Goal: Find specific page/section: Find specific page/section

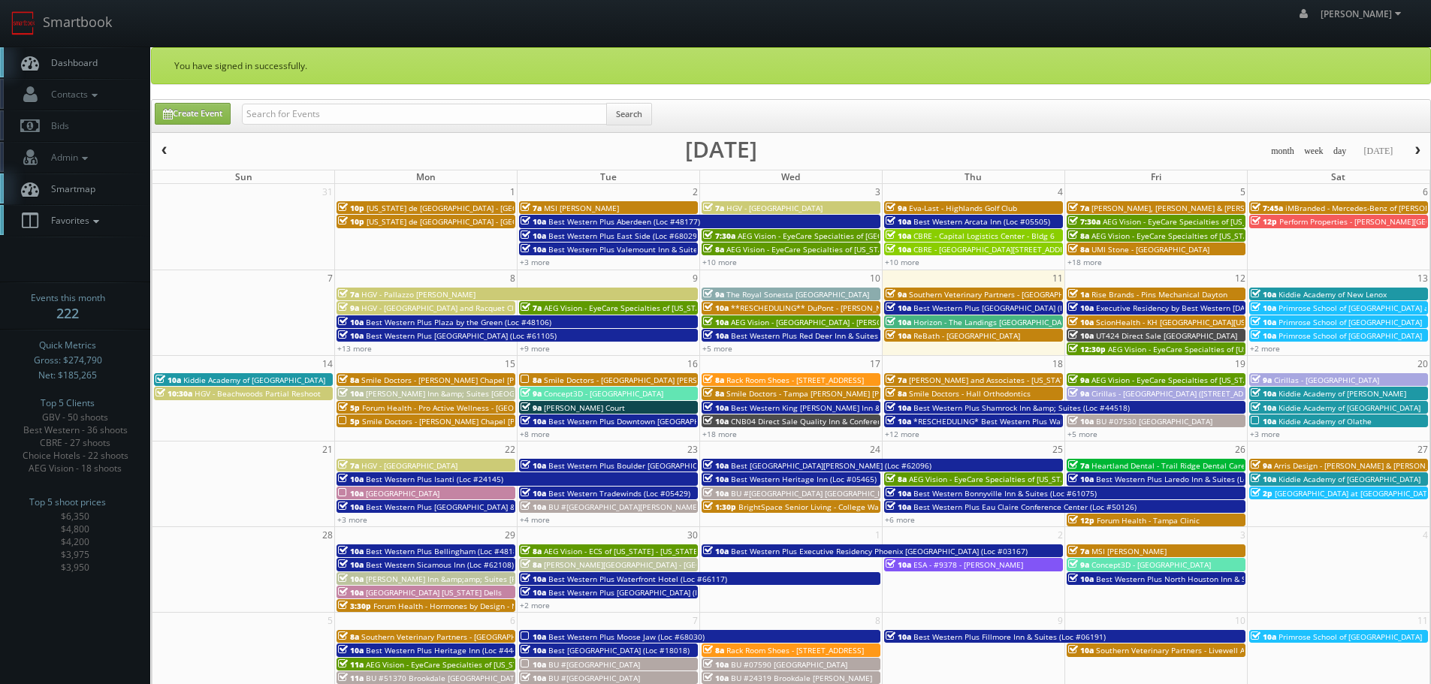
click at [92, 231] on link "Favorites" at bounding box center [75, 220] width 150 height 31
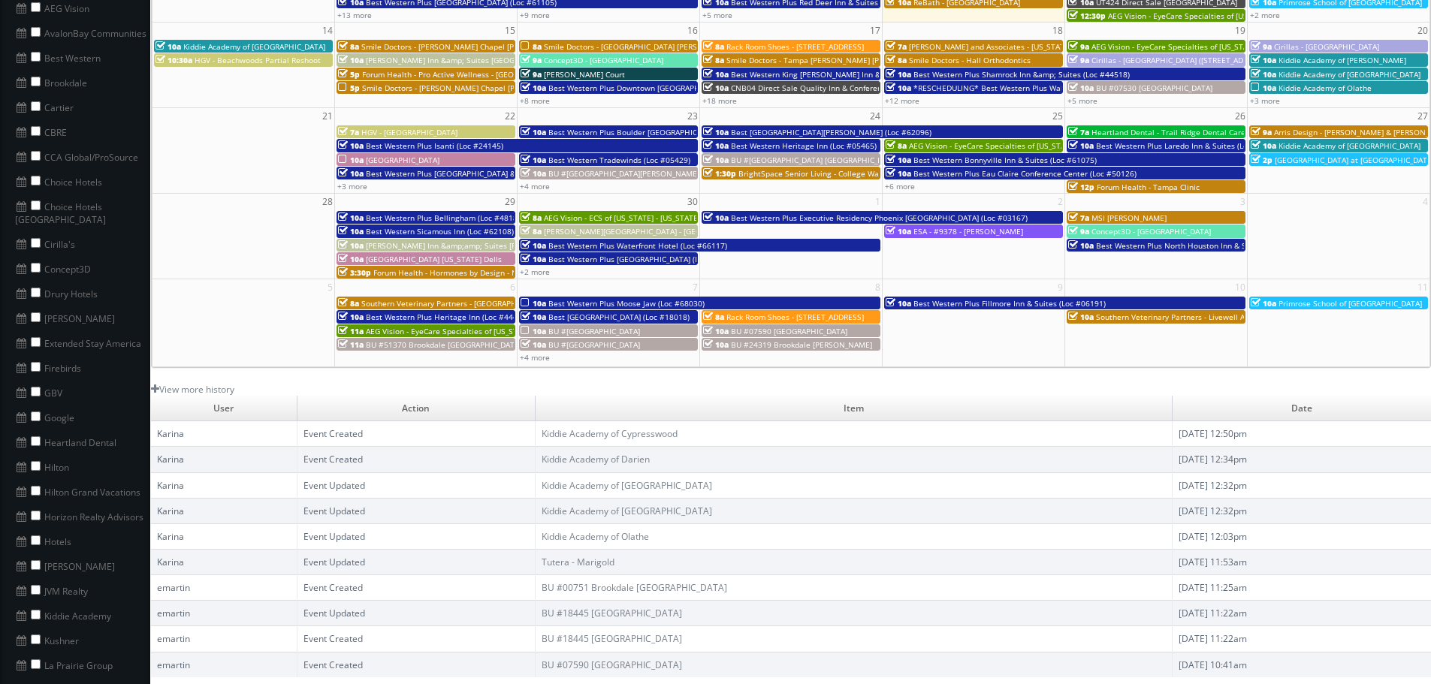
scroll to position [376, 0]
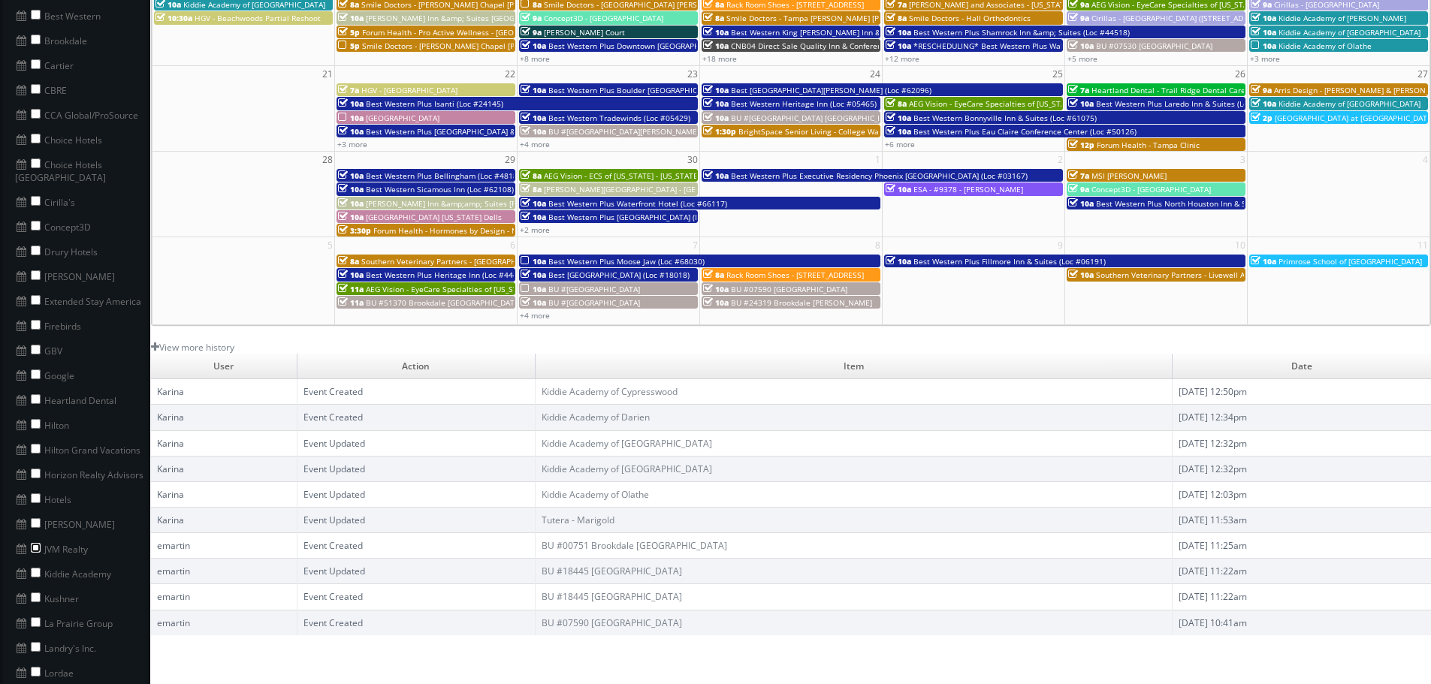
click at [35, 543] on input "checkbox" at bounding box center [36, 548] width 10 height 10
checkbox input "true"
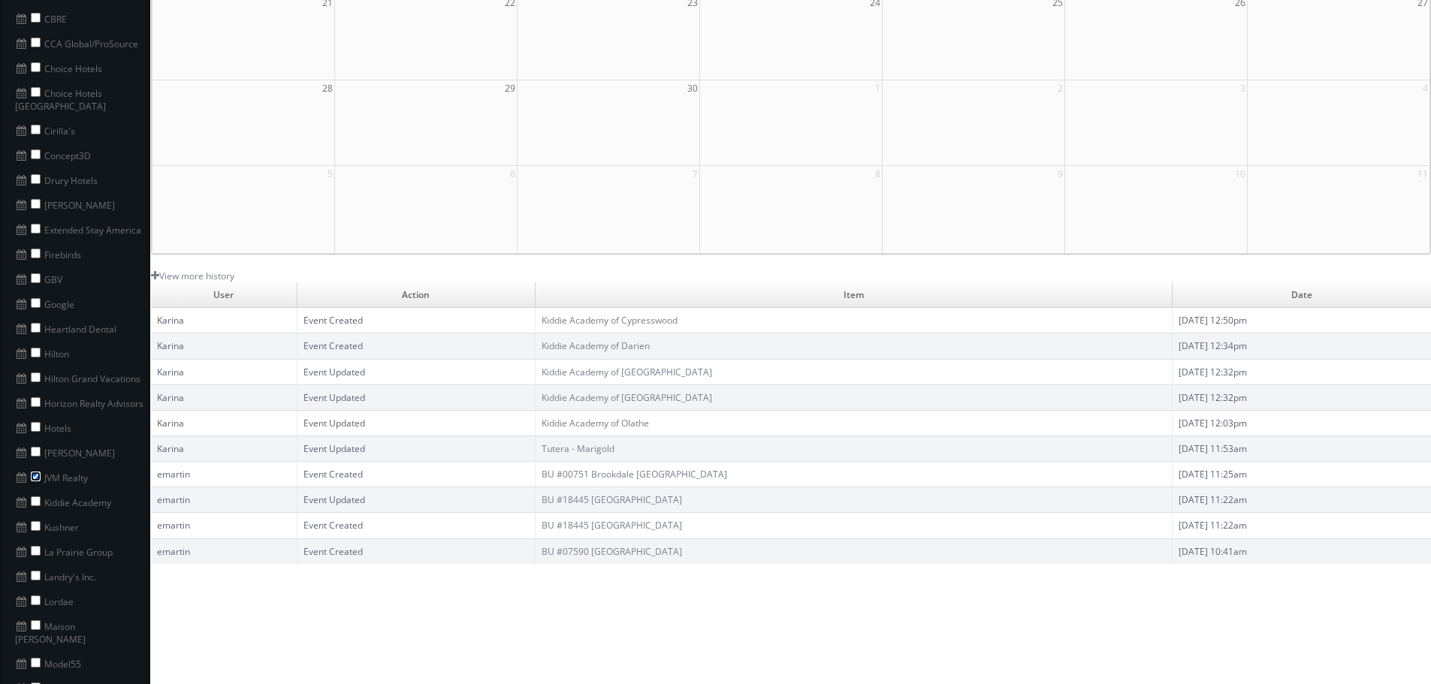
scroll to position [451, 0]
copy li "Kiddie Academy"
drag, startPoint x: 78, startPoint y: 490, endPoint x: 37, endPoint y: 494, distance: 41.5
click at [37, 494] on li "Kiddie Academy" at bounding box center [75, 497] width 150 height 25
click at [36, 493] on input "checkbox" at bounding box center [36, 498] width 10 height 10
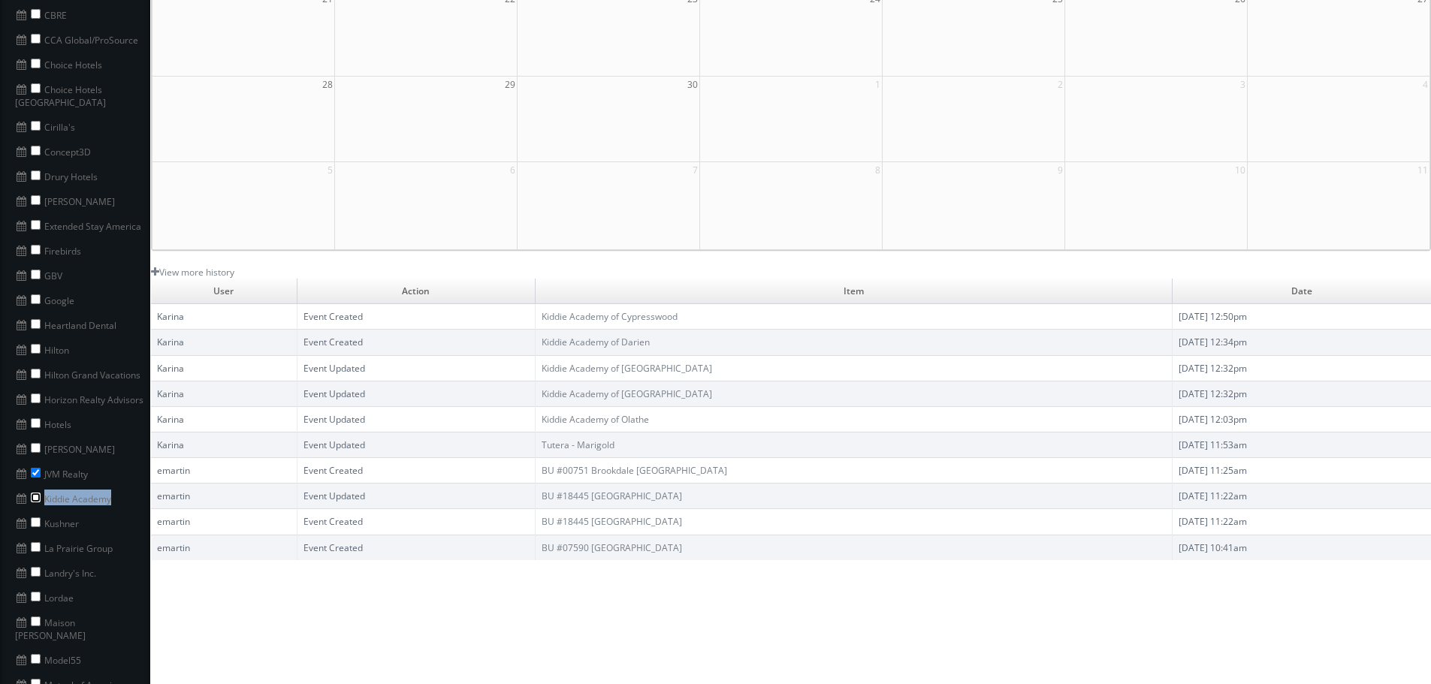
checkbox input "true"
click at [34, 468] on input "checkbox" at bounding box center [36, 473] width 10 height 10
checkbox input "false"
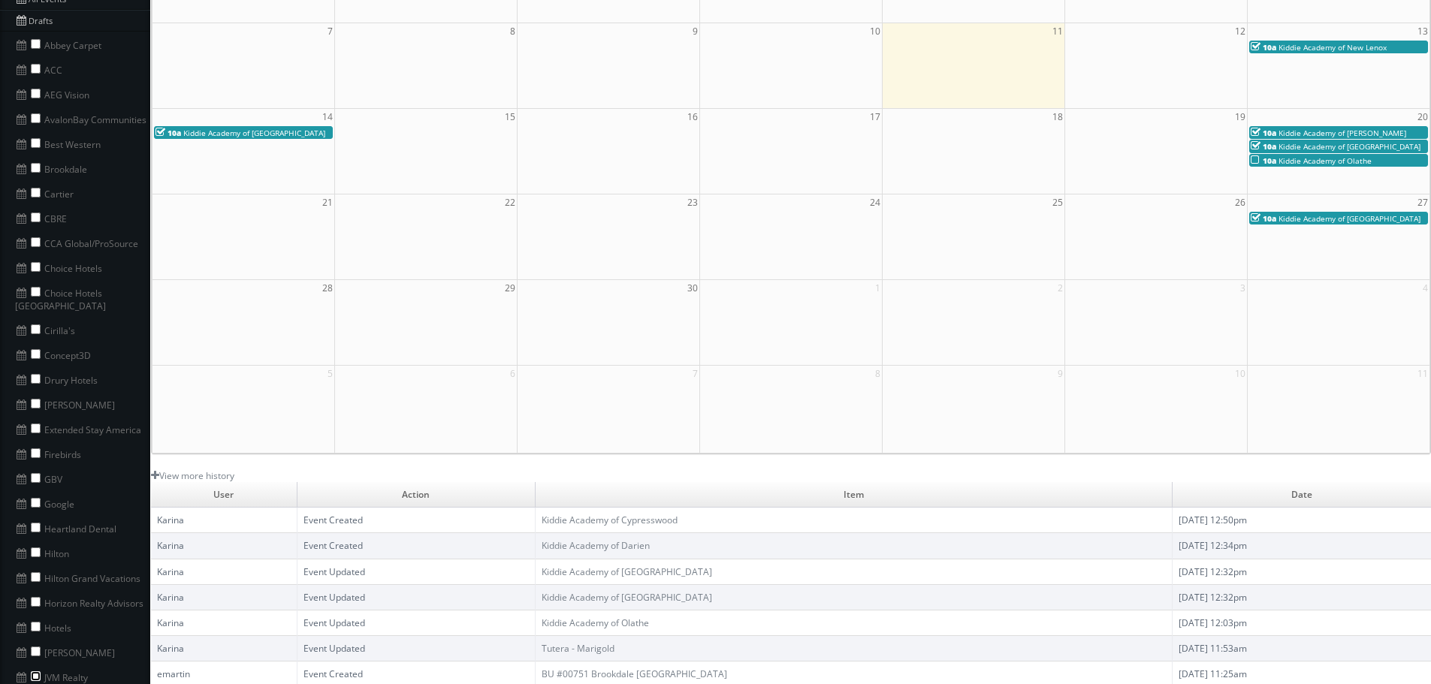
scroll to position [0, 0]
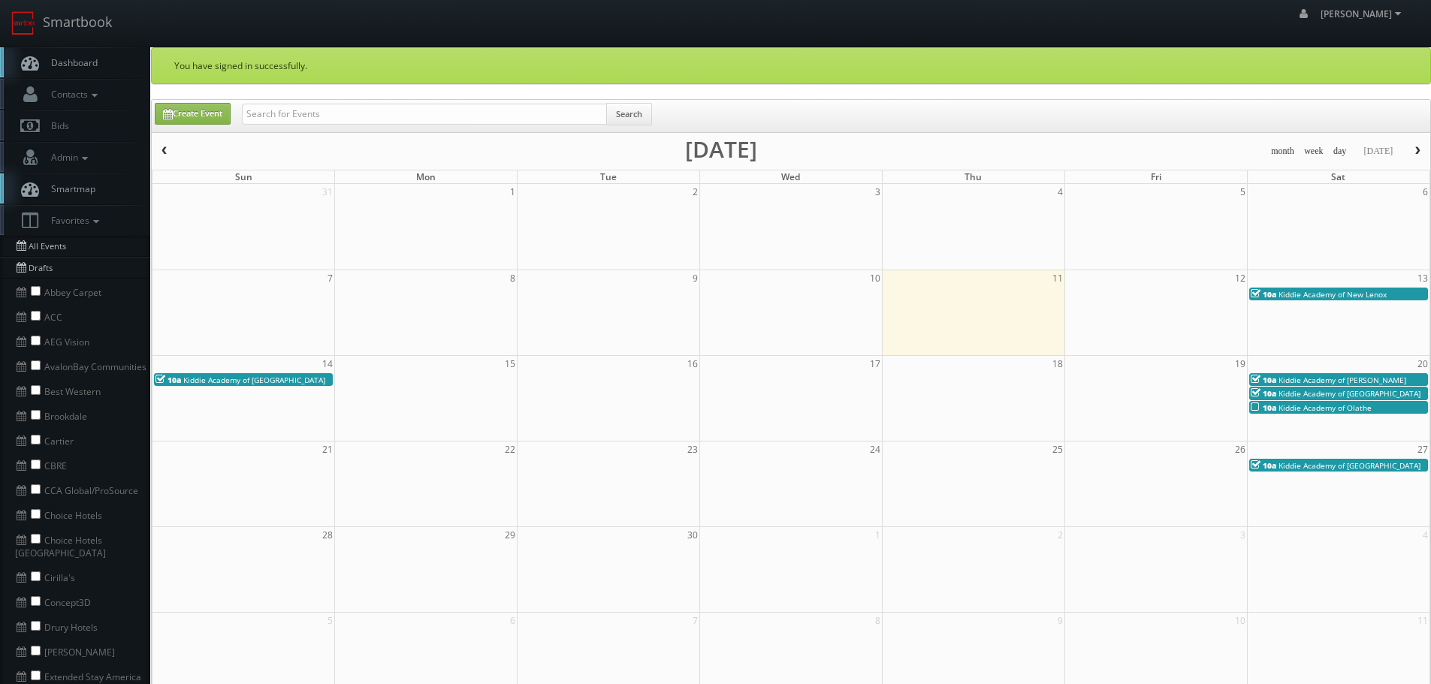
click at [409, 125] on div "Search" at bounding box center [447, 117] width 410 height 29
click at [409, 114] on input "text" at bounding box center [424, 114] width 365 height 21
paste input "Kiddie Academy"
type input "Kiddie Academy"
click at [652, 109] on button "Search" at bounding box center [629, 114] width 46 height 23
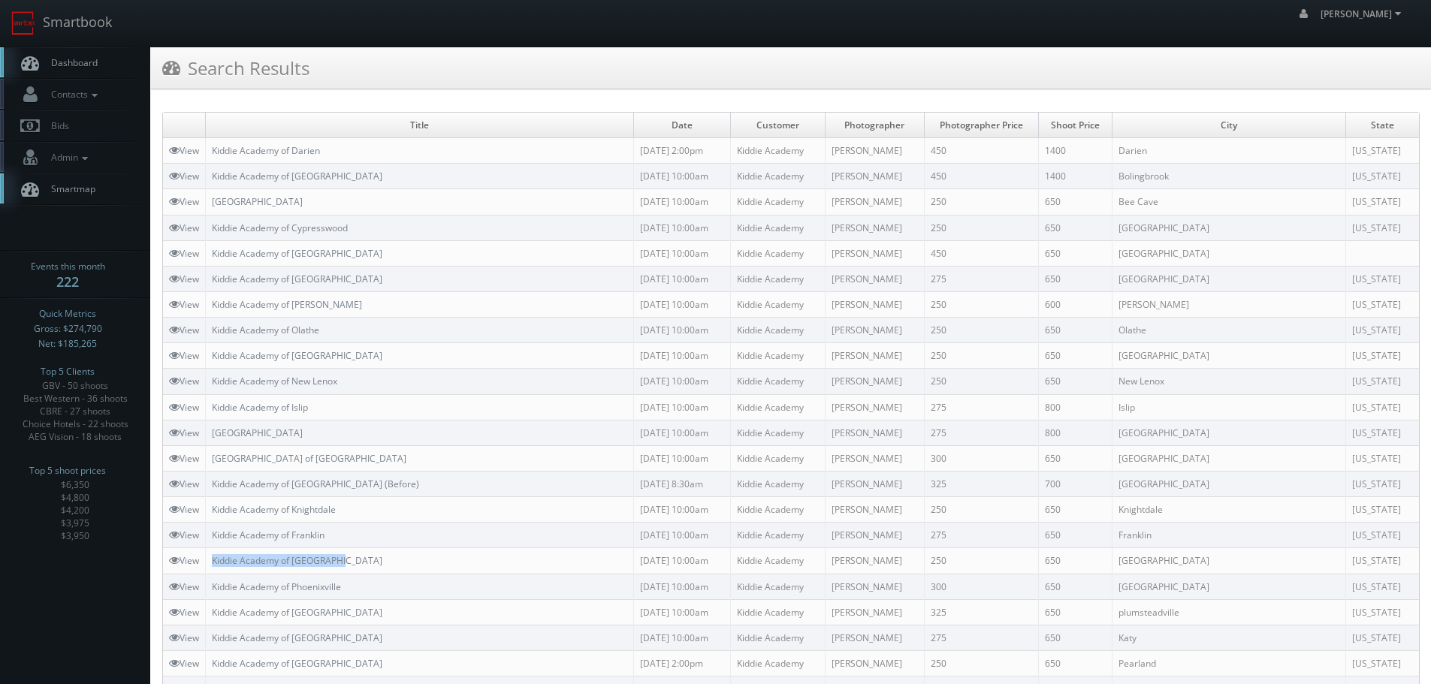
drag, startPoint x: 364, startPoint y: 552, endPoint x: 212, endPoint y: 556, distance: 152.6
click at [212, 556] on td "Kiddie Academy of West Creek" at bounding box center [420, 561] width 428 height 26
copy link "Kiddie Academy of West Creek"
copy link "Kiddie Academy of Franklin"
drag, startPoint x: 290, startPoint y: 535, endPoint x: 215, endPoint y: 533, distance: 75.2
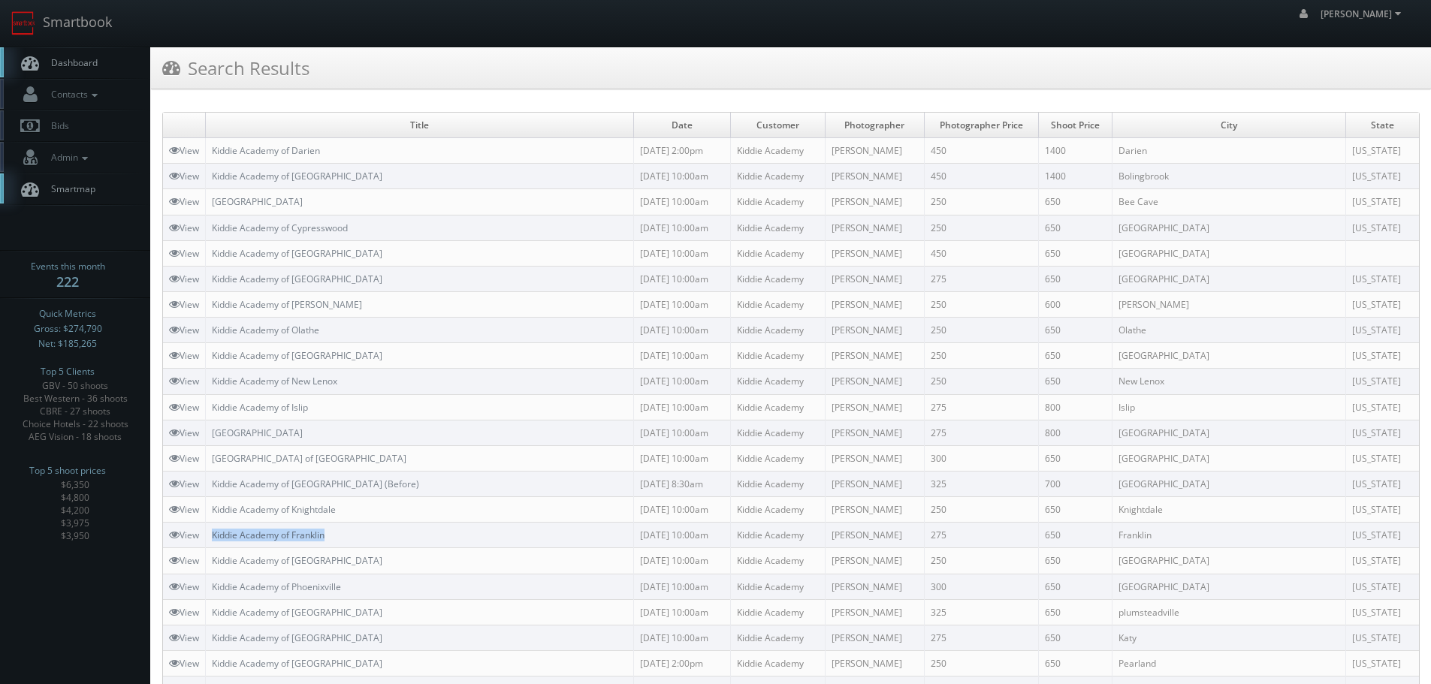
click at [215, 533] on td "Kiddie Academy of Franklin" at bounding box center [420, 536] width 428 height 26
copy link "Kiddie Academy of Knightdale"
drag, startPoint x: 397, startPoint y: 502, endPoint x: 209, endPoint y: 510, distance: 188.0
click at [209, 510] on td "Kiddie Academy of Knightdale" at bounding box center [420, 510] width 428 height 26
copy link "Kiddie Academy of Abingdon (Before)"
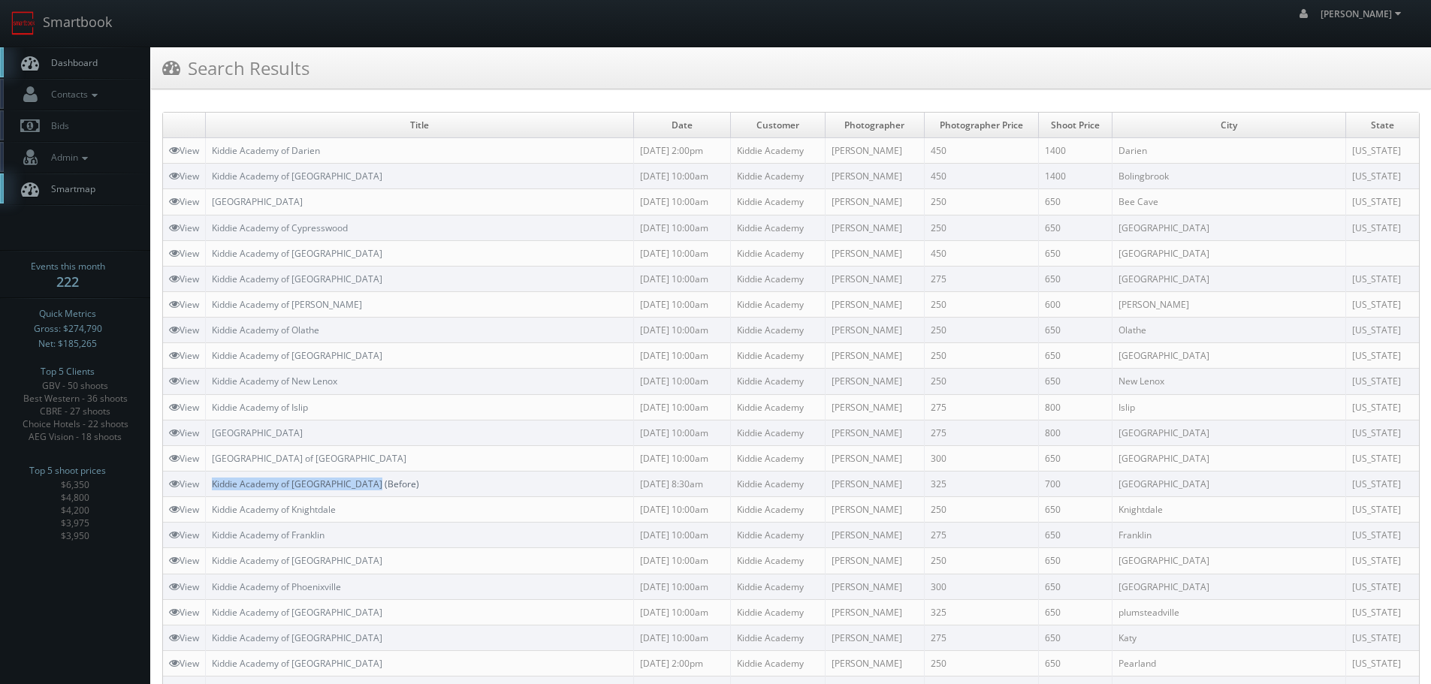
drag, startPoint x: 399, startPoint y: 478, endPoint x: 215, endPoint y: 483, distance: 184.1
click at [215, 483] on td "Kiddie Academy of Abingdon (Before)" at bounding box center [420, 484] width 428 height 26
click at [376, 450] on td "Kiddie Academy of Castle Rock" at bounding box center [420, 459] width 428 height 26
copy link "Kiddie Academy of Castle Rock"
drag, startPoint x: 378, startPoint y: 452, endPoint x: 212, endPoint y: 452, distance: 166.0
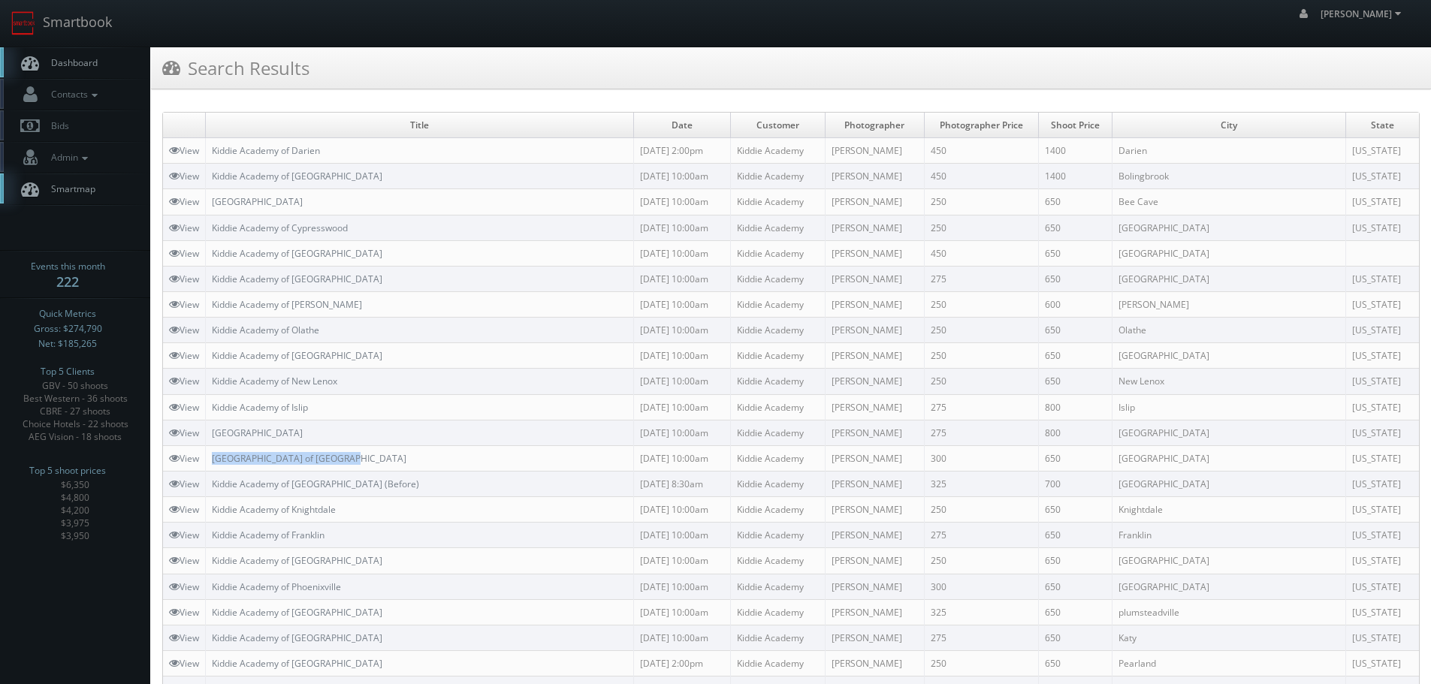
click at [212, 452] on td "Kiddie Academy of Castle Rock" at bounding box center [420, 459] width 428 height 26
drag, startPoint x: 388, startPoint y: 433, endPoint x: 258, endPoint y: 442, distance: 130.2
click at [258, 442] on td "Kiddie Academy of Winter Park" at bounding box center [420, 433] width 428 height 26
copy link "Kiddie Academy of Islip"
drag, startPoint x: 334, startPoint y: 402, endPoint x: 208, endPoint y: 402, distance: 125.5
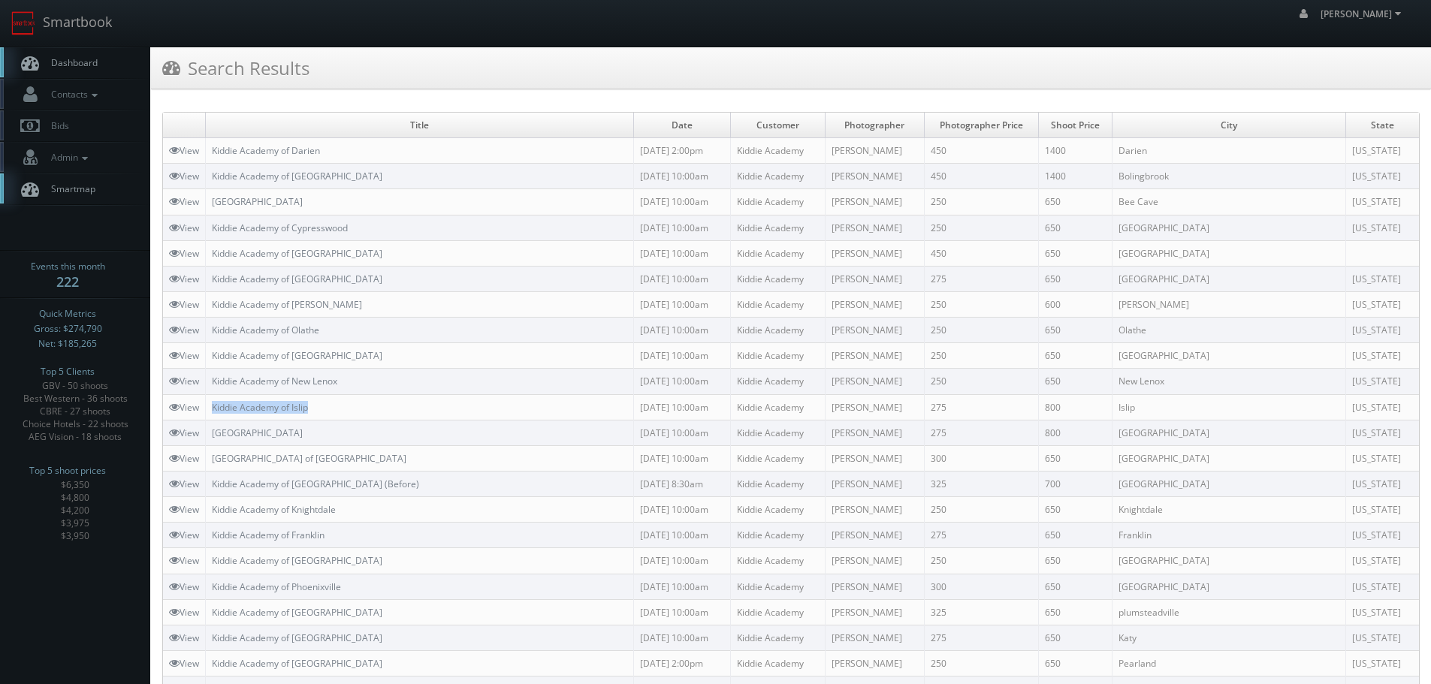
click at [208, 402] on td "Kiddie Academy of Islip" at bounding box center [420, 407] width 428 height 26
click at [113, 34] on link "Smartbook" at bounding box center [61, 23] width 123 height 47
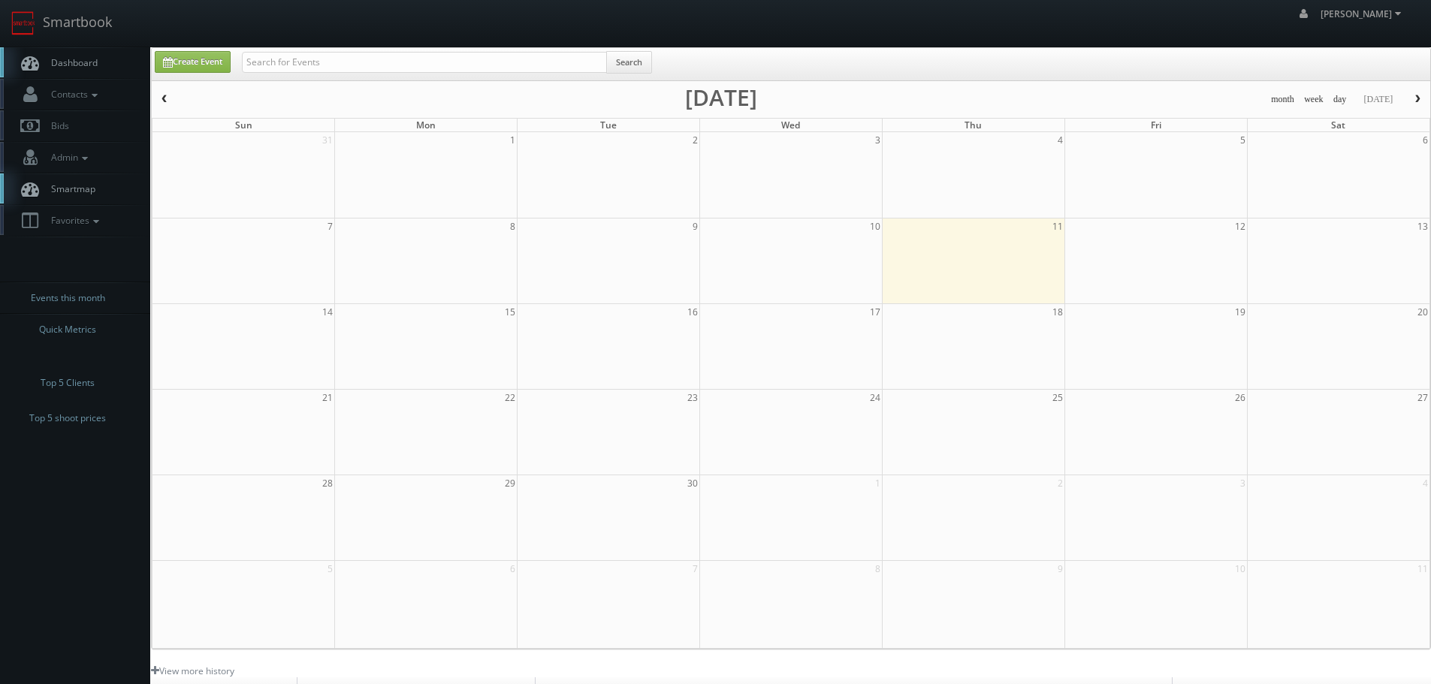
click at [111, 237] on div "Dashboard Contacts Manage Photographers Photographers Map Add Photographer Mana…" at bounding box center [75, 240] width 150 height 386
click at [96, 222] on icon at bounding box center [96, 221] width 14 height 11
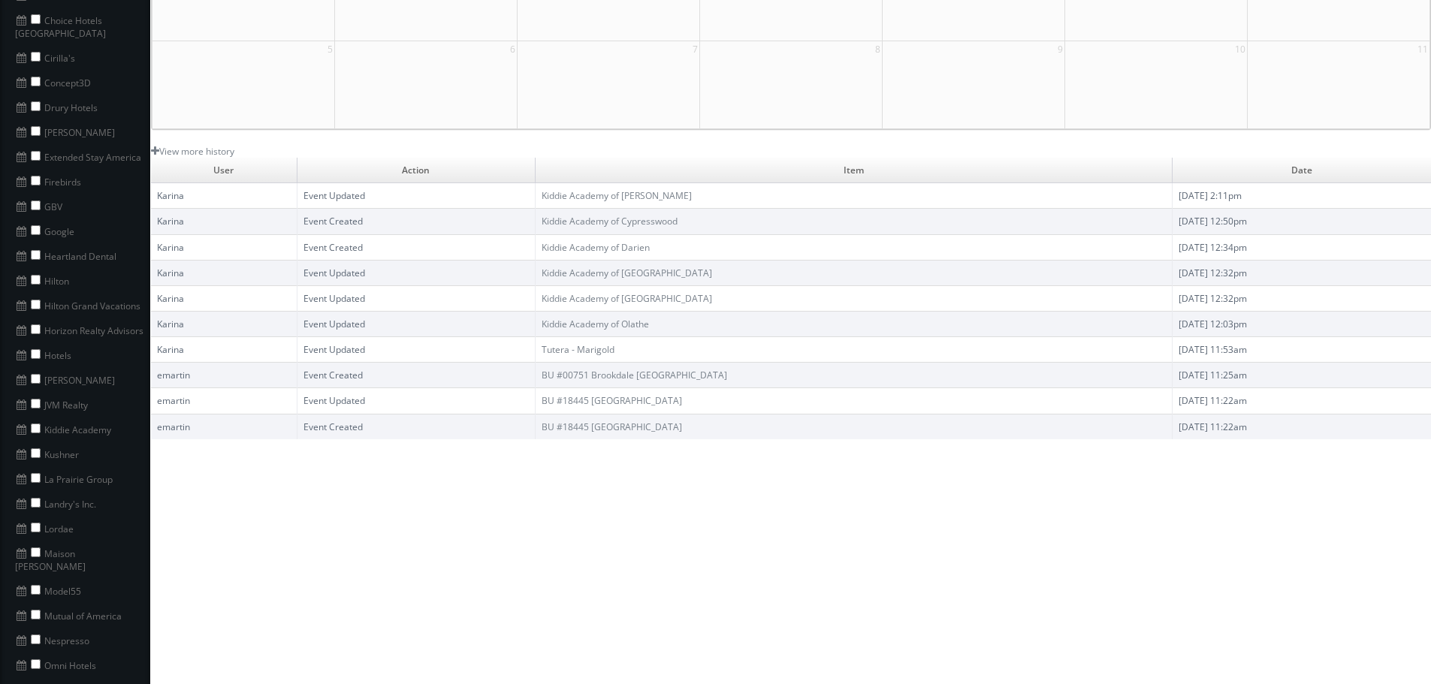
scroll to position [526, 0]
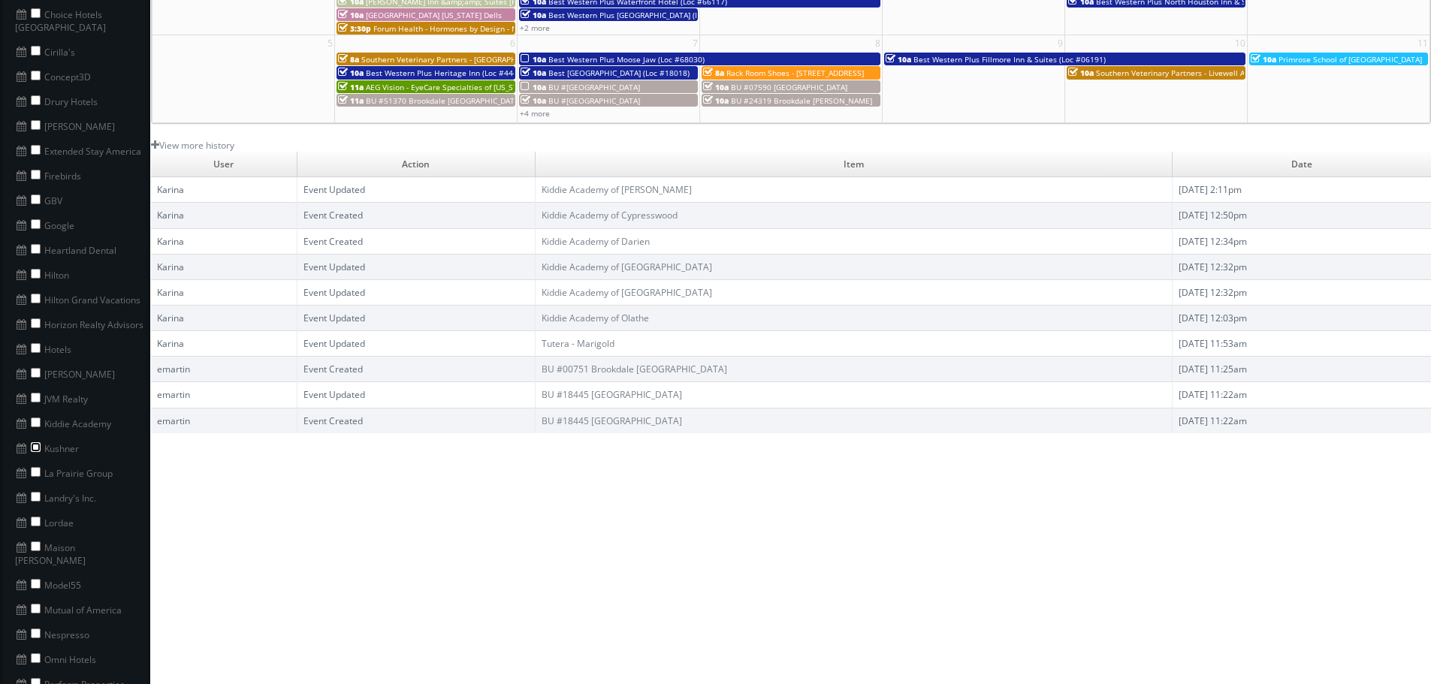
click at [39, 443] on input "checkbox" at bounding box center [36, 448] width 10 height 10
checkbox input "true"
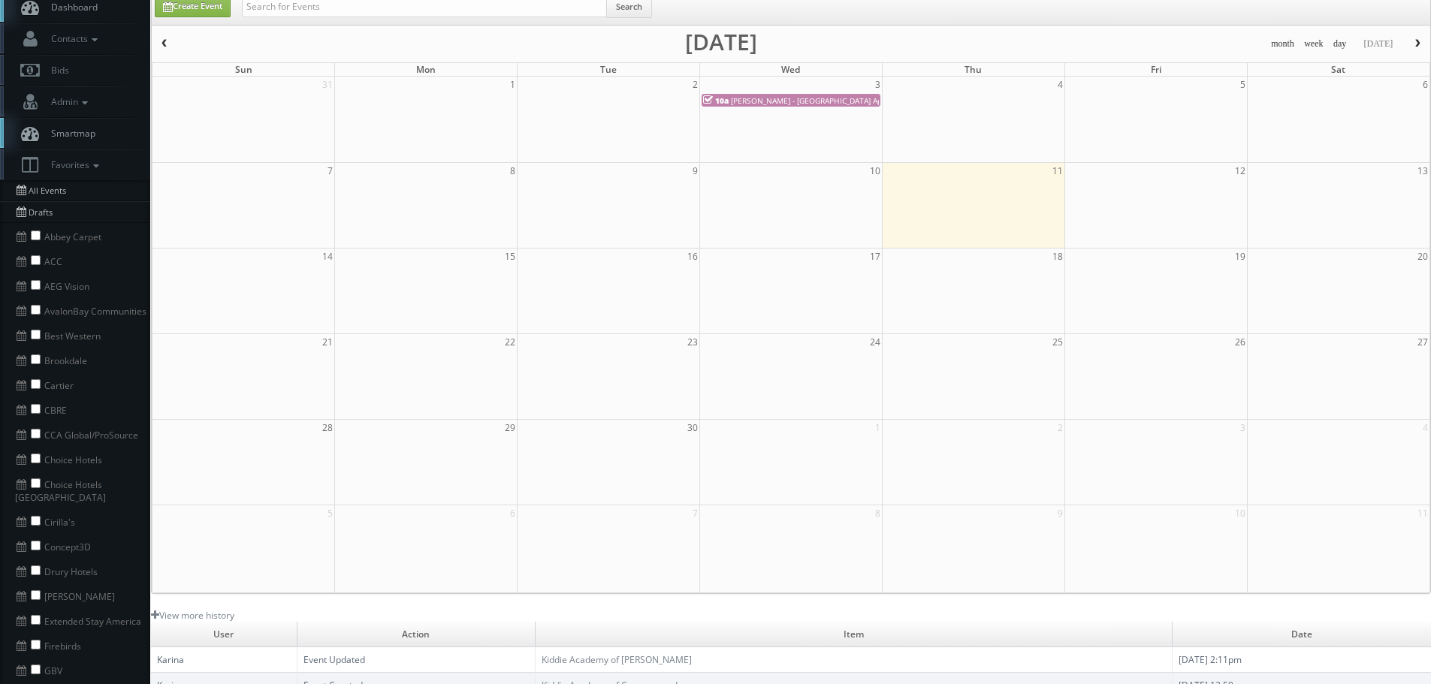
scroll to position [0, 0]
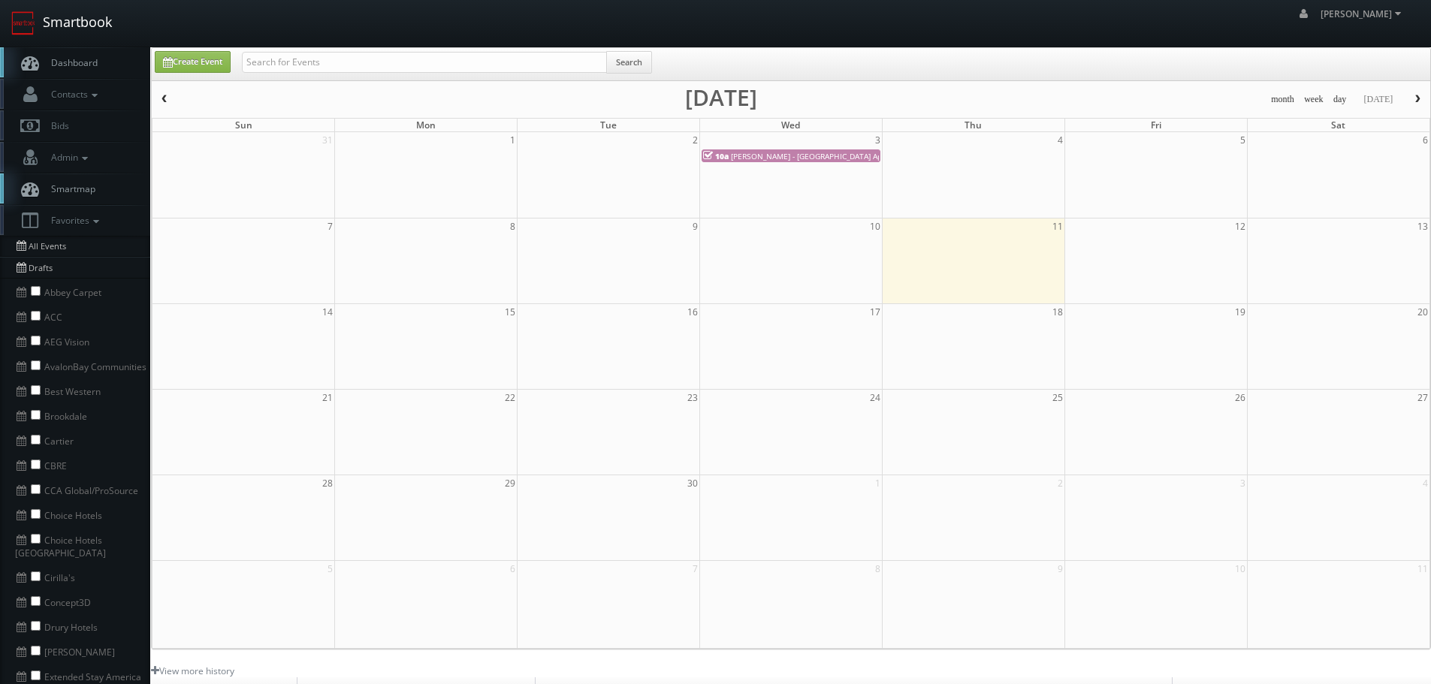
click at [98, 29] on link "Smartbook" at bounding box center [61, 23] width 123 height 47
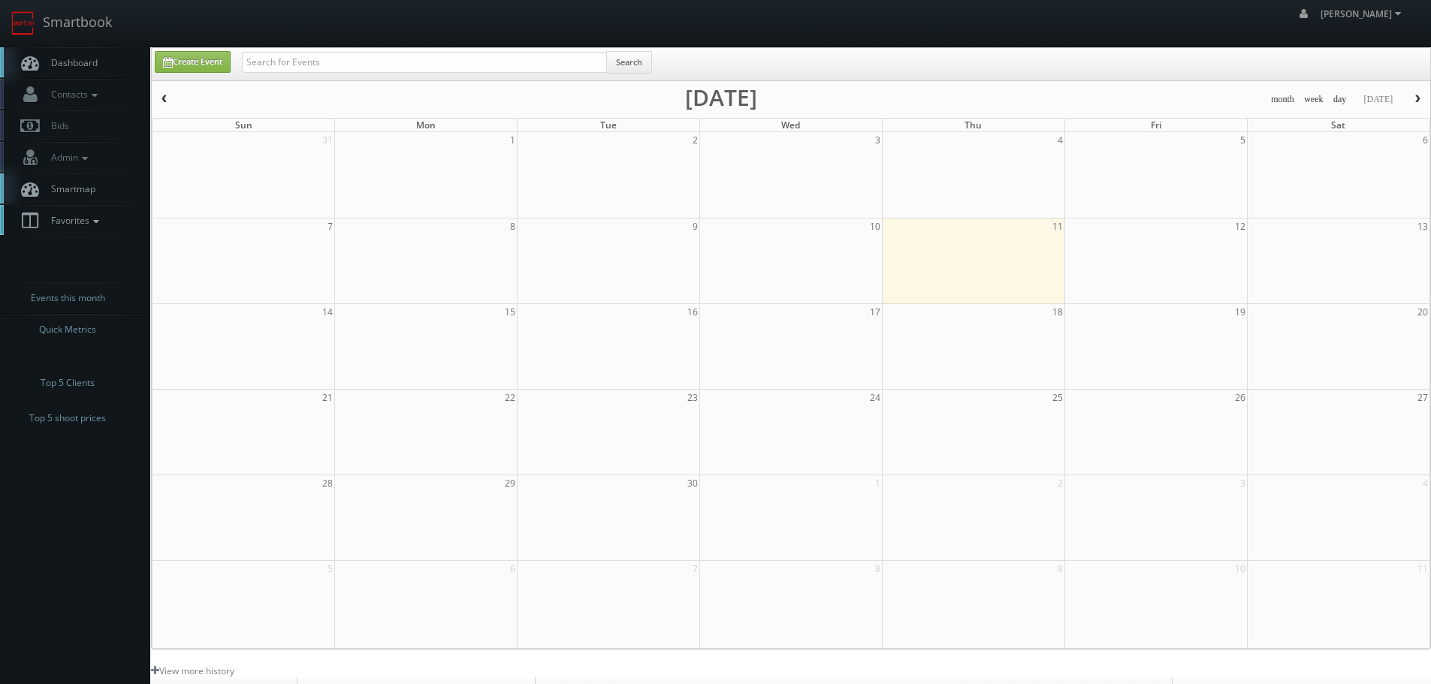
click at [93, 227] on link "Favorites" at bounding box center [75, 220] width 150 height 31
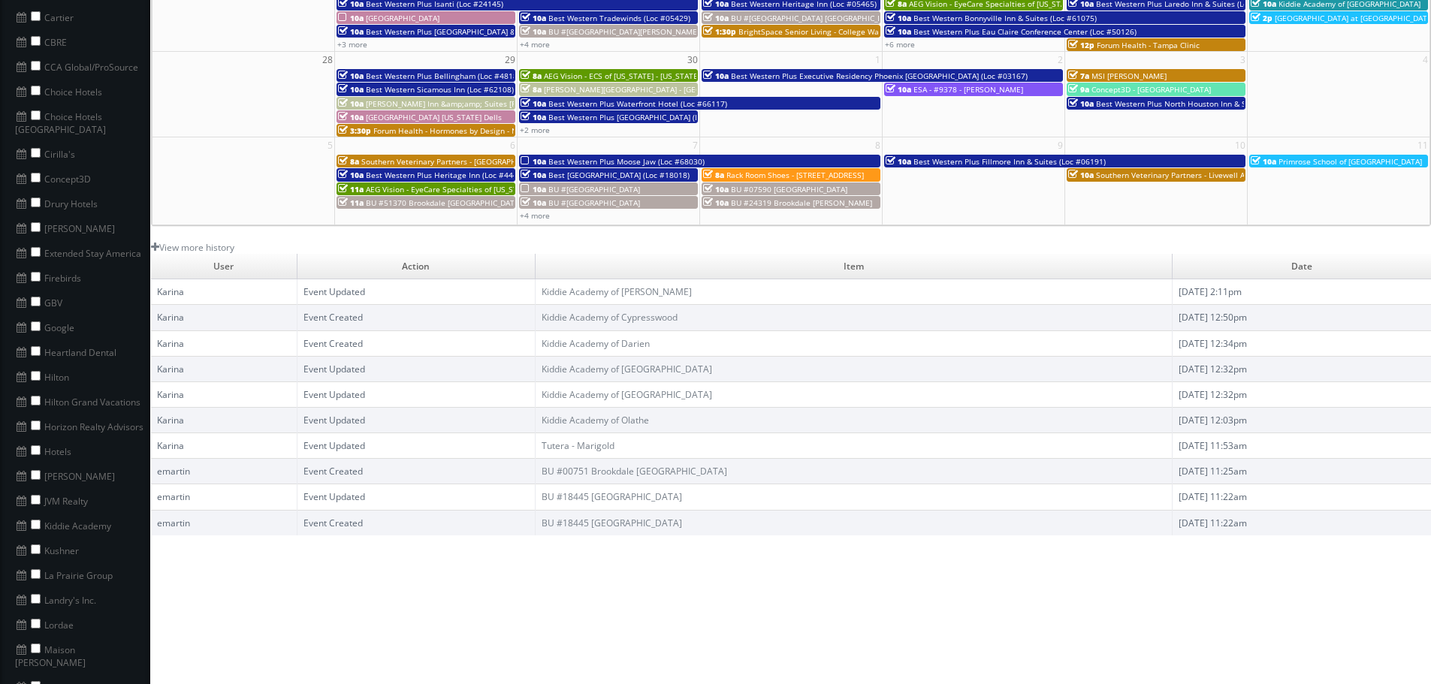
scroll to position [451, 0]
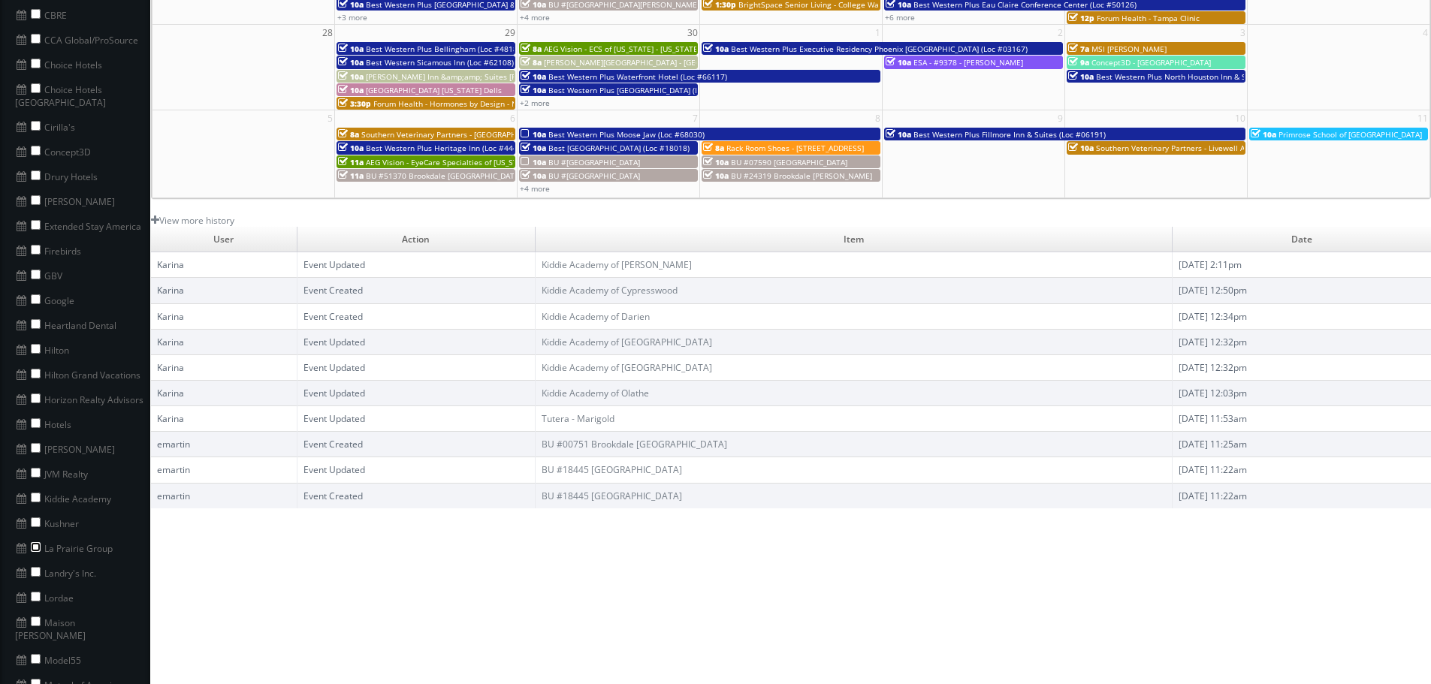
click at [32, 542] on input "checkbox" at bounding box center [36, 547] width 10 height 10
checkbox input "true"
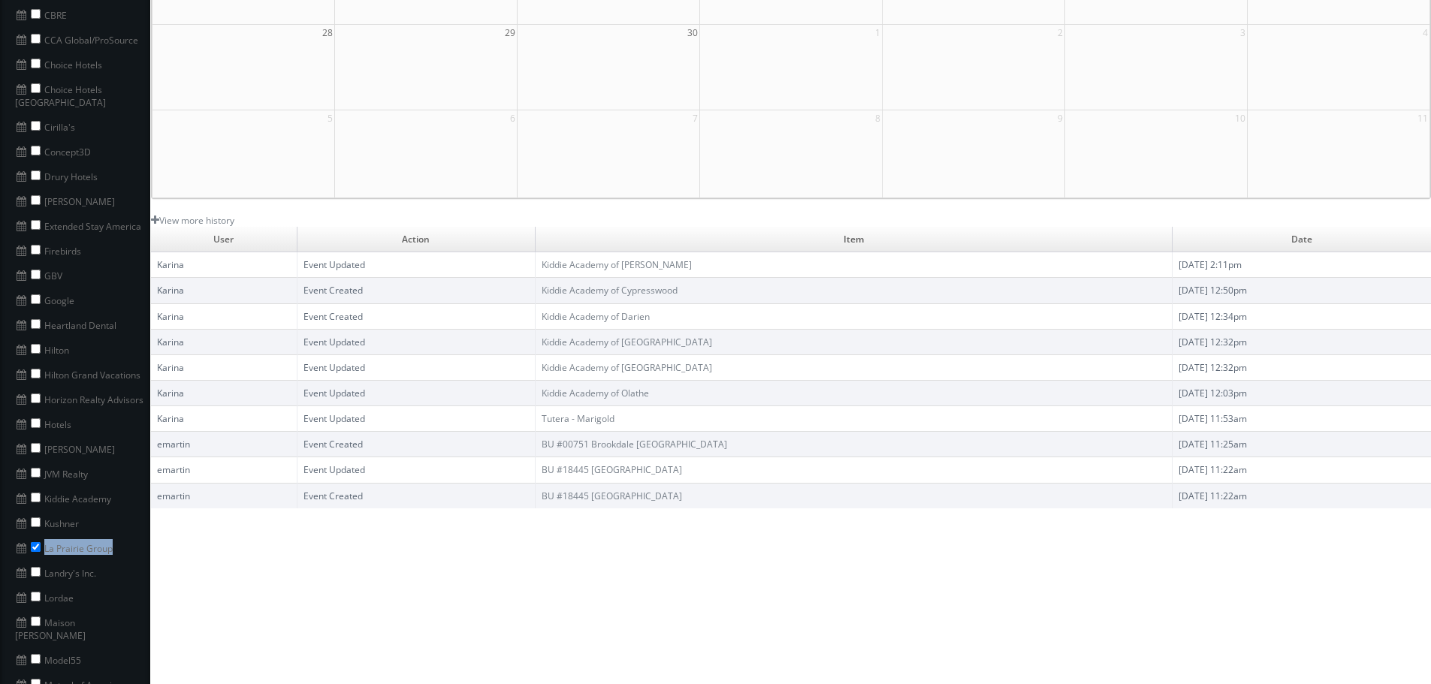
copy li "La Prairie Group"
drag, startPoint x: 126, startPoint y: 536, endPoint x: 45, endPoint y: 534, distance: 81.2
click at [45, 535] on li "La Prairie Group" at bounding box center [75, 547] width 150 height 25
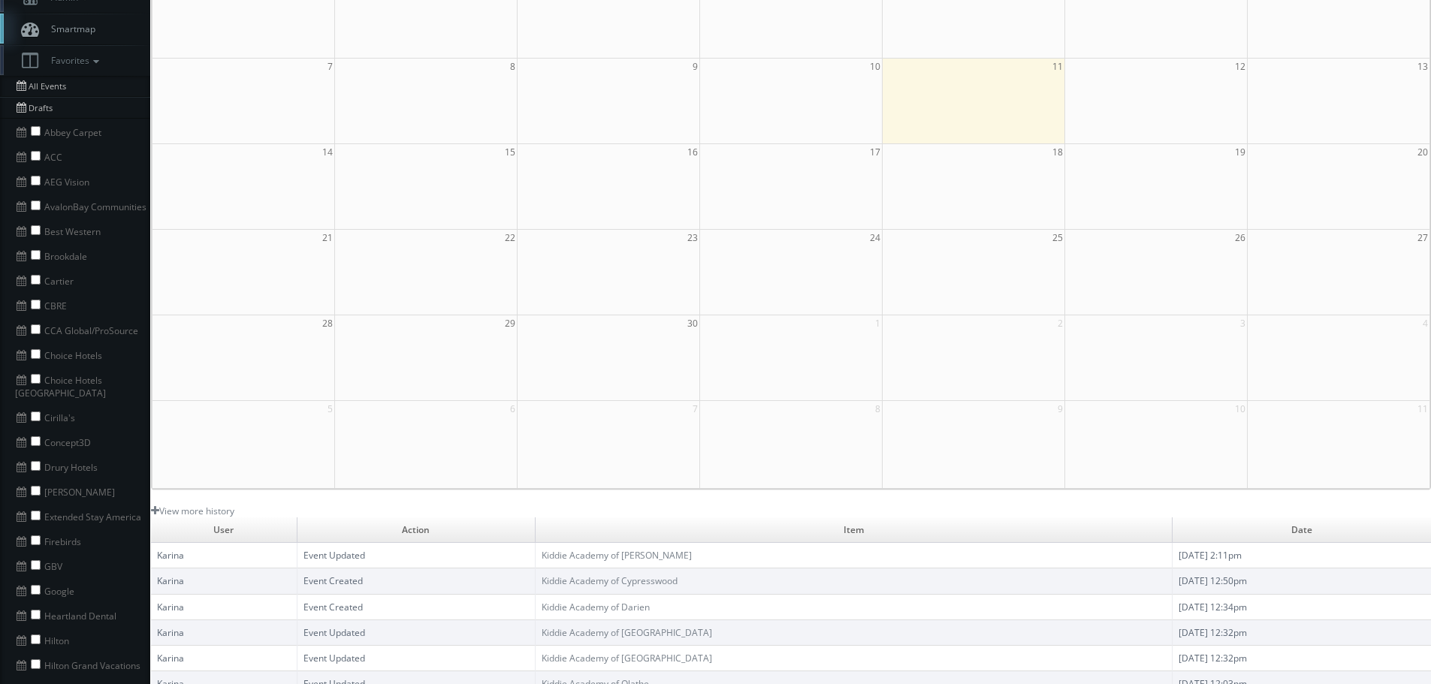
scroll to position [0, 0]
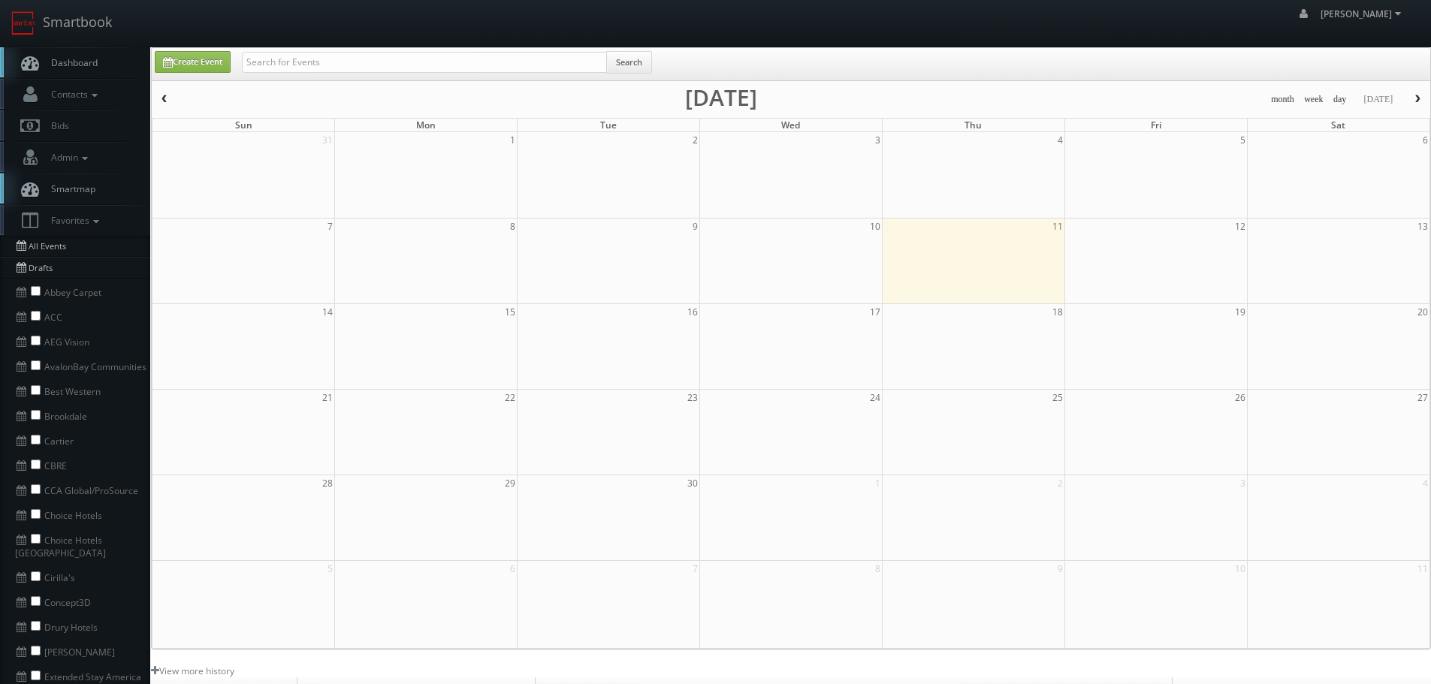
click at [596, 73] on div "Search" at bounding box center [447, 65] width 410 height 29
click at [595, 71] on input "text" at bounding box center [424, 62] width 365 height 21
paste input "La Prairie Group"
type input "La Prairie Group"
click at [648, 66] on button "Search" at bounding box center [629, 62] width 46 height 23
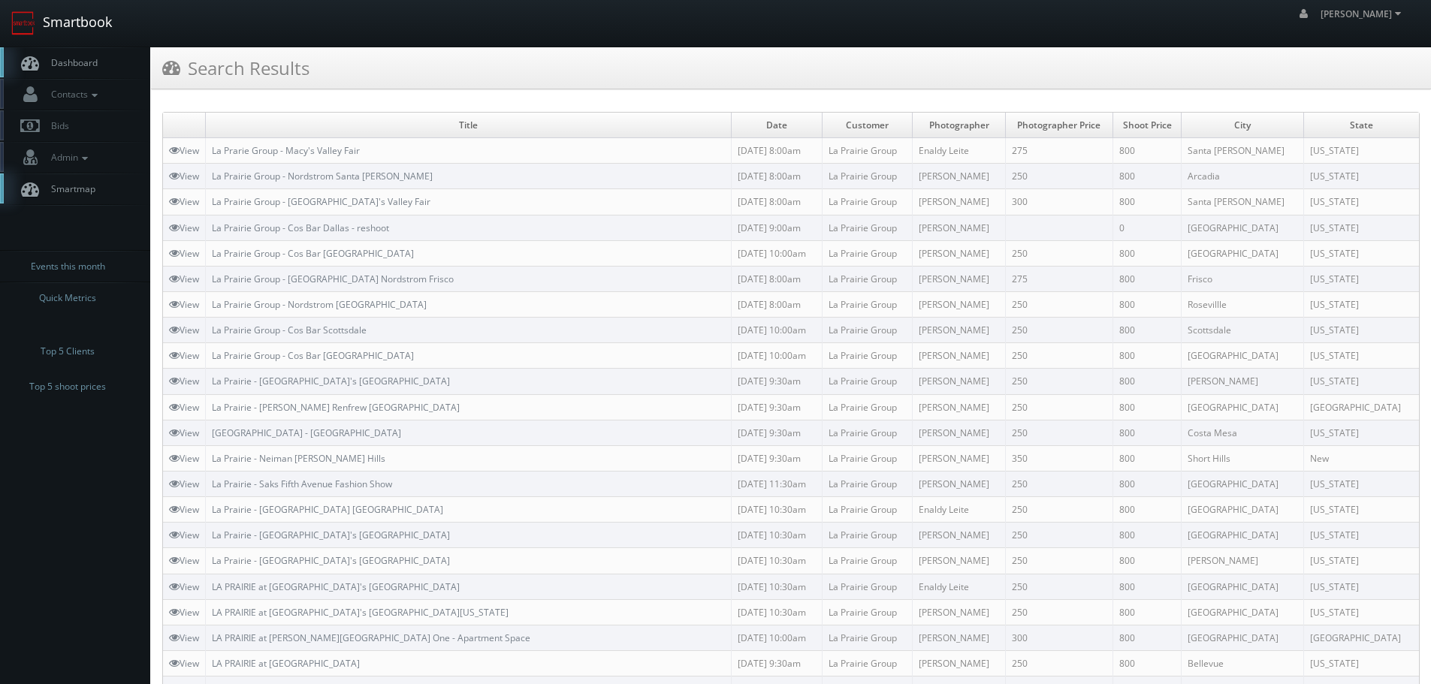
click at [77, 26] on link "Smartbook" at bounding box center [61, 23] width 123 height 47
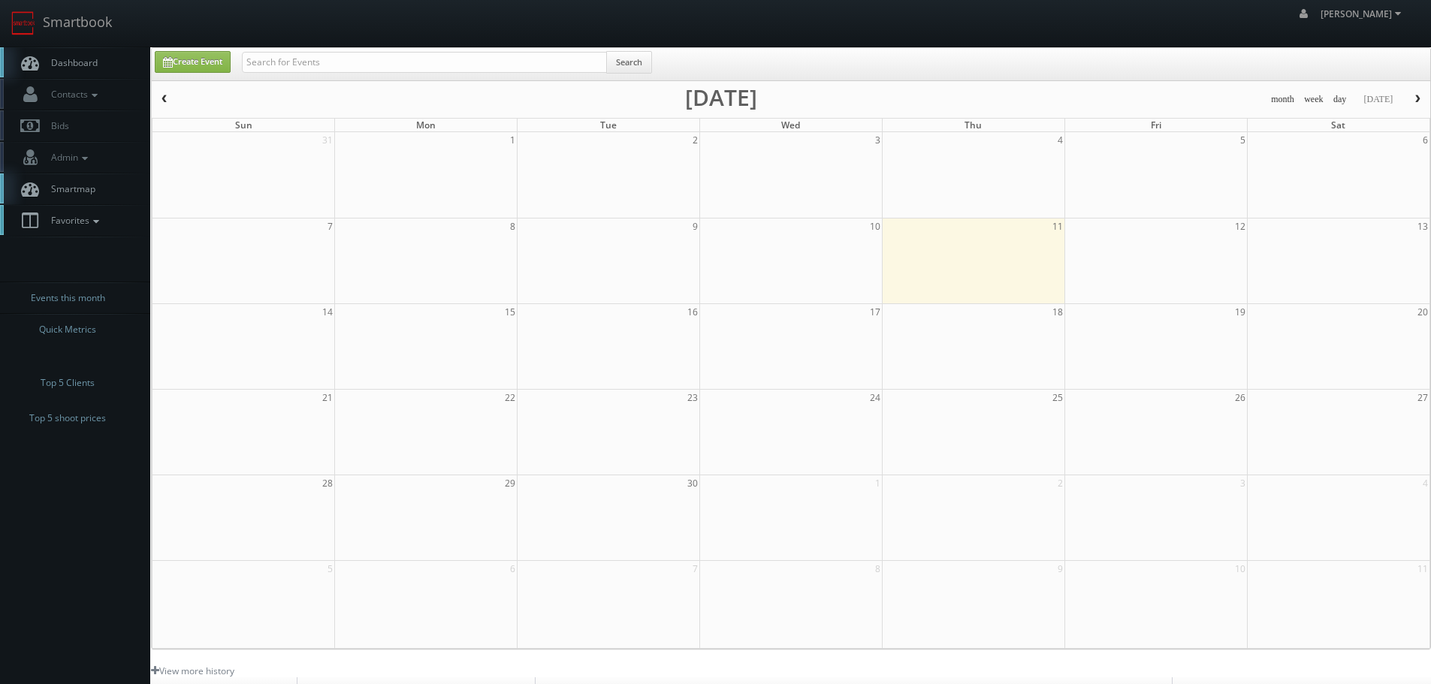
click at [111, 214] on link "Favorites" at bounding box center [75, 220] width 150 height 31
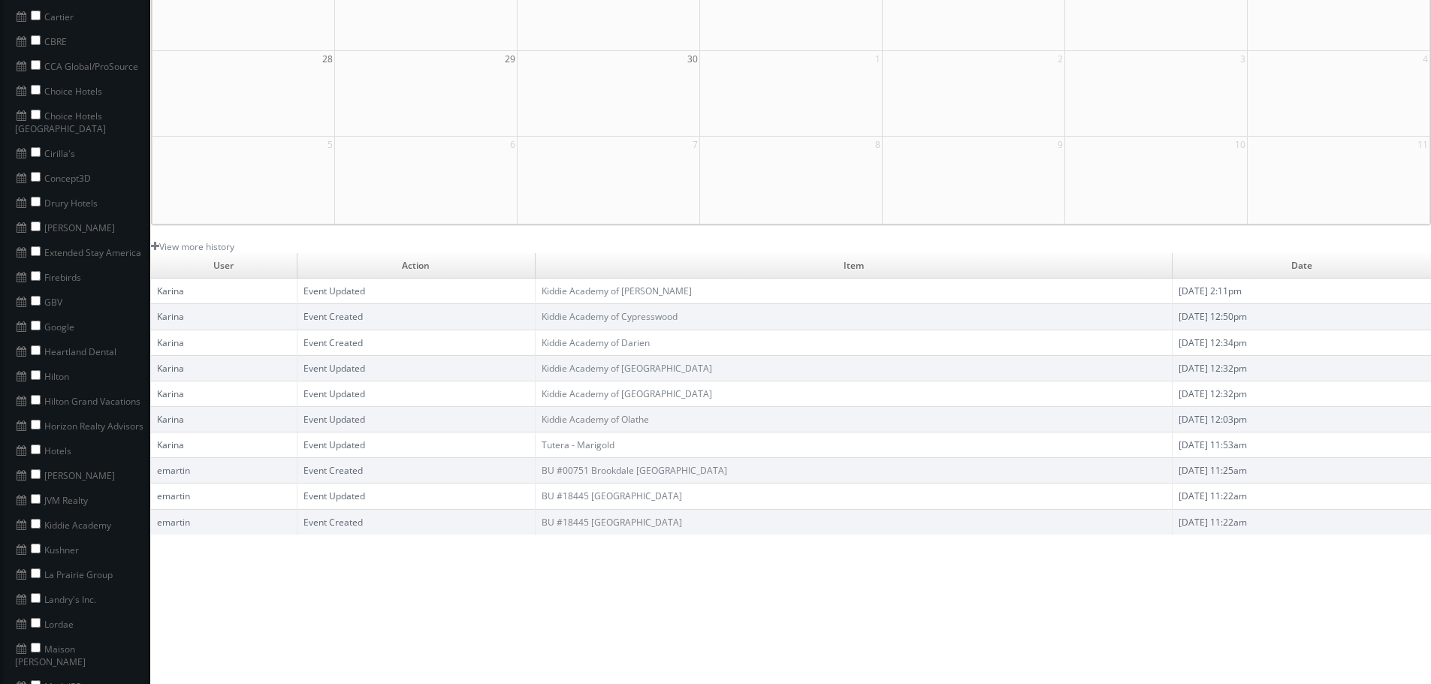
scroll to position [451, 0]
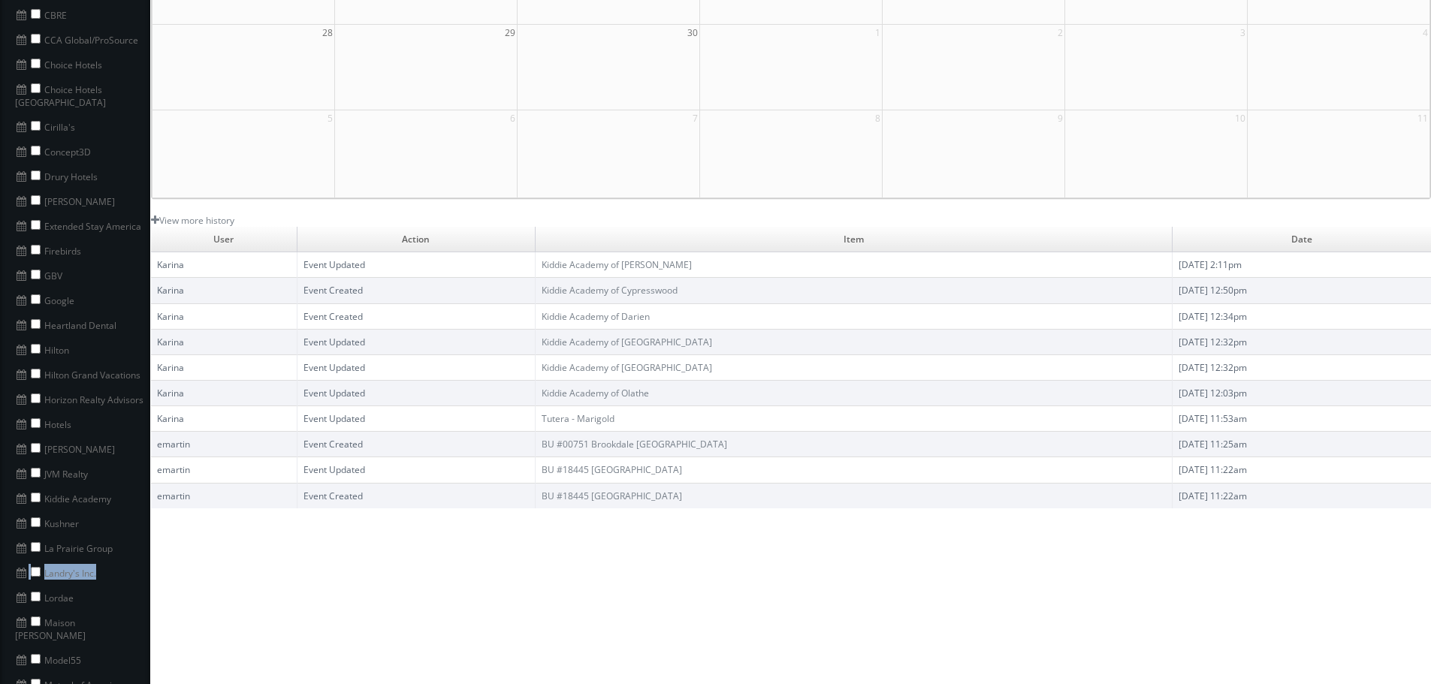
drag, startPoint x: 116, startPoint y: 560, endPoint x: 5, endPoint y: 563, distance: 111.2
click at [5, 563] on li "Landry's Inc." at bounding box center [75, 572] width 150 height 25
copy li "Landry's Inc."
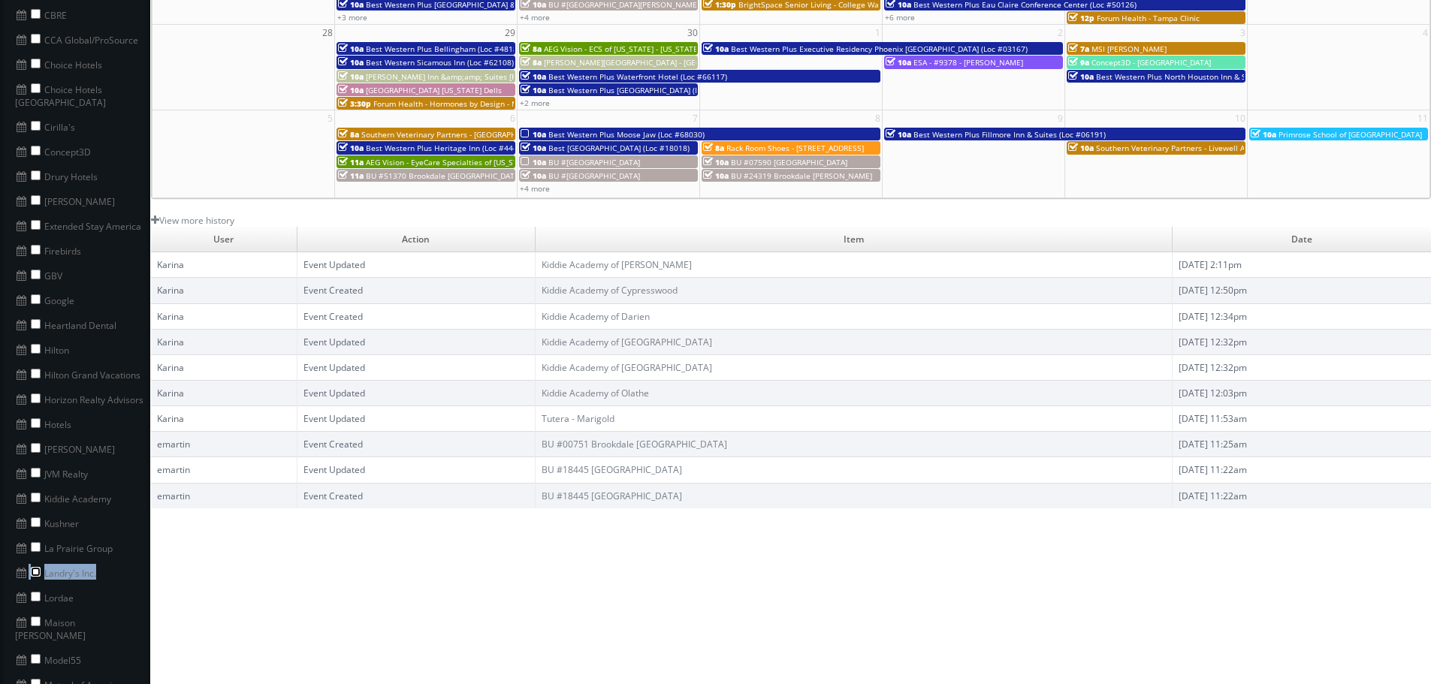
click at [34, 567] on input "checkbox" at bounding box center [36, 572] width 10 height 10
checkbox input "true"
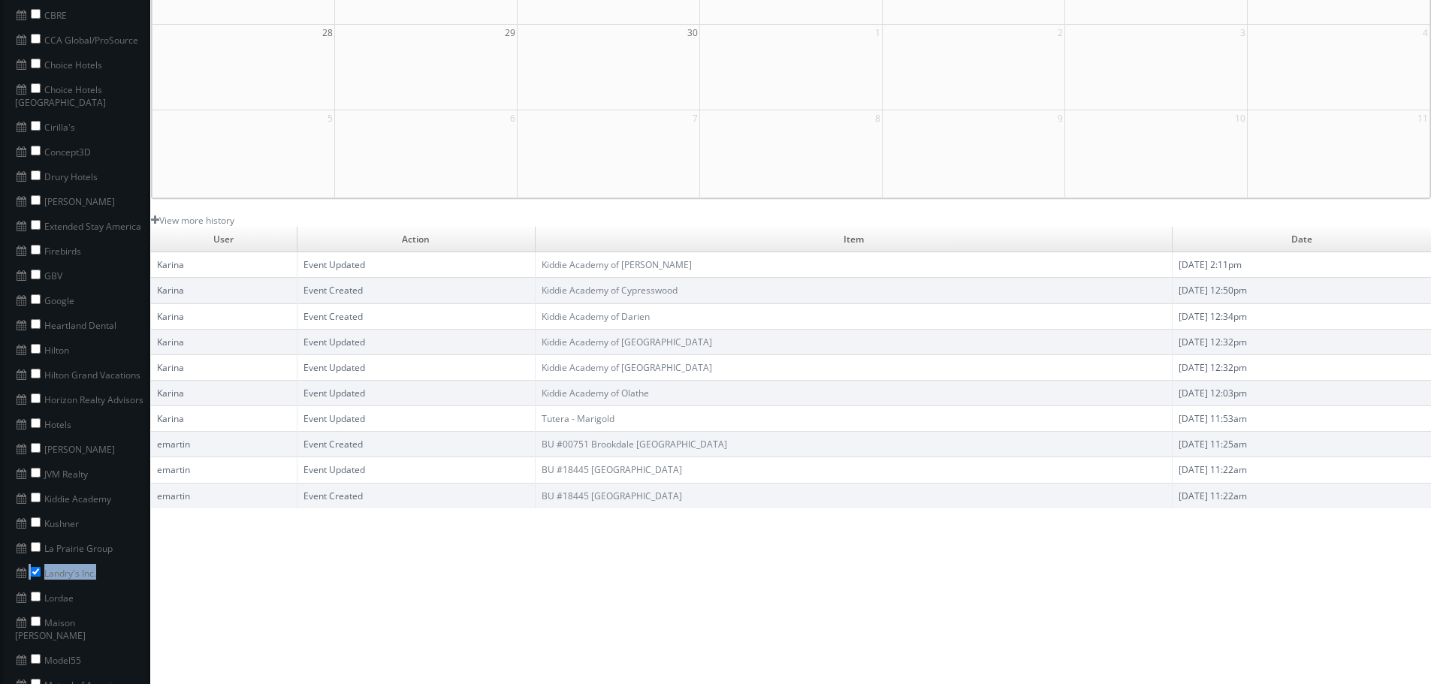
click at [119, 566] on li "Landry's Inc." at bounding box center [75, 572] width 150 height 25
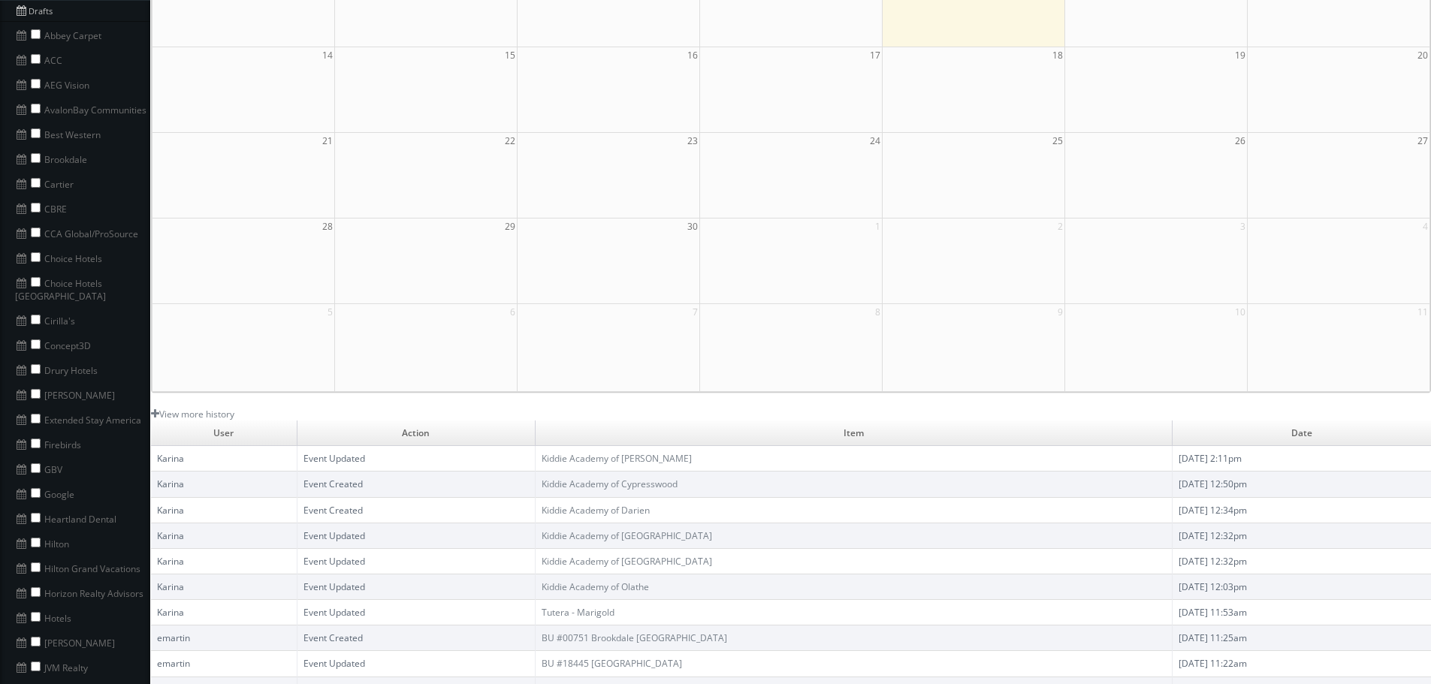
scroll to position [75, 0]
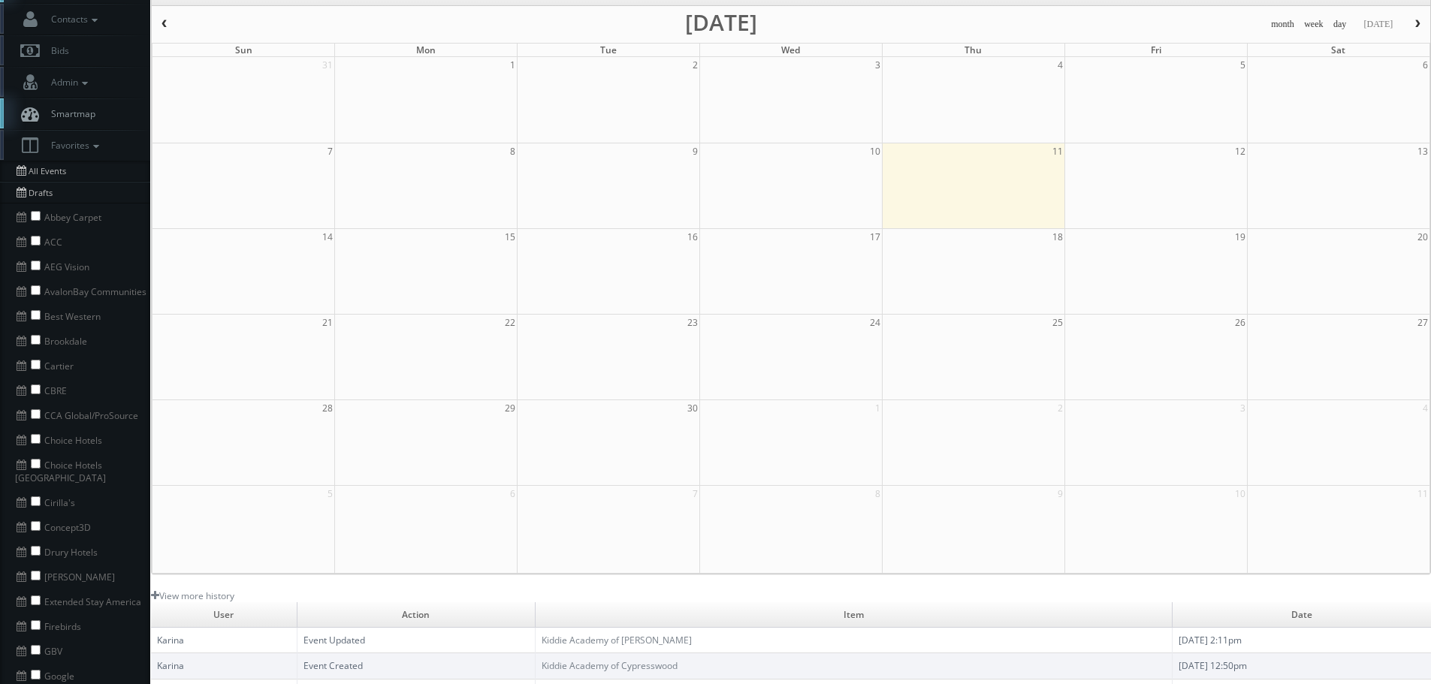
click at [166, 25] on span "button" at bounding box center [164, 24] width 11 height 9
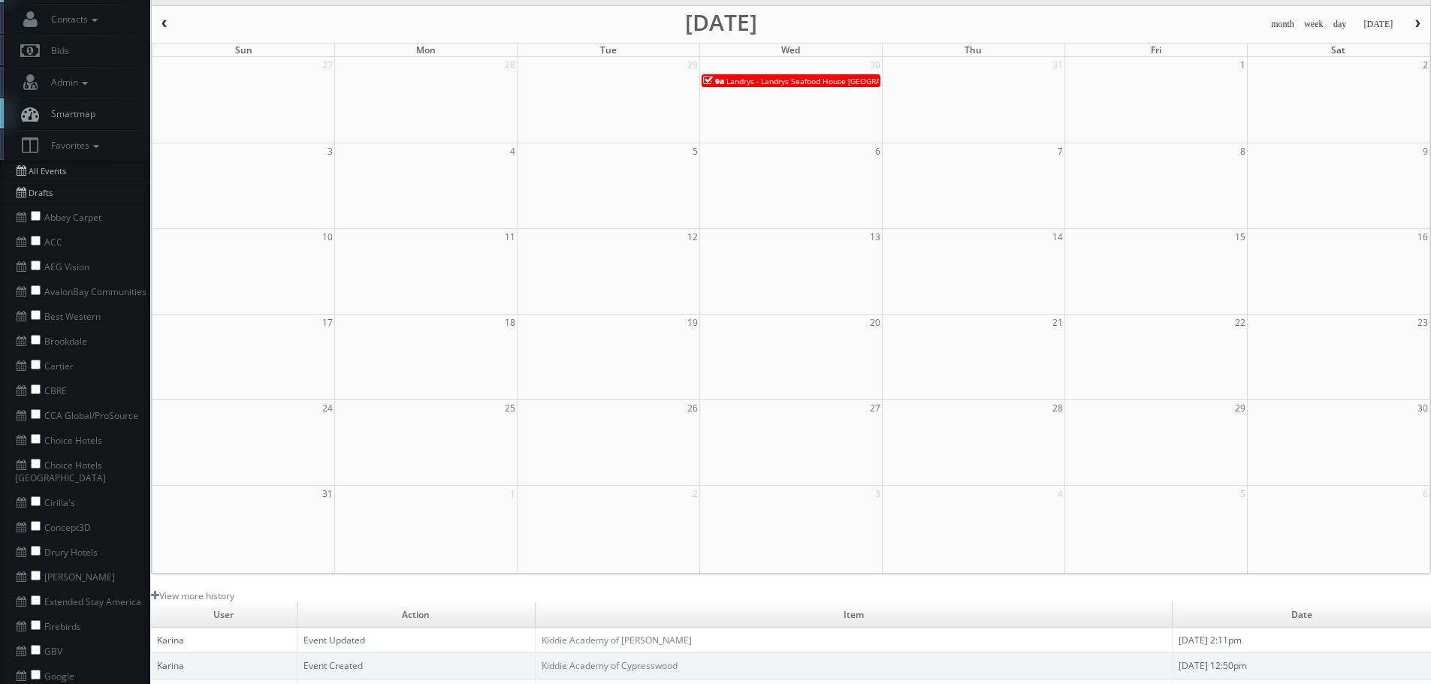
click at [166, 25] on span "button" at bounding box center [164, 24] width 11 height 9
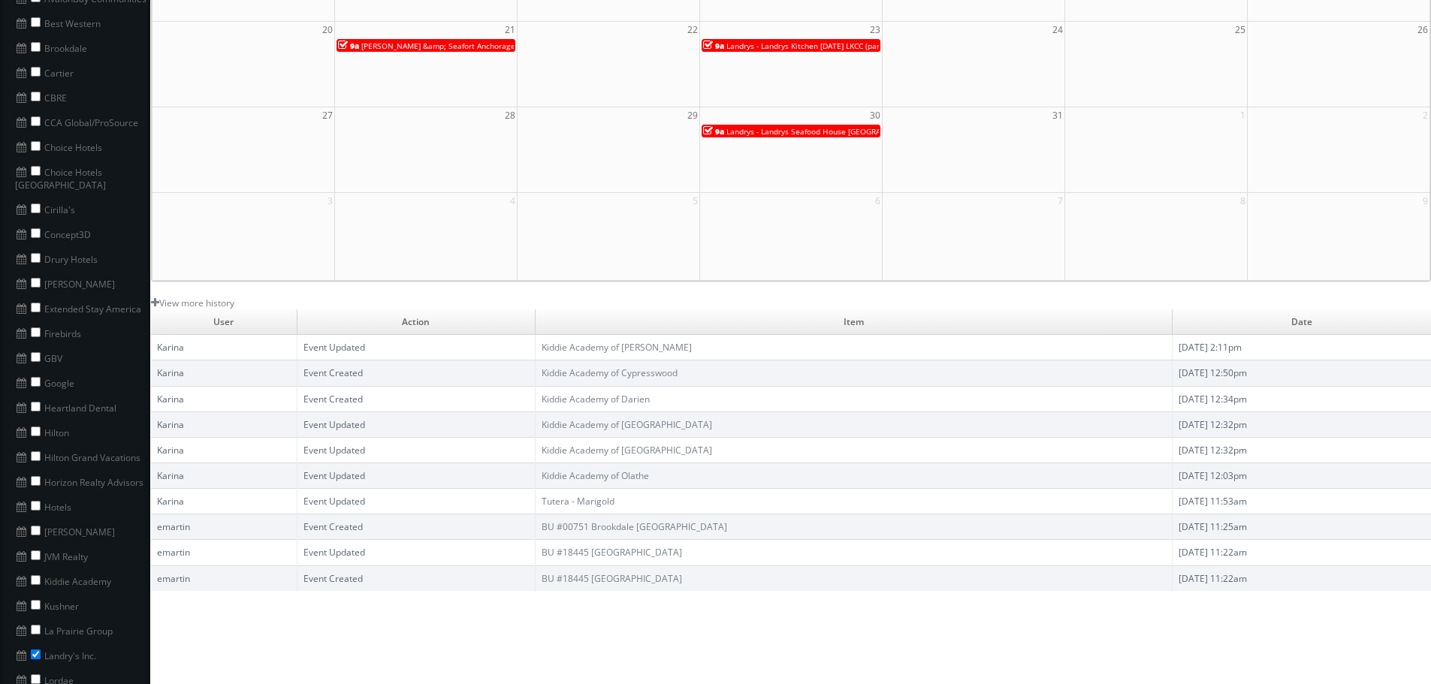
scroll to position [376, 0]
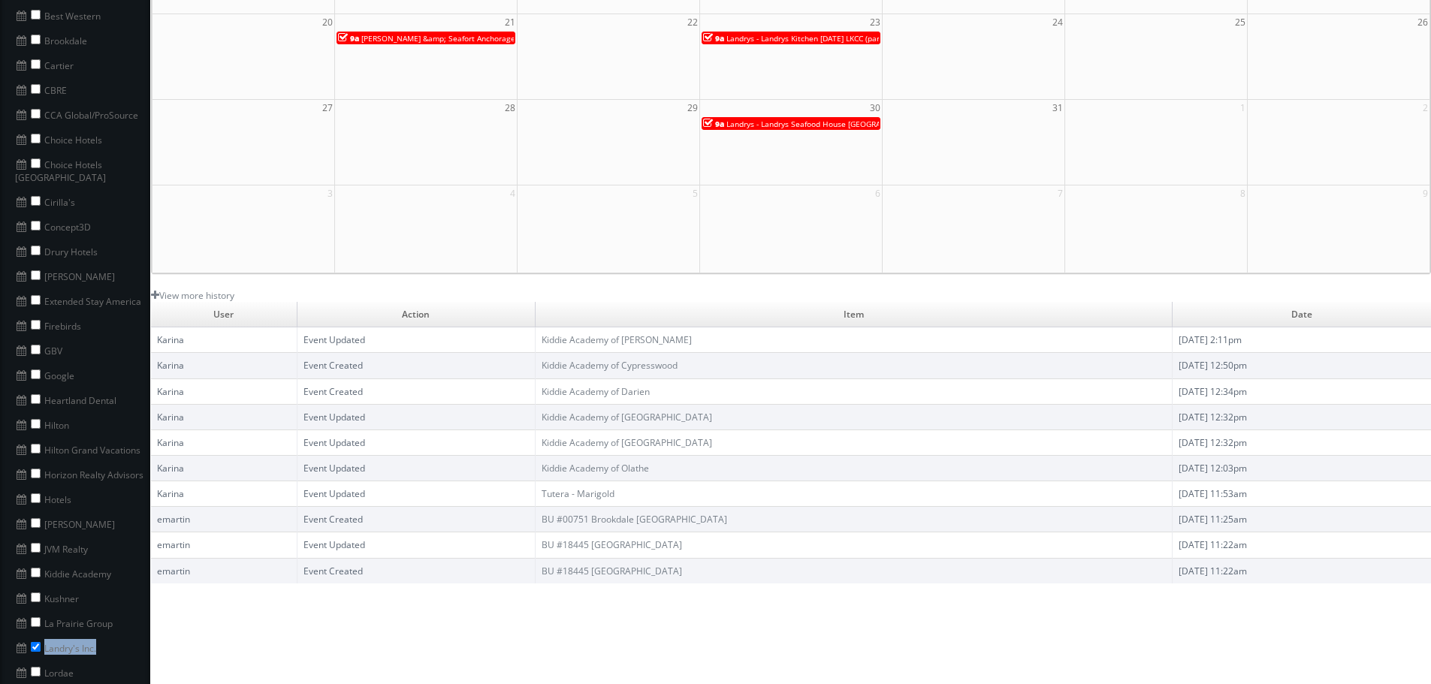
drag, startPoint x: 105, startPoint y: 632, endPoint x: 45, endPoint y: 634, distance: 60.1
click at [45, 635] on li "Landry's Inc." at bounding box center [75, 647] width 150 height 25
copy li "Landry's Inc."
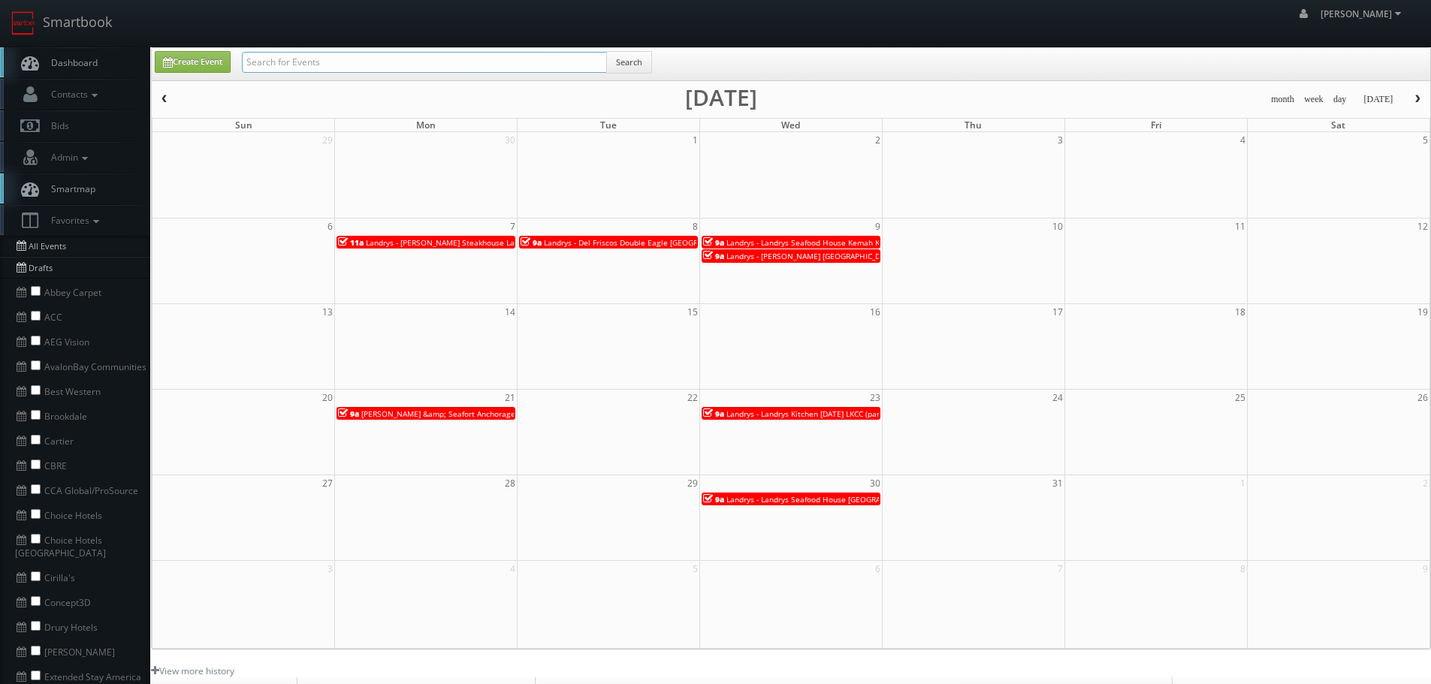
paste input "Landry's Inc."
type input "Landry's Inc."
click at [615, 62] on button "Search" at bounding box center [629, 62] width 46 height 23
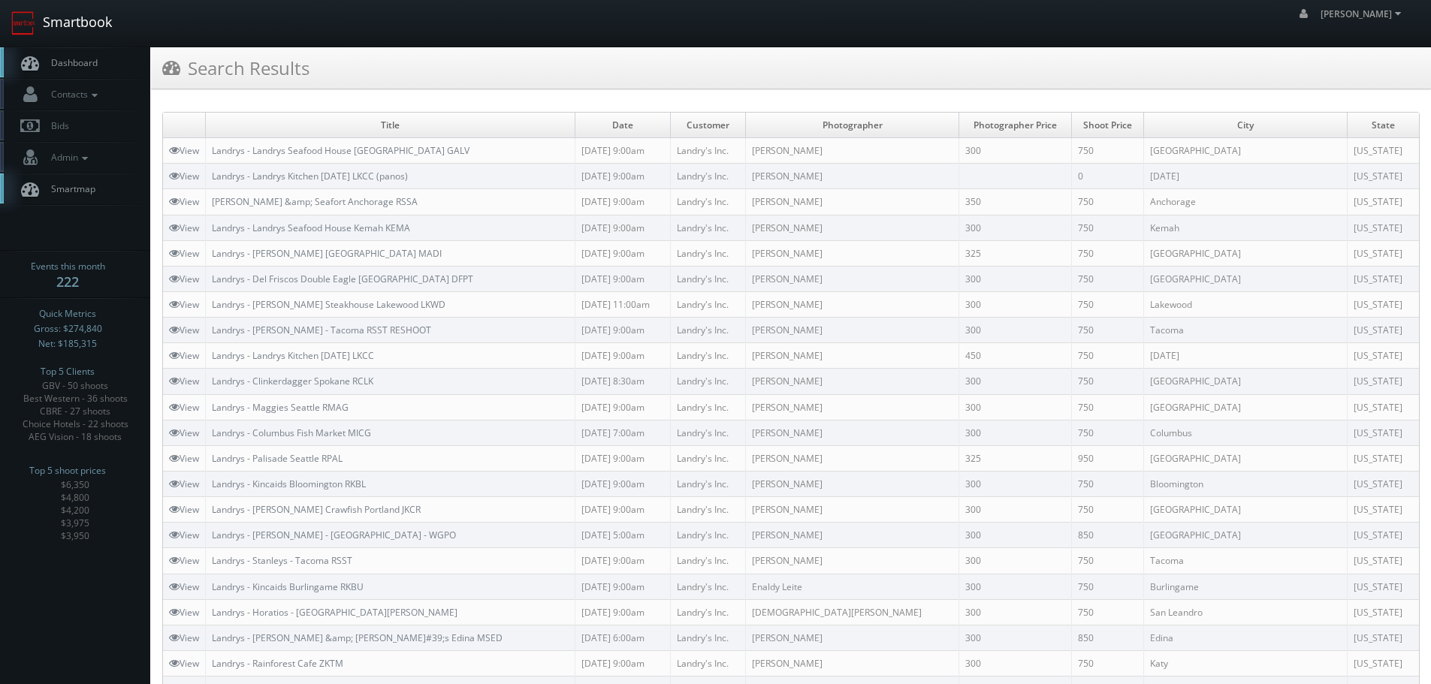
click at [116, 28] on link "Smartbook" at bounding box center [61, 23] width 123 height 47
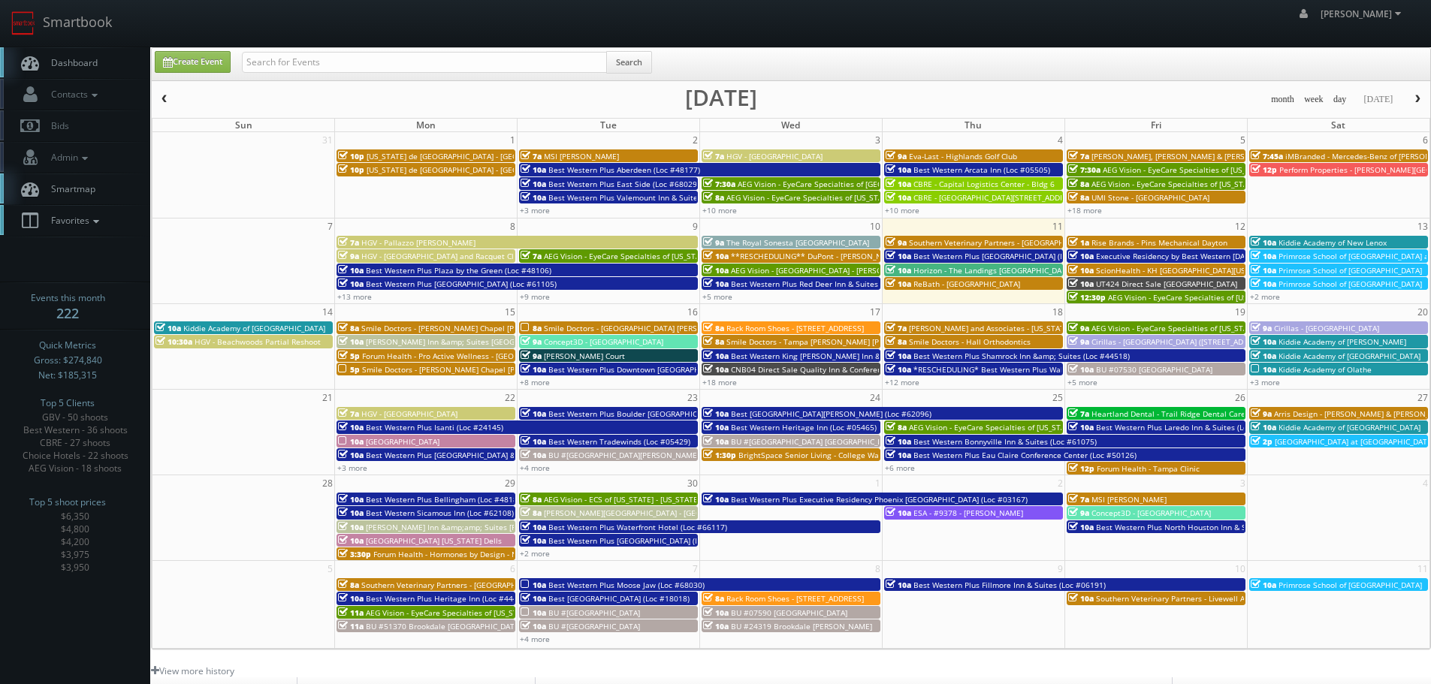
click at [65, 222] on span "Favorites" at bounding box center [73, 220] width 59 height 13
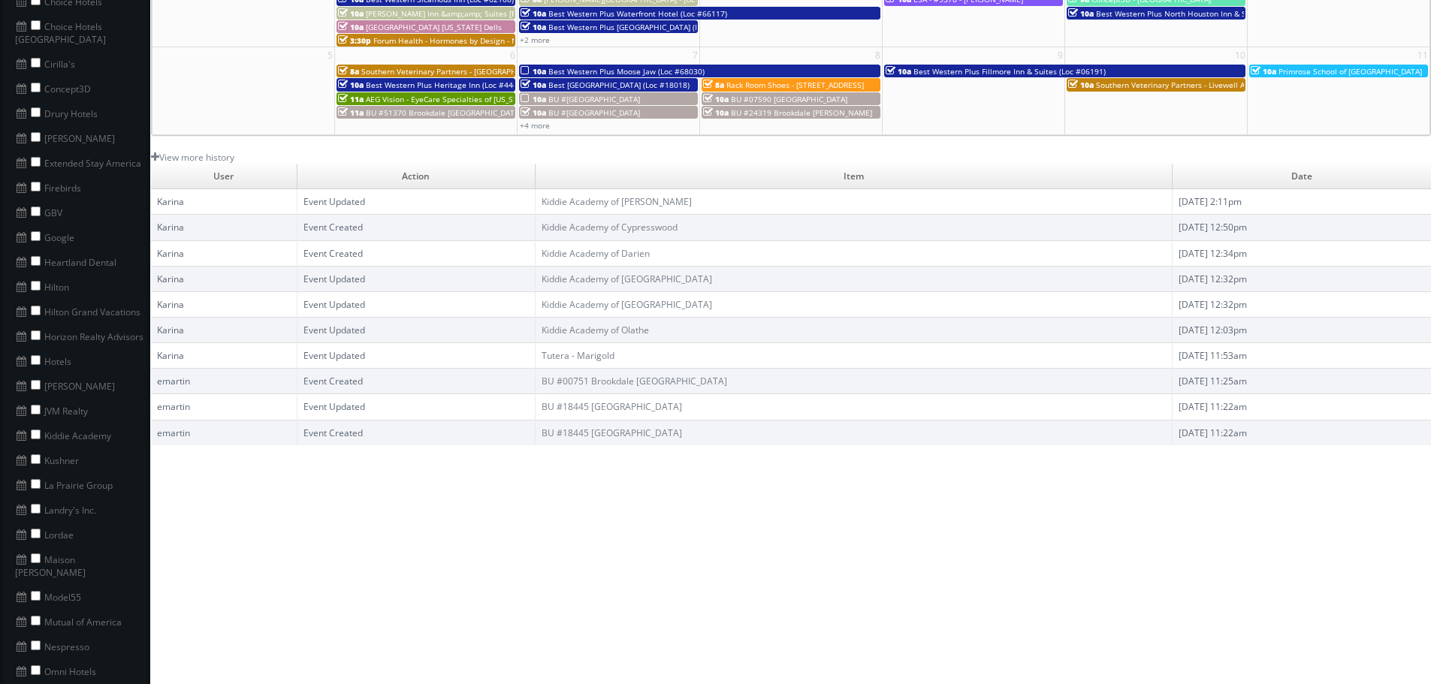
scroll to position [601, 0]
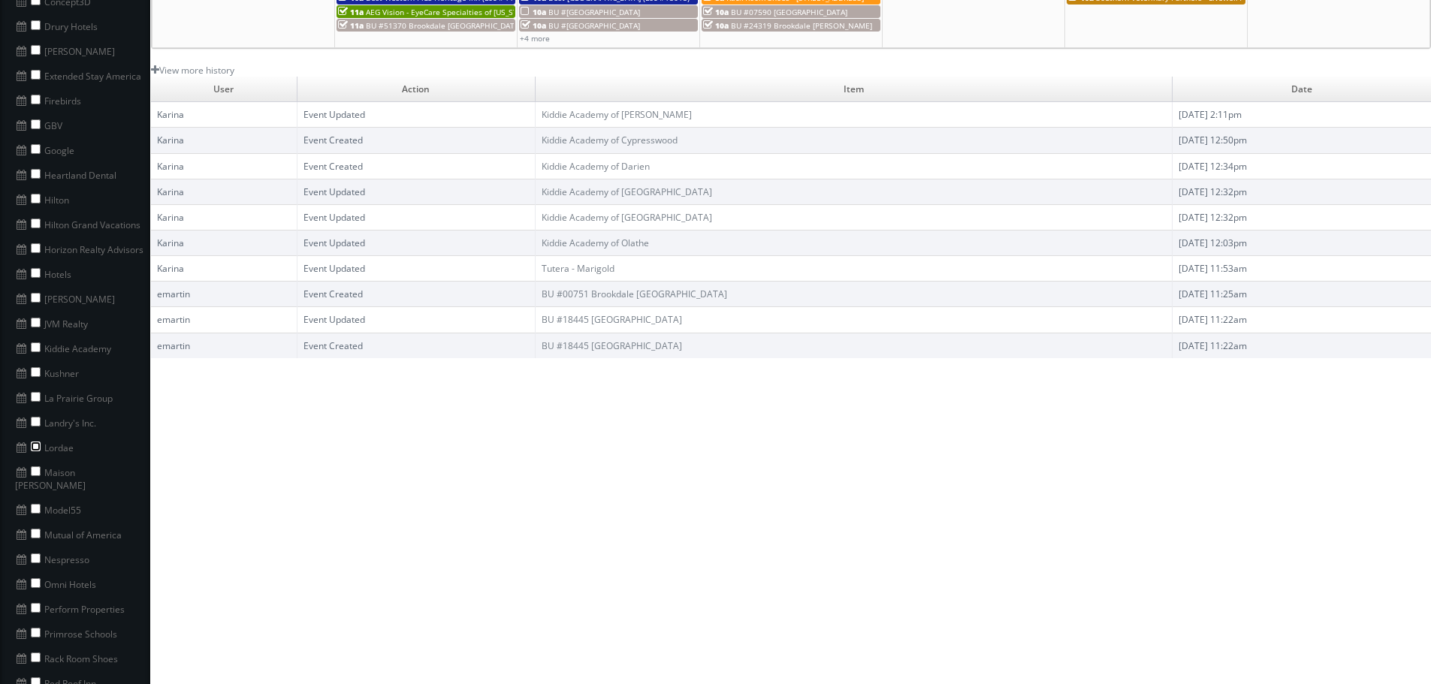
click at [32, 442] on input "checkbox" at bounding box center [36, 447] width 10 height 10
checkbox input "true"
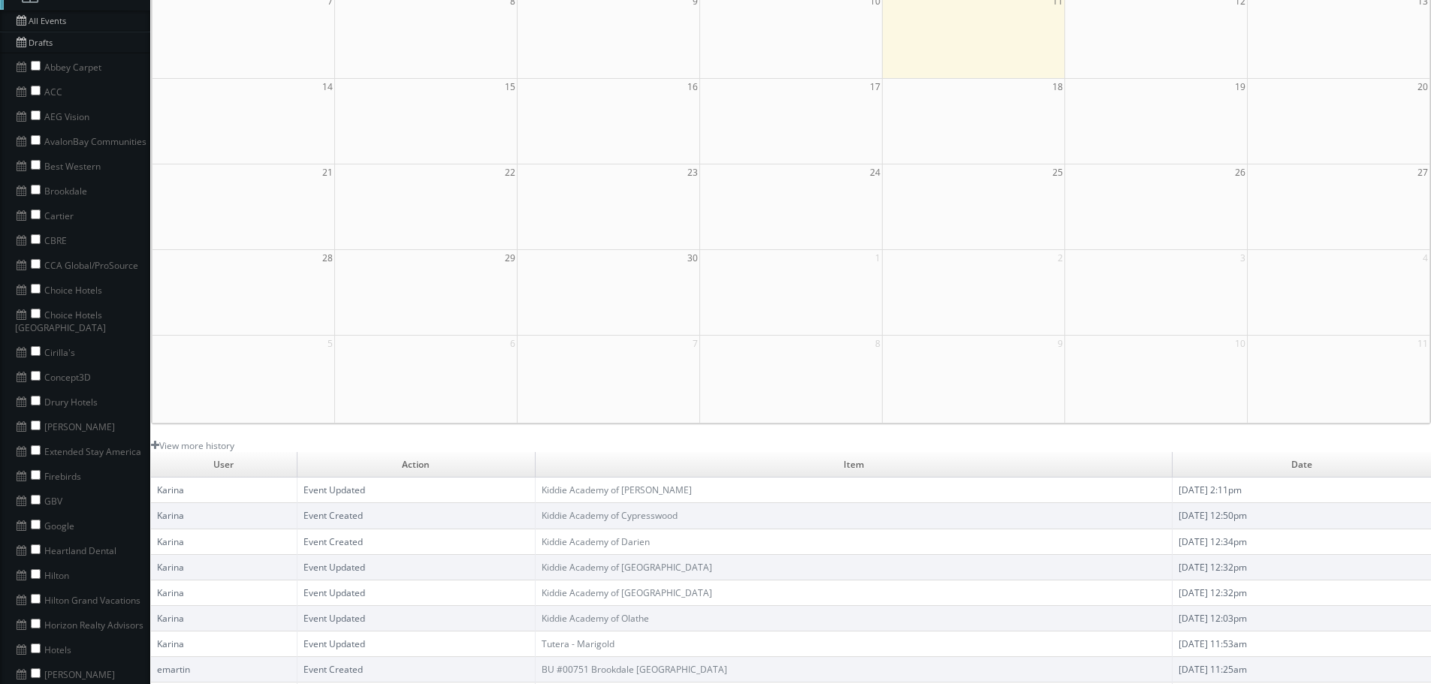
scroll to position [451, 0]
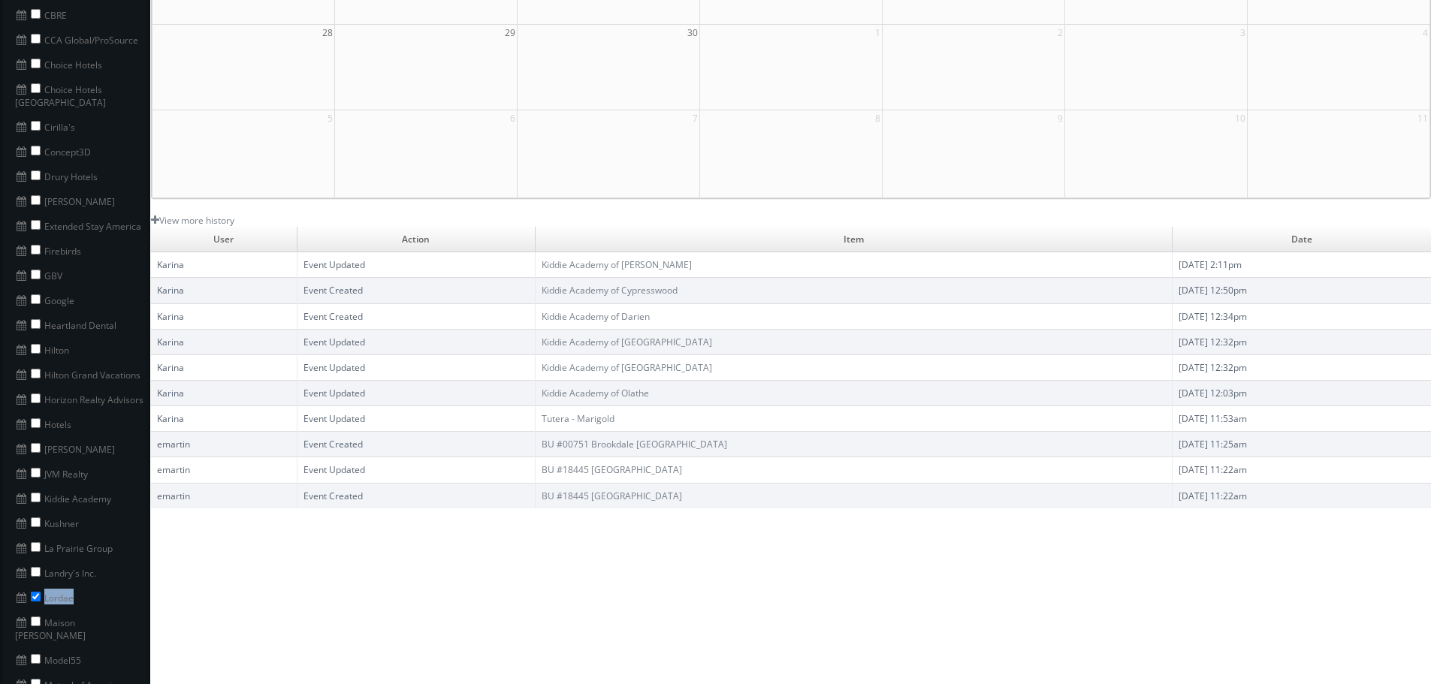
drag, startPoint x: 77, startPoint y: 581, endPoint x: 44, endPoint y: 587, distance: 33.6
click at [44, 587] on li "Lordae" at bounding box center [75, 597] width 150 height 25
copy li "Lordae"
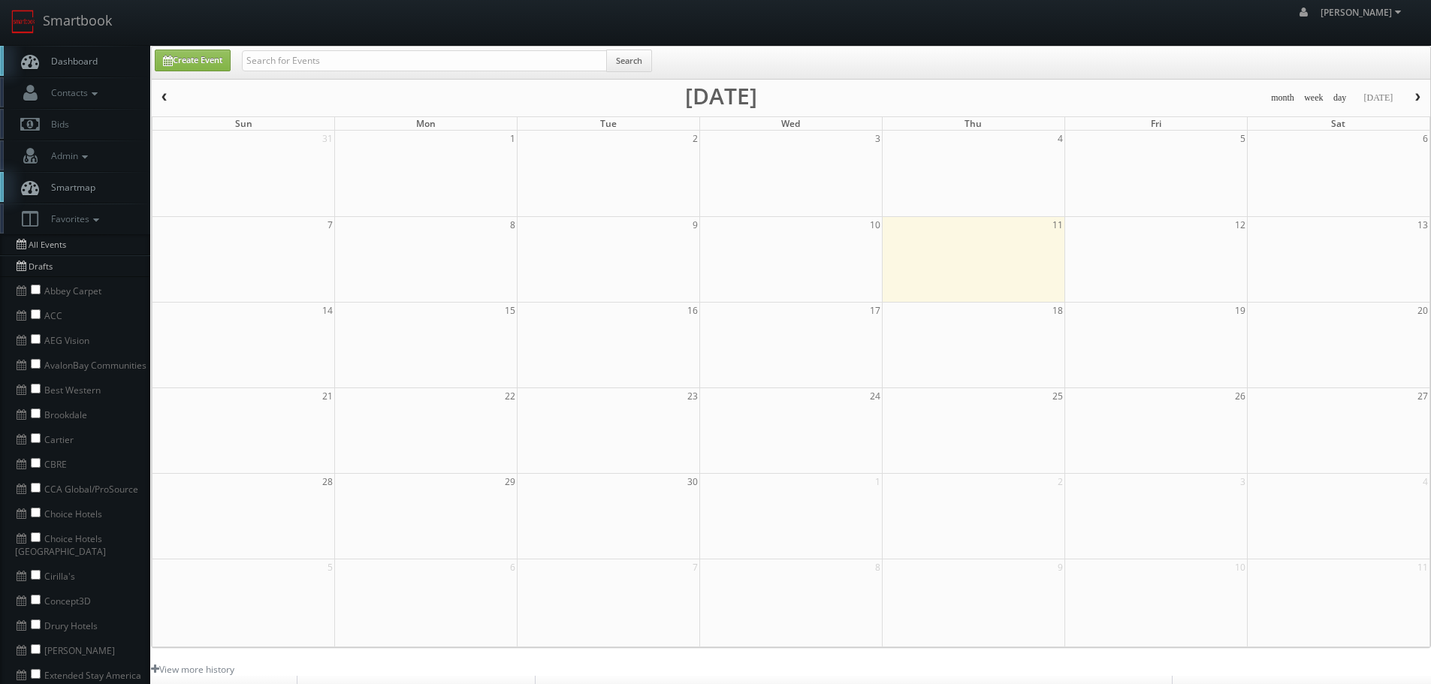
scroll to position [0, 0]
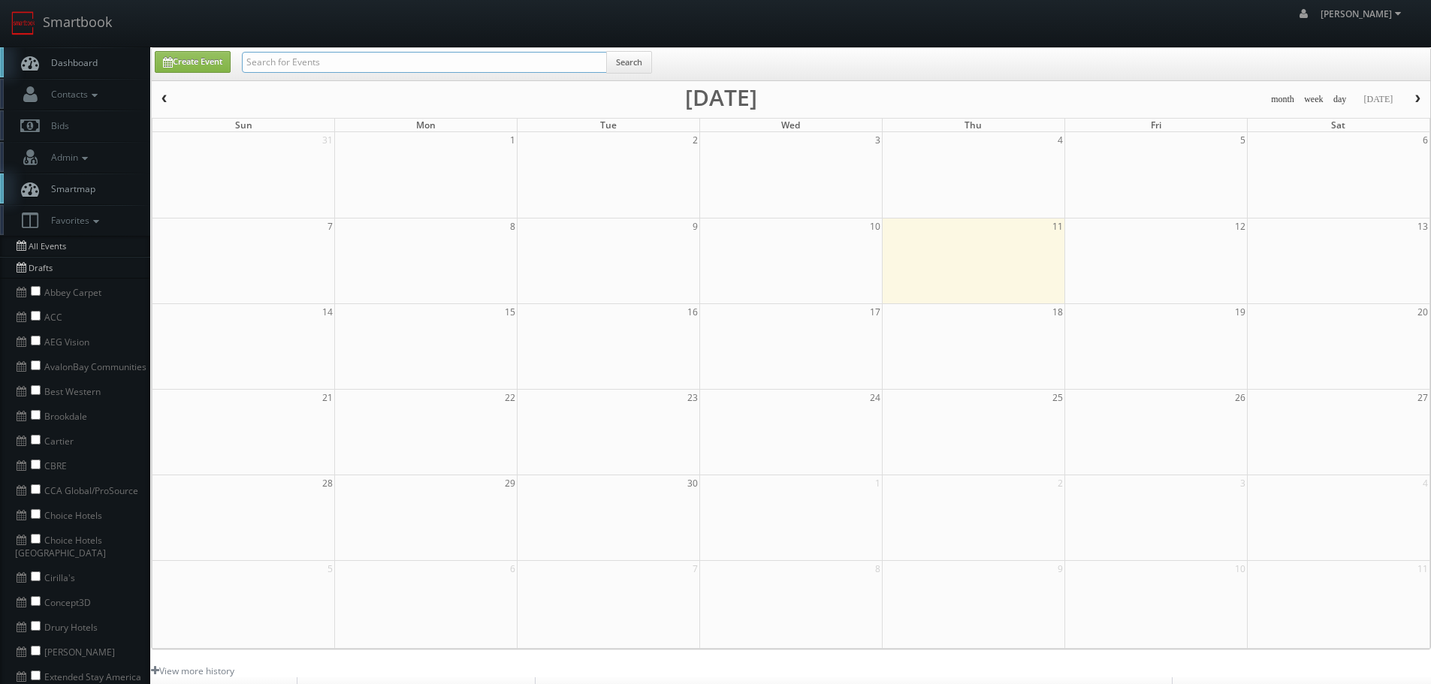
paste input "Lordae"
type input "Lordae"
click at [630, 60] on button "Search" at bounding box center [629, 62] width 46 height 23
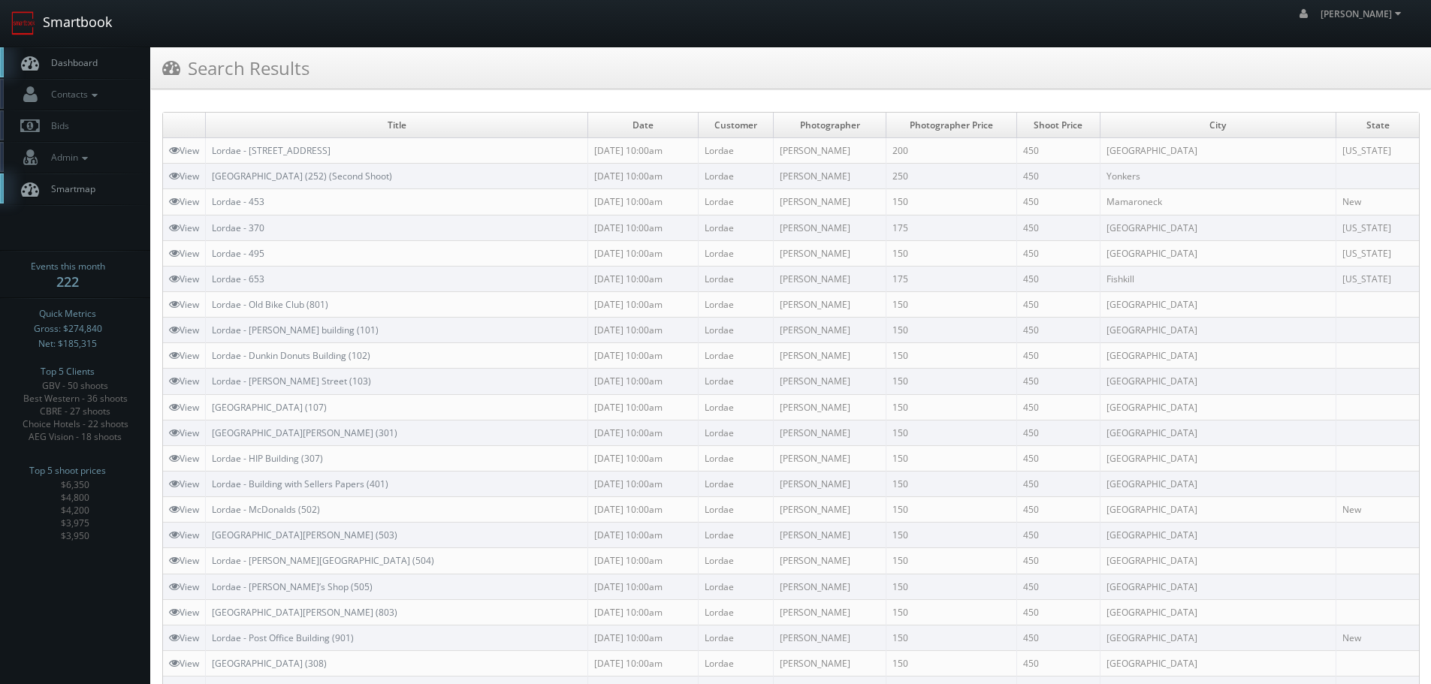
click at [92, 17] on link "Smartbook" at bounding box center [61, 23] width 123 height 47
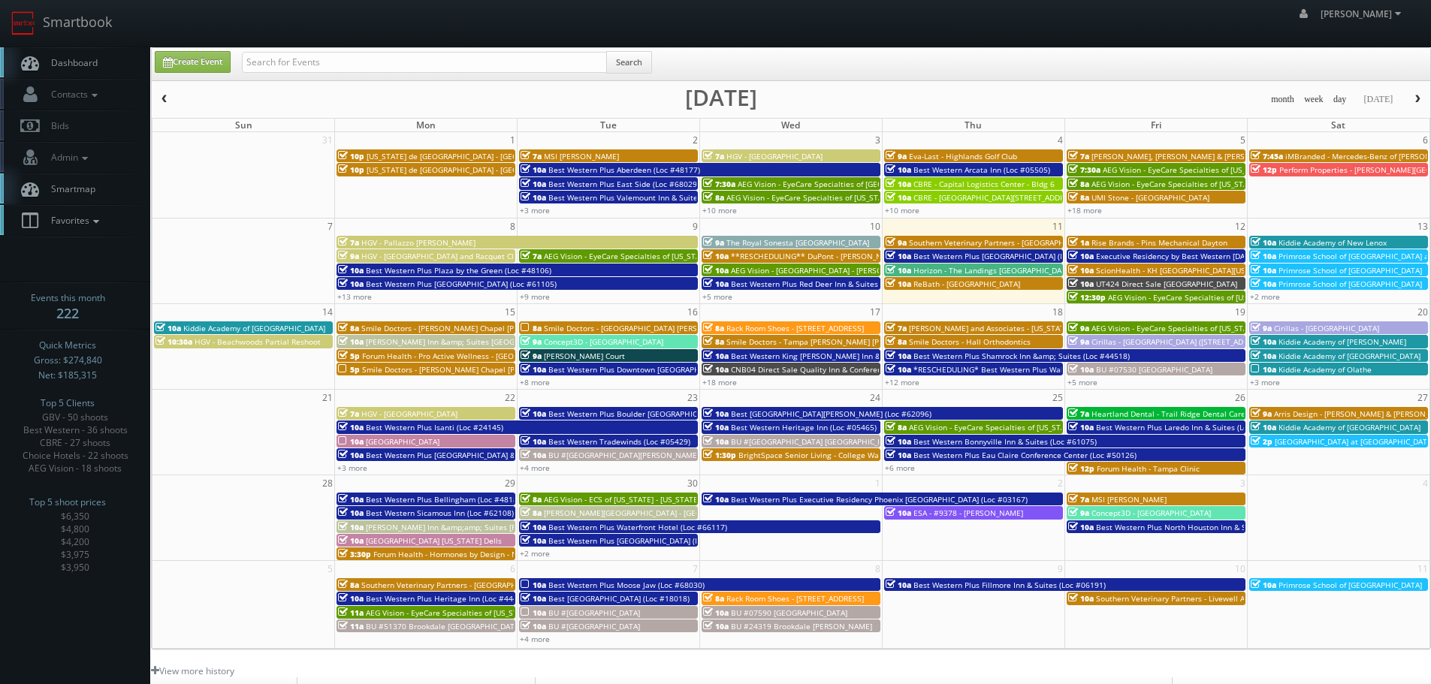
click at [76, 220] on span "Favorites" at bounding box center [73, 220] width 59 height 13
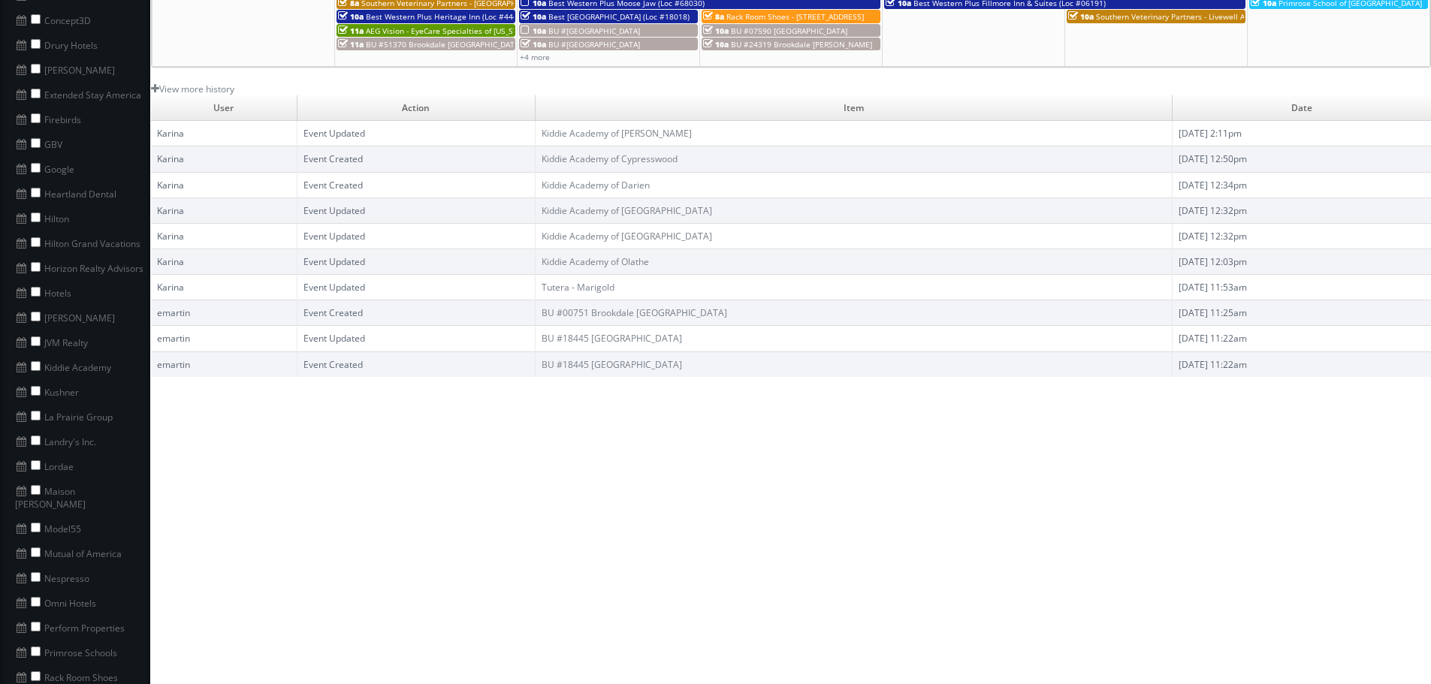
scroll to position [601, 0]
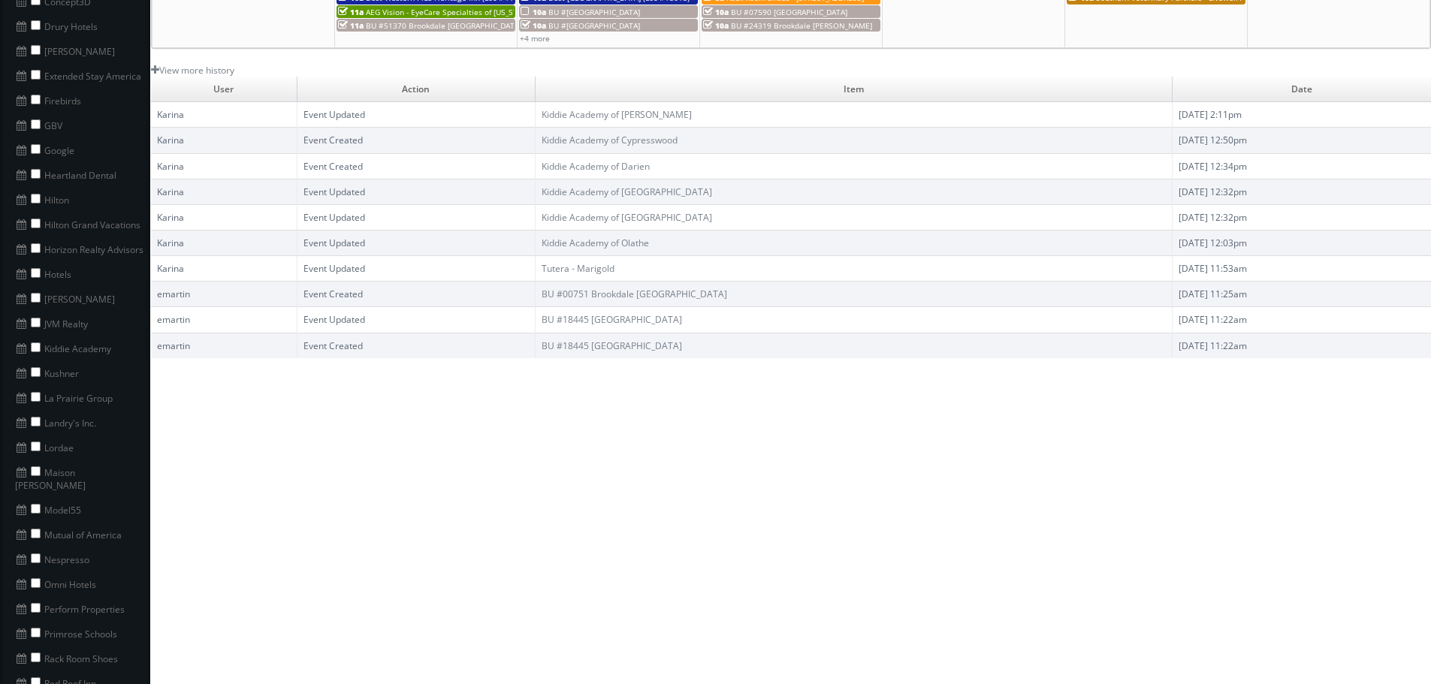
drag, startPoint x: 64, startPoint y: 473, endPoint x: 46, endPoint y: 460, distance: 22.5
click at [46, 460] on li "Maison [PERSON_NAME]" at bounding box center [75, 478] width 150 height 38
copy li "Maison [PERSON_NAME]"
click at [36, 467] on input "checkbox" at bounding box center [36, 472] width 10 height 10
checkbox input "true"
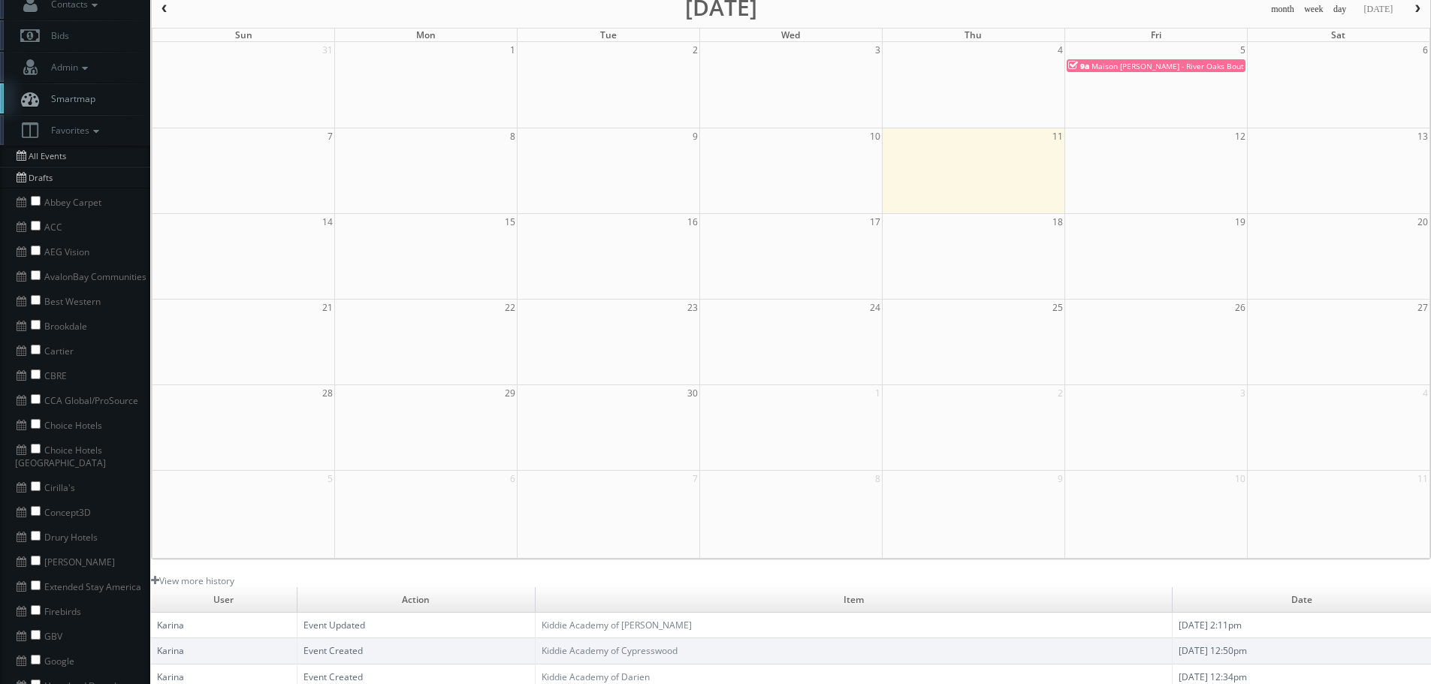
scroll to position [0, 0]
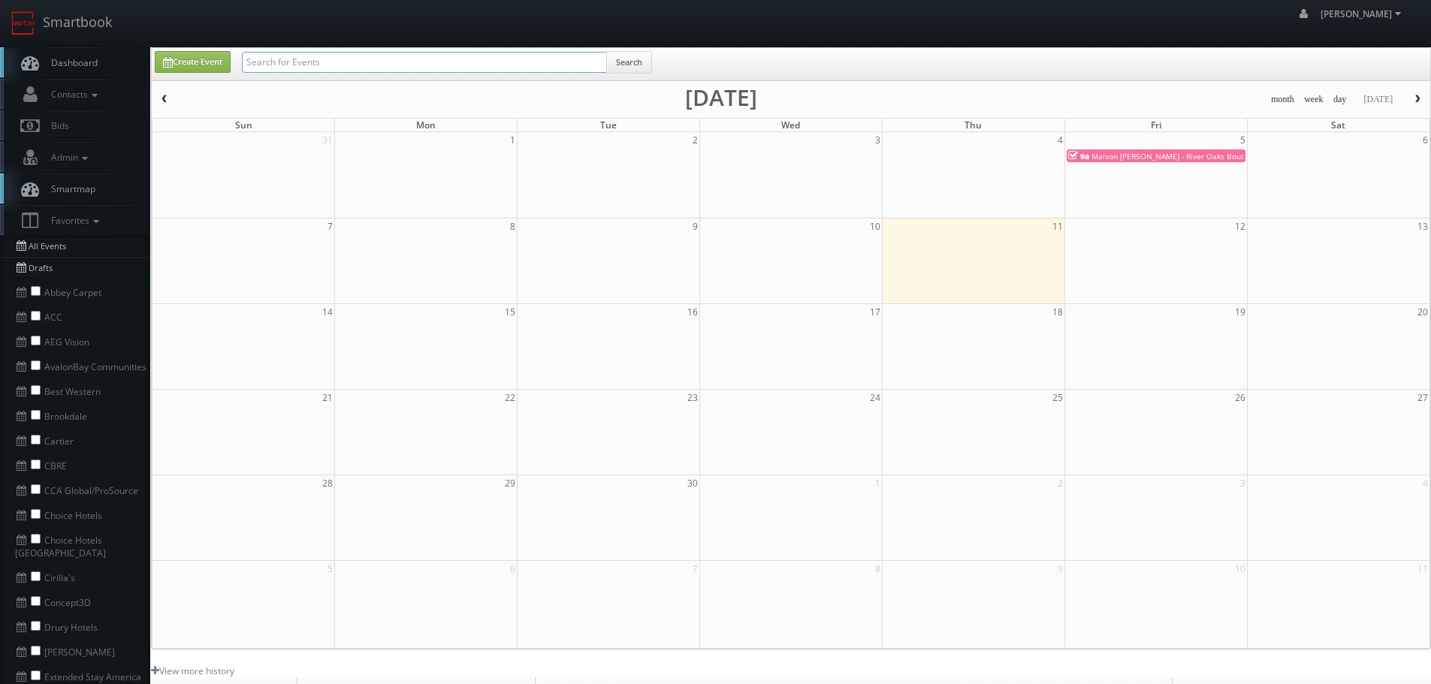
paste input "Maison [PERSON_NAME]"
type input "Maison [PERSON_NAME]"
click at [632, 55] on button "Search" at bounding box center [629, 62] width 46 height 23
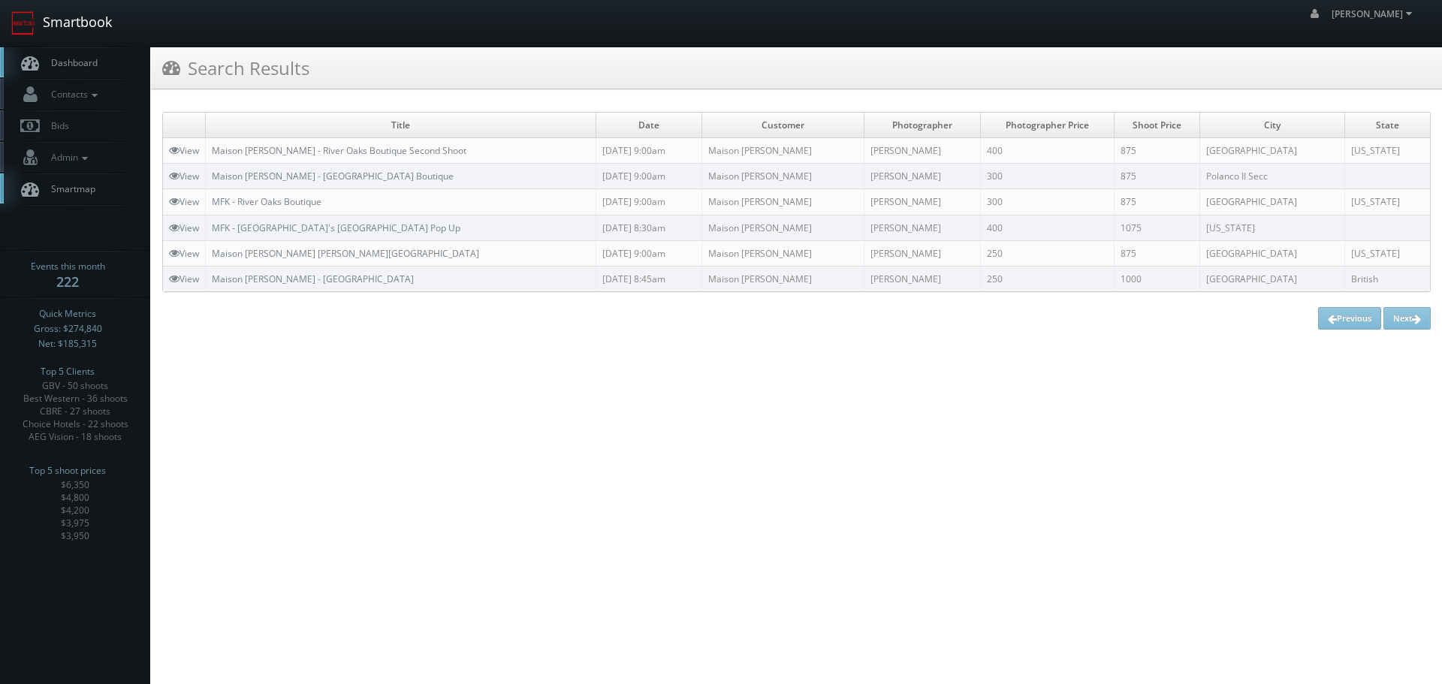
click at [86, 26] on link "Smartbook" at bounding box center [61, 23] width 123 height 47
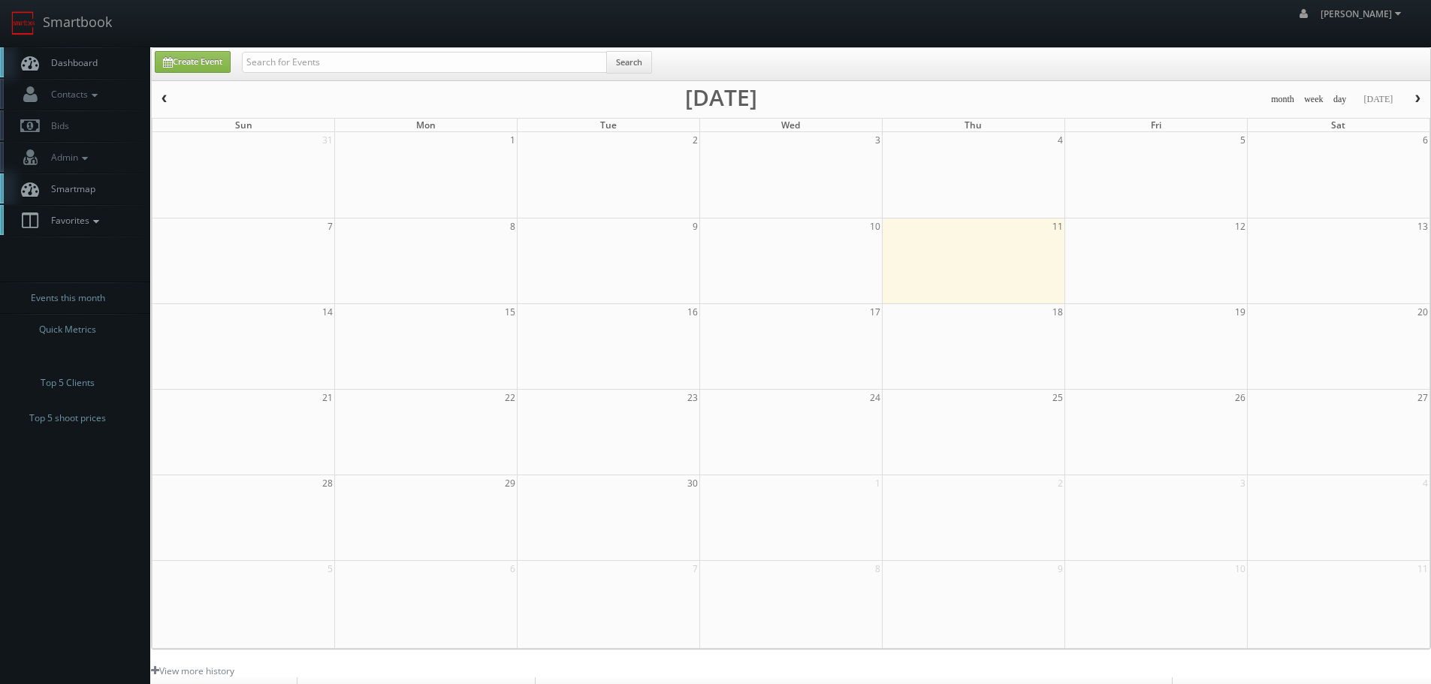
click at [86, 222] on span "Favorites" at bounding box center [73, 220] width 59 height 13
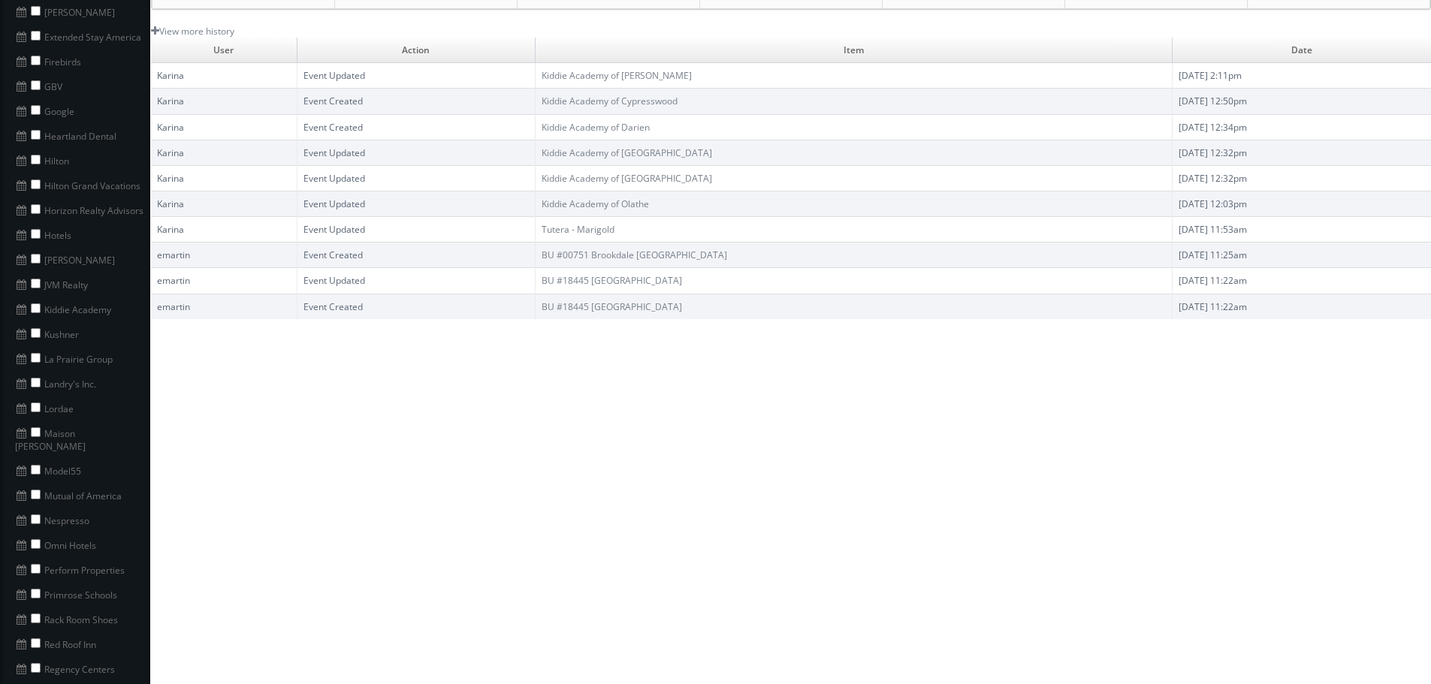
scroll to position [676, 0]
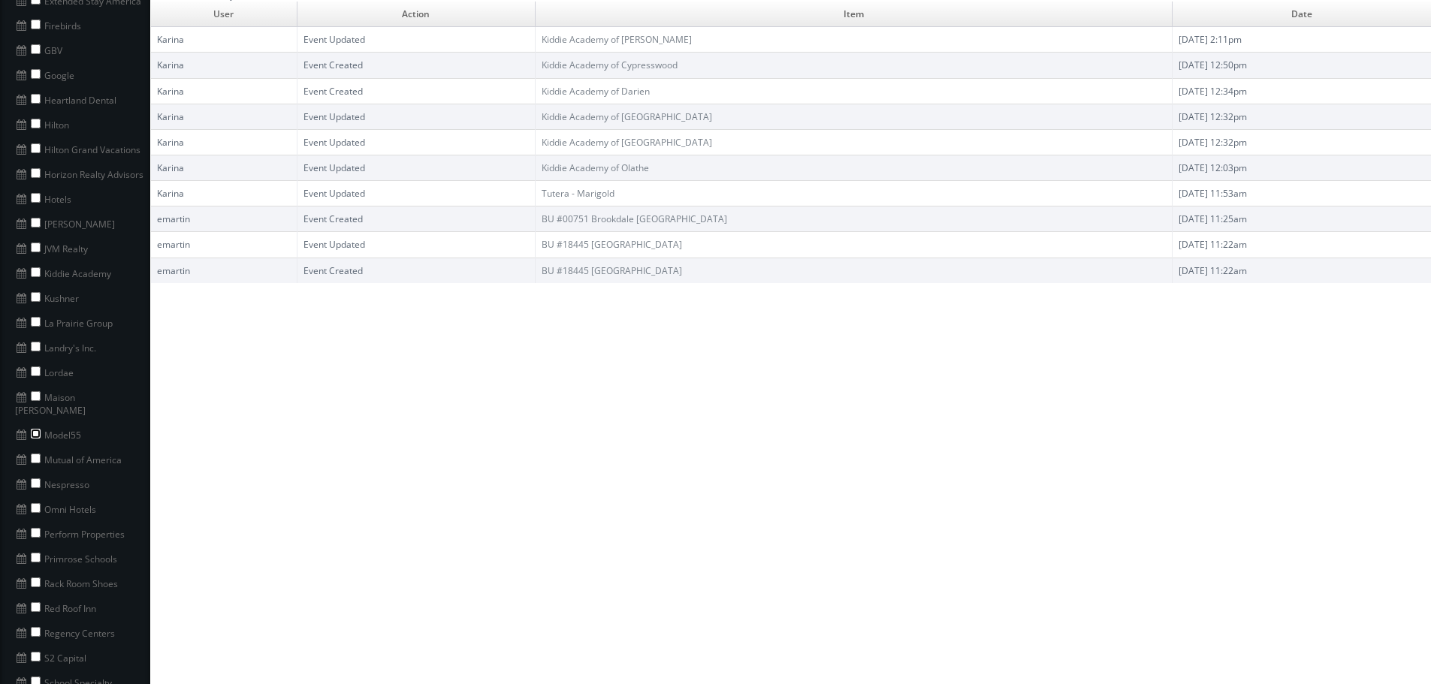
click at [33, 429] on input "checkbox" at bounding box center [36, 434] width 10 height 10
checkbox input "true"
drag, startPoint x: 84, startPoint y: 425, endPoint x: 58, endPoint y: 421, distance: 26.7
click at [45, 425] on li "Model55" at bounding box center [75, 433] width 150 height 25
copy li "Model55"
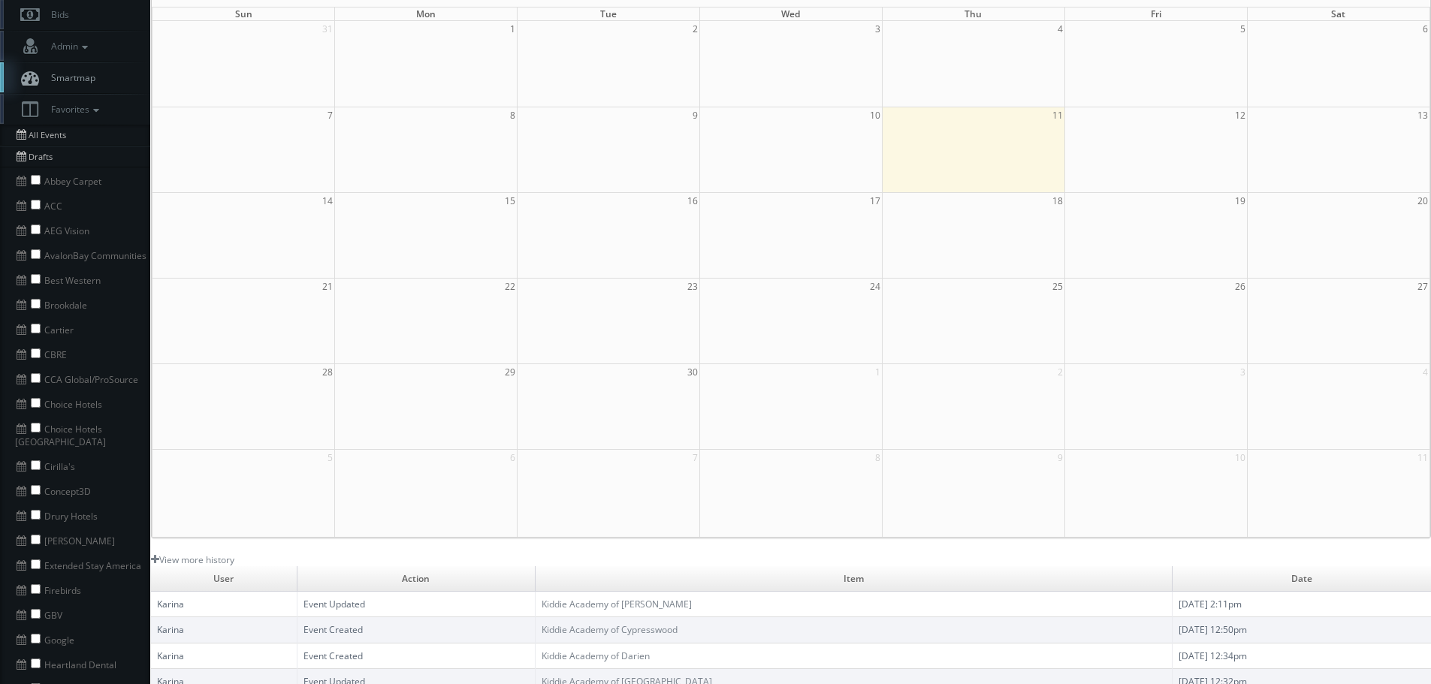
scroll to position [0, 0]
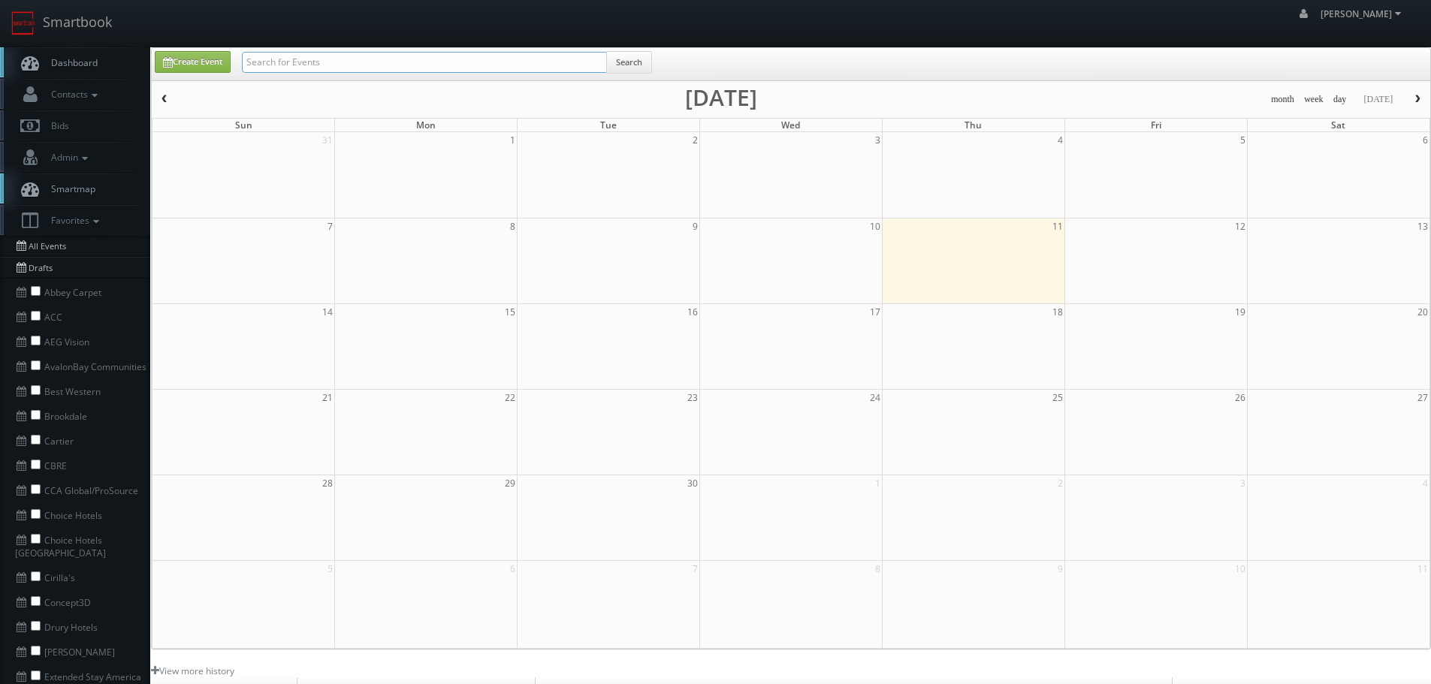
paste input "Model55"
type input "Model55"
click at [617, 56] on button "Search" at bounding box center [629, 62] width 46 height 23
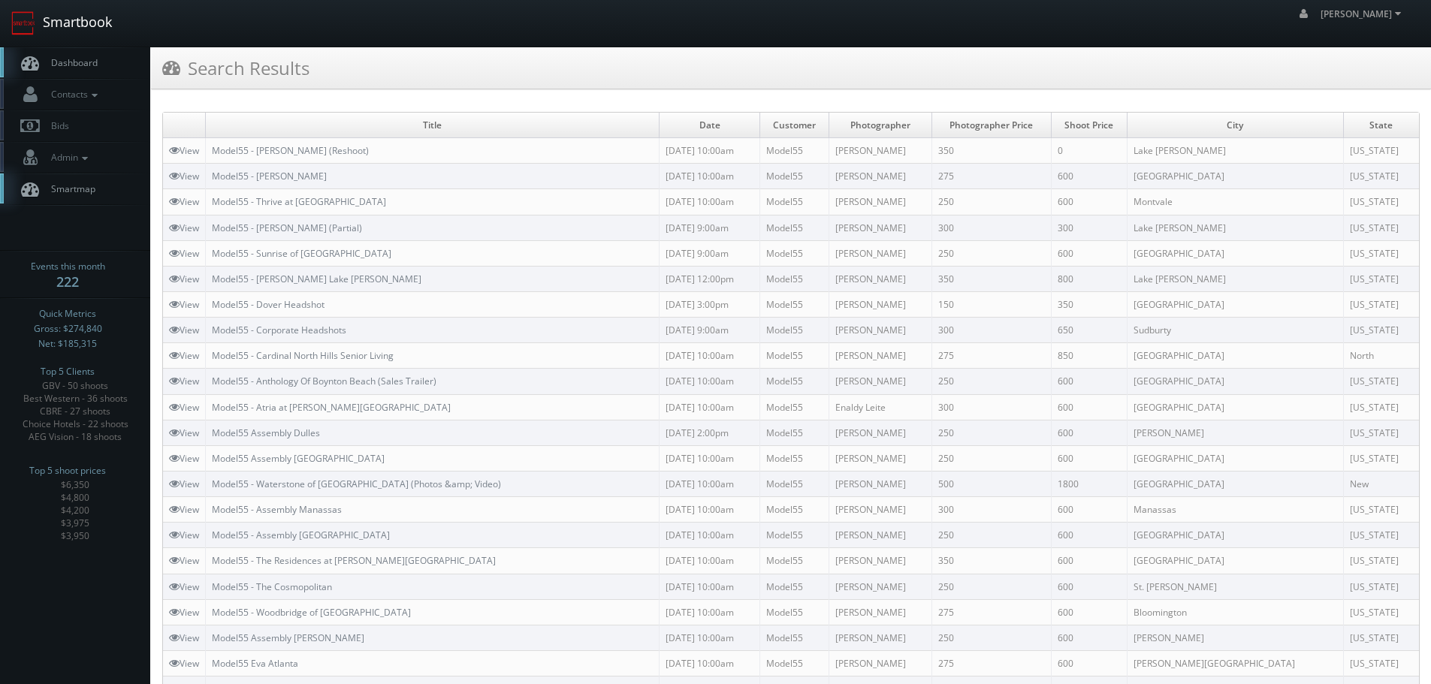
click at [100, 28] on link "Smartbook" at bounding box center [61, 23] width 123 height 47
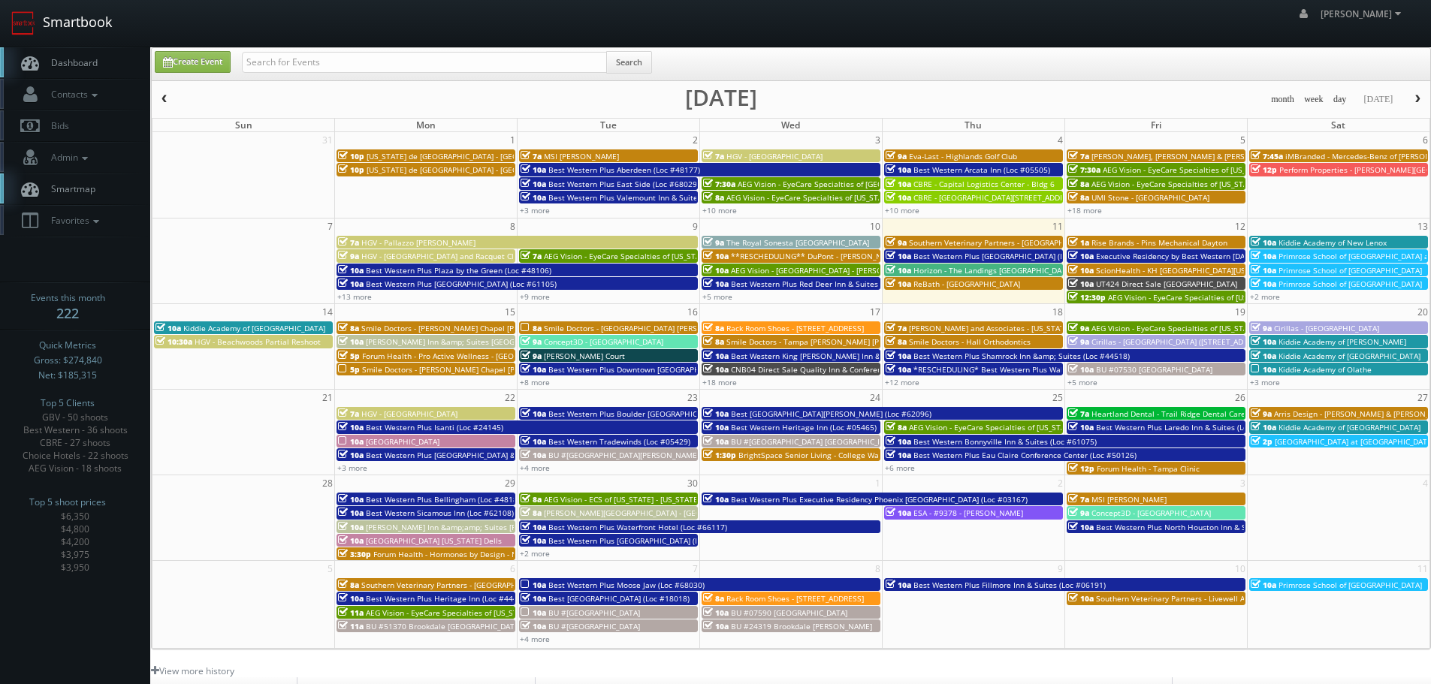
click at [98, 35] on link "Smartbook" at bounding box center [61, 23] width 123 height 47
click at [106, 214] on link "Favorites" at bounding box center [75, 220] width 150 height 31
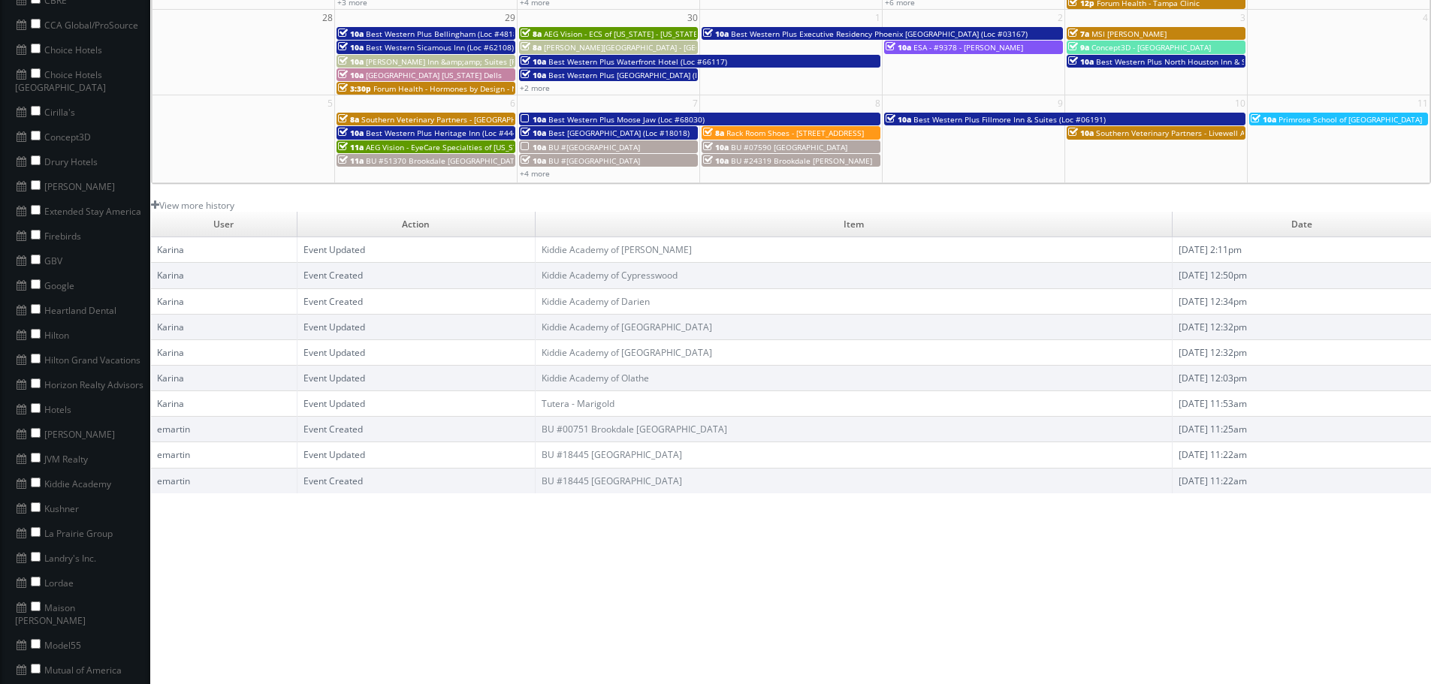
scroll to position [601, 0]
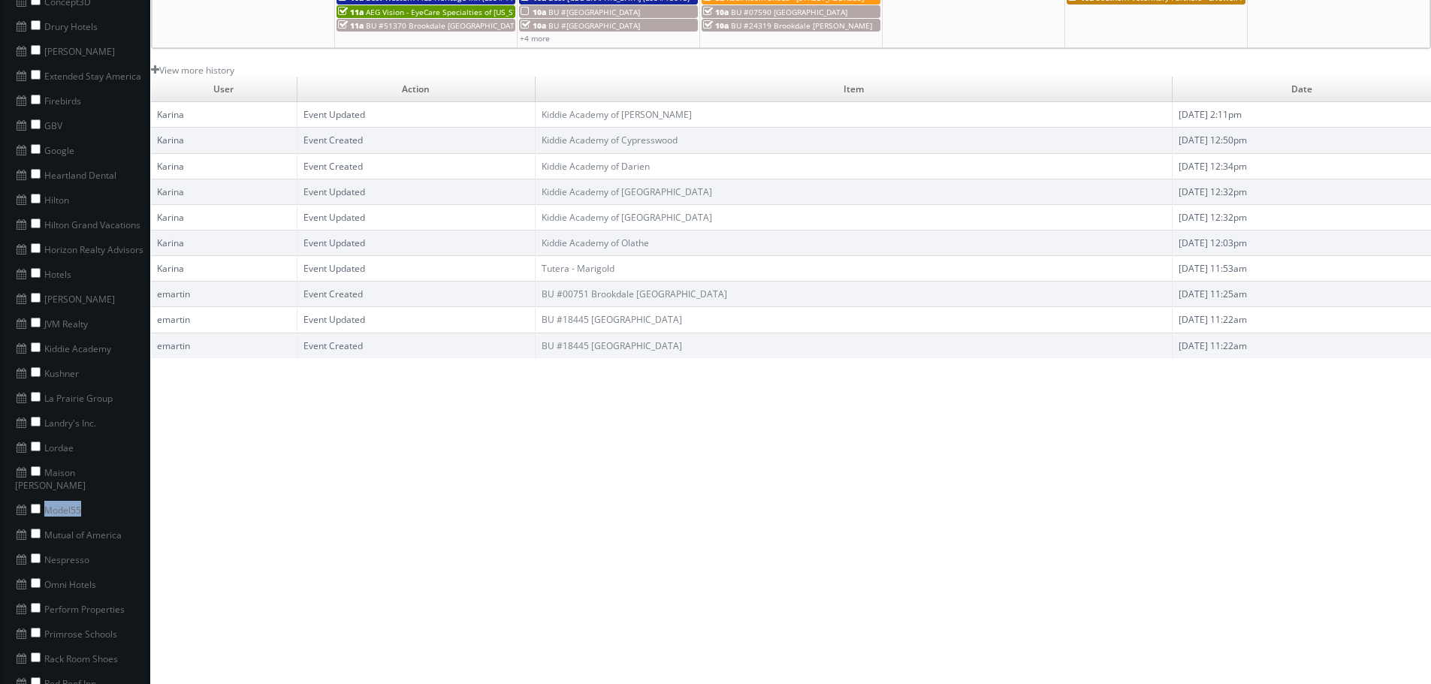
drag, startPoint x: 87, startPoint y: 492, endPoint x: 47, endPoint y: 497, distance: 40.9
click at [47, 497] on li "Model55" at bounding box center [75, 509] width 150 height 25
copy li "Model55"
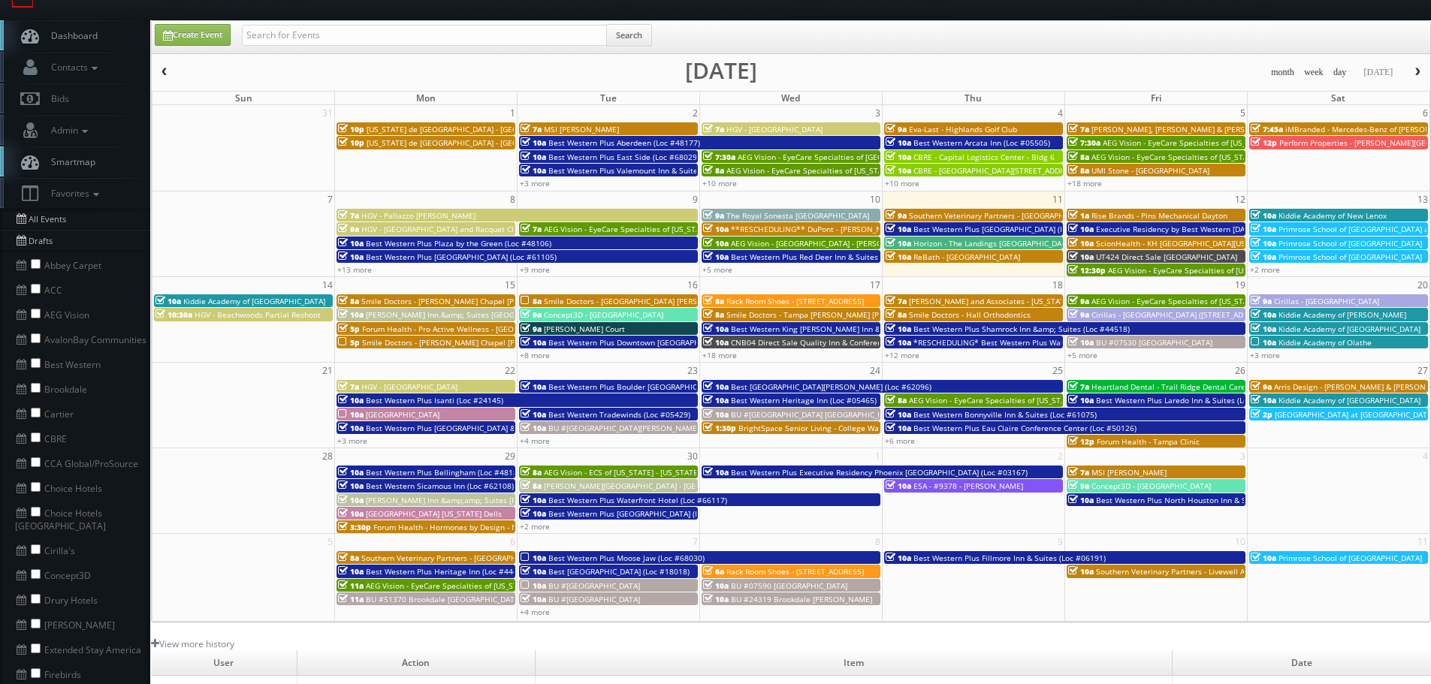
scroll to position [0, 0]
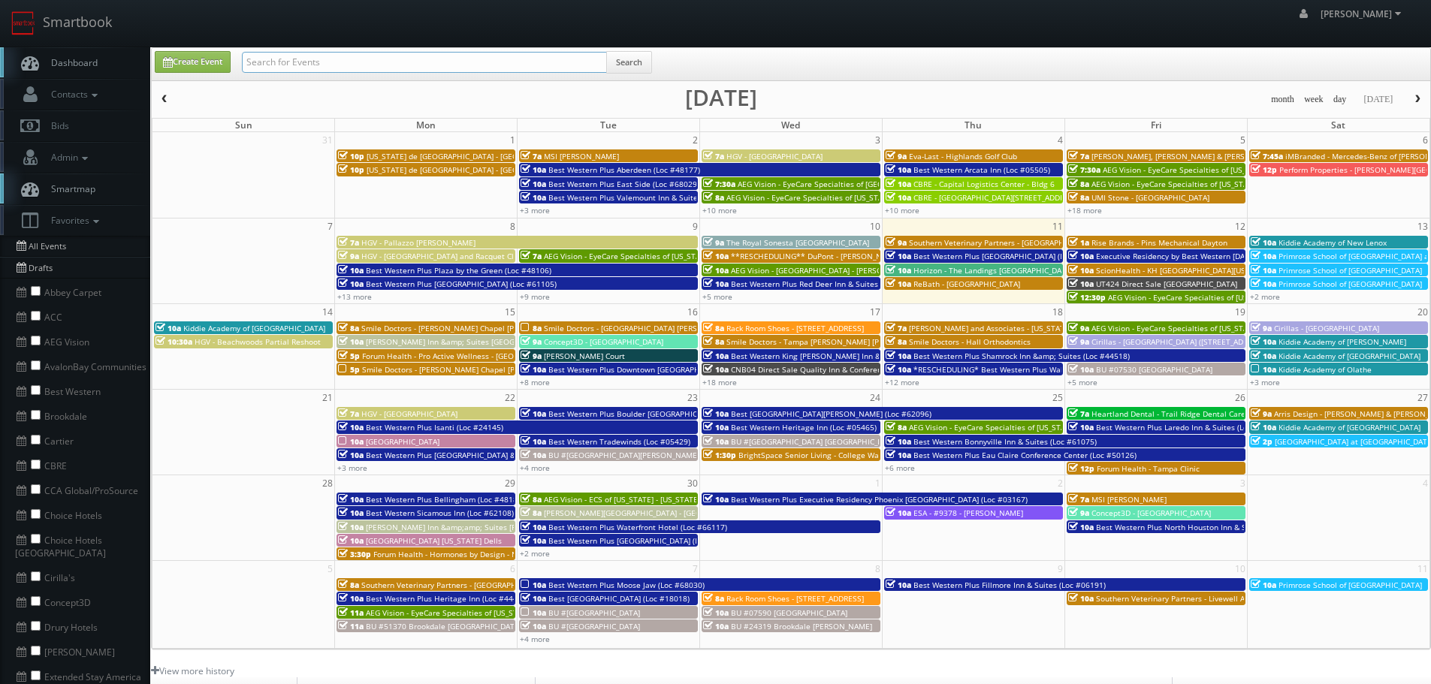
paste input "Model55"
type input "Model55"
click at [642, 52] on button "Search" at bounding box center [629, 62] width 46 height 23
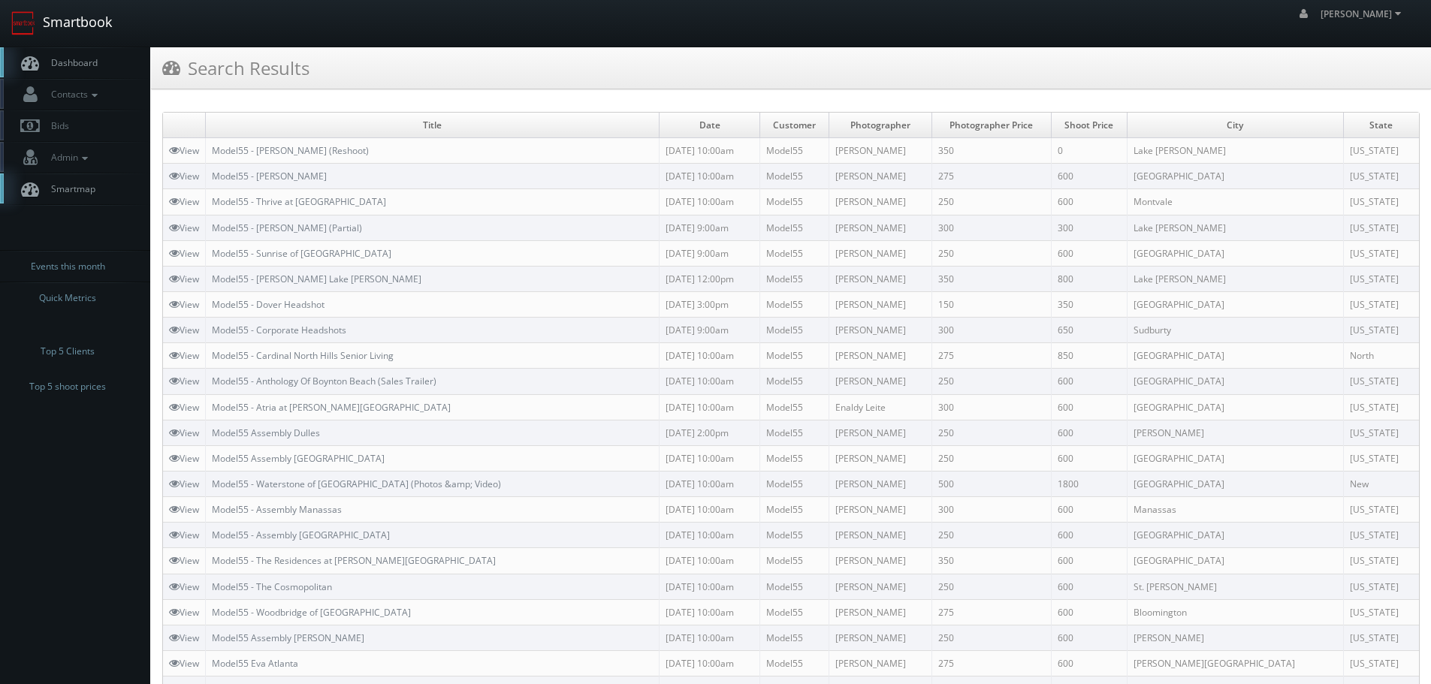
click at [80, 24] on link "Smartbook" at bounding box center [61, 23] width 123 height 47
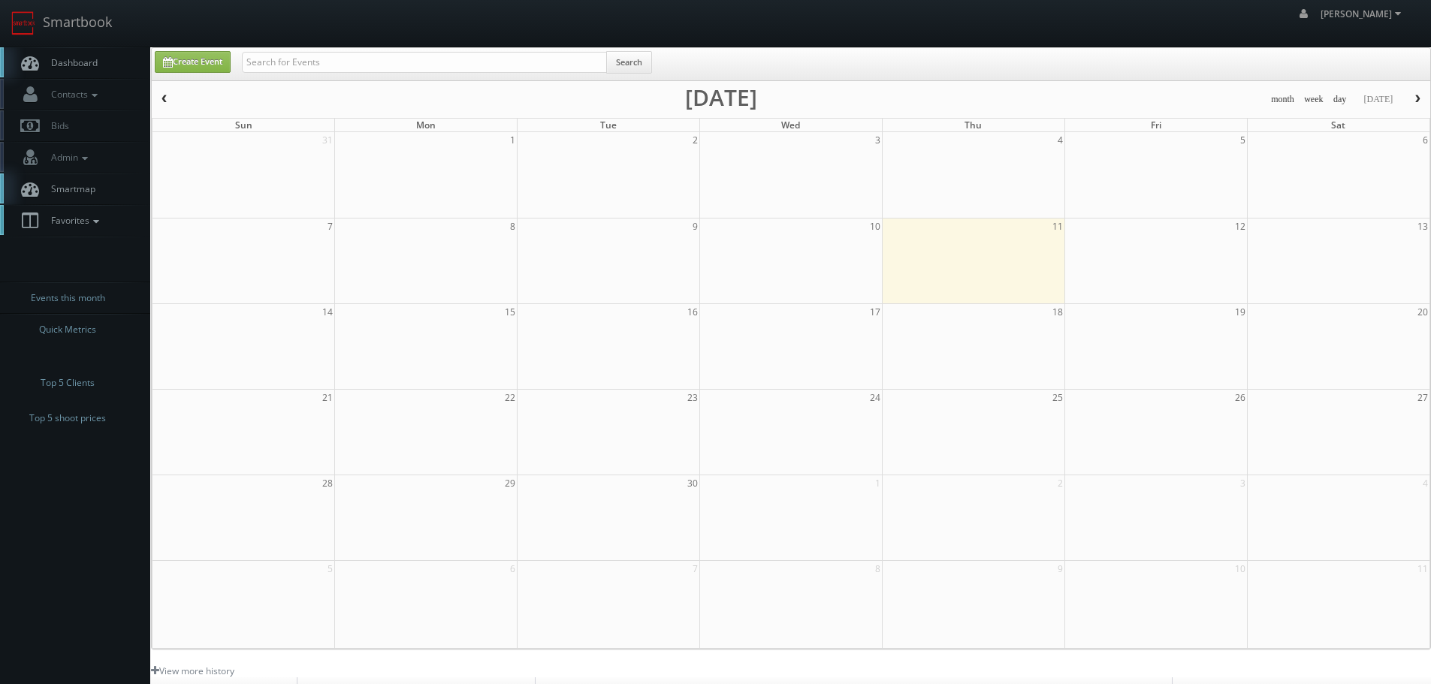
click at [101, 222] on icon at bounding box center [96, 221] width 14 height 11
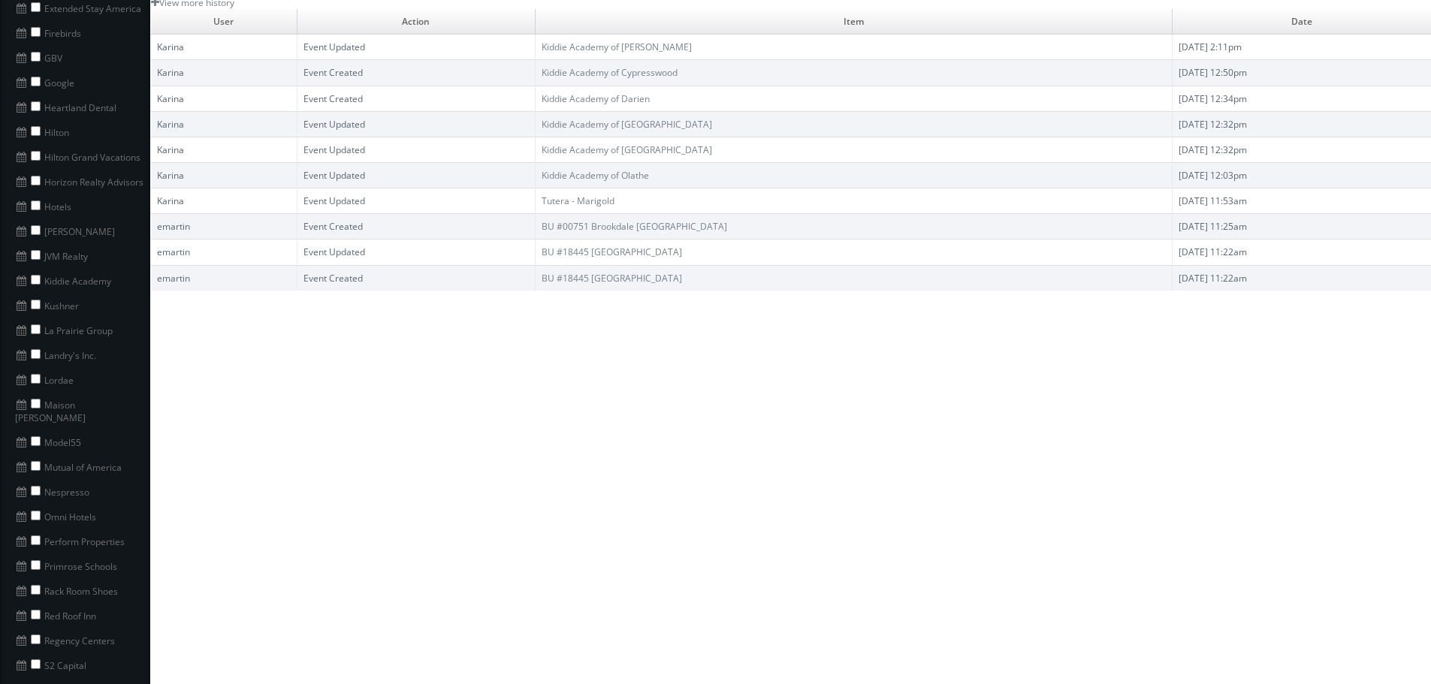
scroll to position [676, 0]
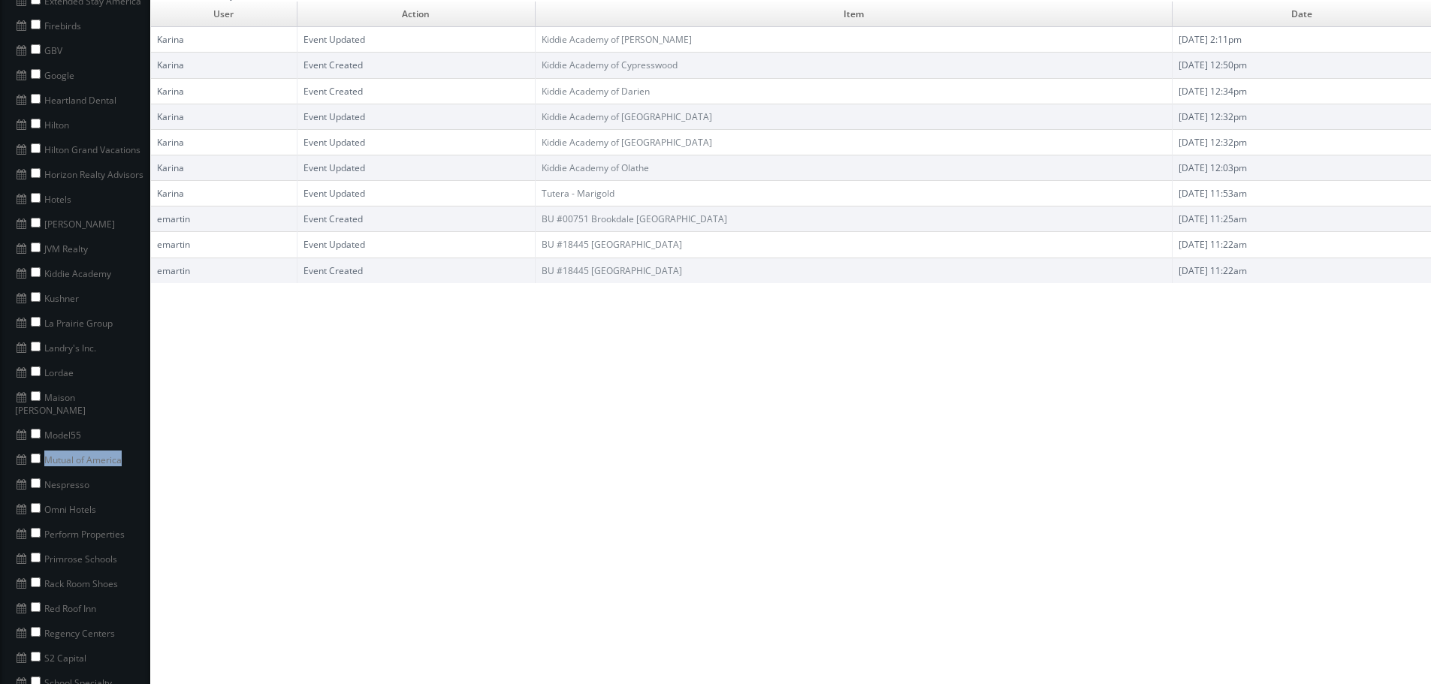
drag, startPoint x: 129, startPoint y: 446, endPoint x: 45, endPoint y: 454, distance: 84.6
click at [45, 454] on li "Mutual of America" at bounding box center [75, 458] width 150 height 25
copy li "Mutual of America"
click at [35, 454] on input "checkbox" at bounding box center [36, 459] width 10 height 10
checkbox input "true"
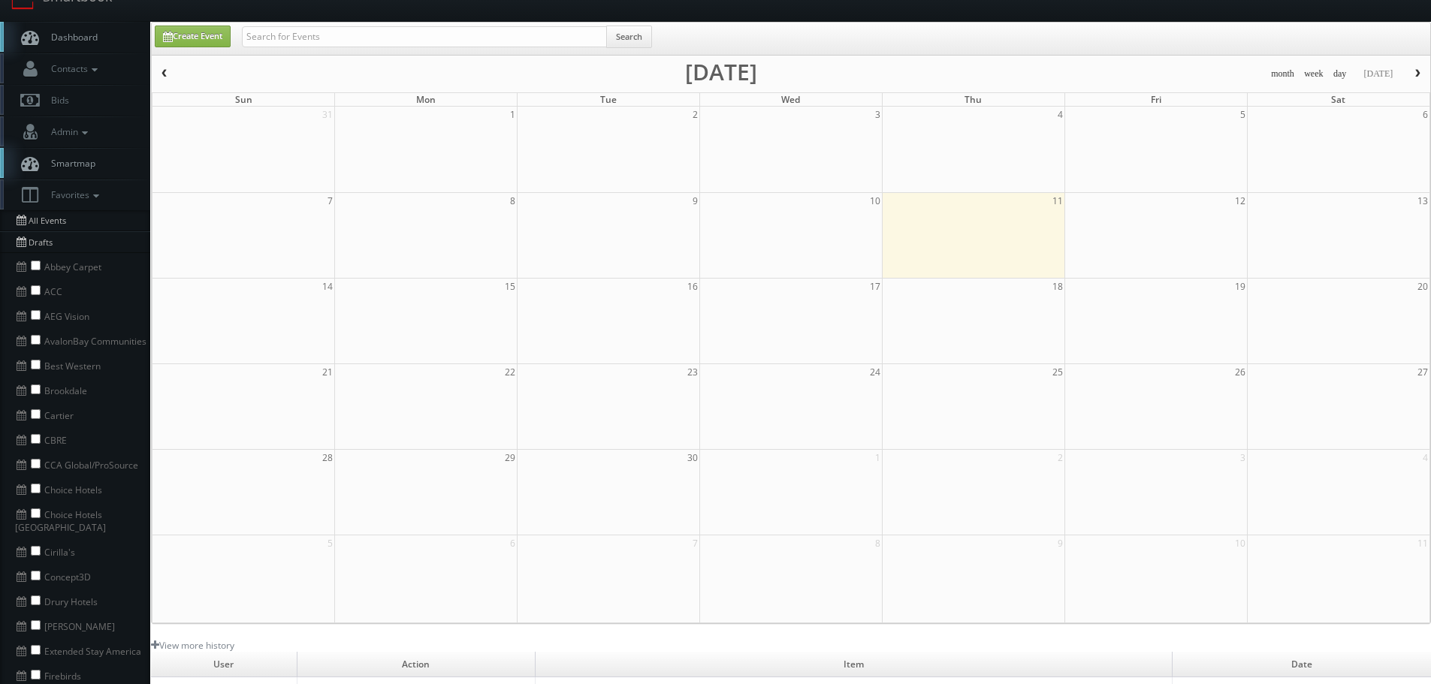
scroll to position [0, 0]
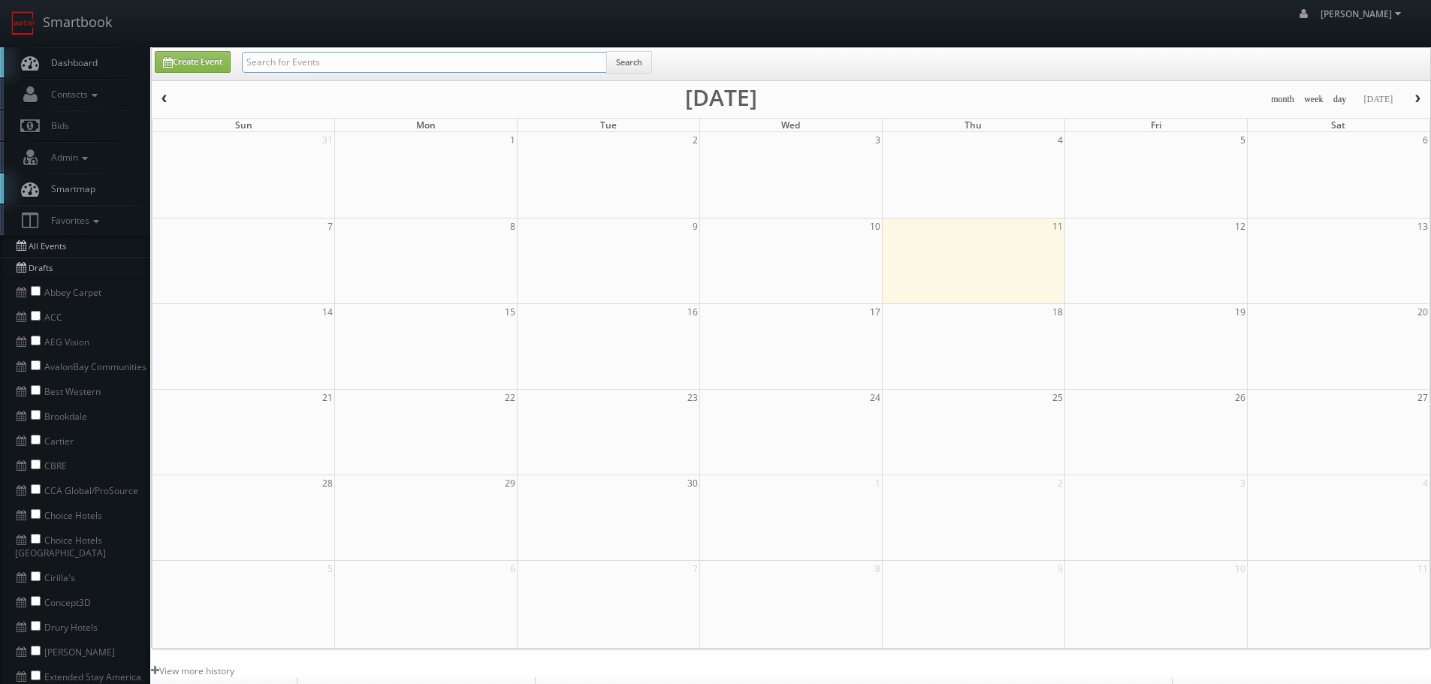
paste input "Mutual of America"
type input "Mutual of America"
click at [615, 67] on button "Search" at bounding box center [629, 62] width 46 height 23
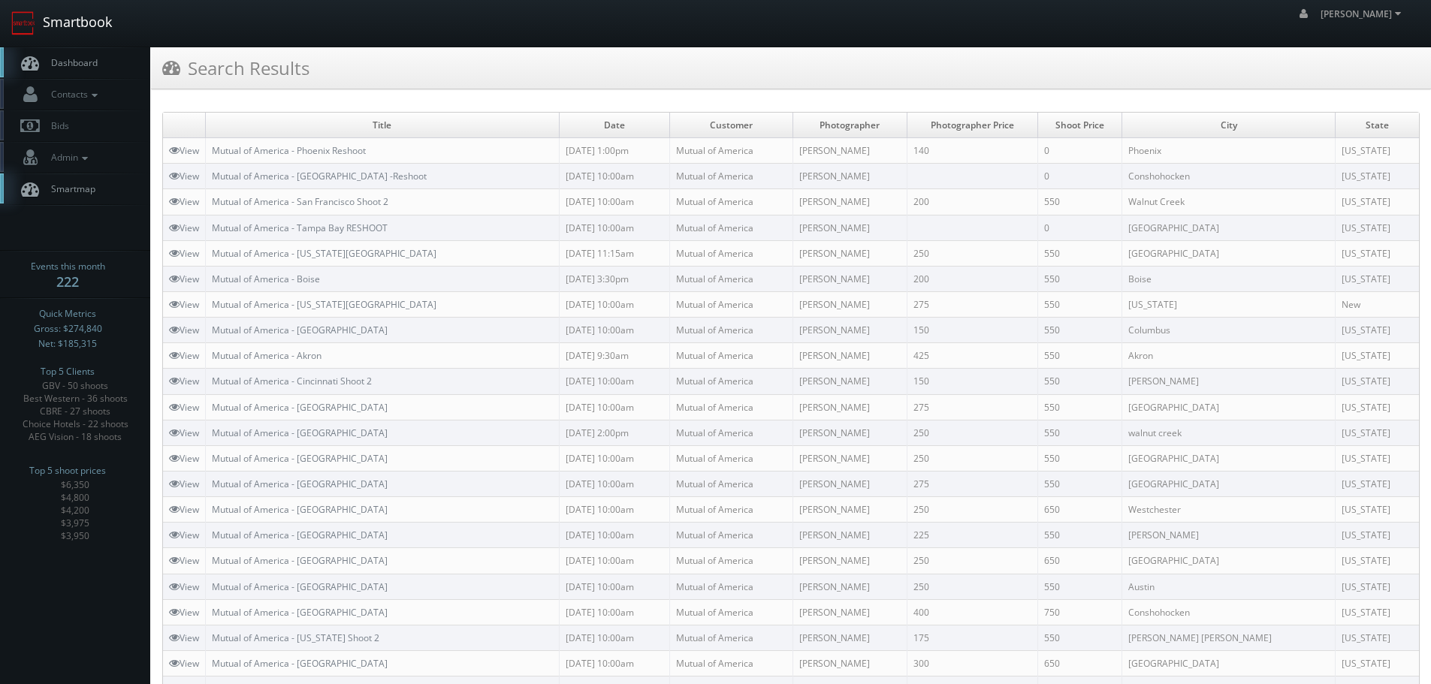
click at [99, 20] on link "Smartbook" at bounding box center [61, 23] width 123 height 47
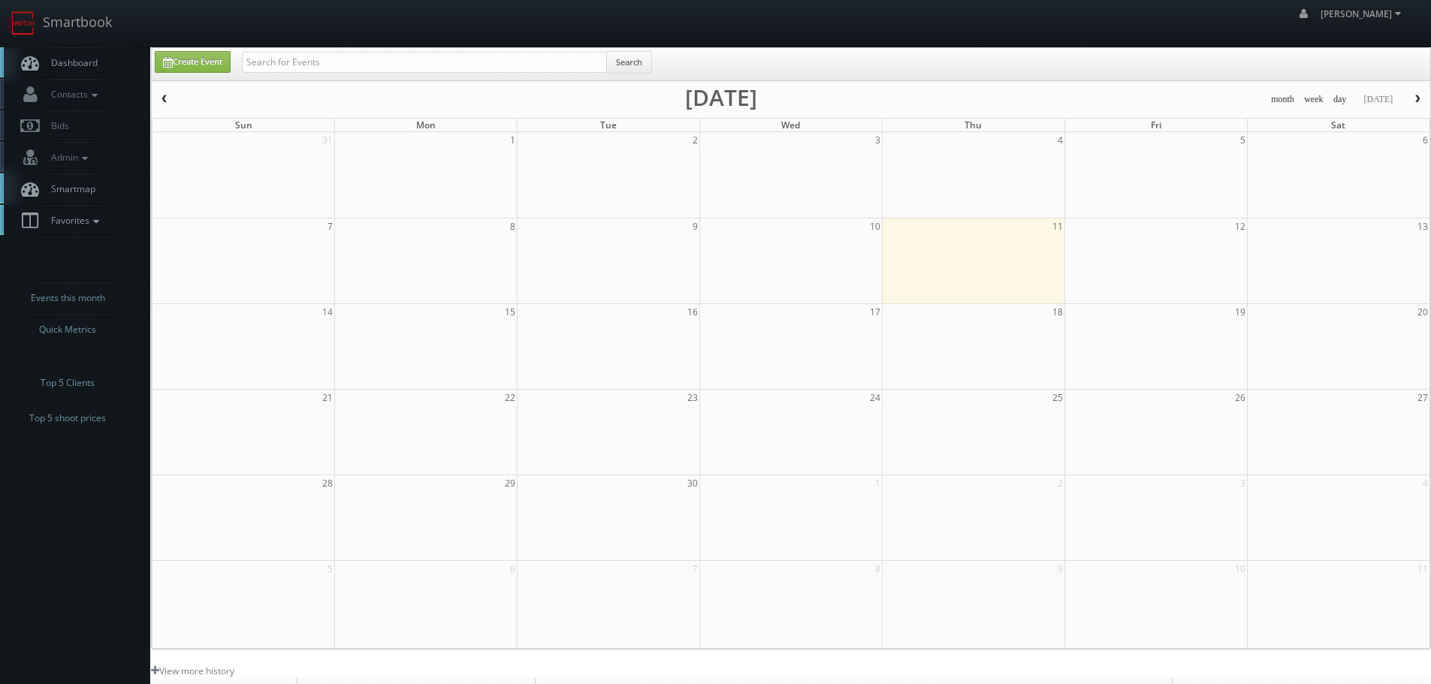
click at [92, 226] on icon at bounding box center [96, 221] width 14 height 11
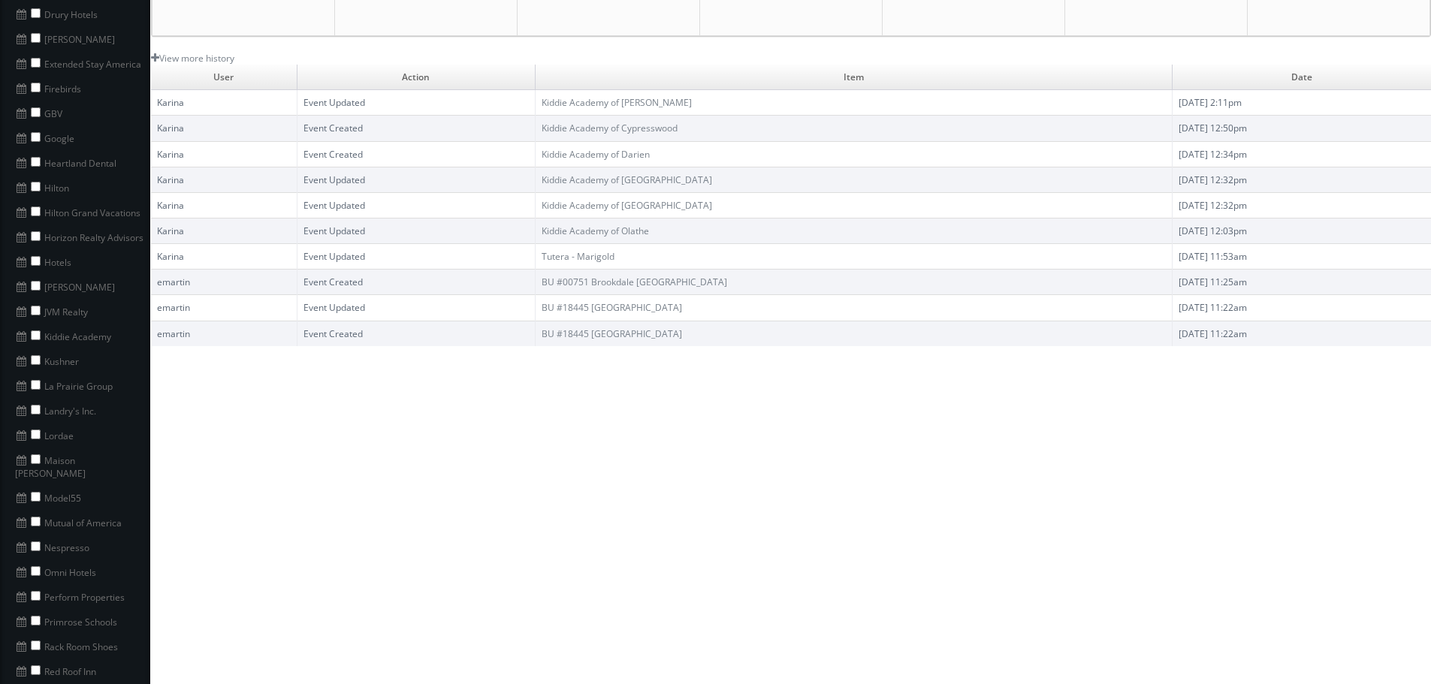
scroll to position [676, 0]
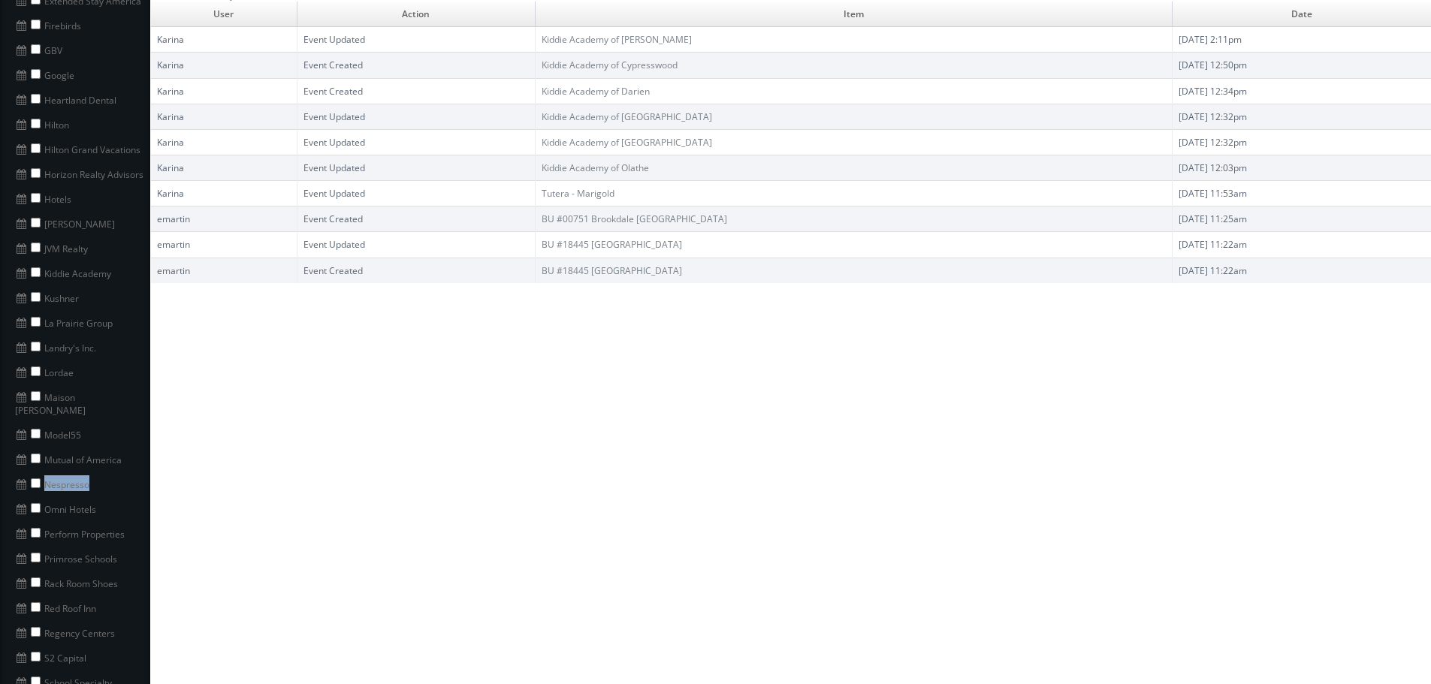
drag, startPoint x: 62, startPoint y: 473, endPoint x: 42, endPoint y: 473, distance: 19.5
click at [42, 473] on li "Nespresso" at bounding box center [75, 483] width 150 height 25
copy li "Nespresso"
click at [32, 479] on input "checkbox" at bounding box center [36, 484] width 10 height 10
checkbox input "true"
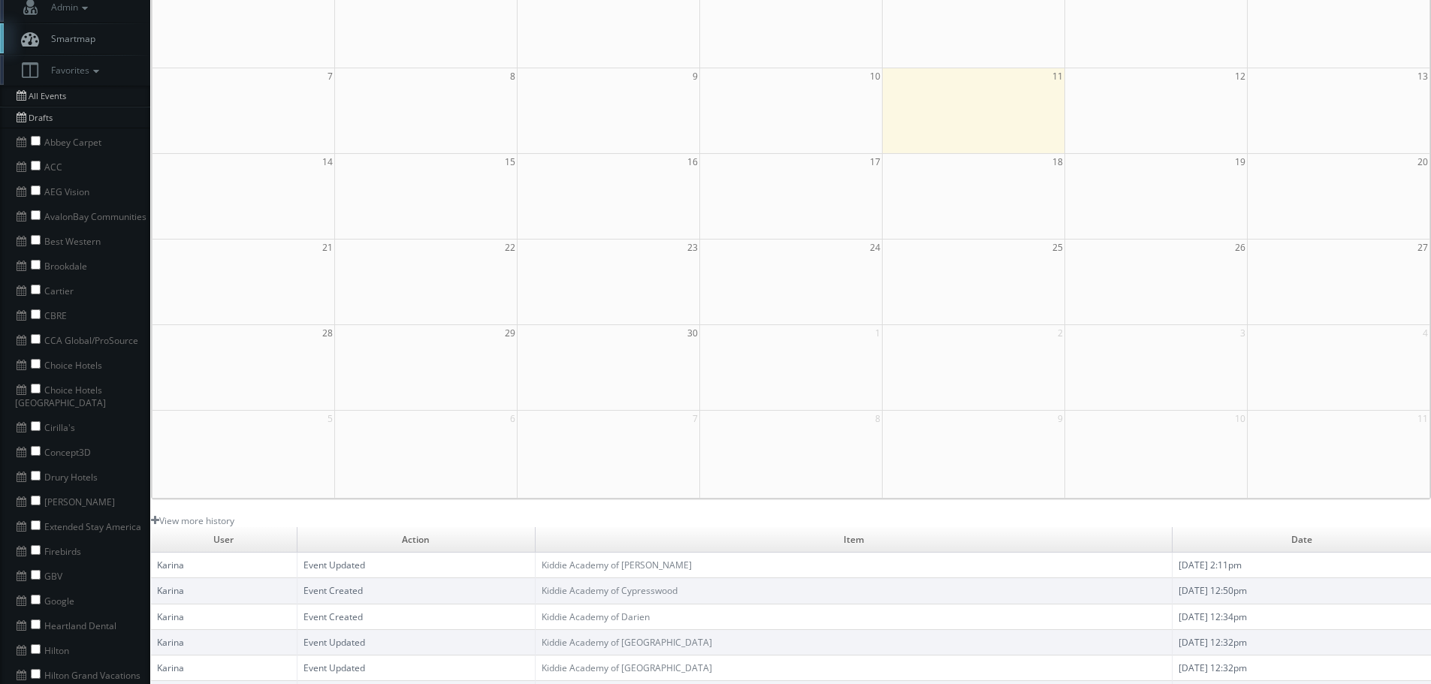
scroll to position [0, 0]
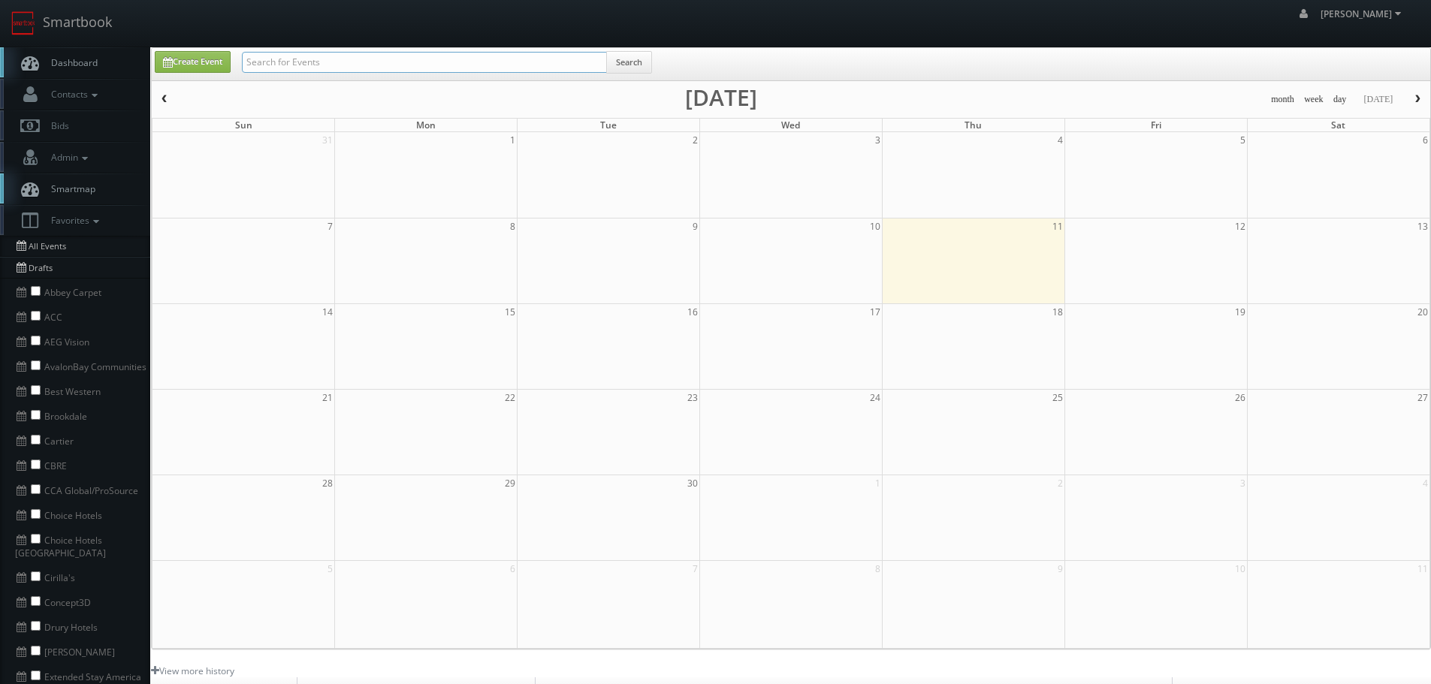
paste input "Nespresso"
type input "Nespresso"
click at [616, 74] on span "Search" at bounding box center [629, 65] width 45 height 29
click at [618, 71] on button "Search" at bounding box center [629, 62] width 46 height 23
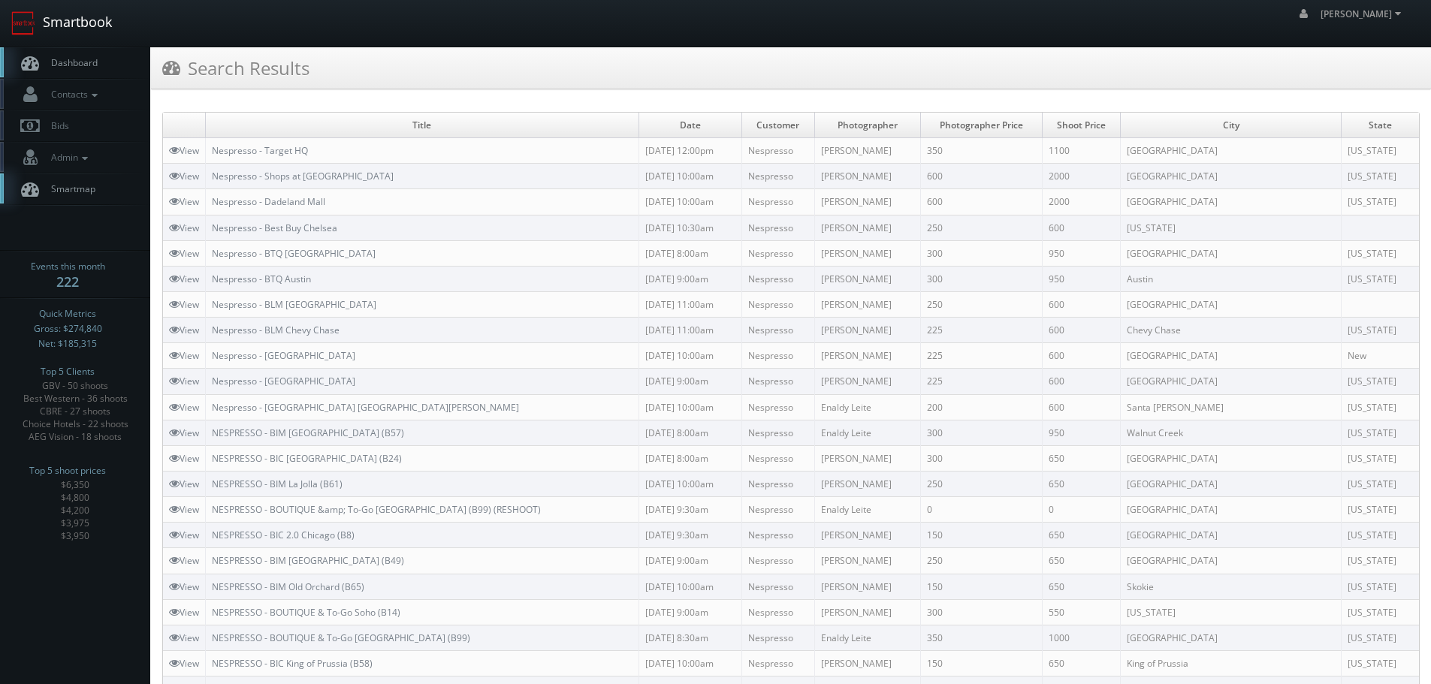
click at [85, 23] on link "Smartbook" at bounding box center [61, 23] width 123 height 47
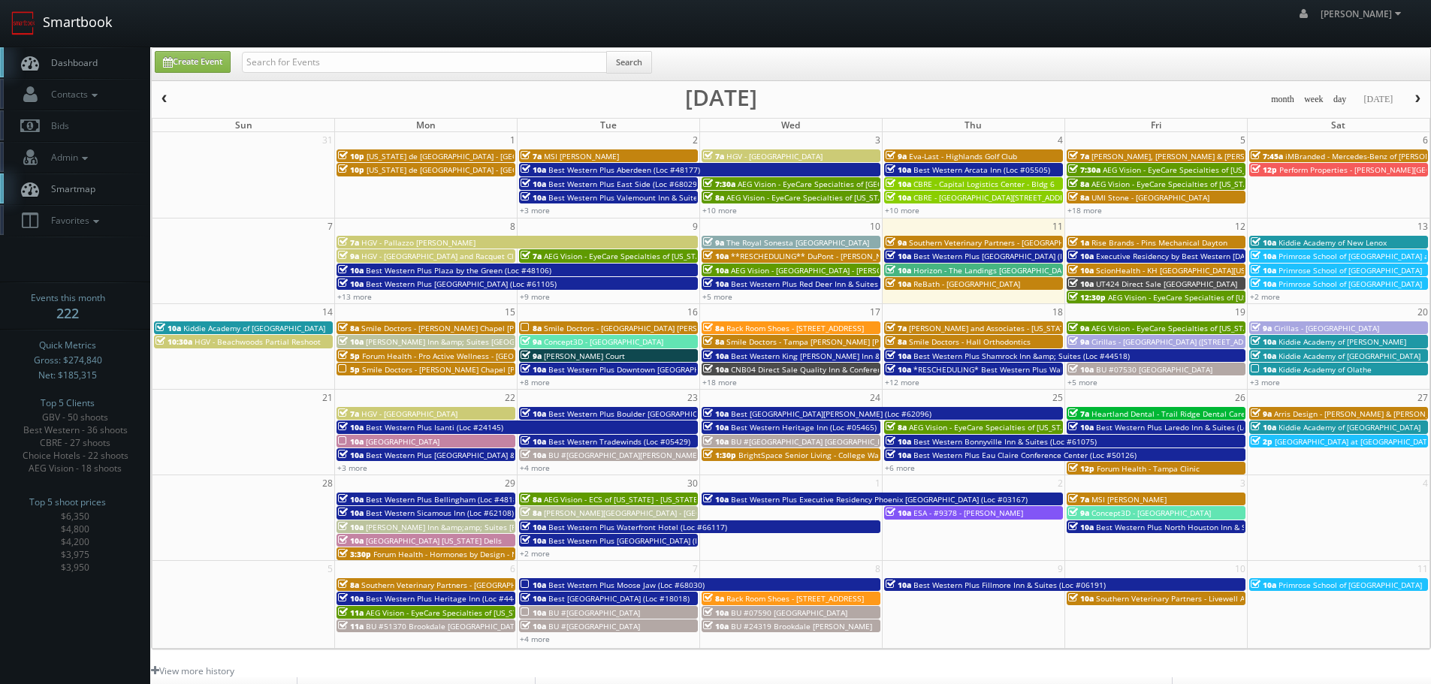
click at [89, 17] on link "Smartbook" at bounding box center [61, 23] width 123 height 47
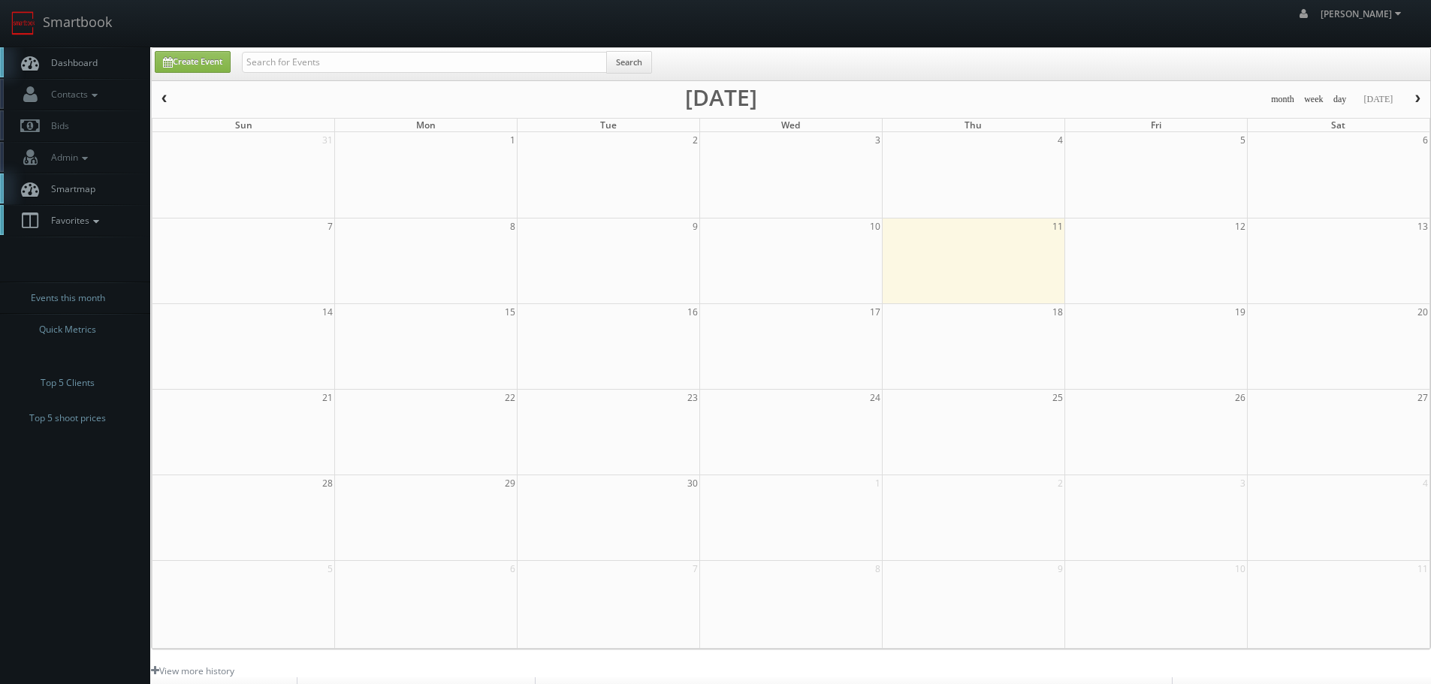
click at [75, 231] on link "Favorites" at bounding box center [75, 220] width 150 height 31
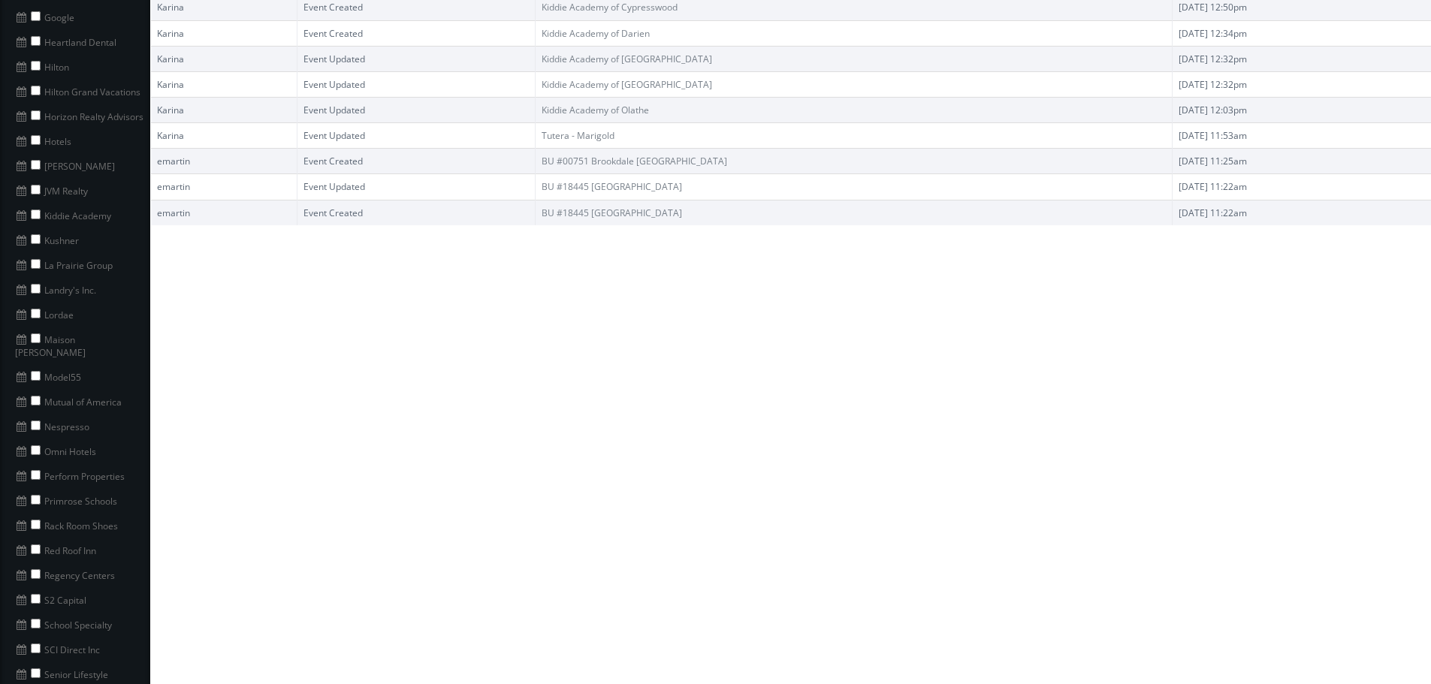
scroll to position [751, 0]
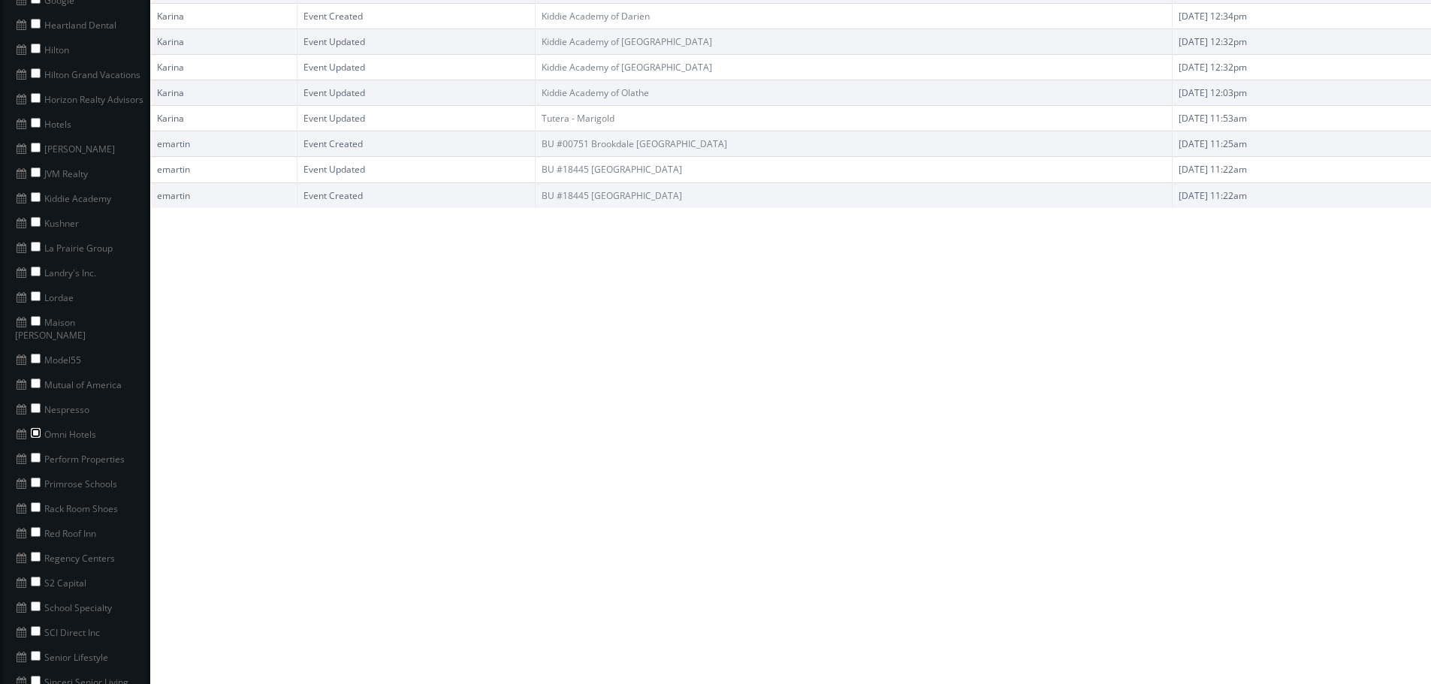
click at [36, 428] on input "checkbox" at bounding box center [36, 433] width 10 height 10
checkbox input "true"
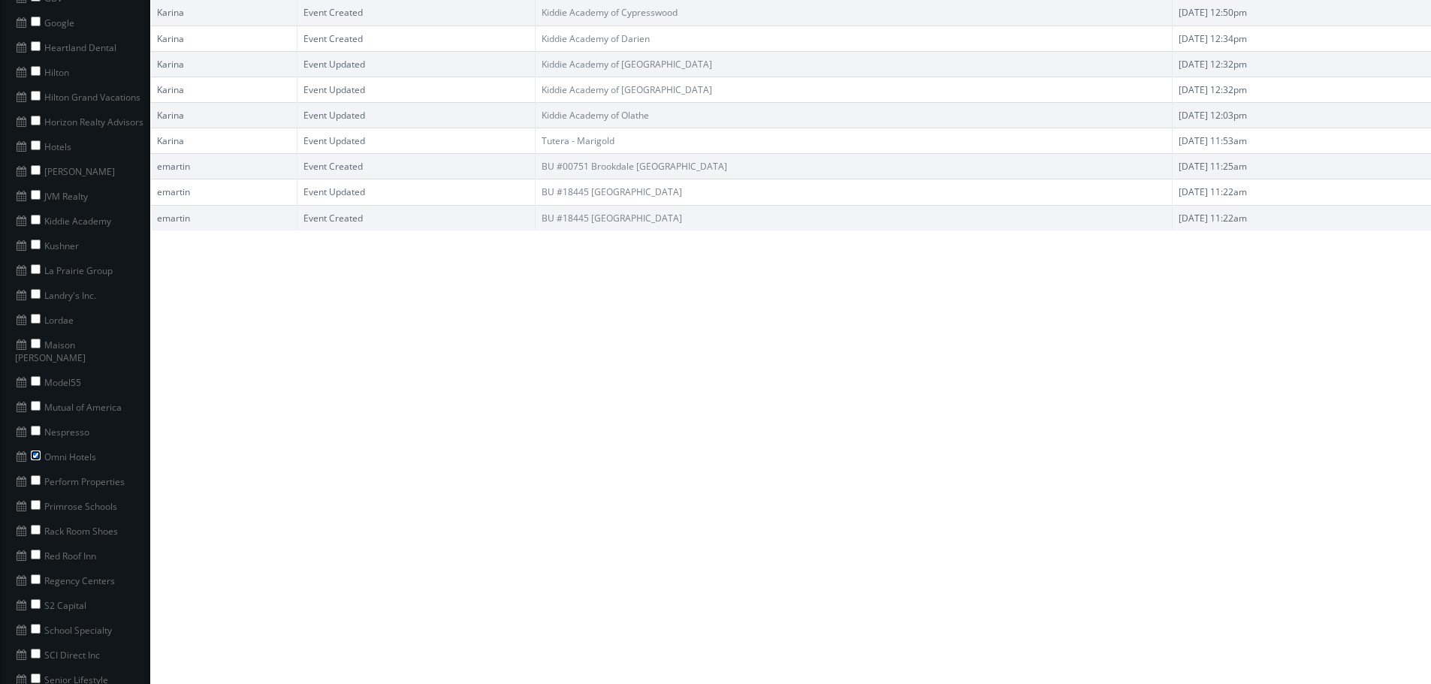
scroll to position [826, 0]
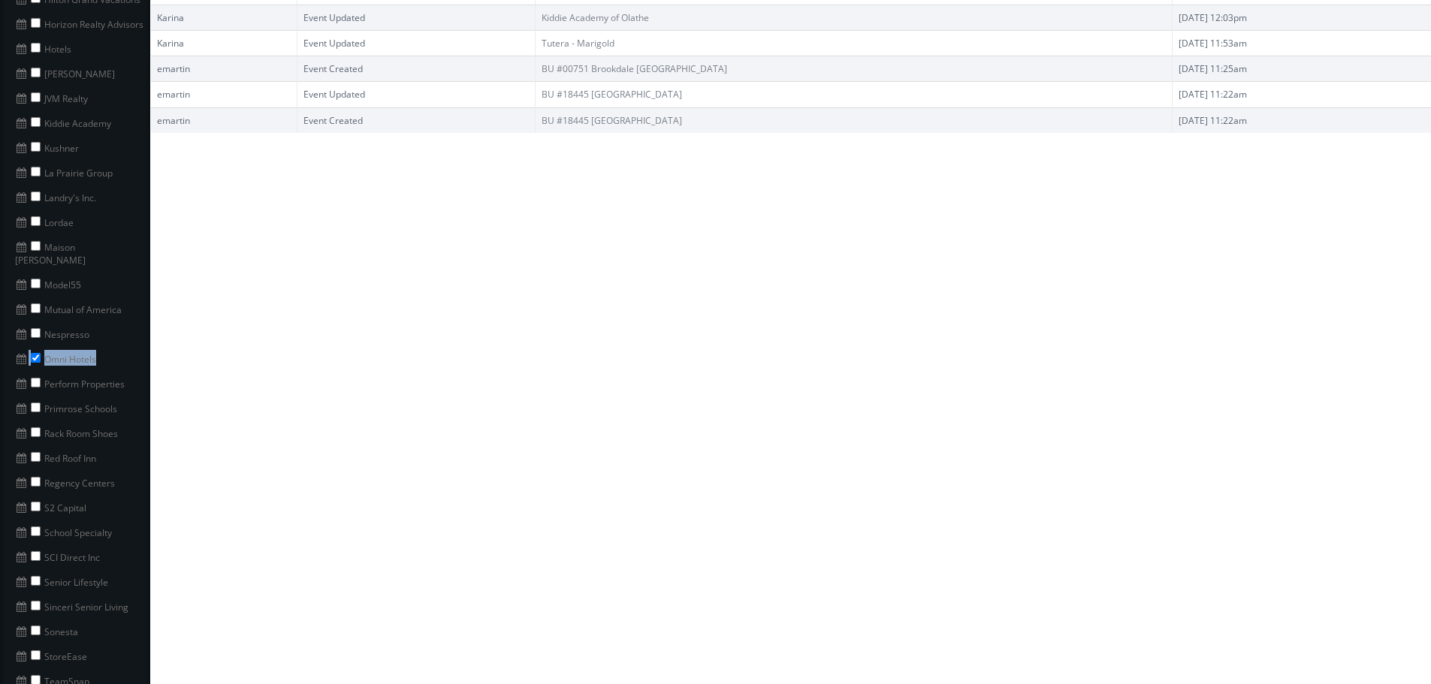
drag, startPoint x: 109, startPoint y: 345, endPoint x: 44, endPoint y: 346, distance: 64.6
click at [22, 353] on li "Omni Hotels" at bounding box center [75, 358] width 150 height 25
copy li "Omni Hotels"
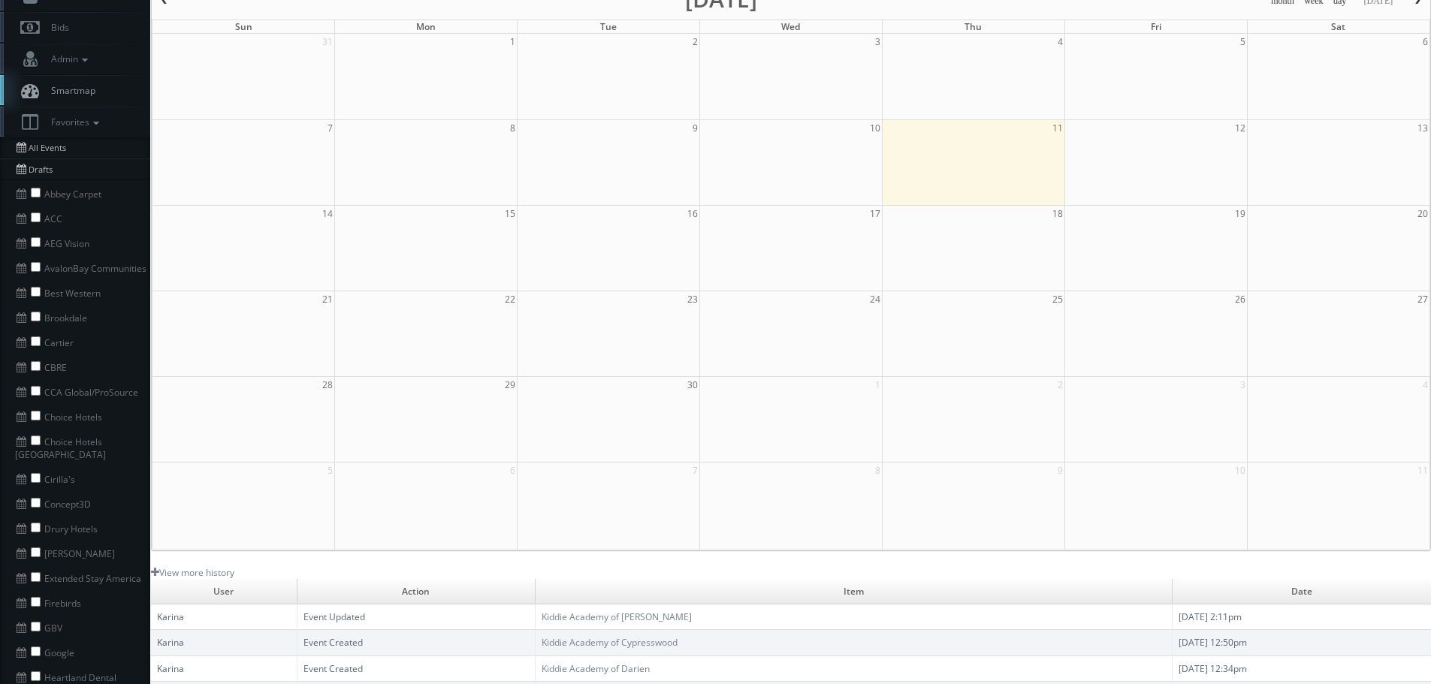
scroll to position [0, 0]
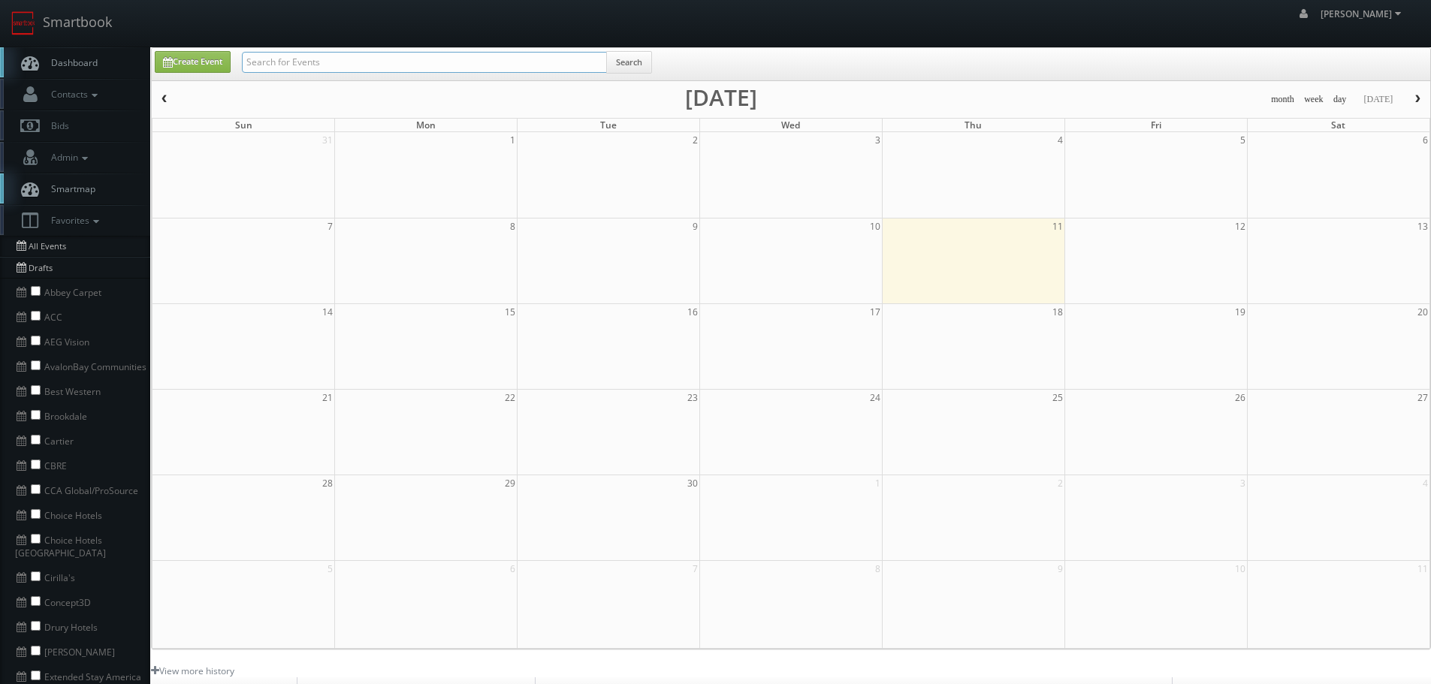
paste input "Omni Hotels"
type input "Omni Hotels"
click at [630, 67] on button "Search" at bounding box center [629, 62] width 46 height 23
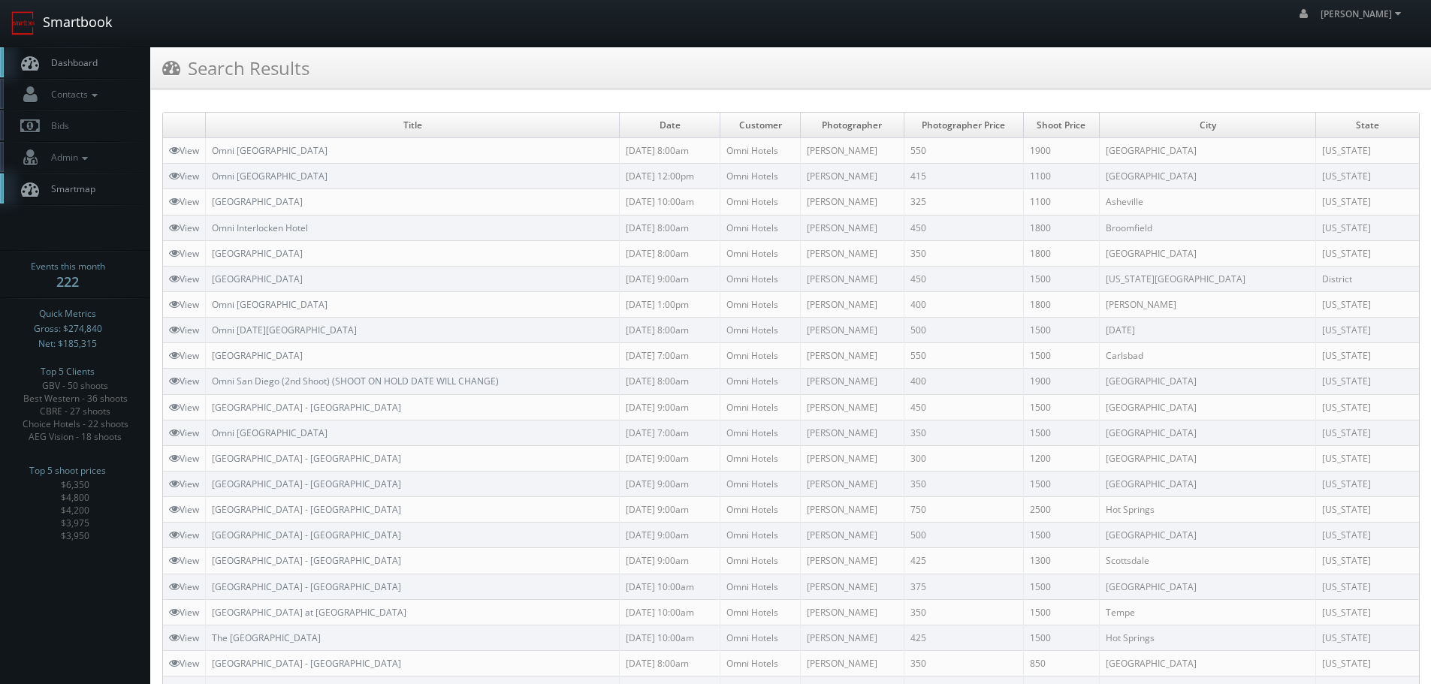
click at [95, 17] on link "Smartbook" at bounding box center [61, 23] width 123 height 47
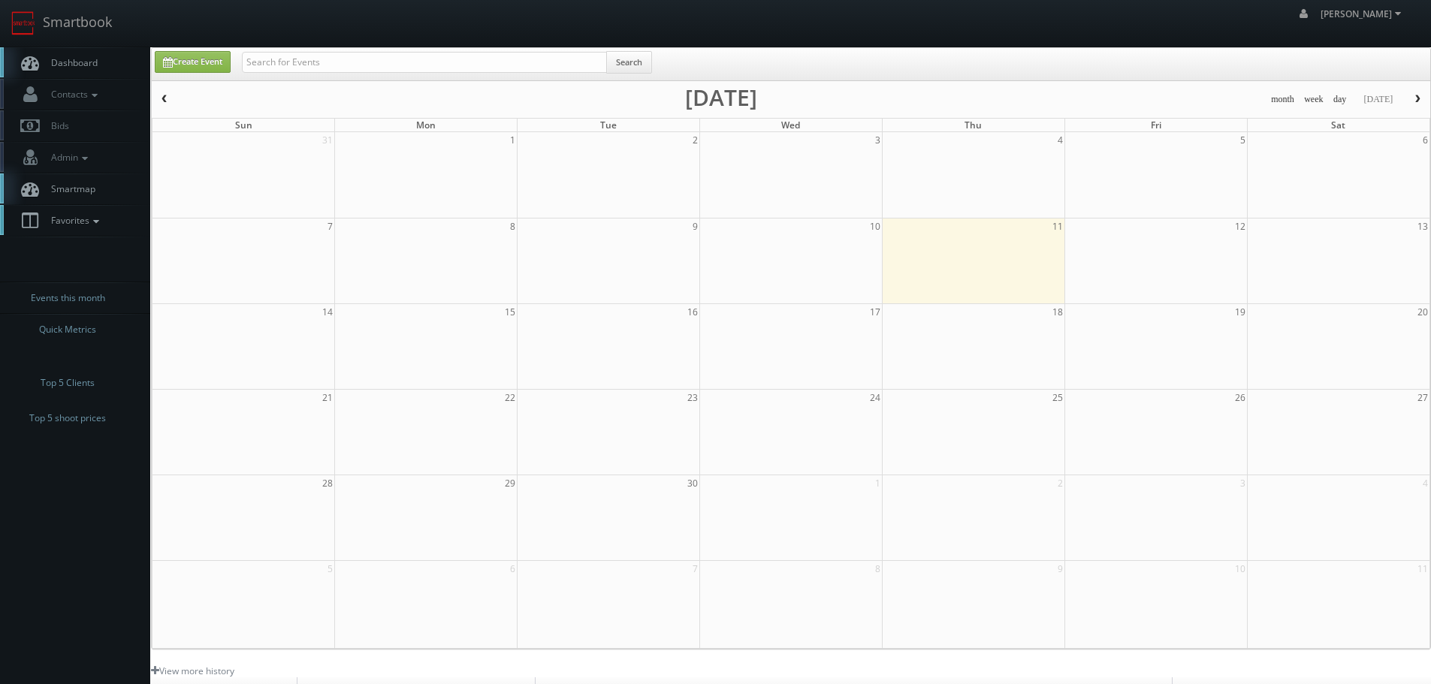
click at [112, 227] on link "Favorites" at bounding box center [75, 220] width 150 height 31
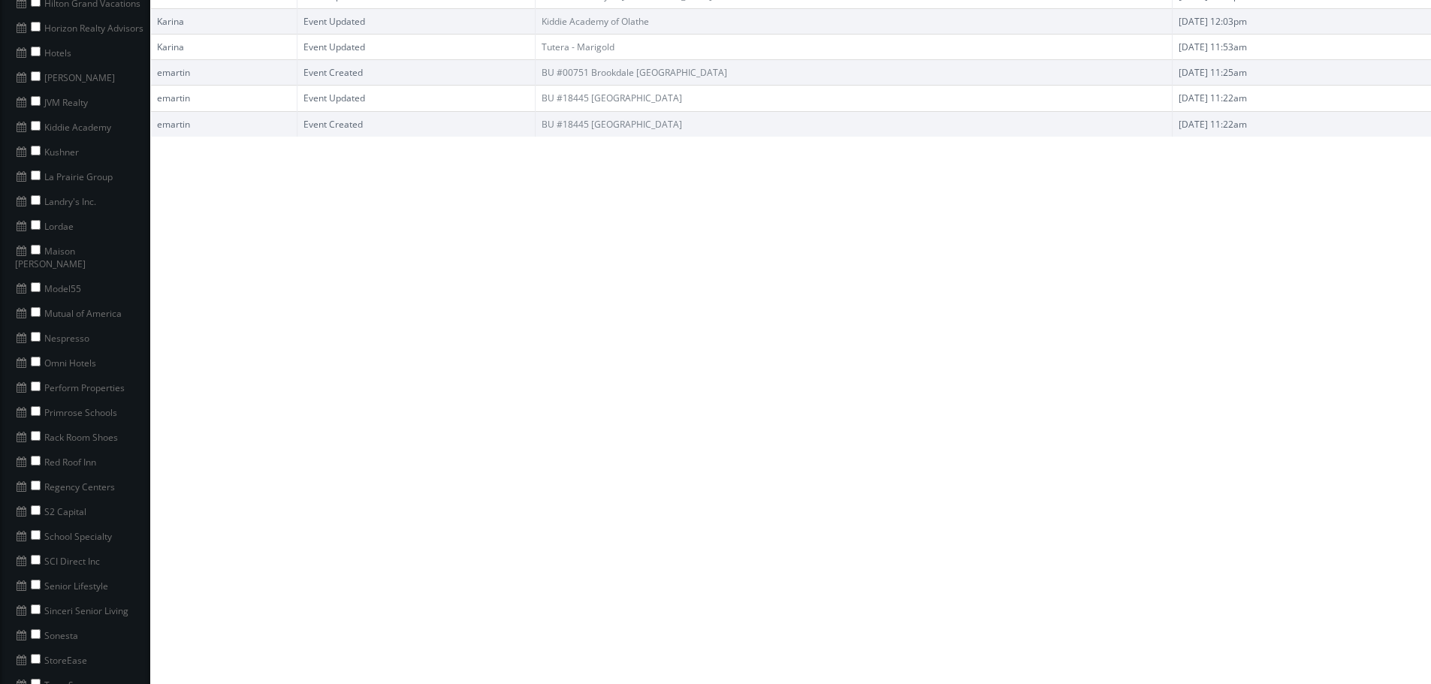
scroll to position [826, 0]
drag, startPoint x: 131, startPoint y: 370, endPoint x: 24, endPoint y: 377, distance: 106.9
click at [24, 377] on li "Perform Properties" at bounding box center [75, 382] width 150 height 25
copy li "Perform Properties"
click at [33, 378] on input "checkbox" at bounding box center [36, 383] width 10 height 10
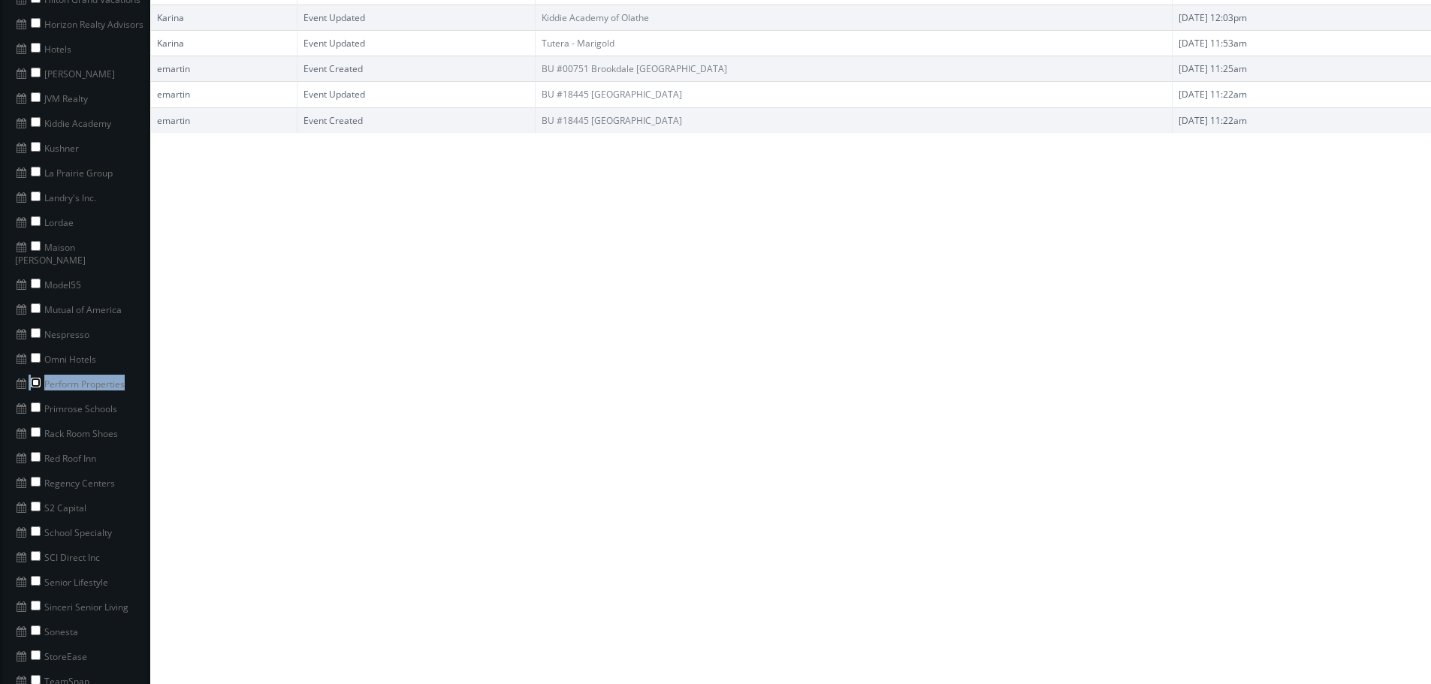
checkbox input "true"
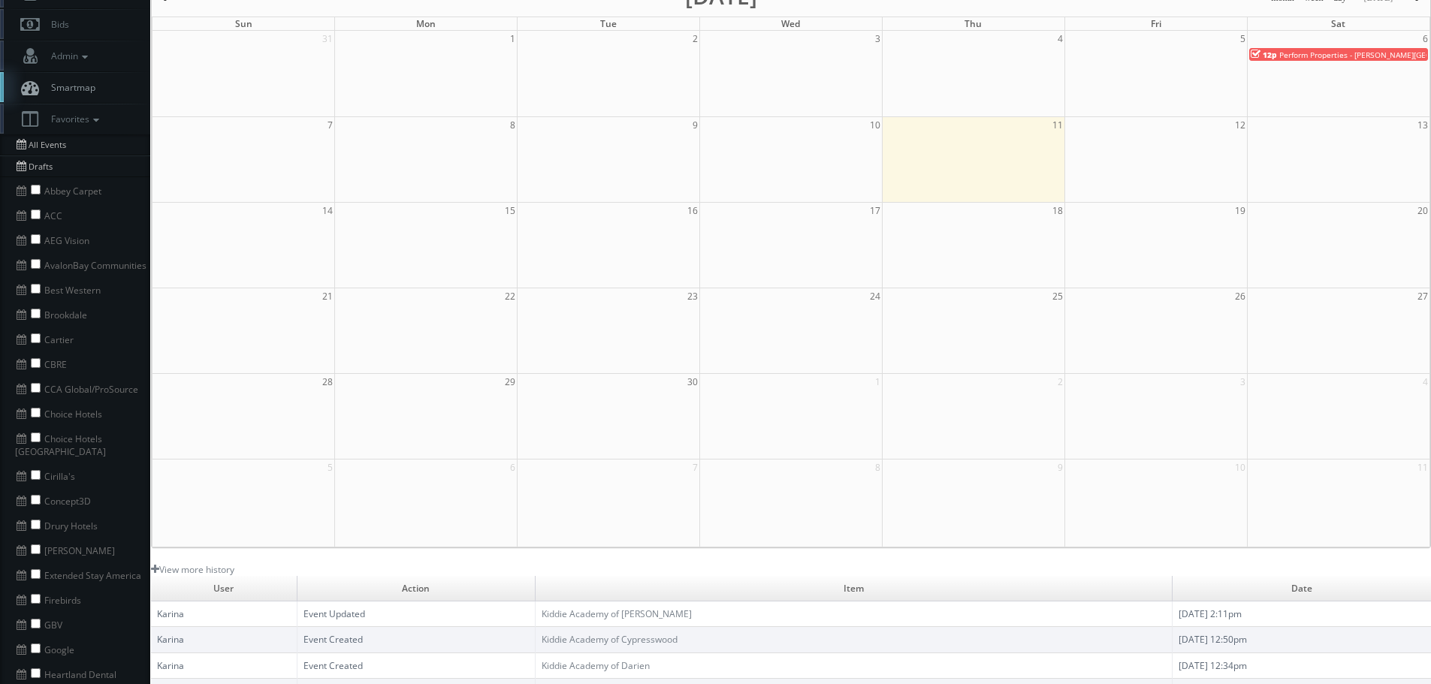
scroll to position [0, 0]
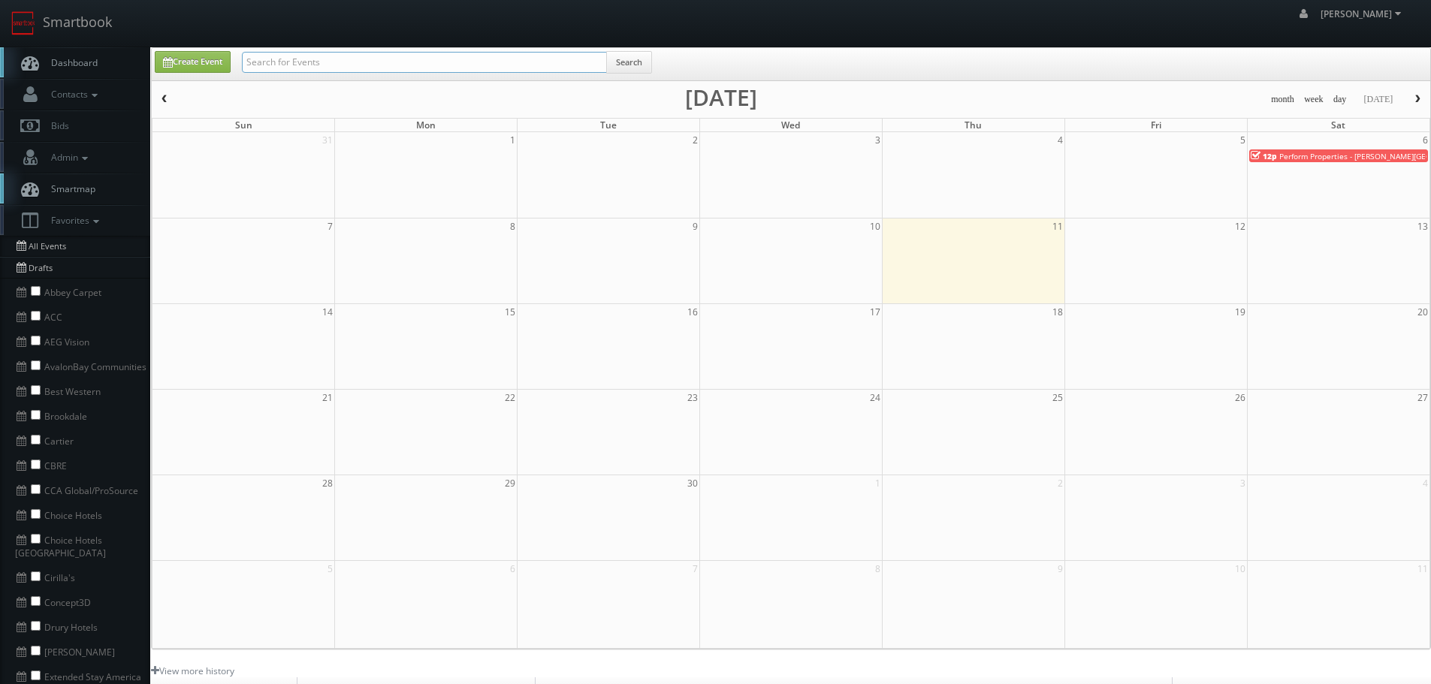
click at [494, 64] on input "text" at bounding box center [424, 62] width 365 height 21
paste input "Perform Properties"
type input "Perform Properties"
click at [625, 70] on button "Search" at bounding box center [629, 62] width 46 height 23
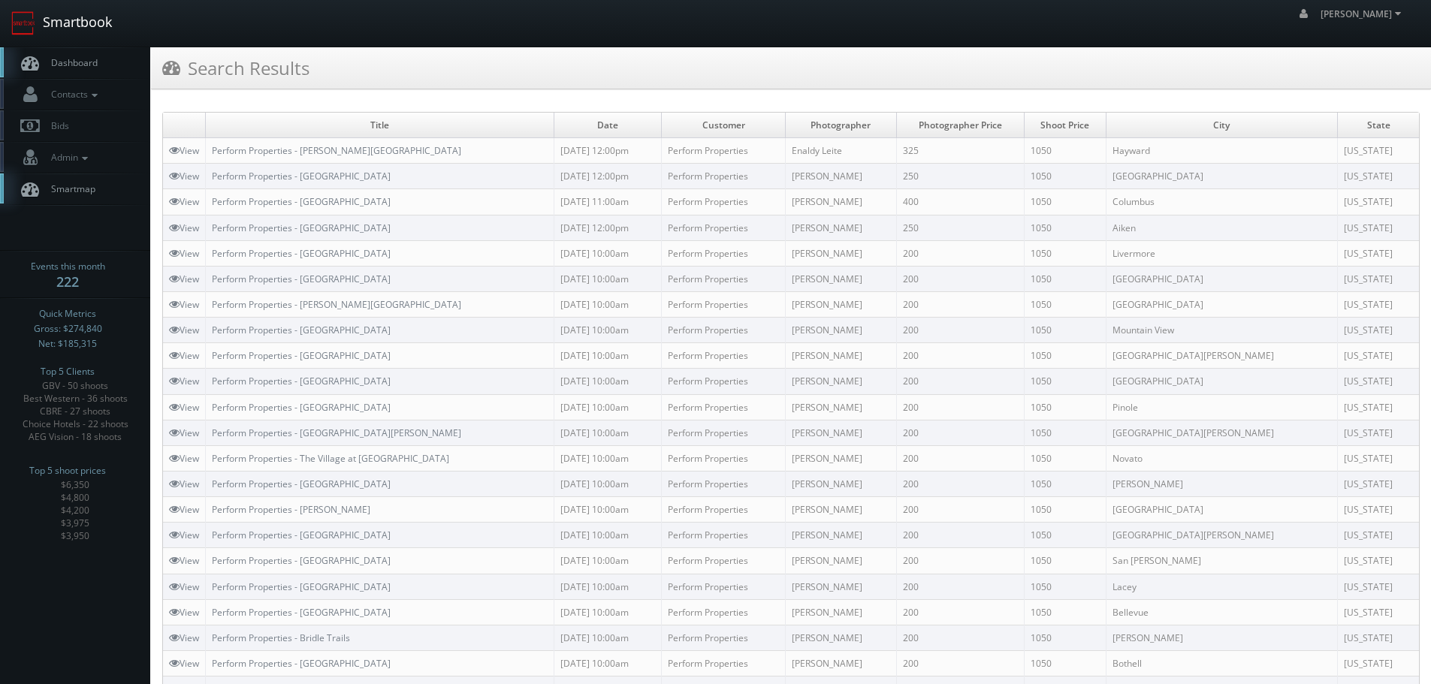
click at [106, 28] on link "Smartbook" at bounding box center [61, 23] width 123 height 47
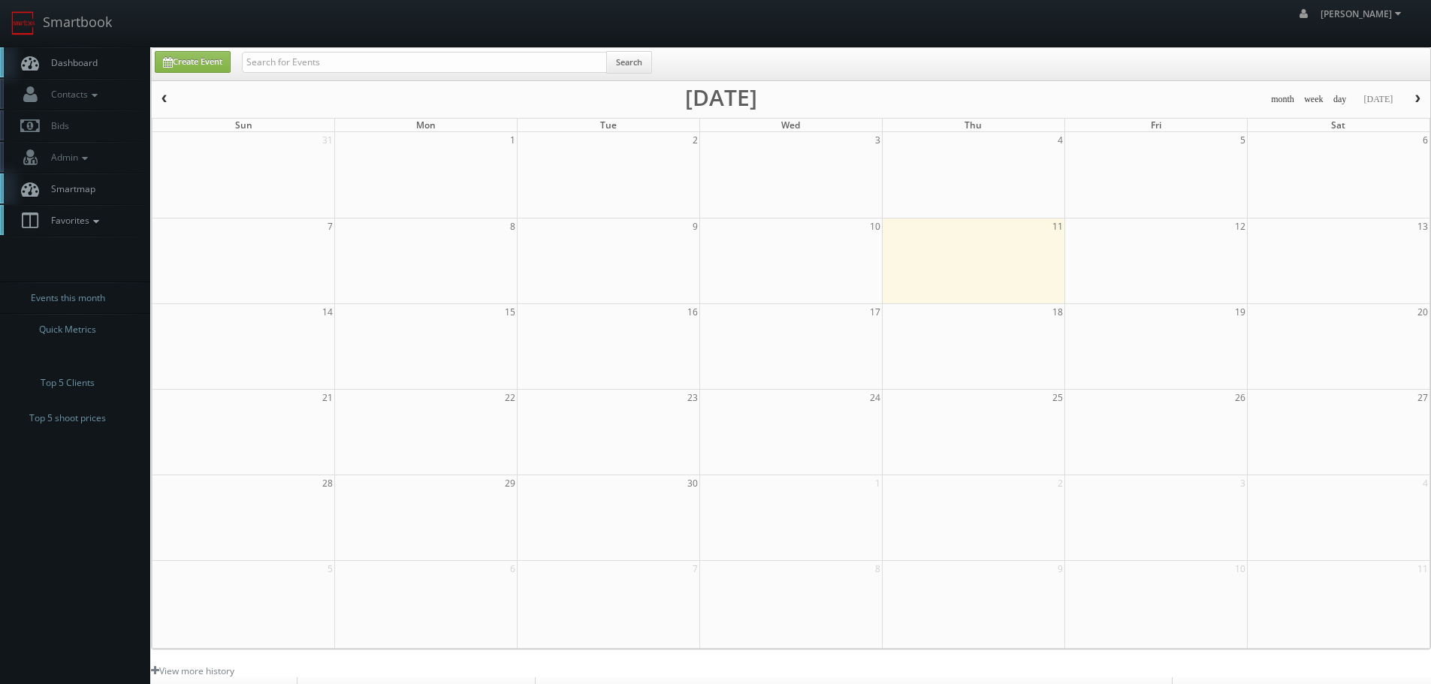
click at [86, 234] on link "Favorites" at bounding box center [75, 220] width 150 height 31
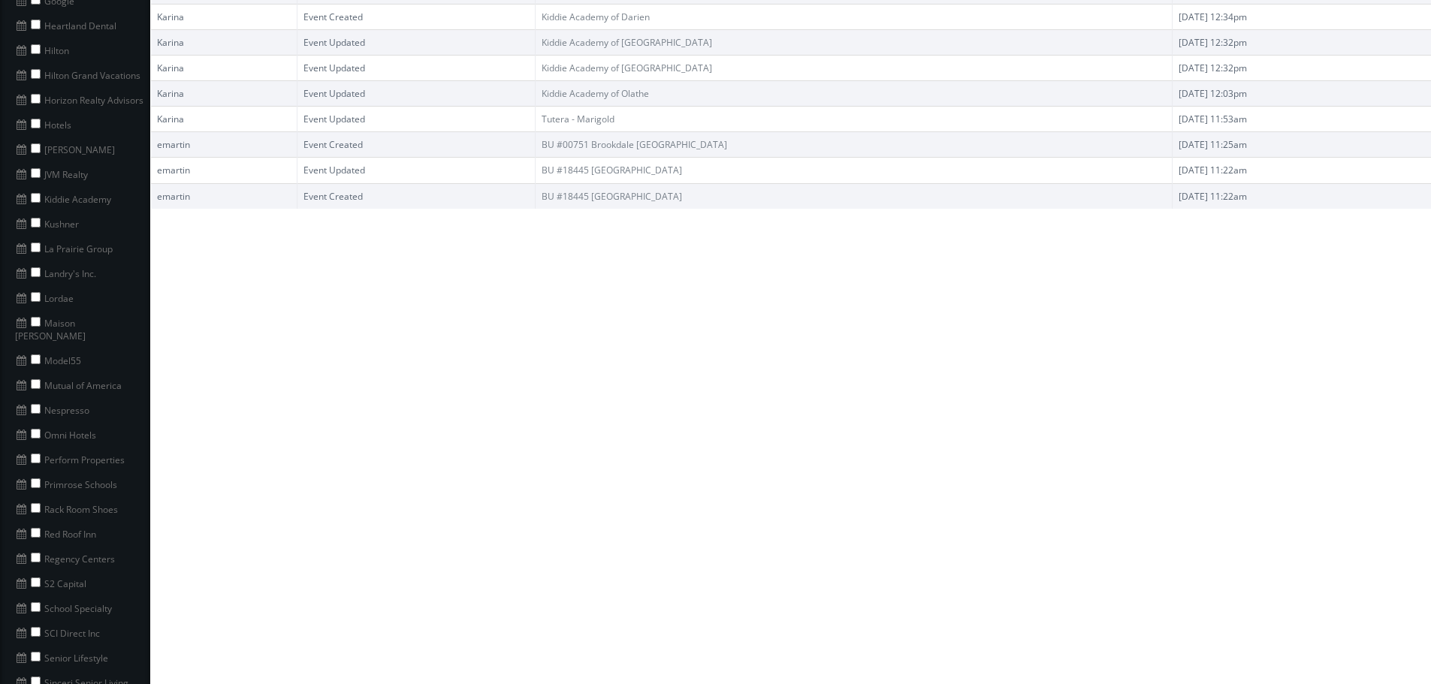
scroll to position [751, 0]
click at [38, 478] on input "checkbox" at bounding box center [36, 483] width 10 height 10
checkbox input "true"
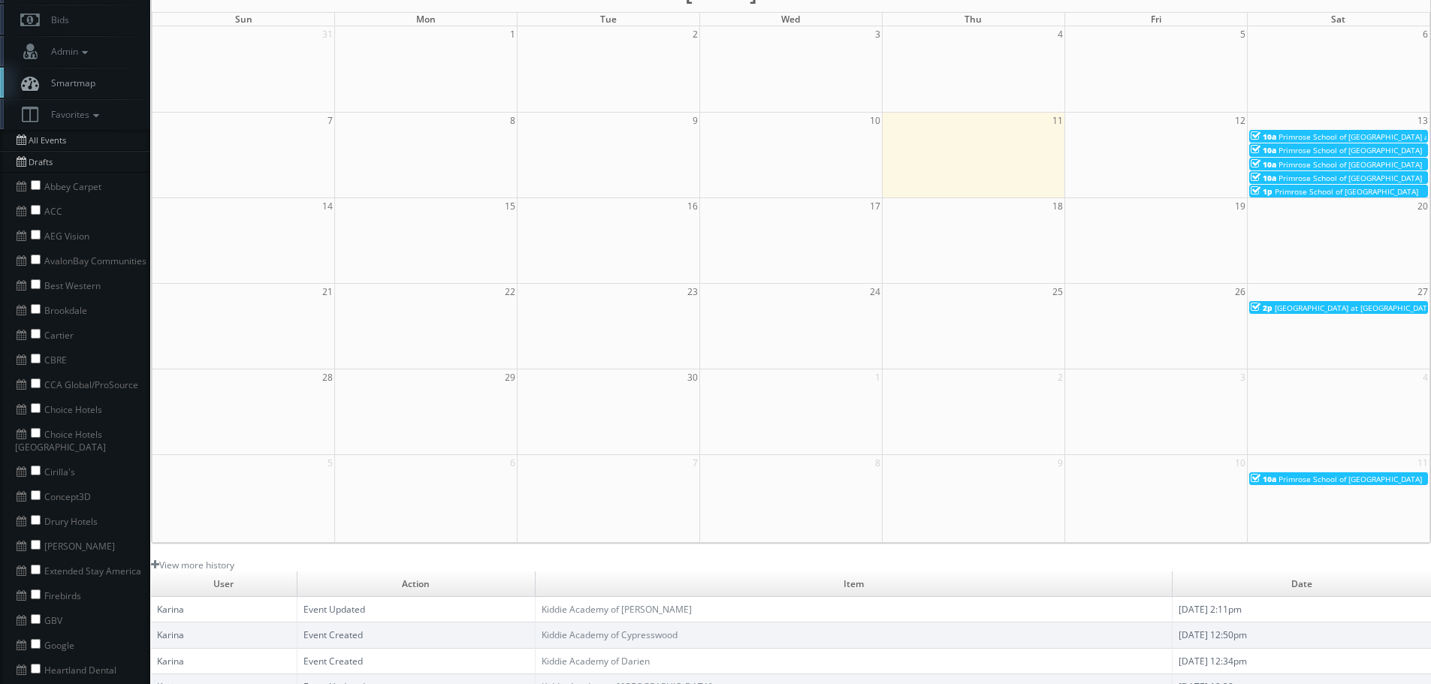
scroll to position [0, 0]
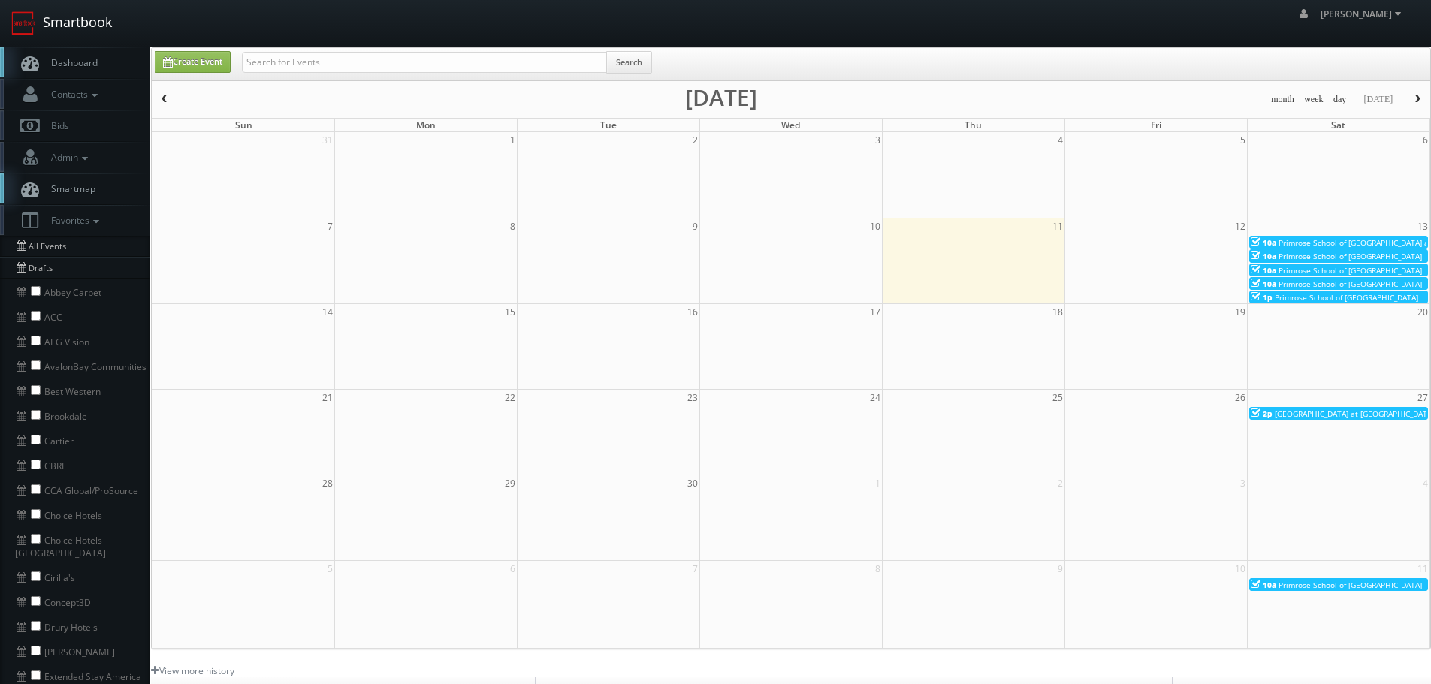
click at [92, 28] on link "Smartbook" at bounding box center [61, 23] width 123 height 47
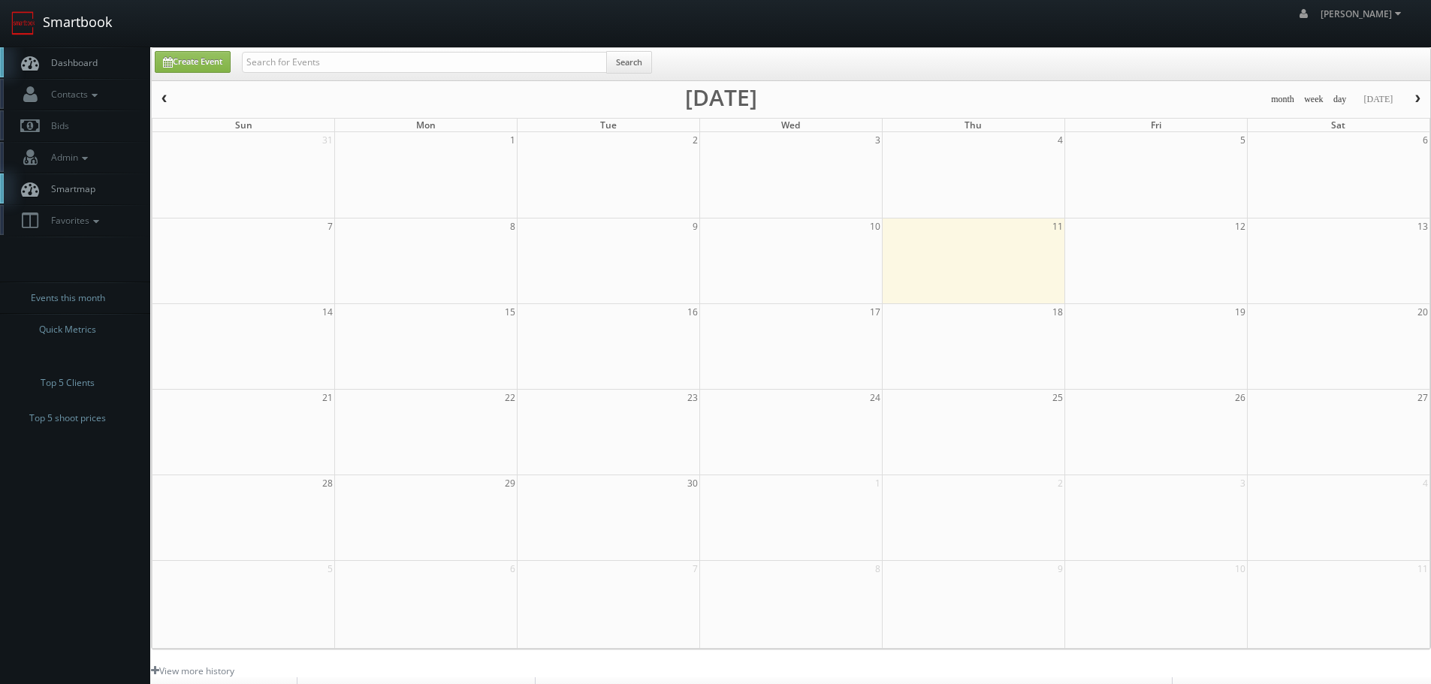
click at [92, 28] on link "Smartbook" at bounding box center [61, 23] width 123 height 47
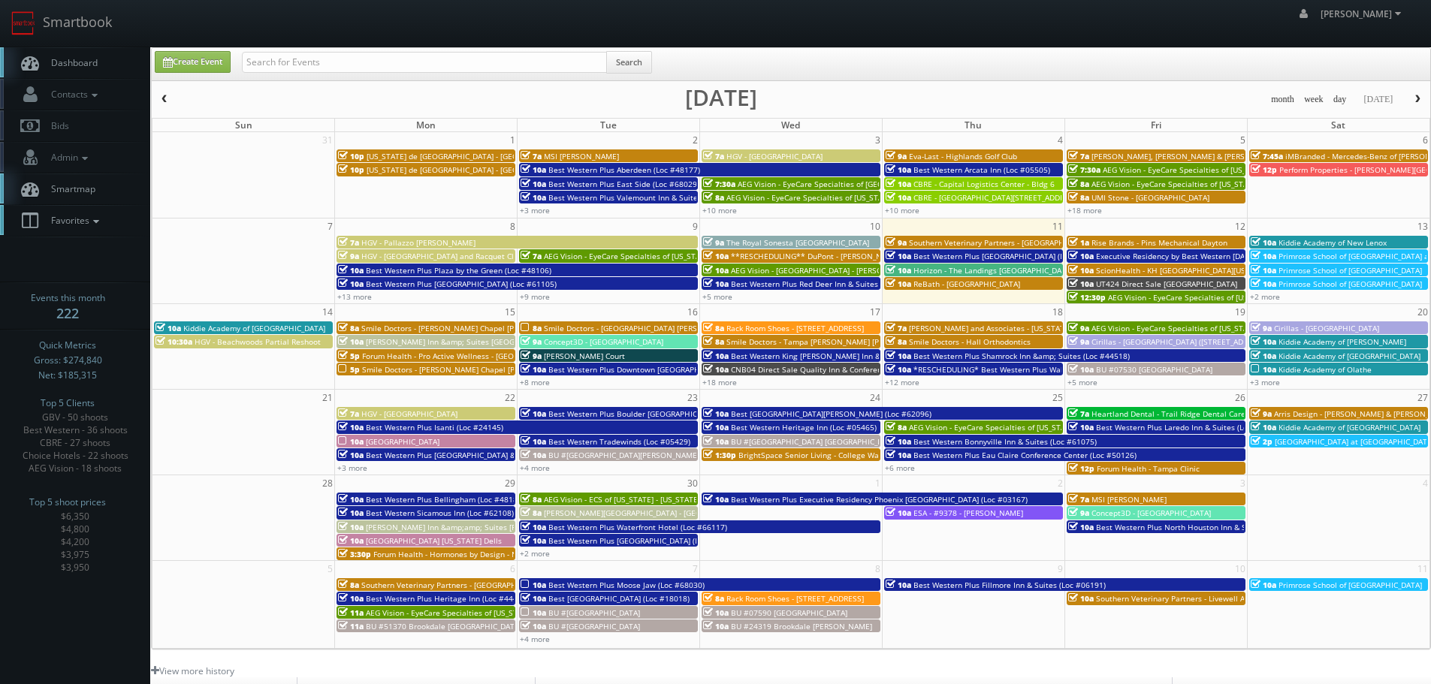
drag, startPoint x: 74, startPoint y: 219, endPoint x: 82, endPoint y: 229, distance: 12.9
click at [74, 219] on span "Favorites" at bounding box center [73, 220] width 59 height 13
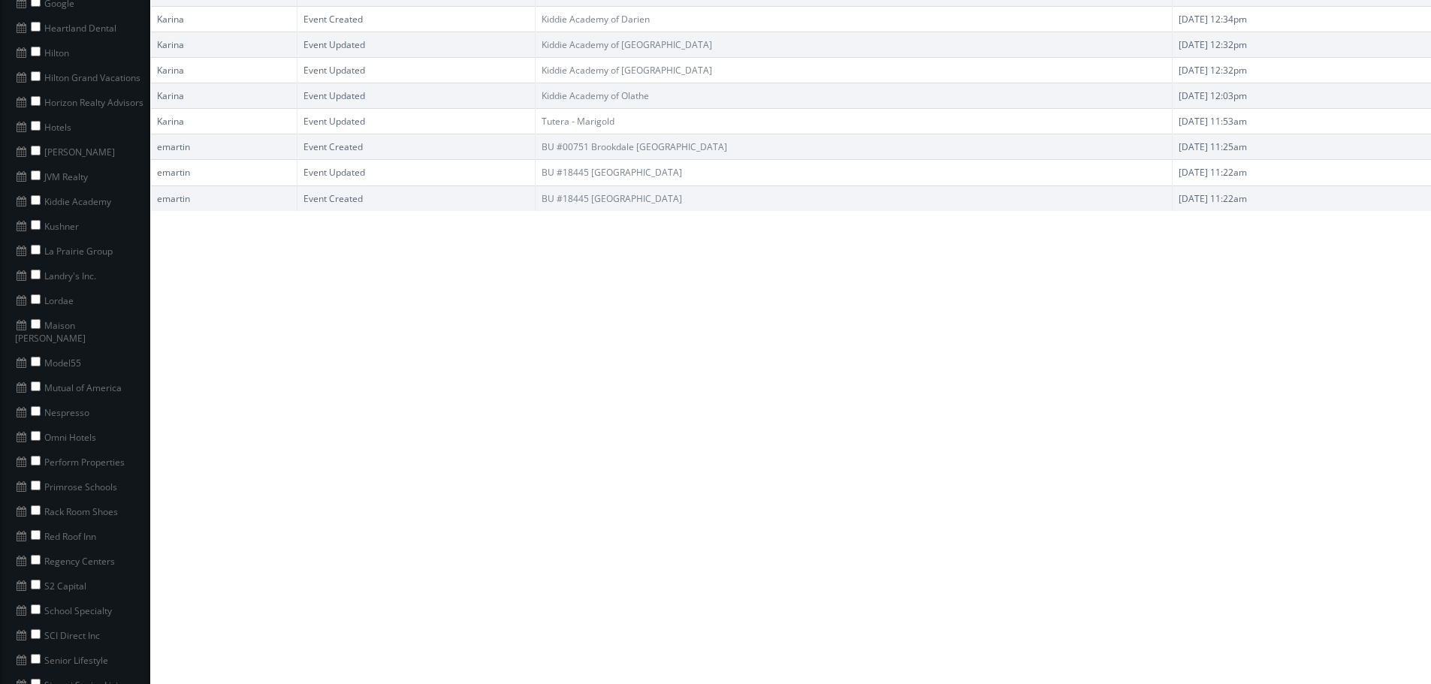
scroll to position [751, 0]
click at [33, 503] on input "checkbox" at bounding box center [36, 508] width 10 height 10
checkbox input "true"
copy li "Rack Room Shoes"
drag, startPoint x: 127, startPoint y: 498, endPoint x: 44, endPoint y: 491, distance: 82.9
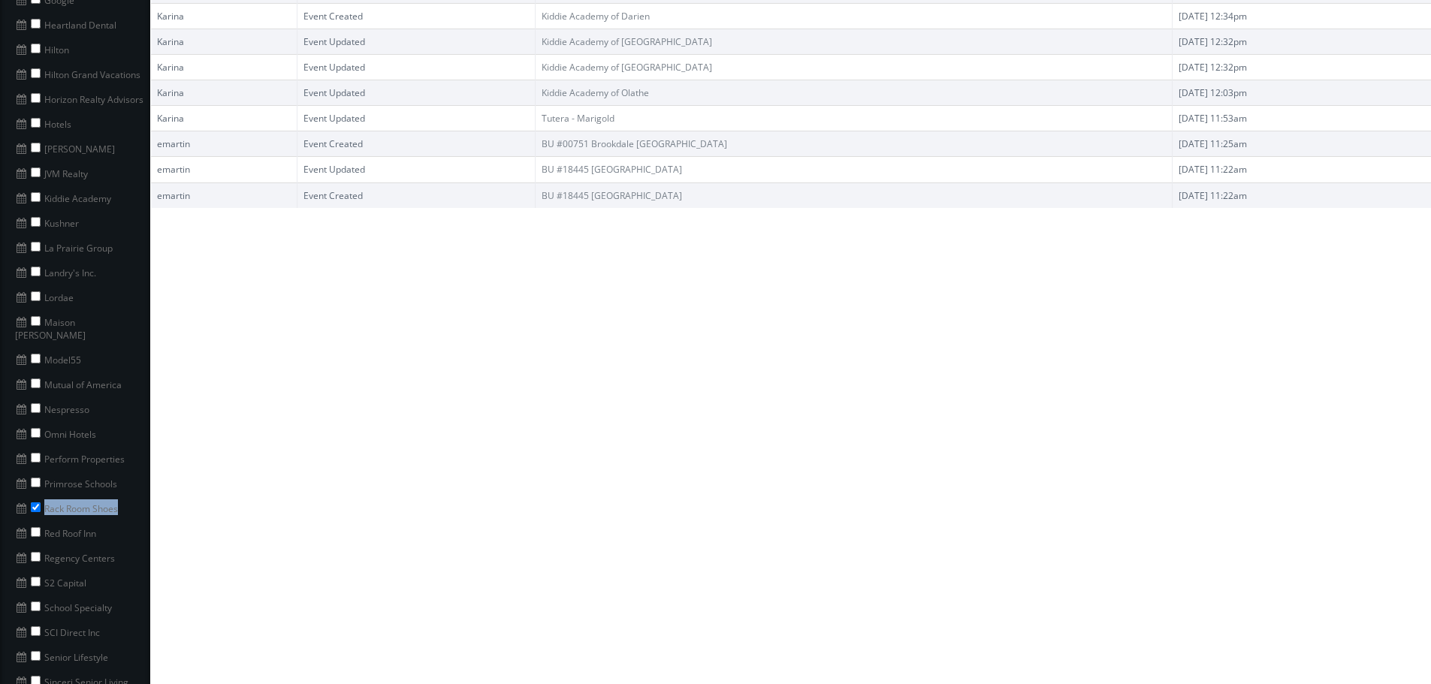
click at [44, 495] on li "Rack Room Shoes" at bounding box center [75, 507] width 150 height 25
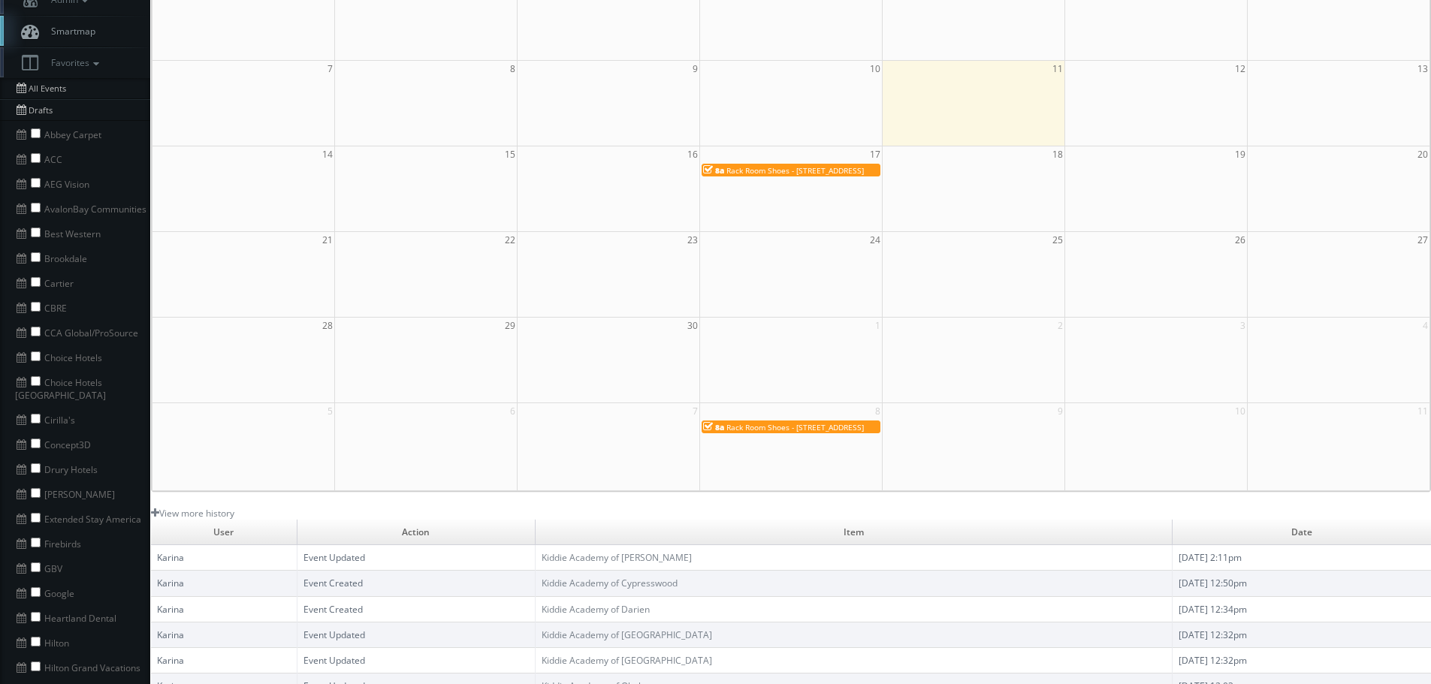
scroll to position [0, 0]
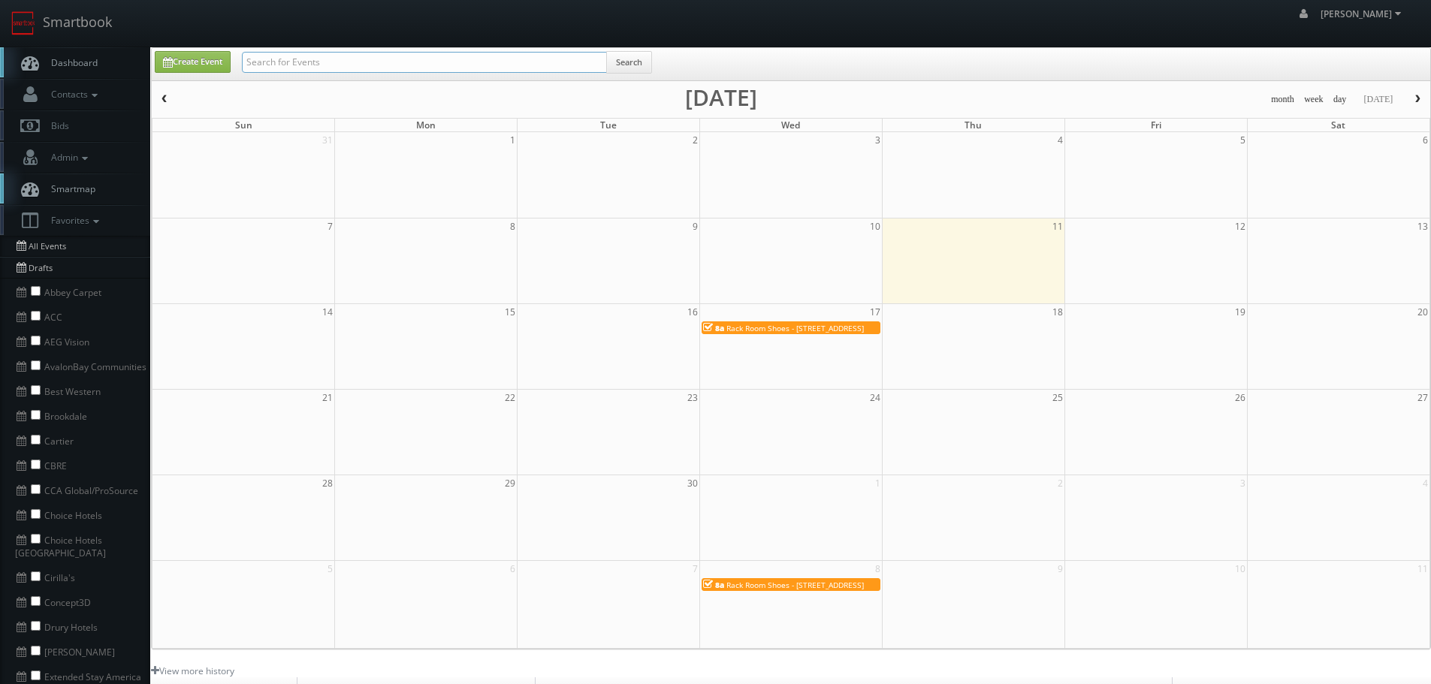
click at [469, 71] on input "text" at bounding box center [424, 62] width 365 height 21
paste input "Rack Room Shoes"
type input "Rack Room Shoes"
click at [618, 59] on button "Search" at bounding box center [629, 62] width 46 height 23
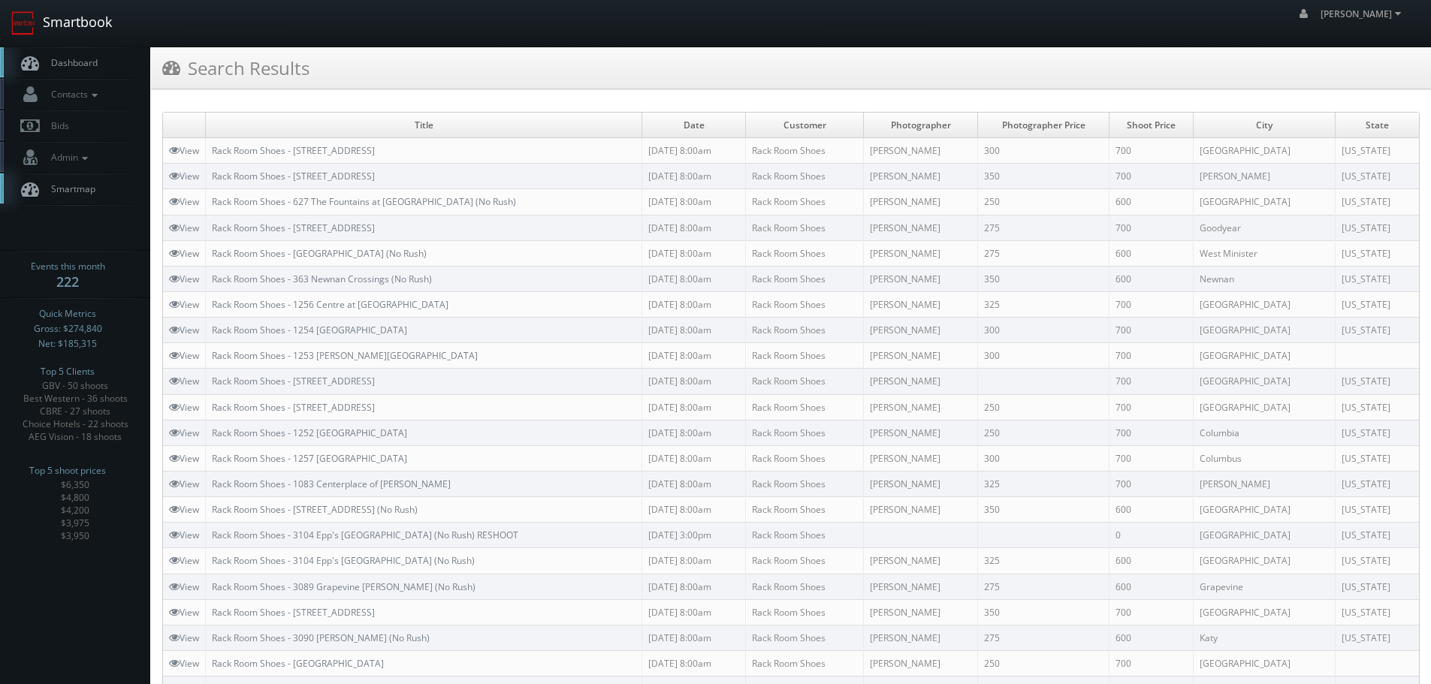
click at [38, 11] on link "Smartbook" at bounding box center [61, 23] width 123 height 47
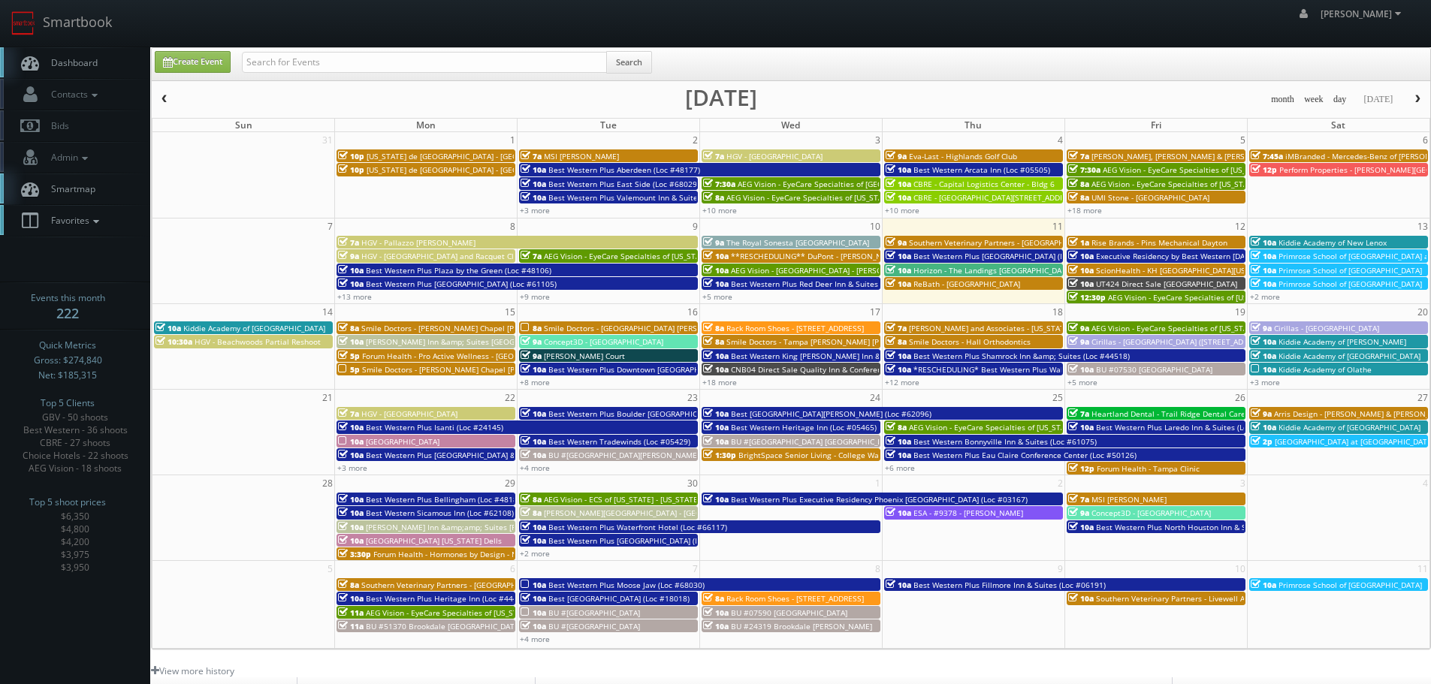
click at [94, 221] on icon at bounding box center [96, 221] width 14 height 11
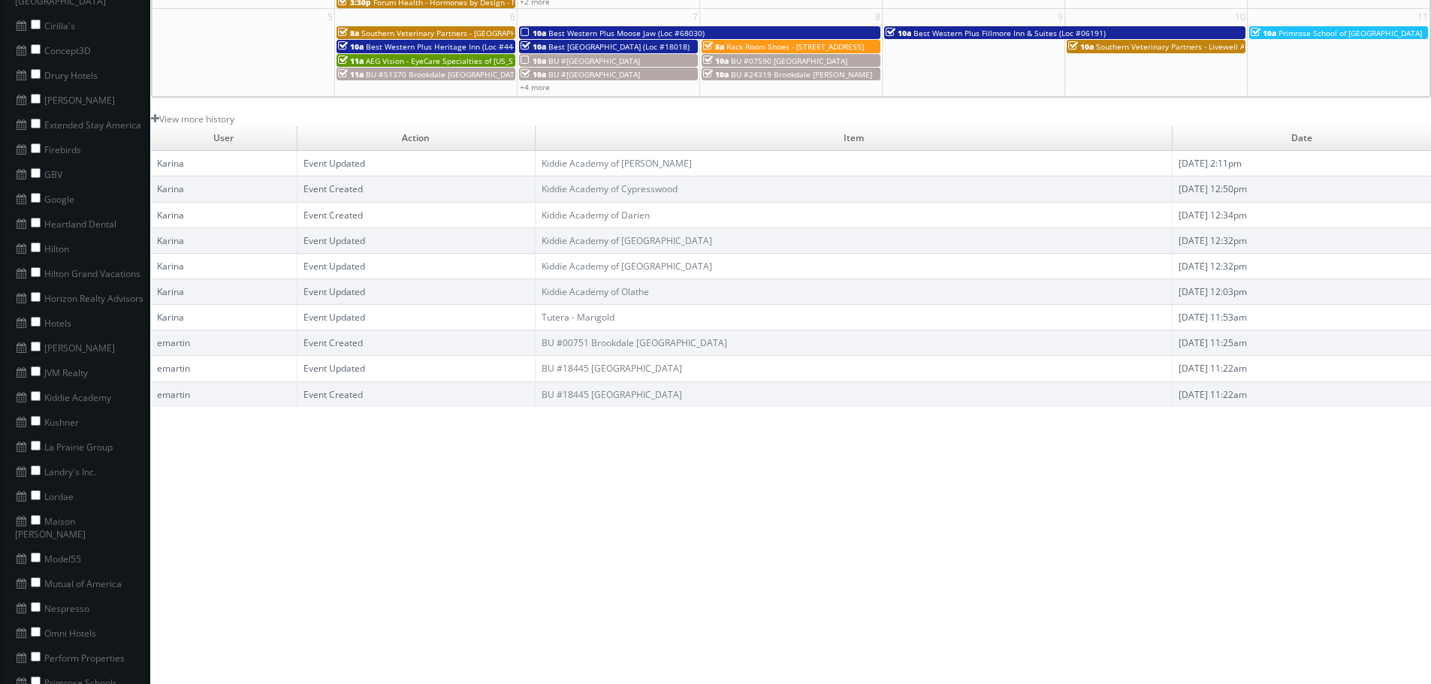
scroll to position [826, 0]
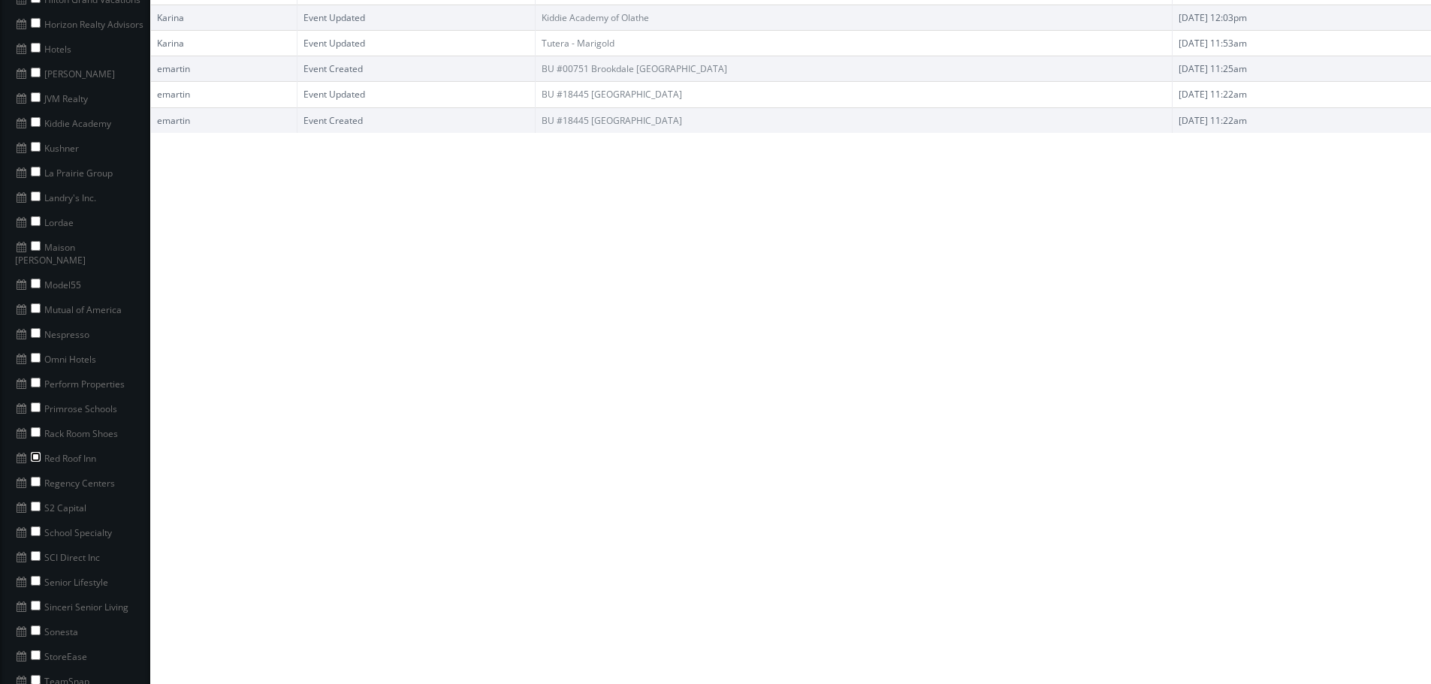
click at [35, 452] on input "checkbox" at bounding box center [36, 457] width 10 height 10
checkbox input "true"
drag, startPoint x: 110, startPoint y: 442, endPoint x: 41, endPoint y: 440, distance: 69.9
click at [41, 445] on li "Red Roof Inn" at bounding box center [75, 457] width 150 height 25
copy li "Red Roof Inn"
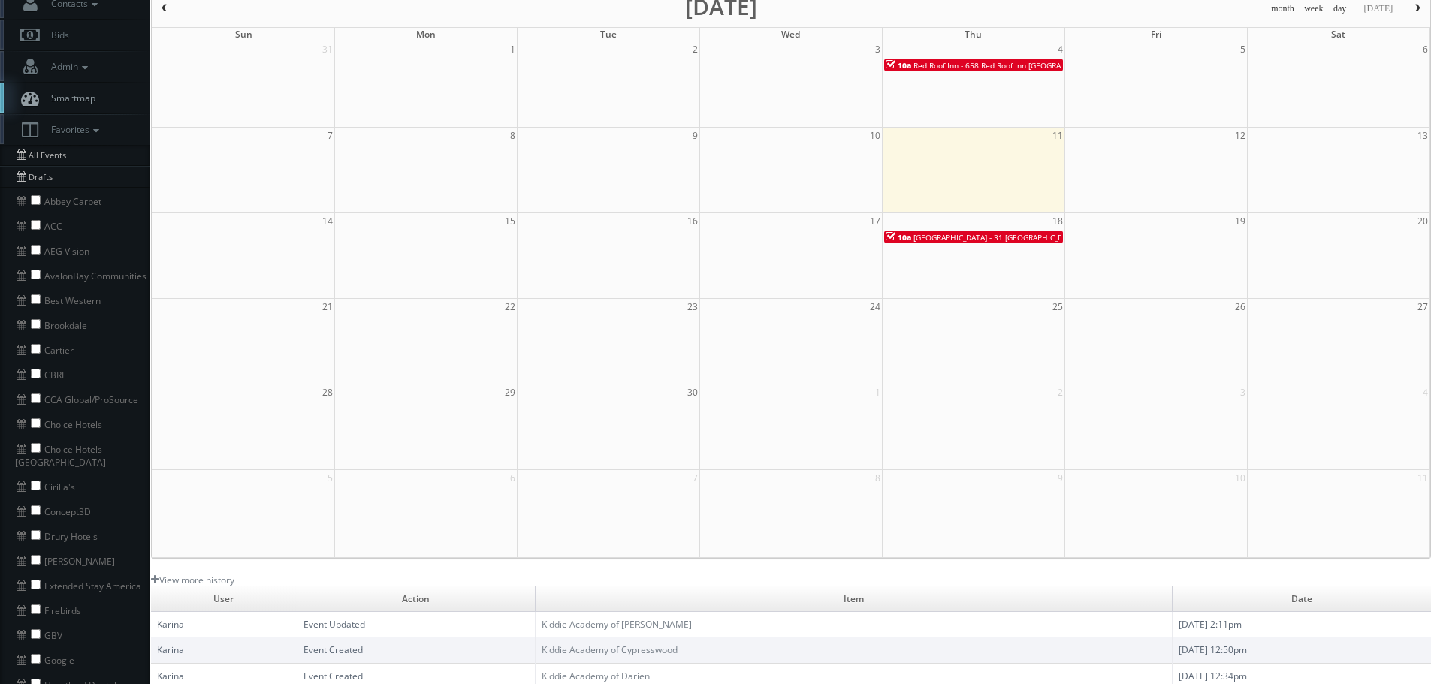
scroll to position [0, 0]
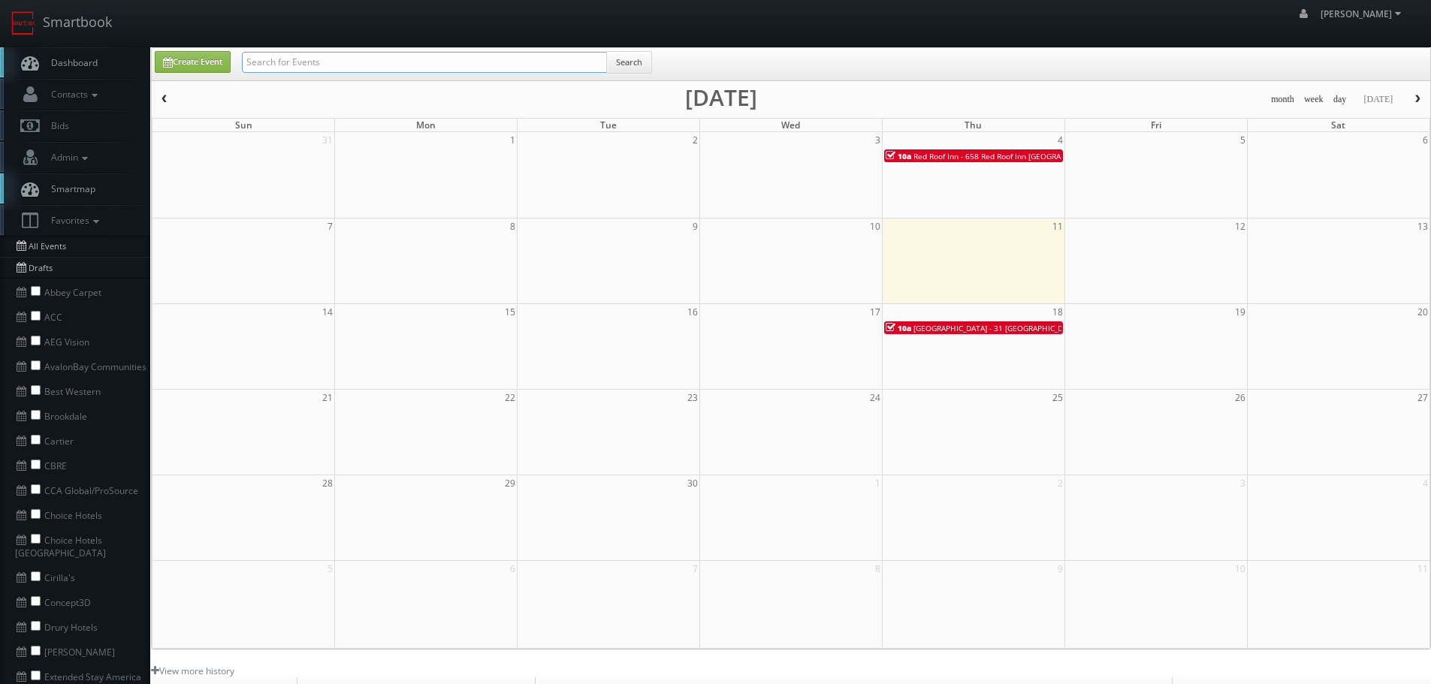
click at [503, 54] on input "text" at bounding box center [424, 62] width 365 height 21
paste input "Red Roof Inn"
type input "Red Roof Inn"
click at [616, 59] on button "Search" at bounding box center [629, 62] width 46 height 23
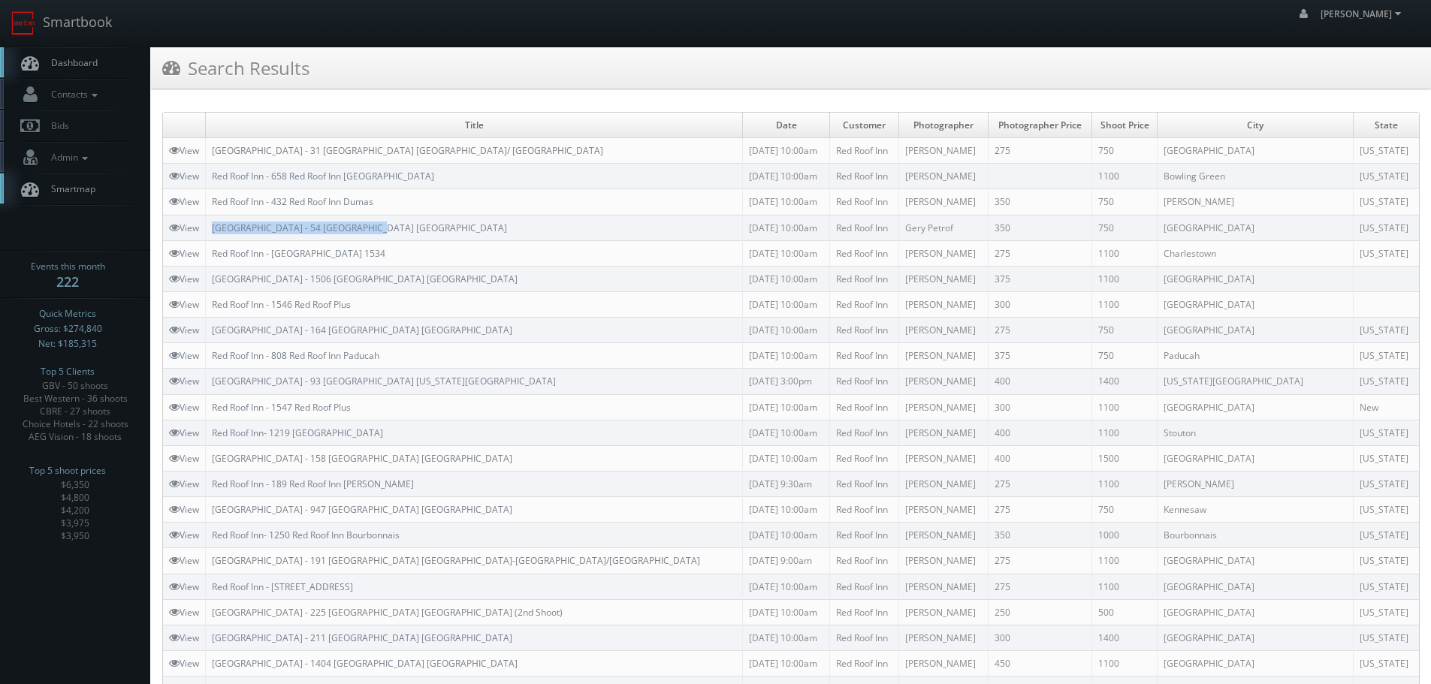
drag, startPoint x: 396, startPoint y: 229, endPoint x: 210, endPoint y: 234, distance: 185.6
click at [210, 235] on td "[GEOGRAPHIC_DATA] - 54 [GEOGRAPHIC_DATA] [GEOGRAPHIC_DATA]" at bounding box center [474, 228] width 537 height 26
click at [96, 25] on link "Smartbook" at bounding box center [61, 23] width 123 height 47
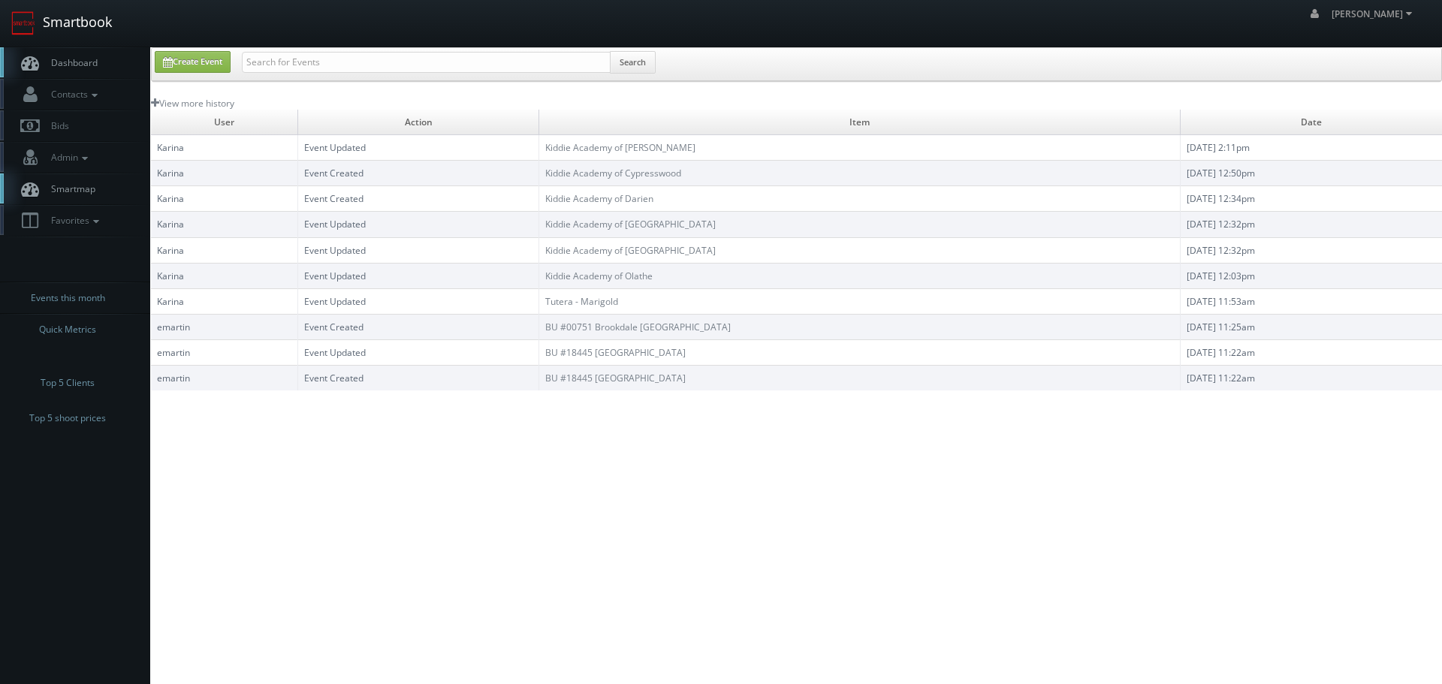
click at [93, 23] on link "Smartbook" at bounding box center [61, 23] width 123 height 47
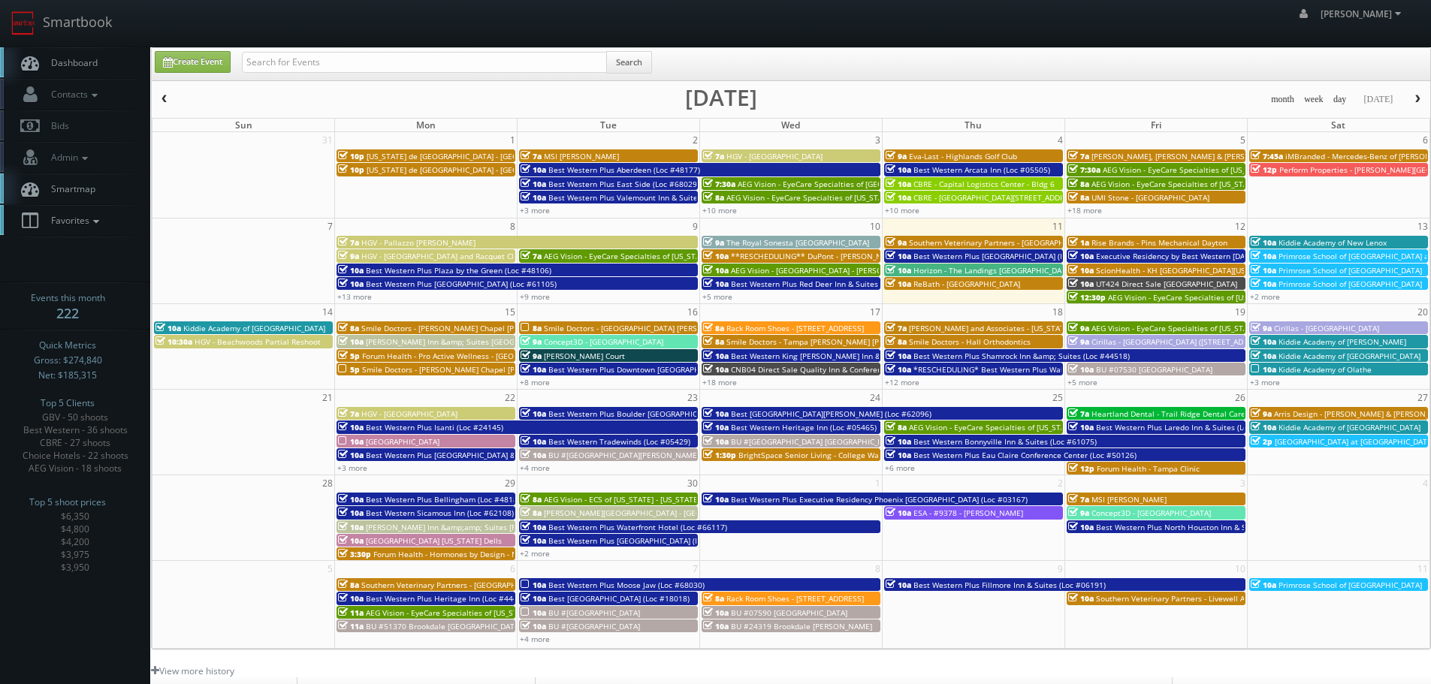
click at [94, 218] on icon at bounding box center [96, 221] width 14 height 11
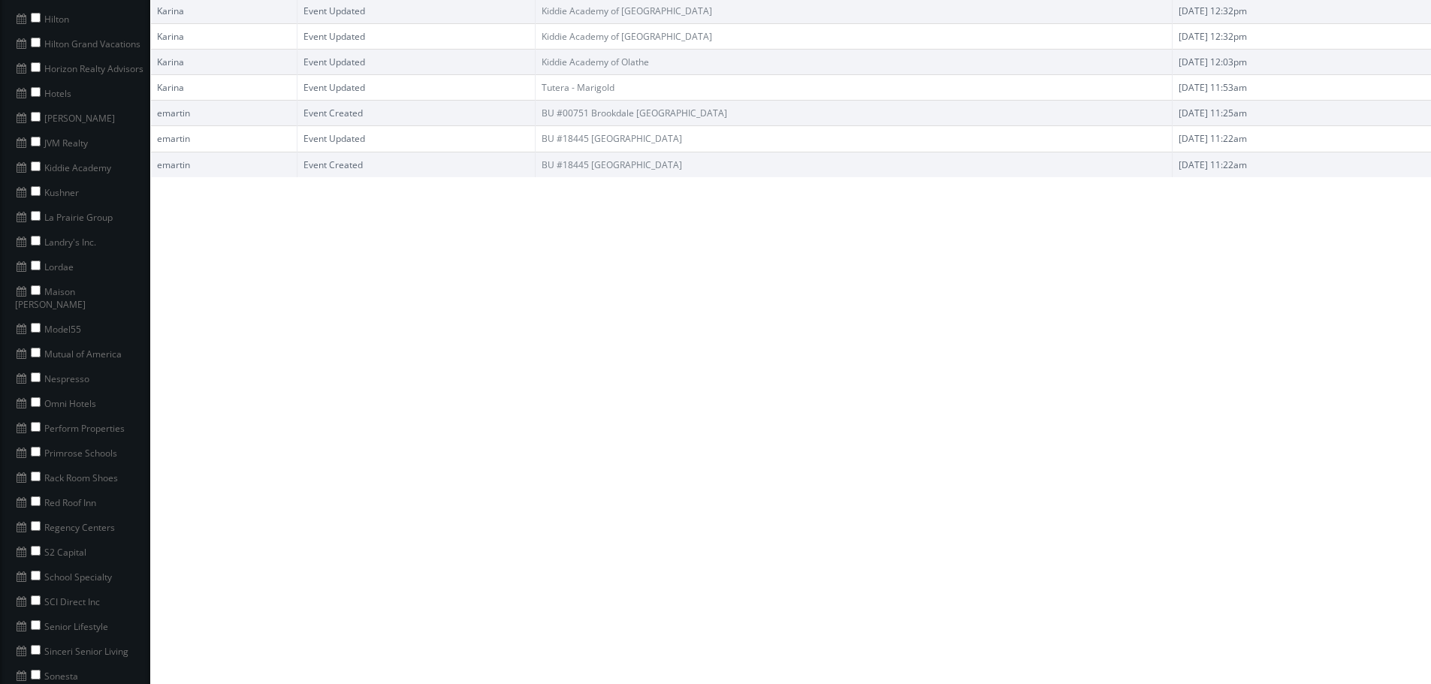
scroll to position [751, 0]
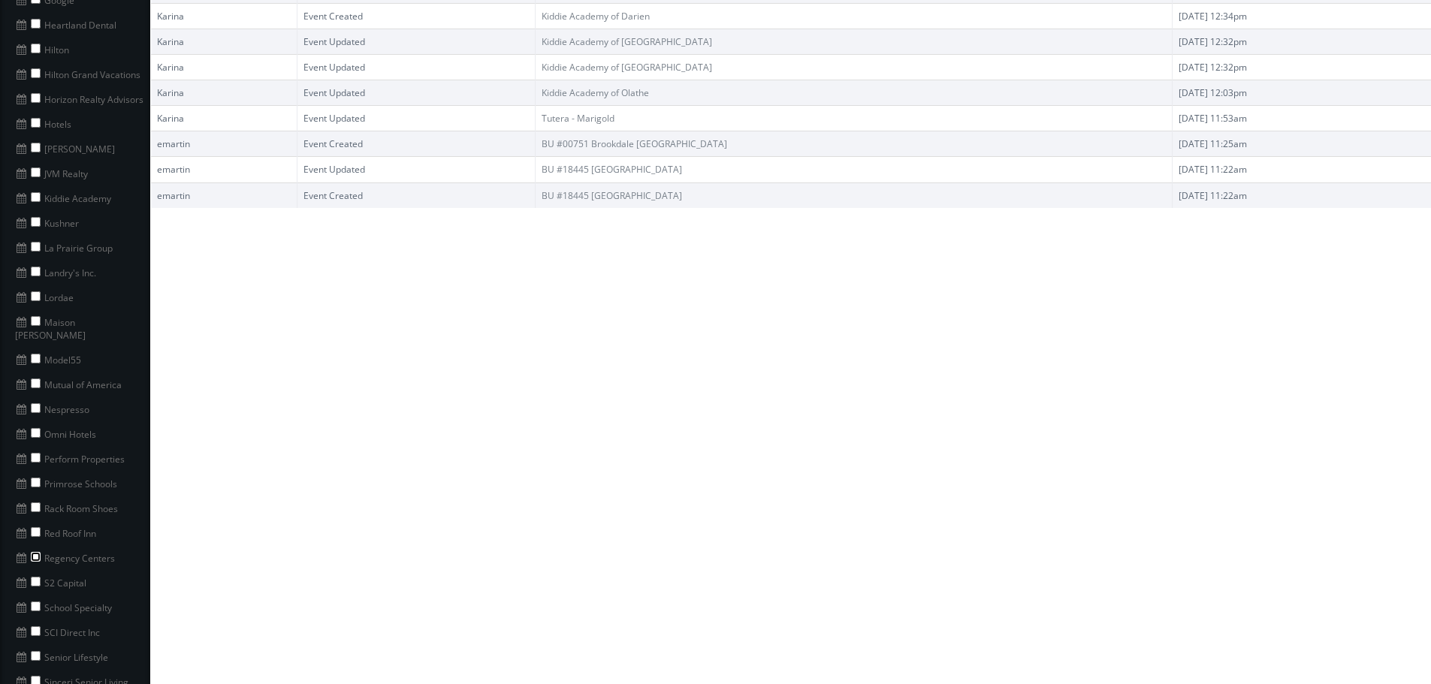
click at [33, 552] on input "checkbox" at bounding box center [36, 557] width 10 height 10
checkbox input "true"
copy li "Regency Centers"
drag, startPoint x: 125, startPoint y: 546, endPoint x: 39, endPoint y: 543, distance: 86.5
click at [39, 545] on li "Regency Centers" at bounding box center [75, 557] width 150 height 25
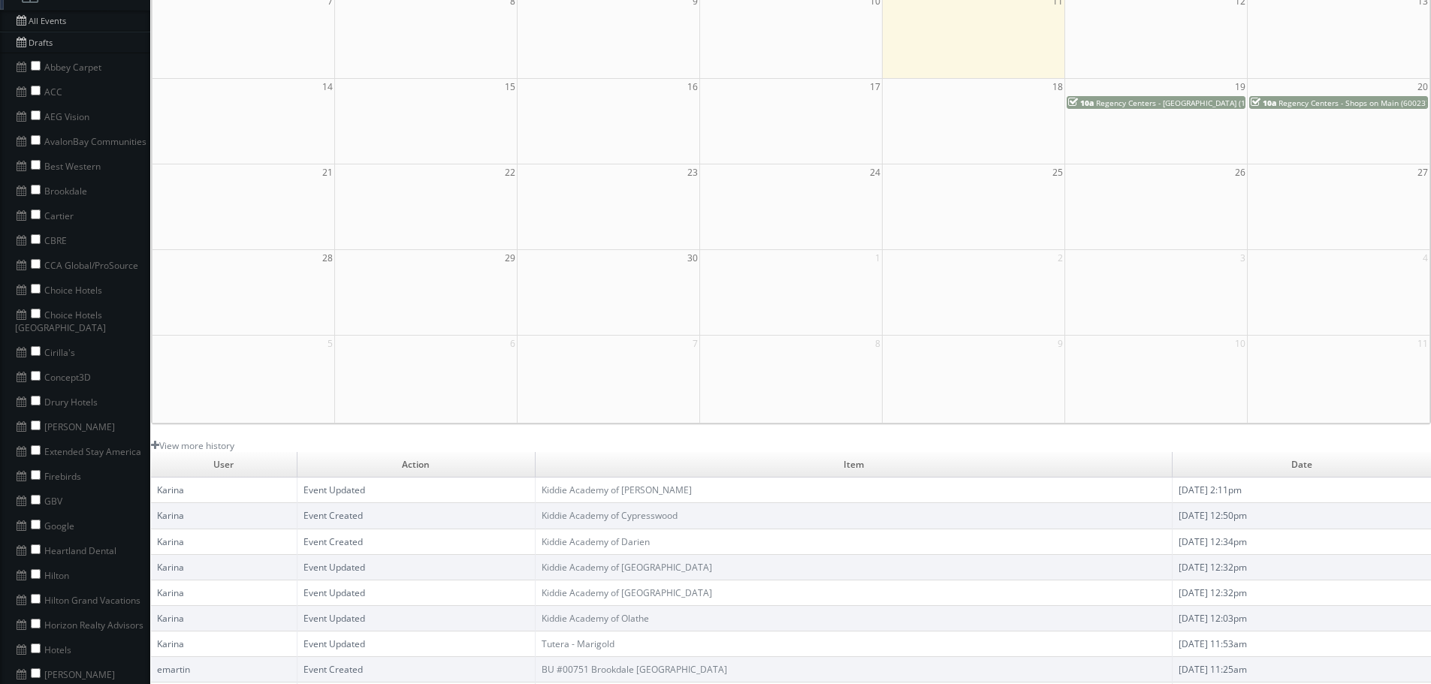
scroll to position [0, 0]
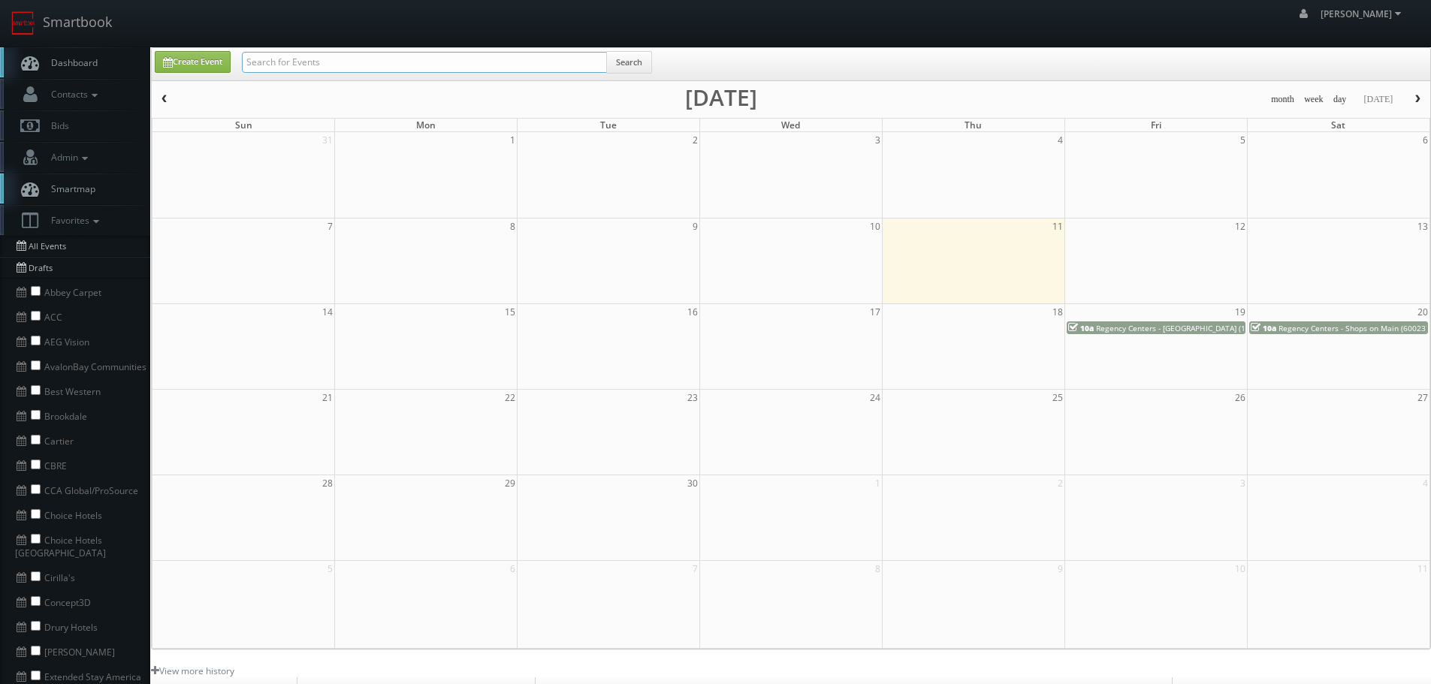
click at [408, 61] on input "text" at bounding box center [424, 62] width 365 height 21
paste input "Regency Centers"
type input "Regency Centers"
click at [630, 64] on button "Search" at bounding box center [629, 62] width 46 height 23
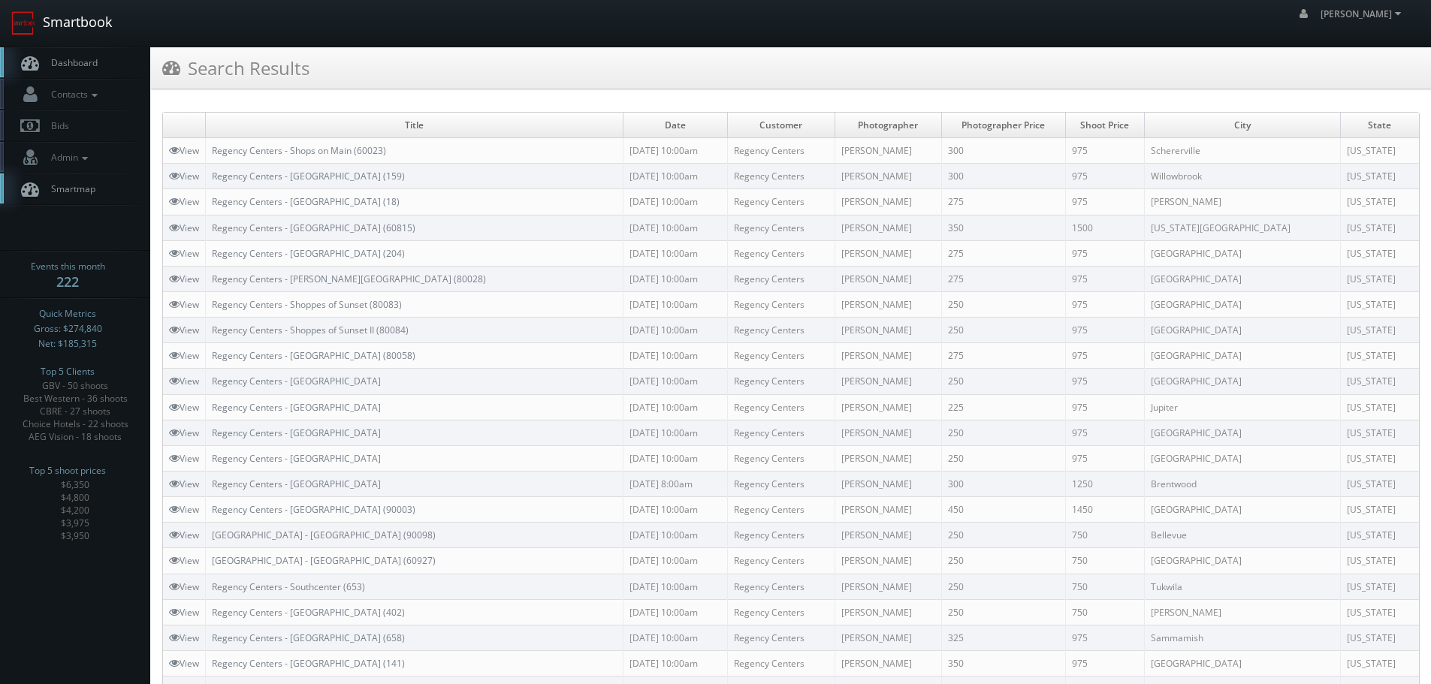
click at [40, 13] on link "Smartbook" at bounding box center [61, 23] width 123 height 47
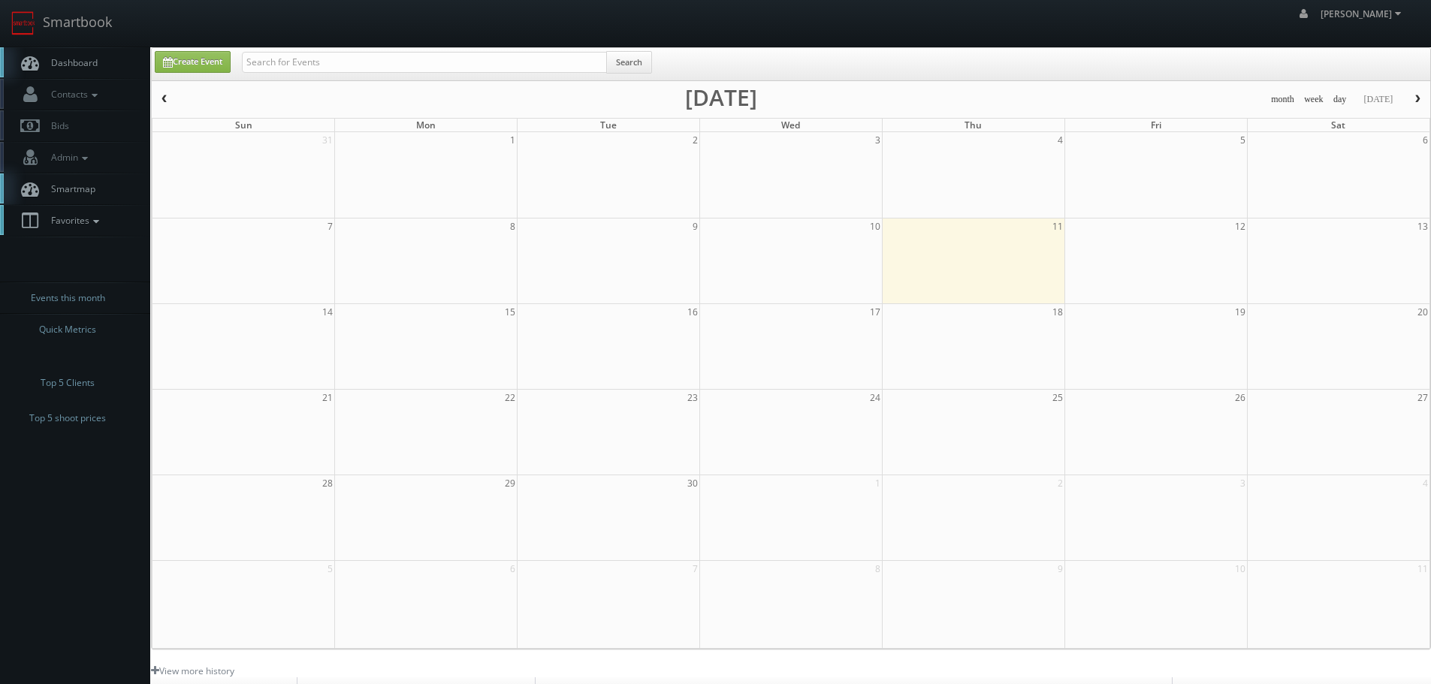
click at [101, 213] on link "Favorites" at bounding box center [75, 220] width 150 height 31
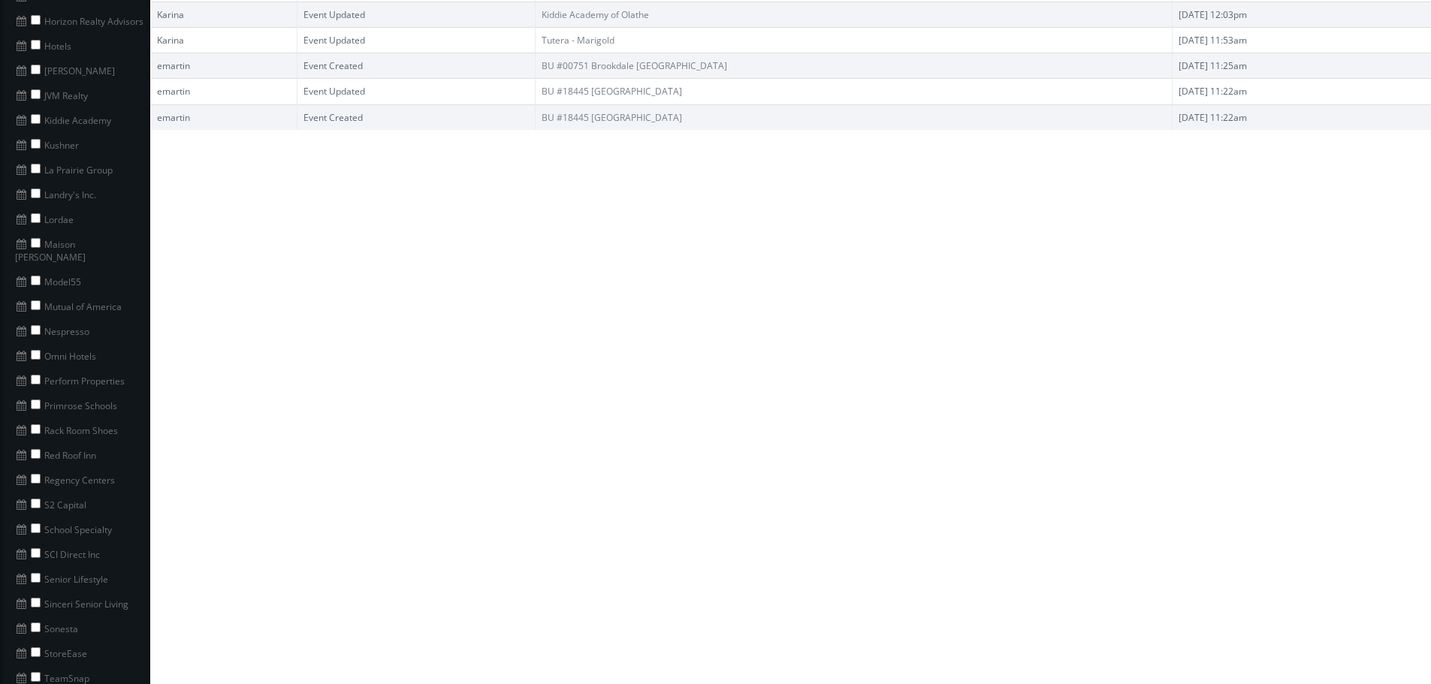
scroll to position [902, 0]
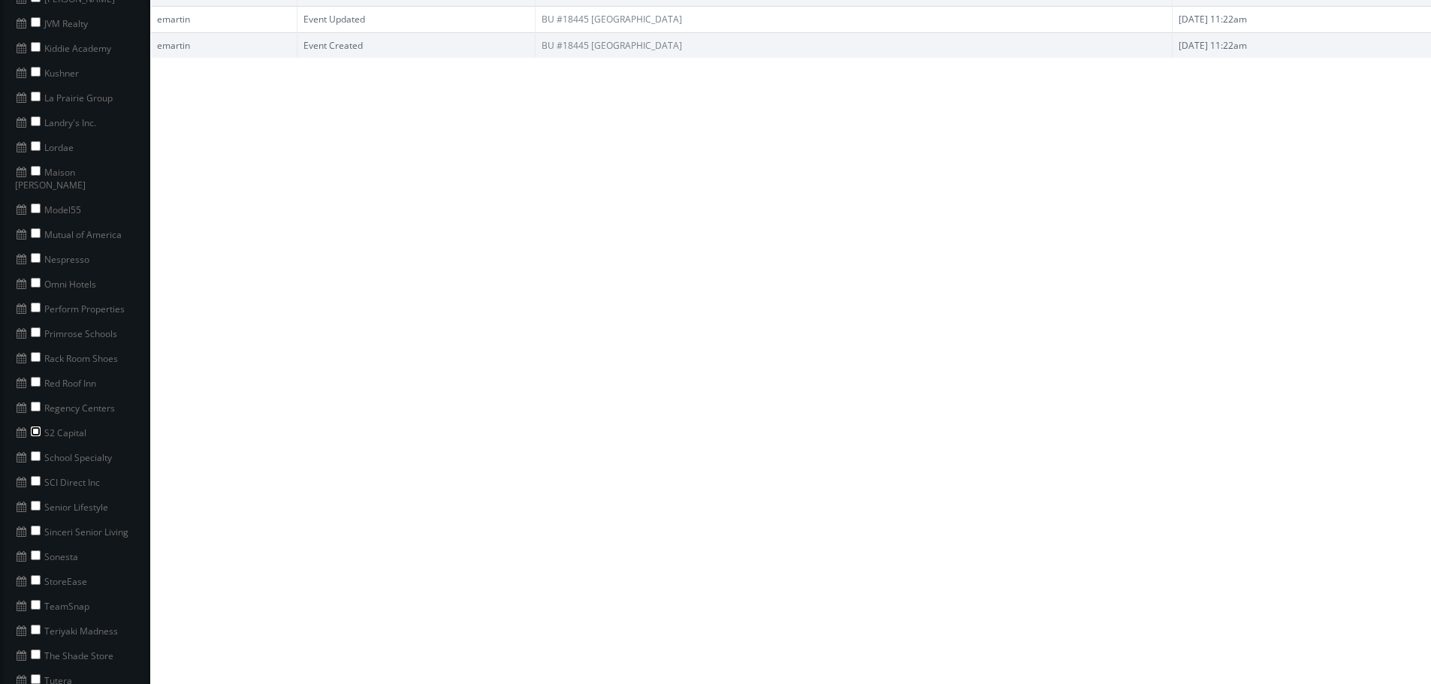
click at [40, 427] on input "checkbox" at bounding box center [36, 432] width 10 height 10
checkbox input "true"
copy li "S2 Capital"
drag, startPoint x: 73, startPoint y: 421, endPoint x: 41, endPoint y: 421, distance: 31.6
click at [41, 421] on li "S2 Capital" at bounding box center [75, 431] width 150 height 25
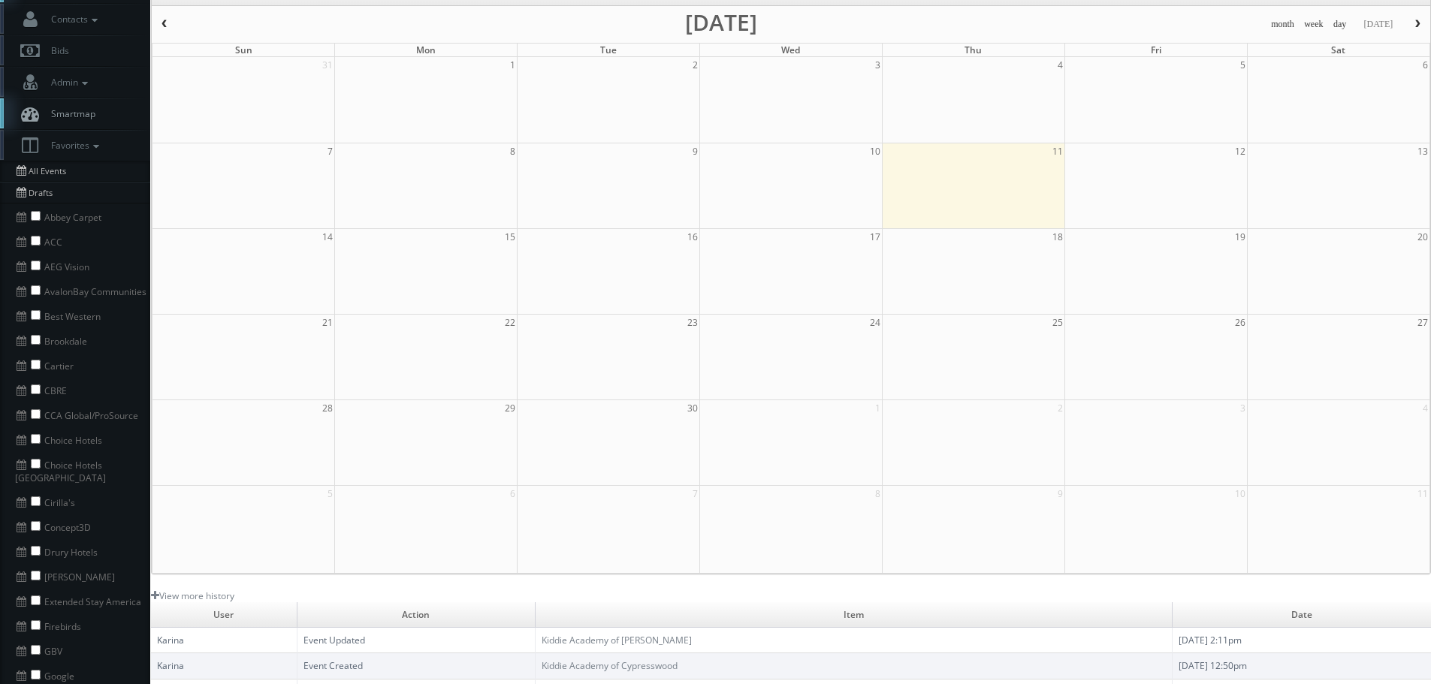
scroll to position [0, 0]
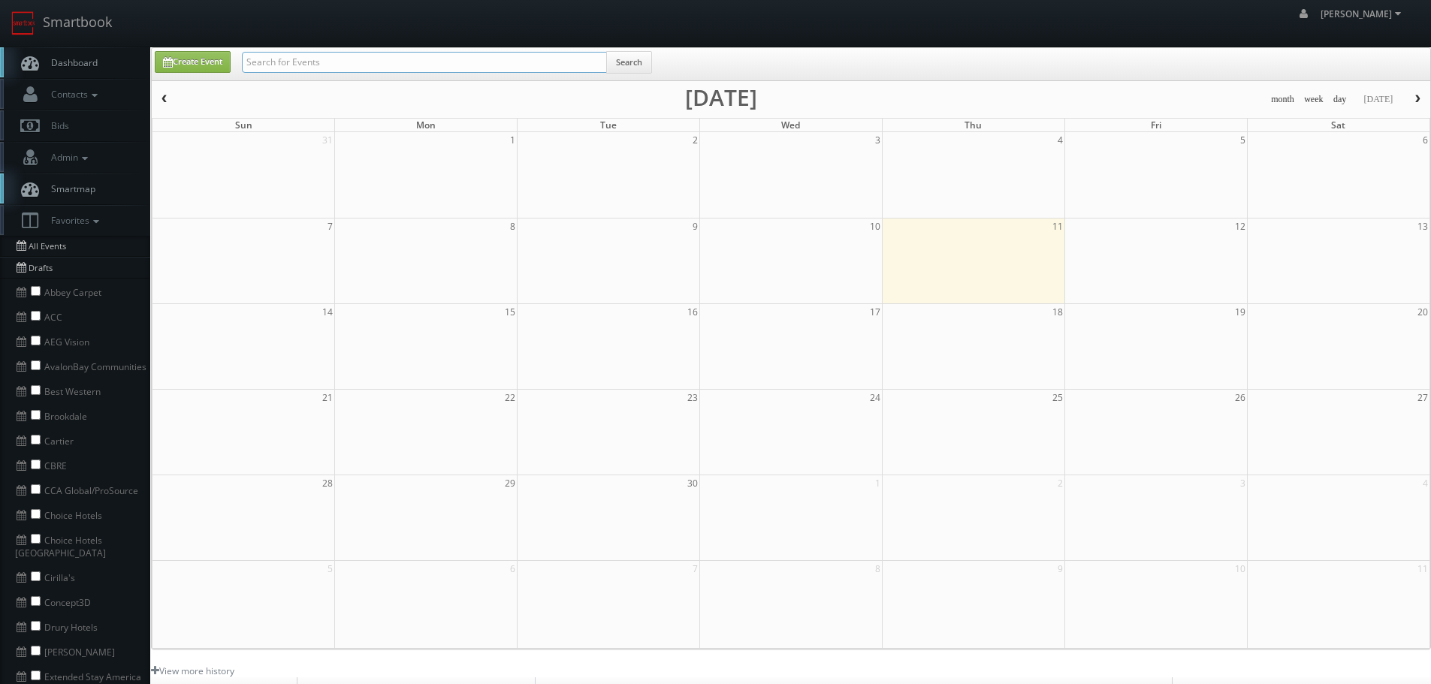
click at [526, 68] on input "text" at bounding box center [424, 62] width 365 height 21
paste input "S2 Capital"
type input "S2 Capital"
click at [638, 65] on button "Search" at bounding box center [629, 62] width 46 height 23
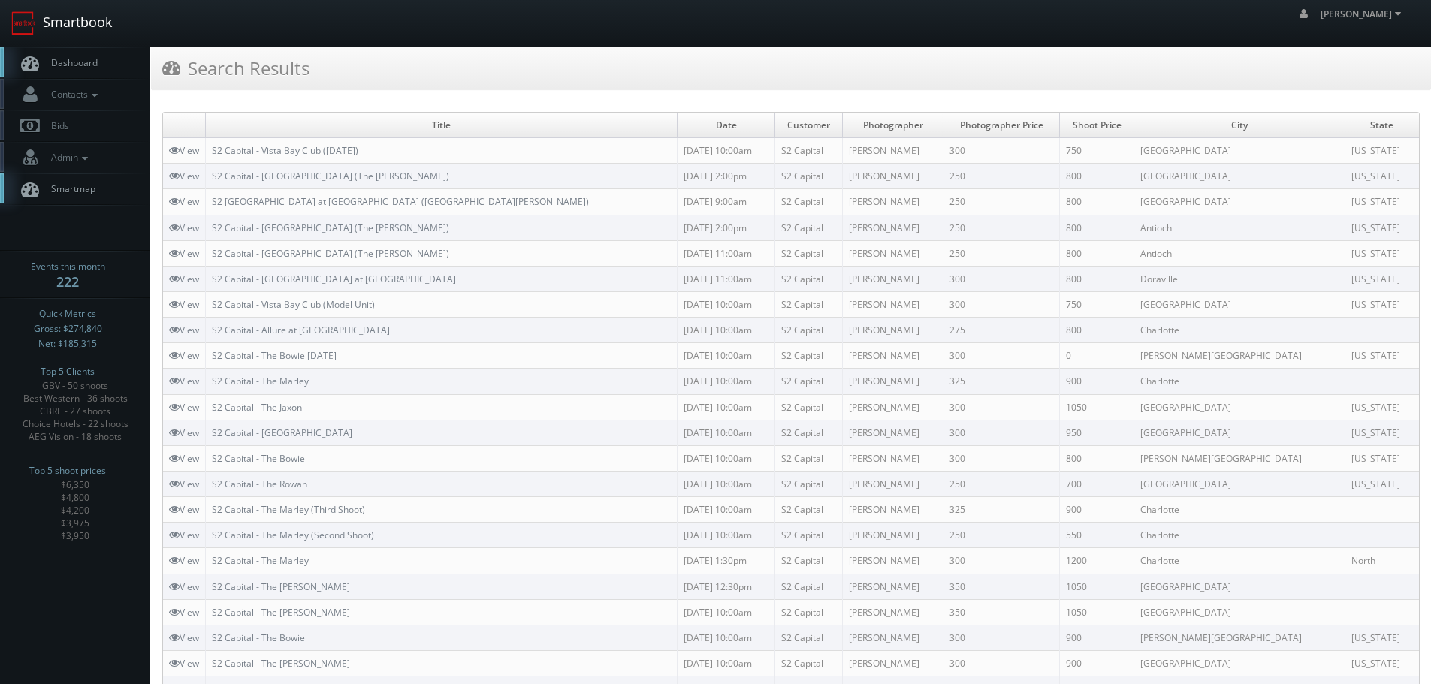
click at [104, 22] on link "Smartbook" at bounding box center [61, 23] width 123 height 47
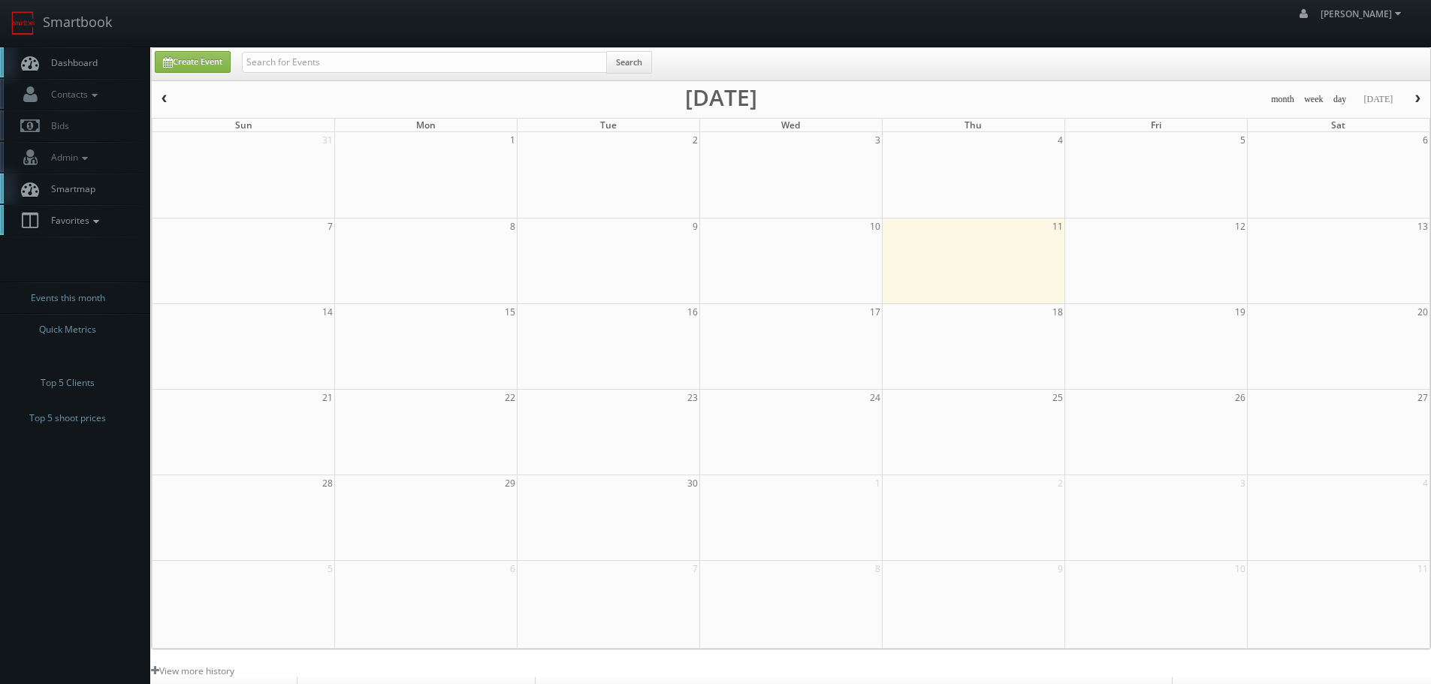
click at [108, 210] on link "Favorites" at bounding box center [75, 220] width 150 height 31
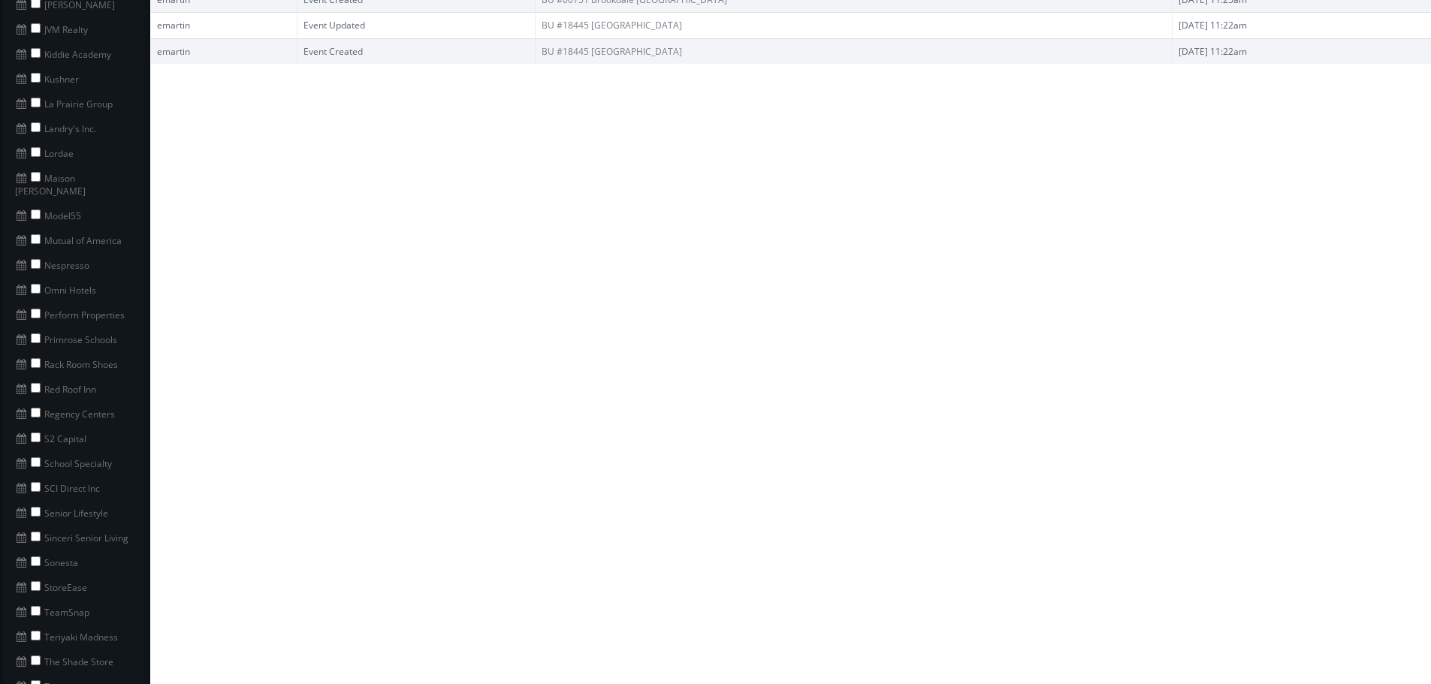
scroll to position [902, 0]
copy li "School Specialty"
drag, startPoint x: 114, startPoint y: 443, endPoint x: 37, endPoint y: 443, distance: 77.4
click at [37, 444] on li "School Specialty" at bounding box center [75, 456] width 150 height 25
click at [37, 452] on input "checkbox" at bounding box center [36, 457] width 10 height 10
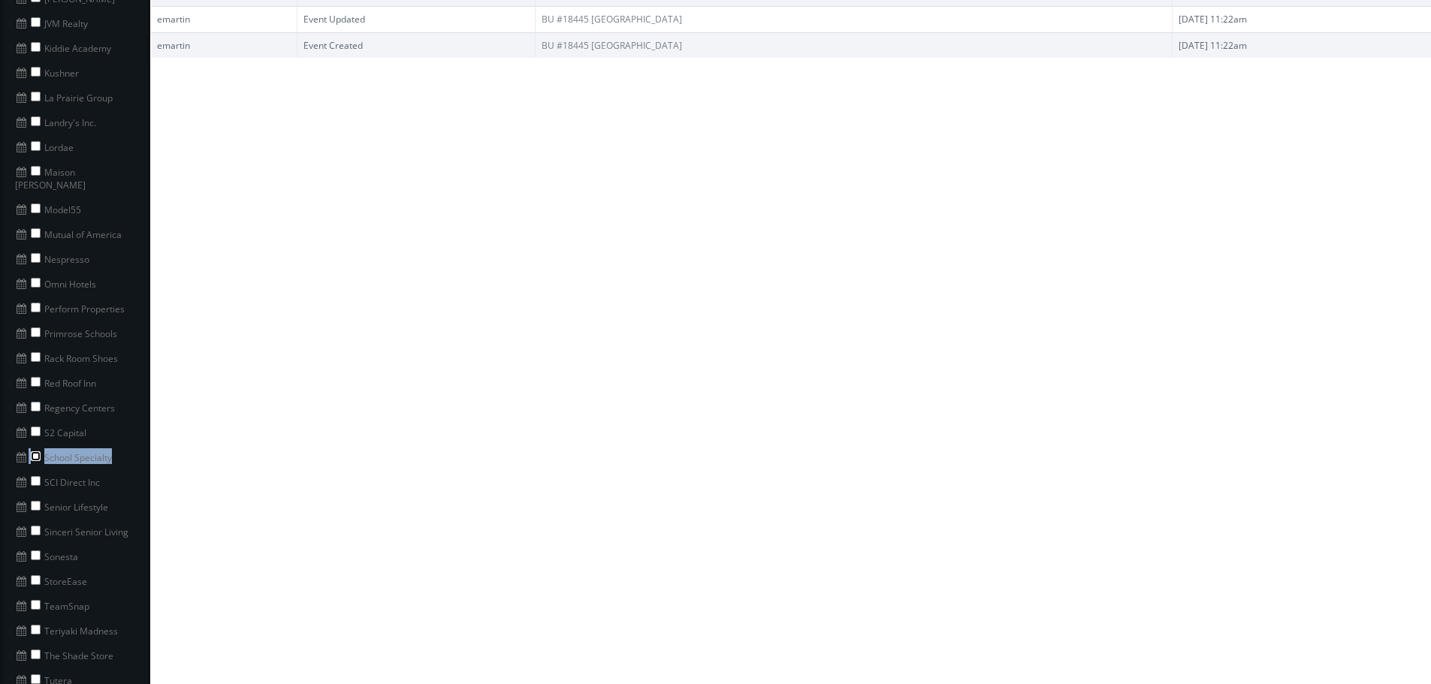
checkbox input "true"
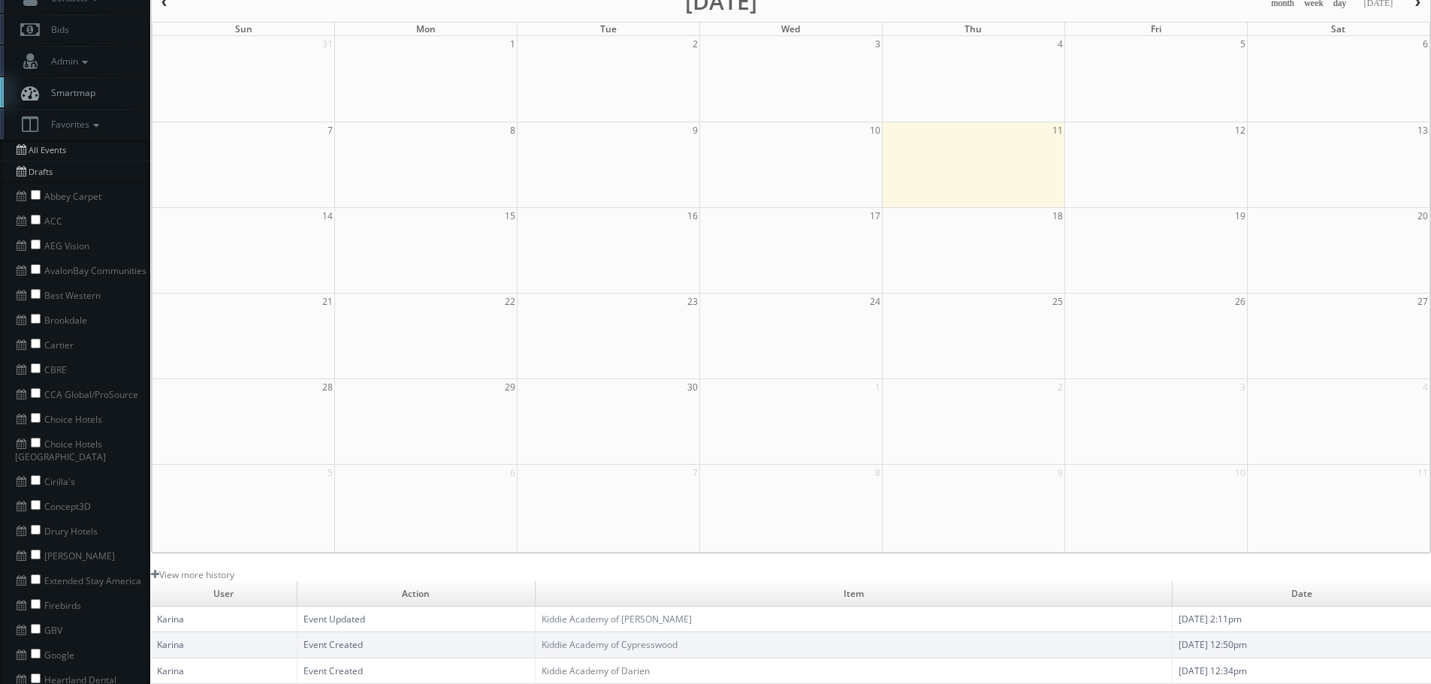
scroll to position [0, 0]
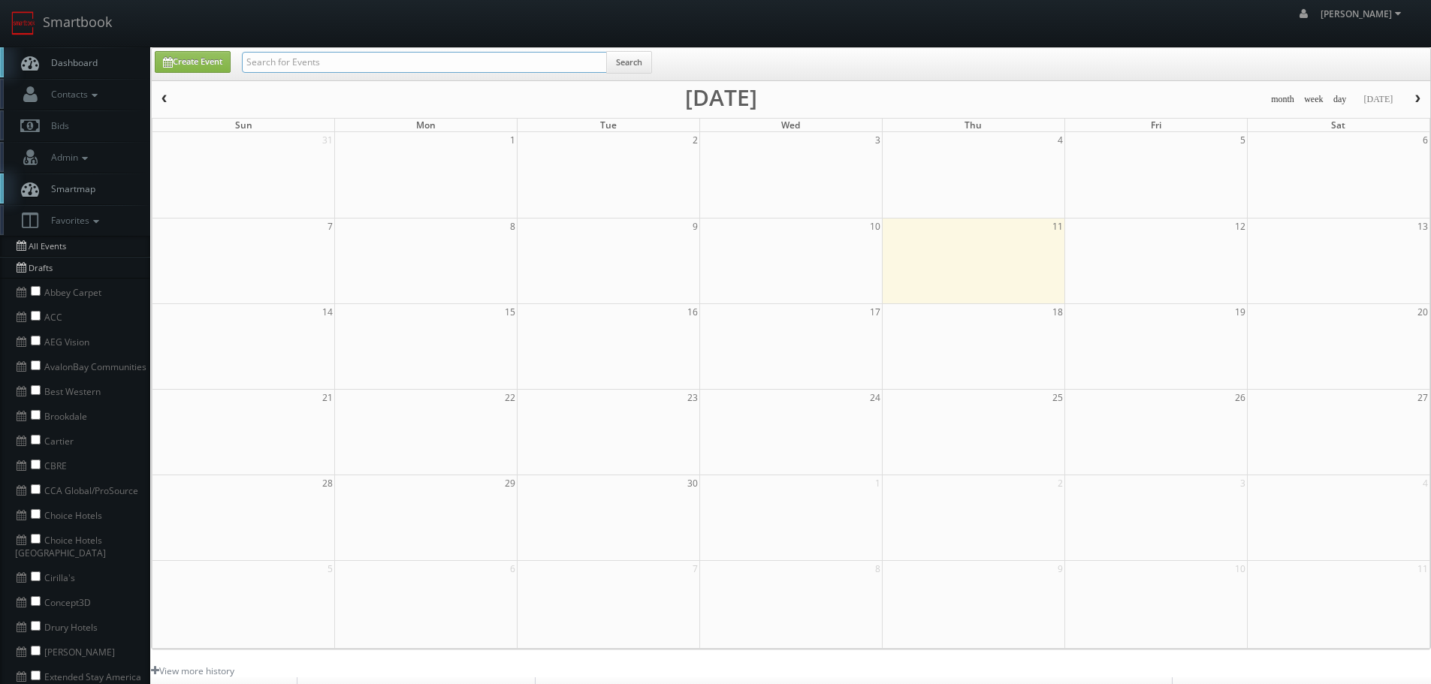
click at [439, 67] on input "text" at bounding box center [424, 62] width 365 height 21
paste input "School Specialty"
type input "School Specialty"
click at [641, 57] on button "Search" at bounding box center [629, 62] width 46 height 23
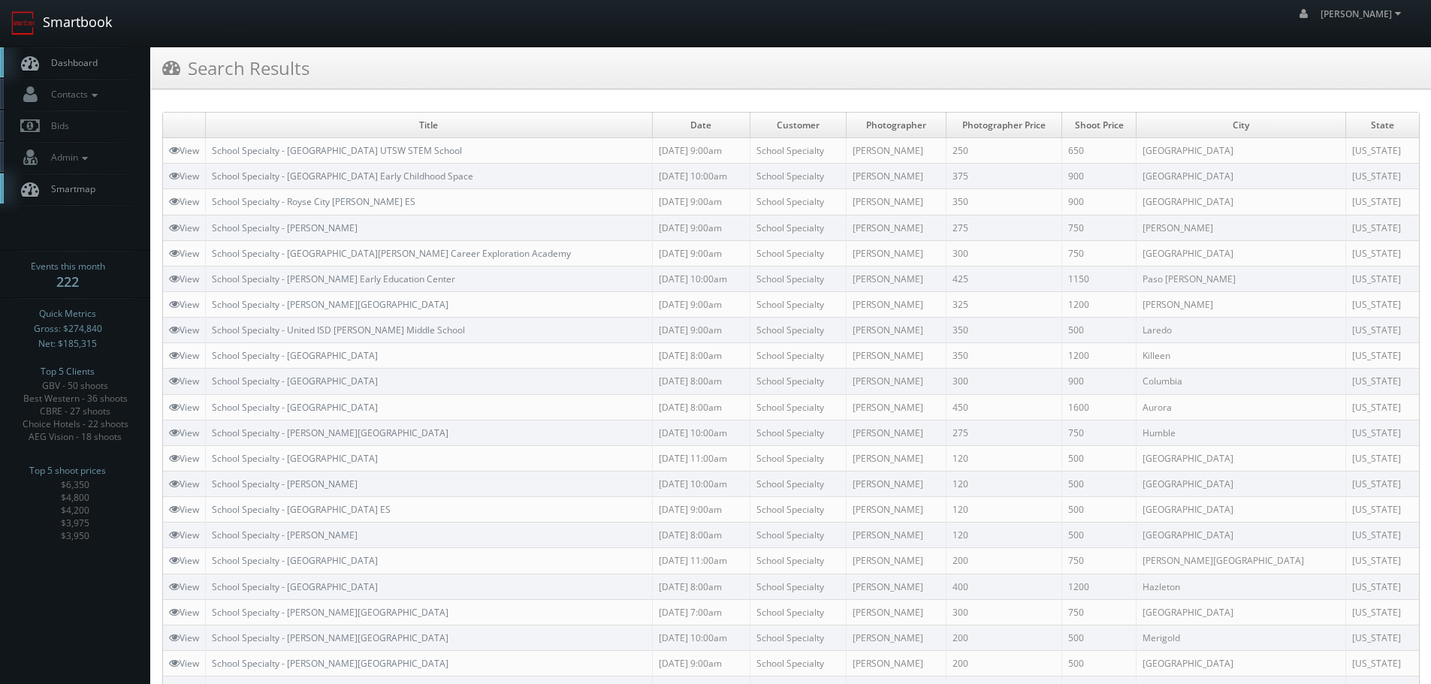
click at [88, 32] on link "Smartbook" at bounding box center [61, 23] width 123 height 47
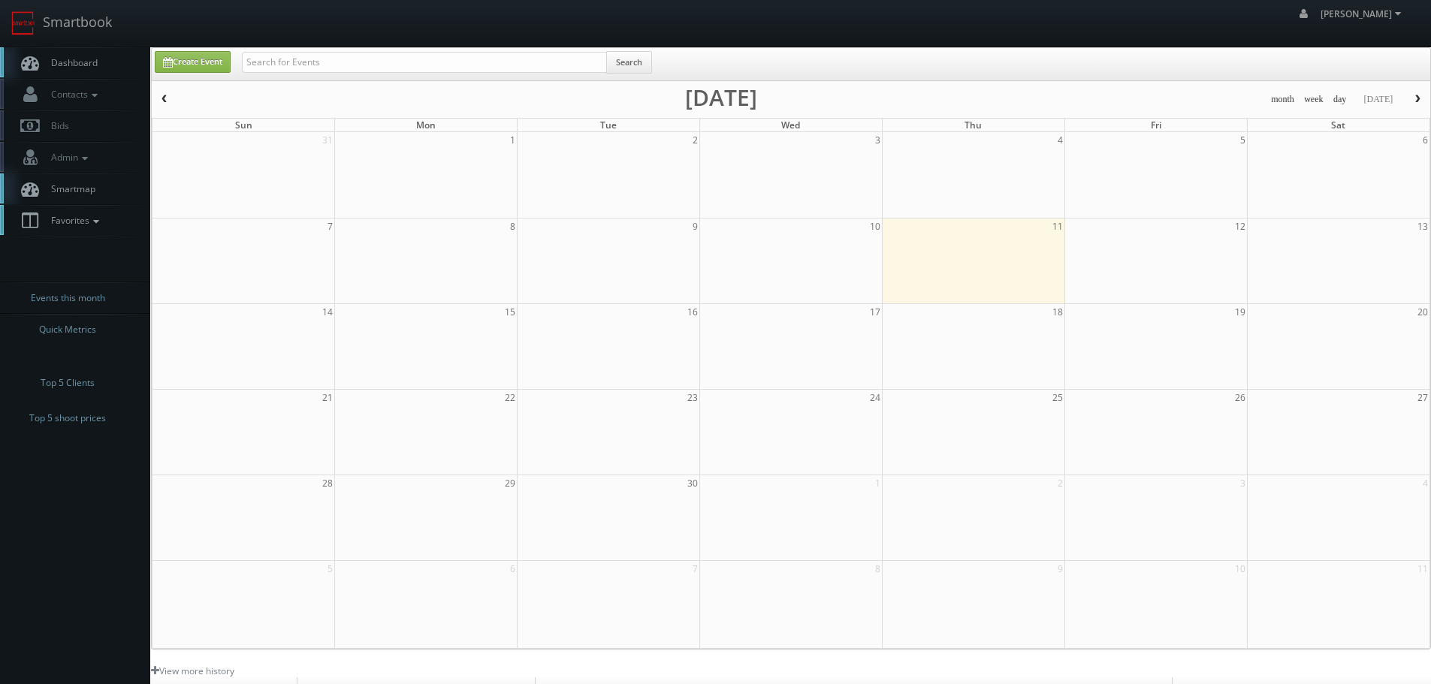
click at [101, 221] on icon at bounding box center [96, 221] width 14 height 11
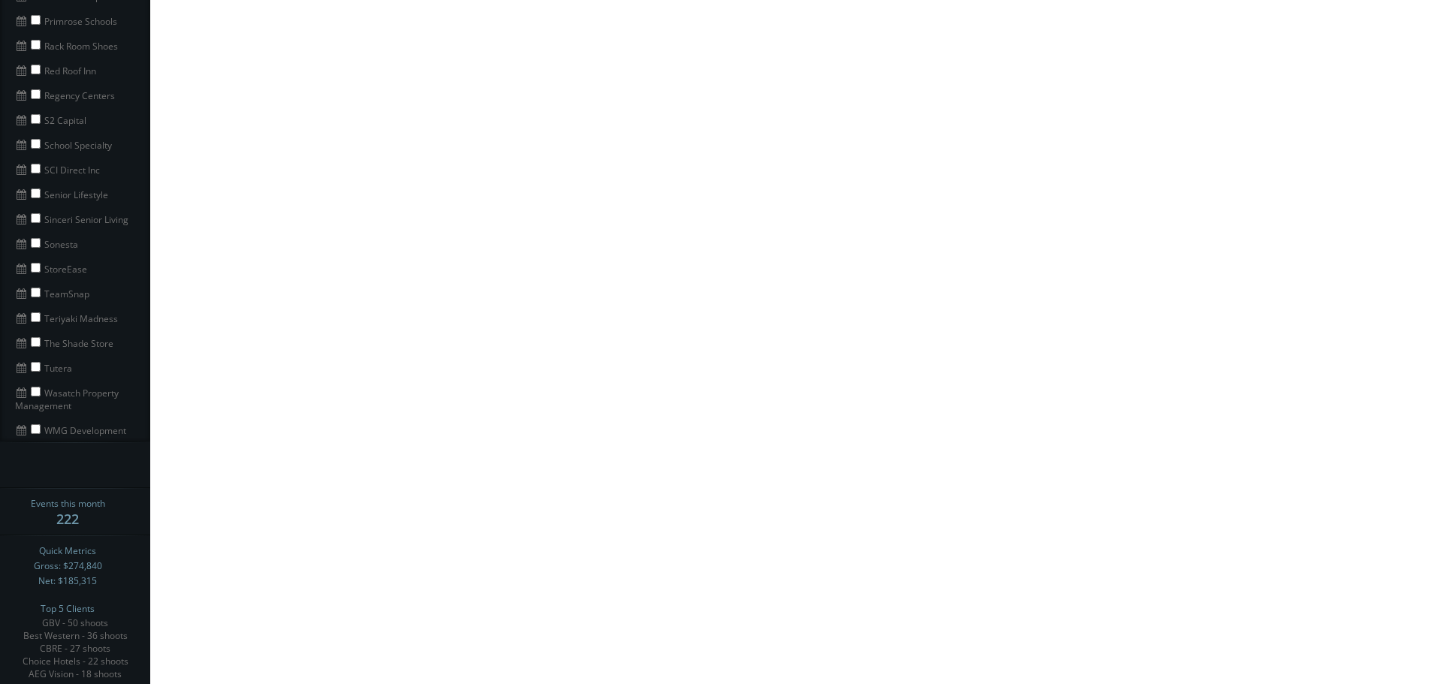
scroll to position [1127, 0]
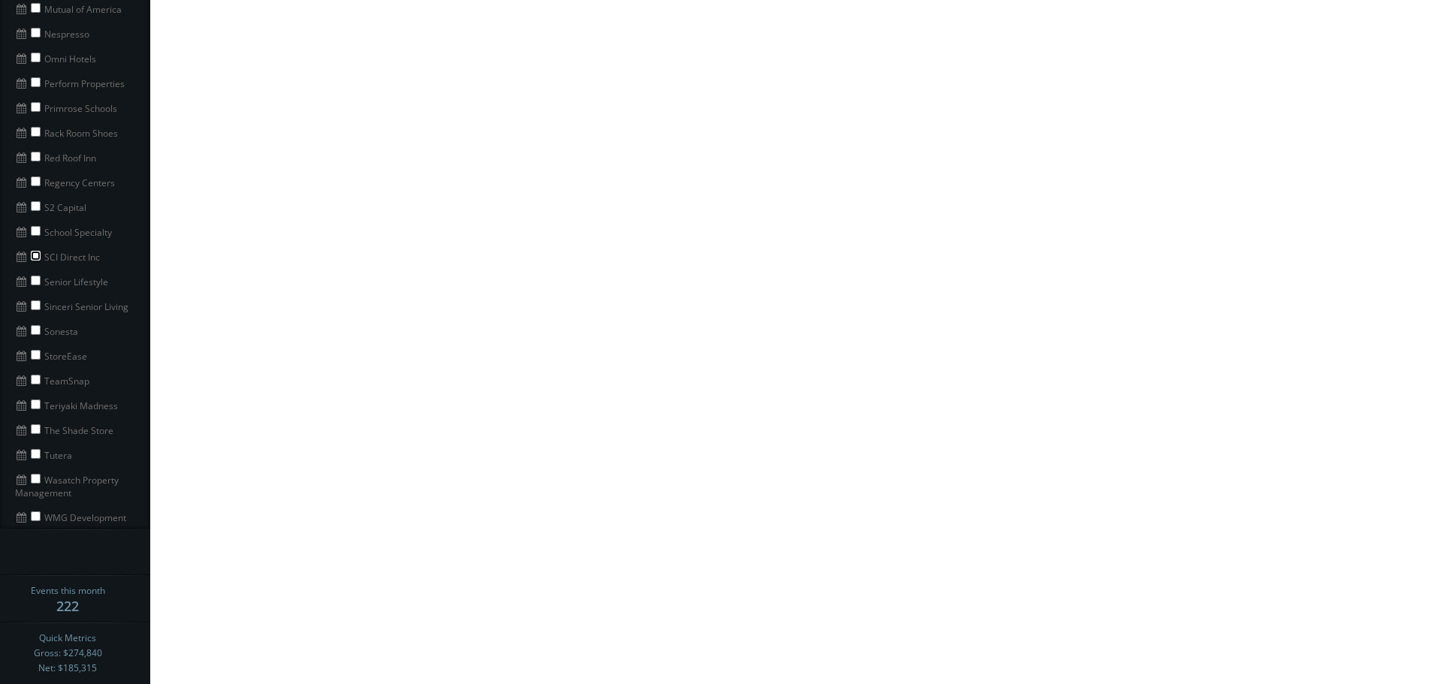
click at [35, 251] on input "checkbox" at bounding box center [36, 256] width 10 height 10
checkbox input "true"
drag, startPoint x: 101, startPoint y: 241, endPoint x: 32, endPoint y: 240, distance: 69.1
click at [29, 243] on li "SCI Direct Inc" at bounding box center [75, 255] width 150 height 25
copy li "SCI Direct Inc"
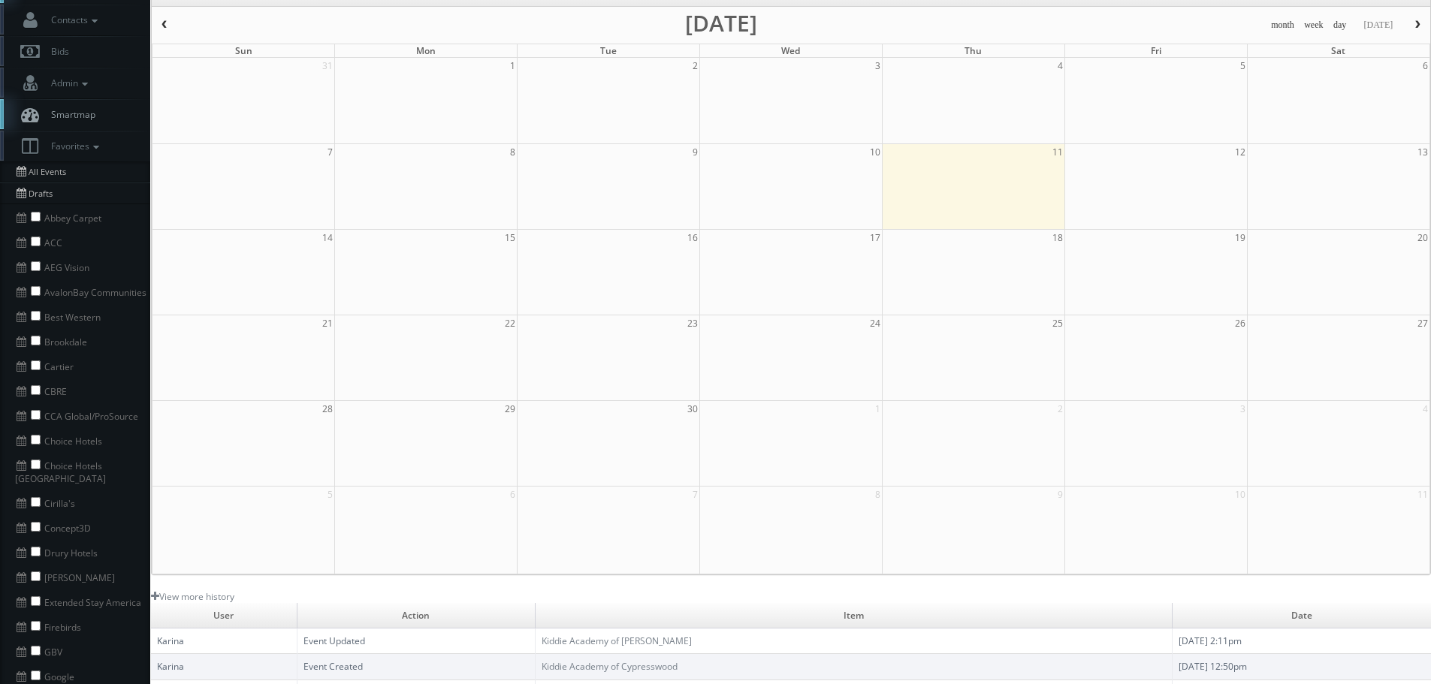
scroll to position [0, 0]
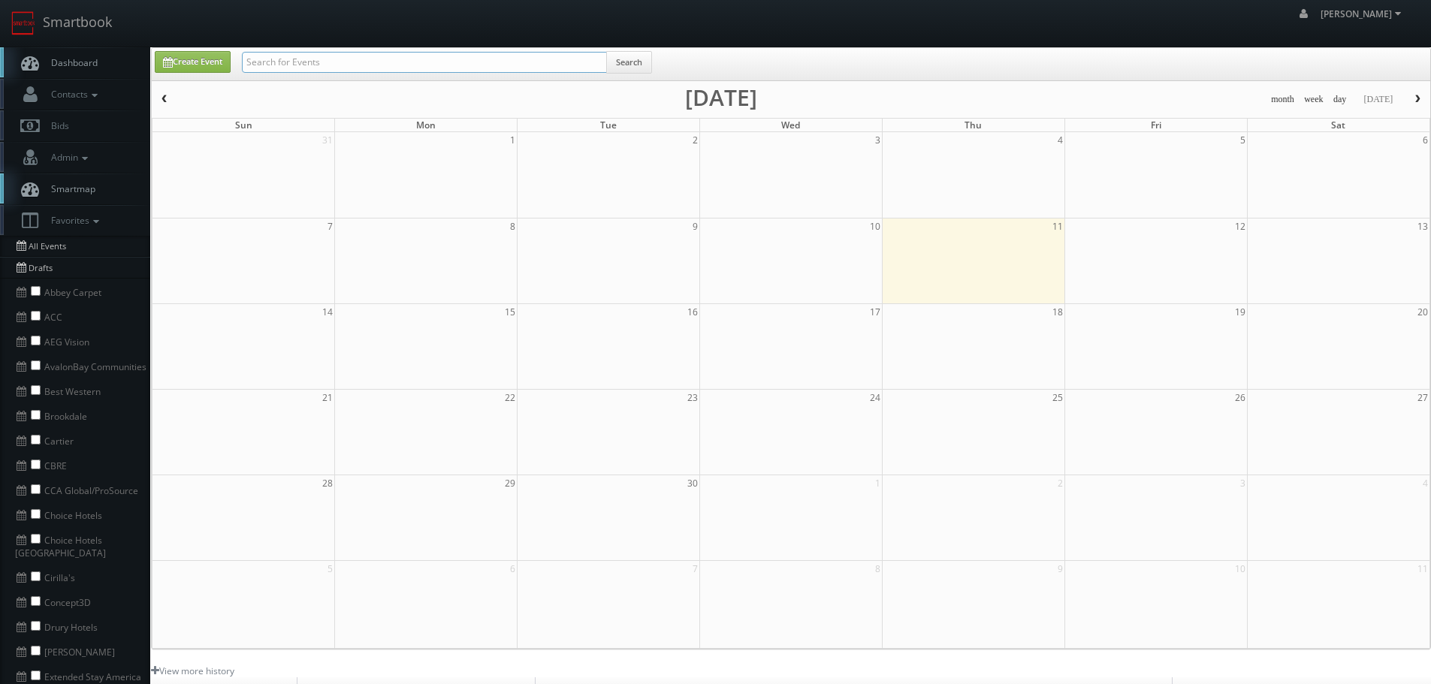
click at [485, 60] on input "text" at bounding box center [424, 62] width 365 height 21
paste input "SCI Direct Inc"
type input "SCI Direct Inc"
click at [634, 59] on button "Search" at bounding box center [629, 62] width 46 height 23
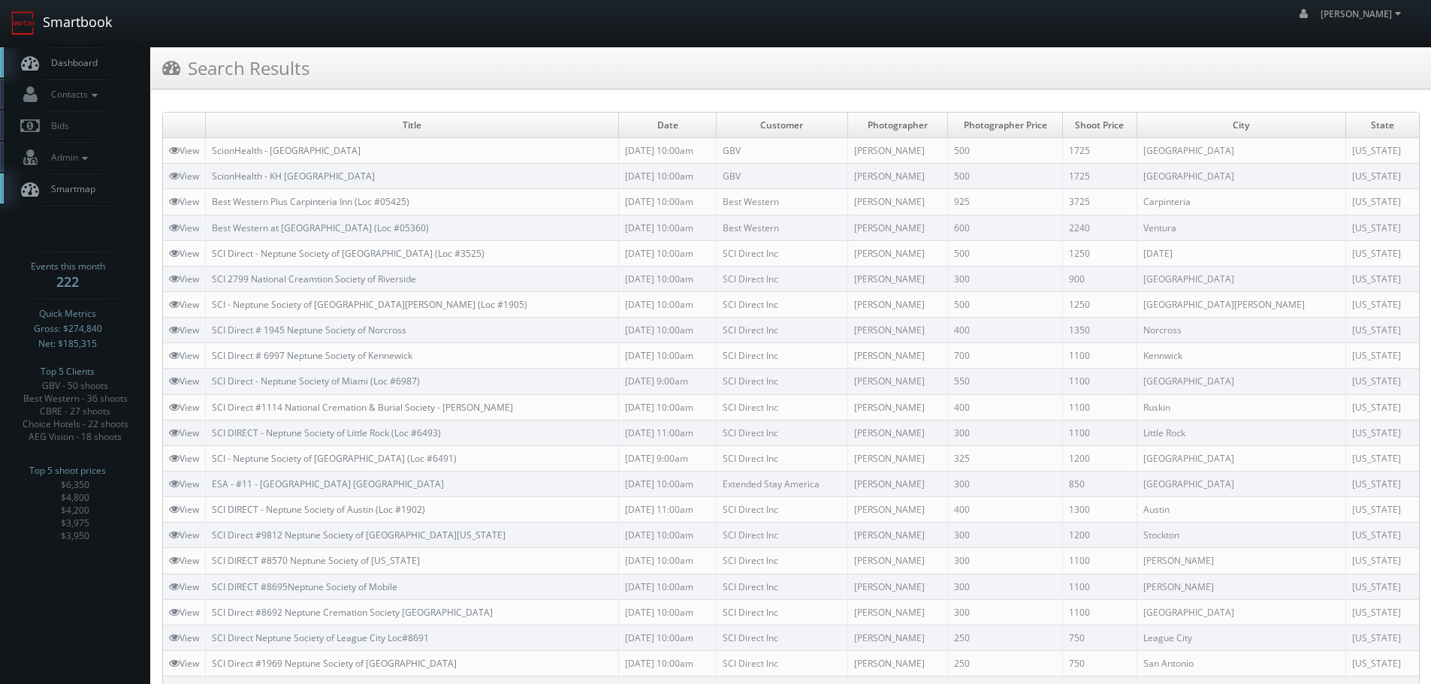
click at [104, 31] on link "Smartbook" at bounding box center [61, 23] width 123 height 47
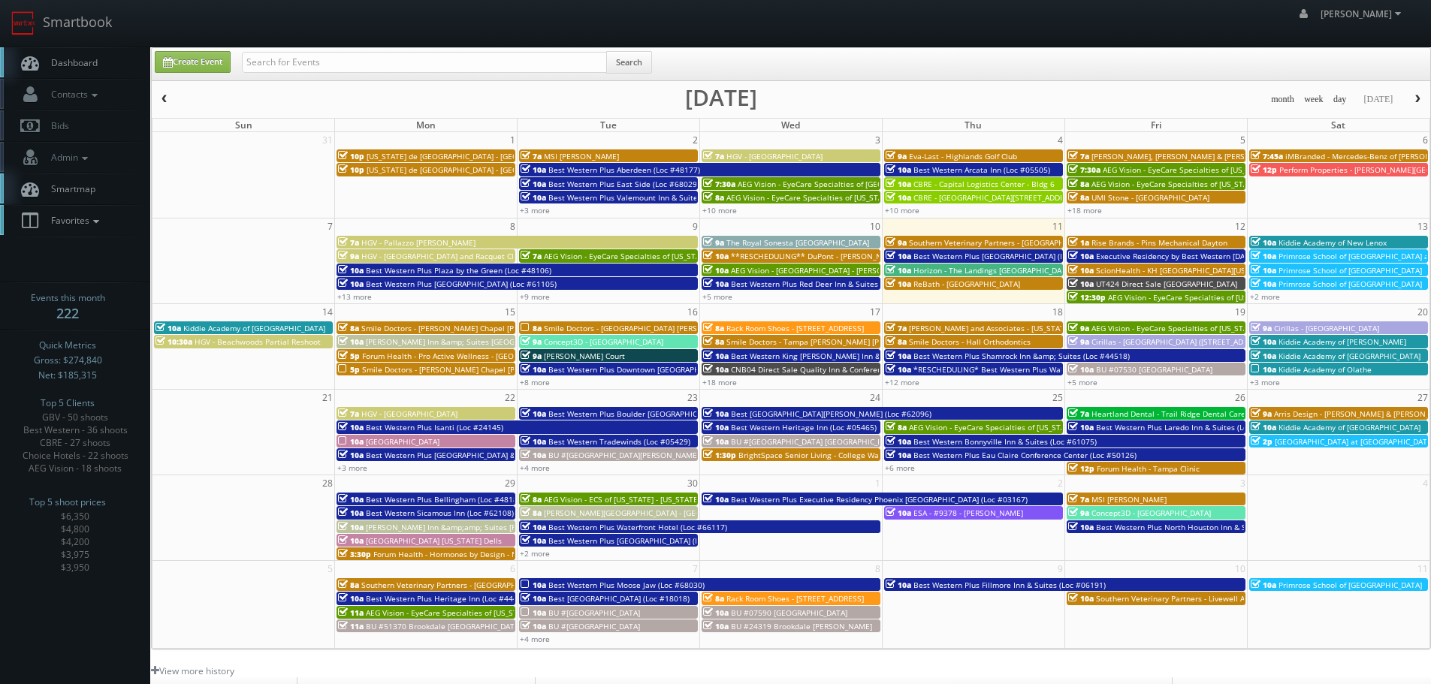
click at [93, 225] on icon at bounding box center [96, 221] width 14 height 11
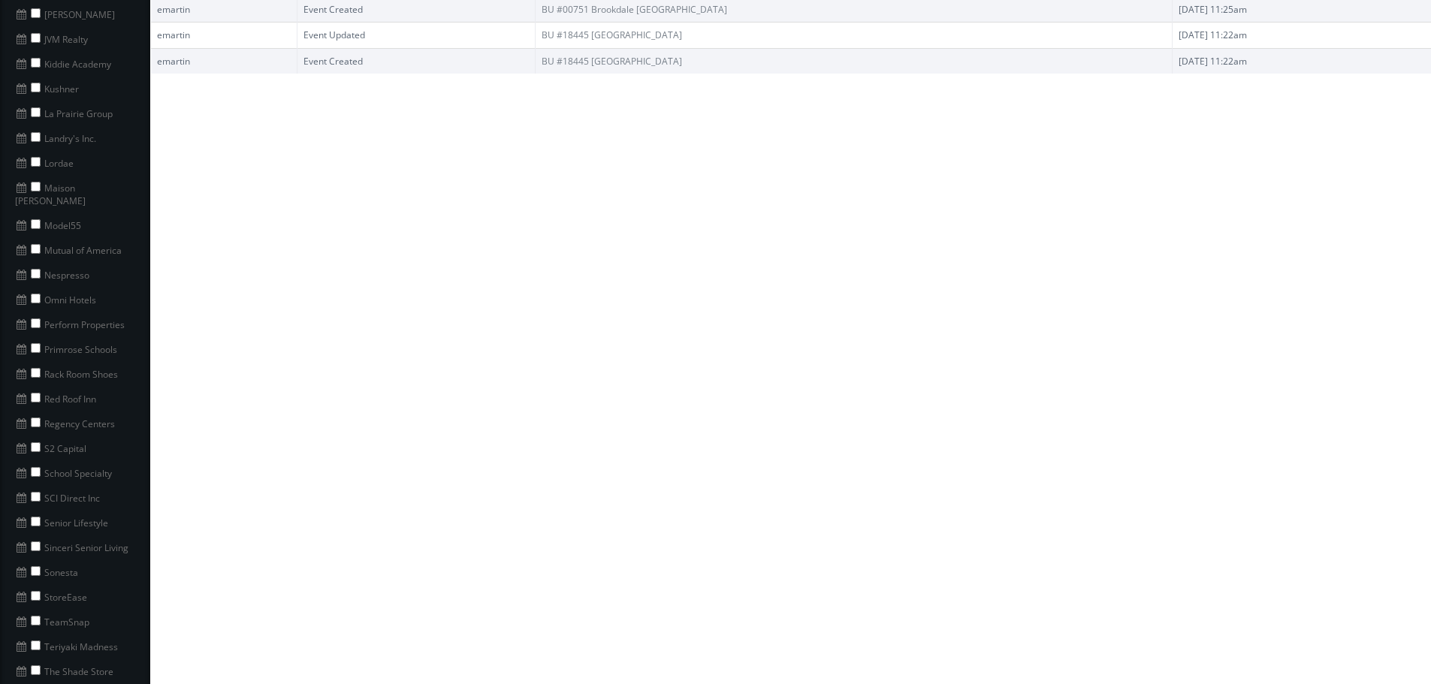
scroll to position [902, 0]
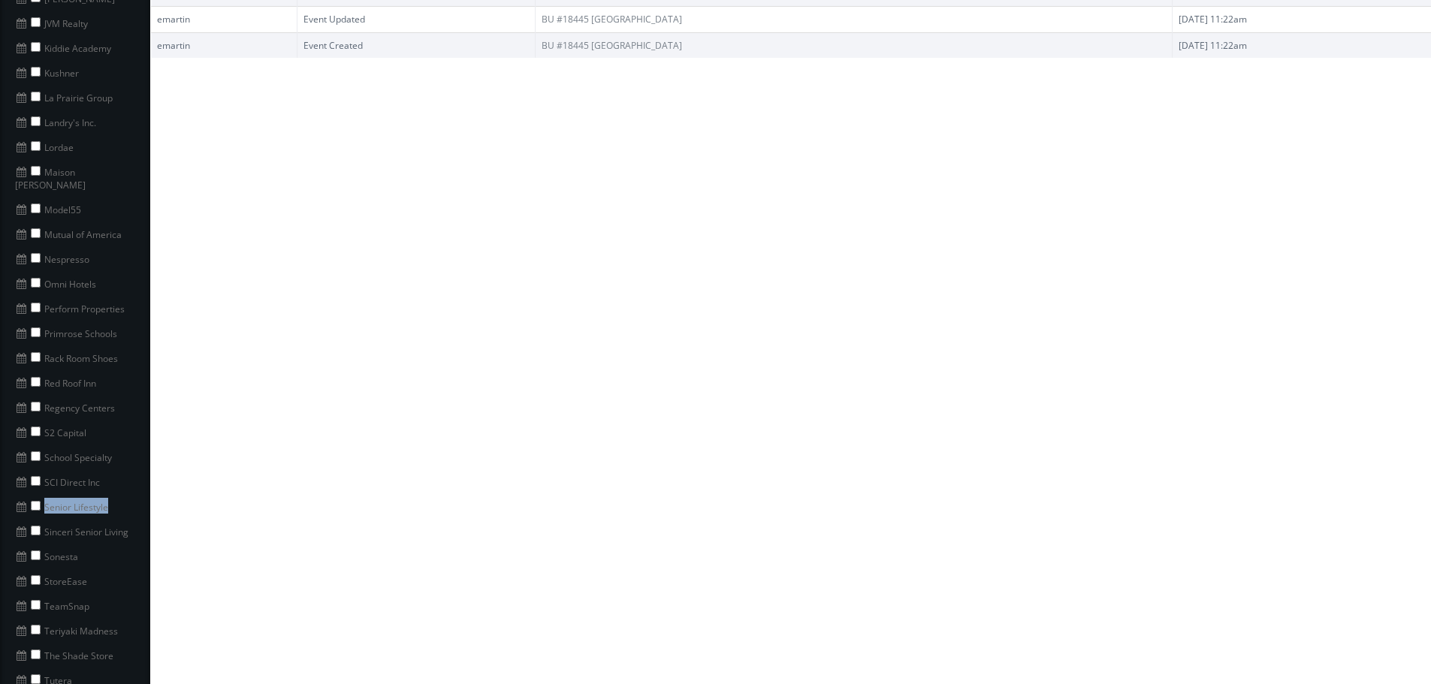
copy li "Senior Lifestyle"
drag, startPoint x: 110, startPoint y: 490, endPoint x: 35, endPoint y: 499, distance: 75.7
click at [35, 499] on li "Senior Lifestyle" at bounding box center [75, 506] width 150 height 25
click at [36, 501] on input "checkbox" at bounding box center [36, 506] width 10 height 10
checkbox input "true"
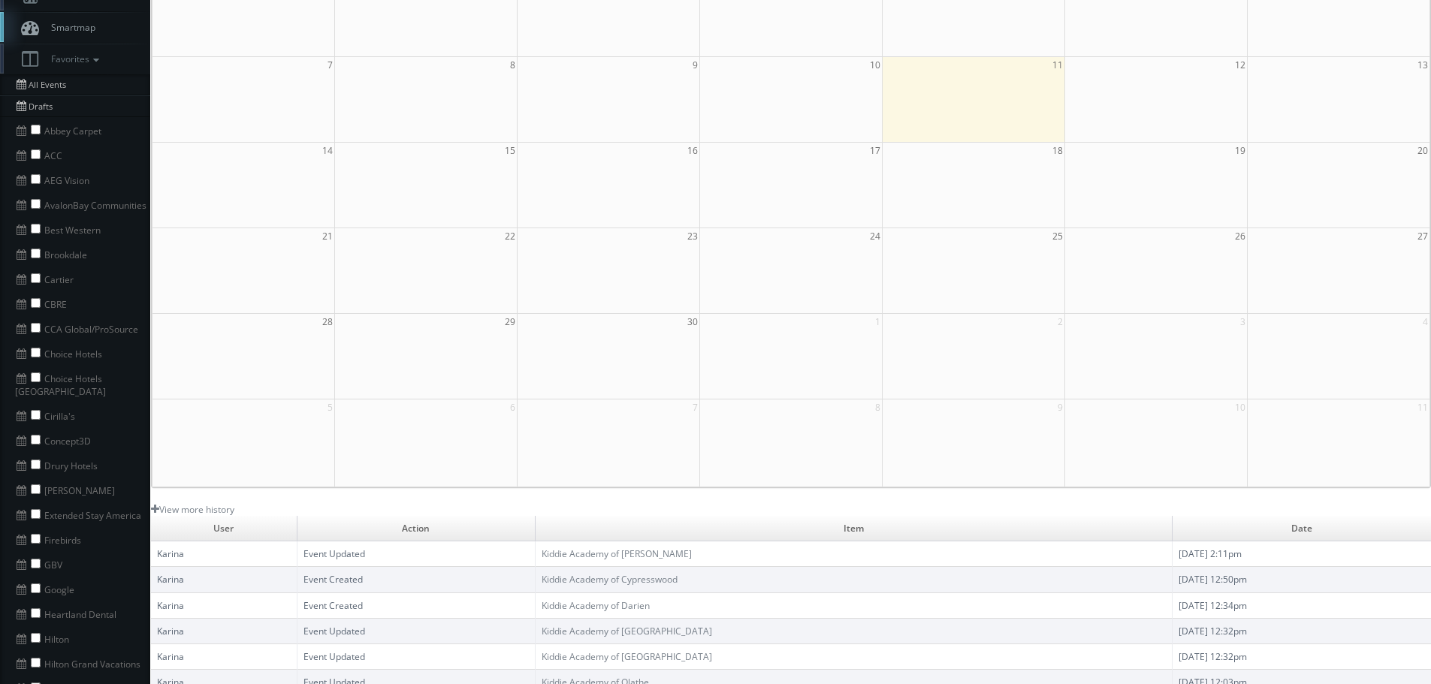
scroll to position [0, 0]
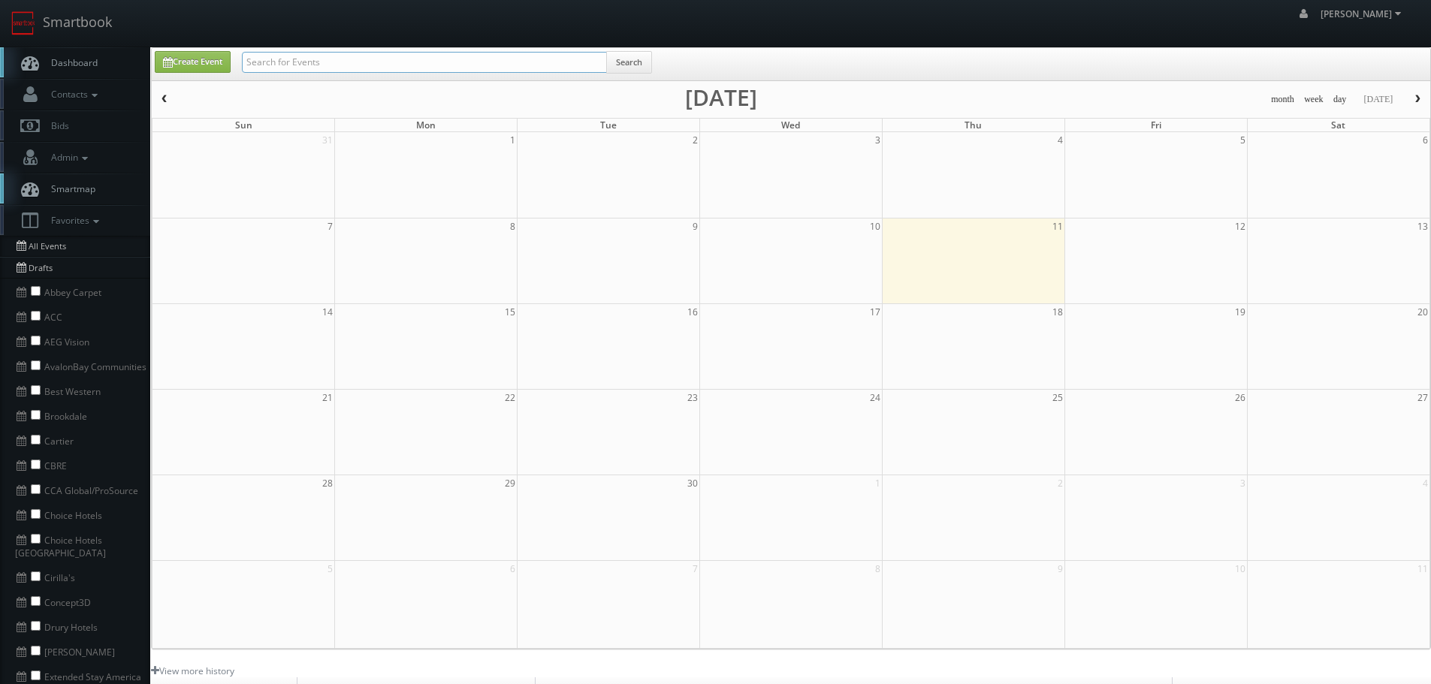
click at [521, 59] on input "text" at bounding box center [424, 62] width 365 height 21
paste input "Senior Lifestyle"
type input "Senior Lifestyle"
click at [645, 73] on button "Search" at bounding box center [629, 62] width 46 height 23
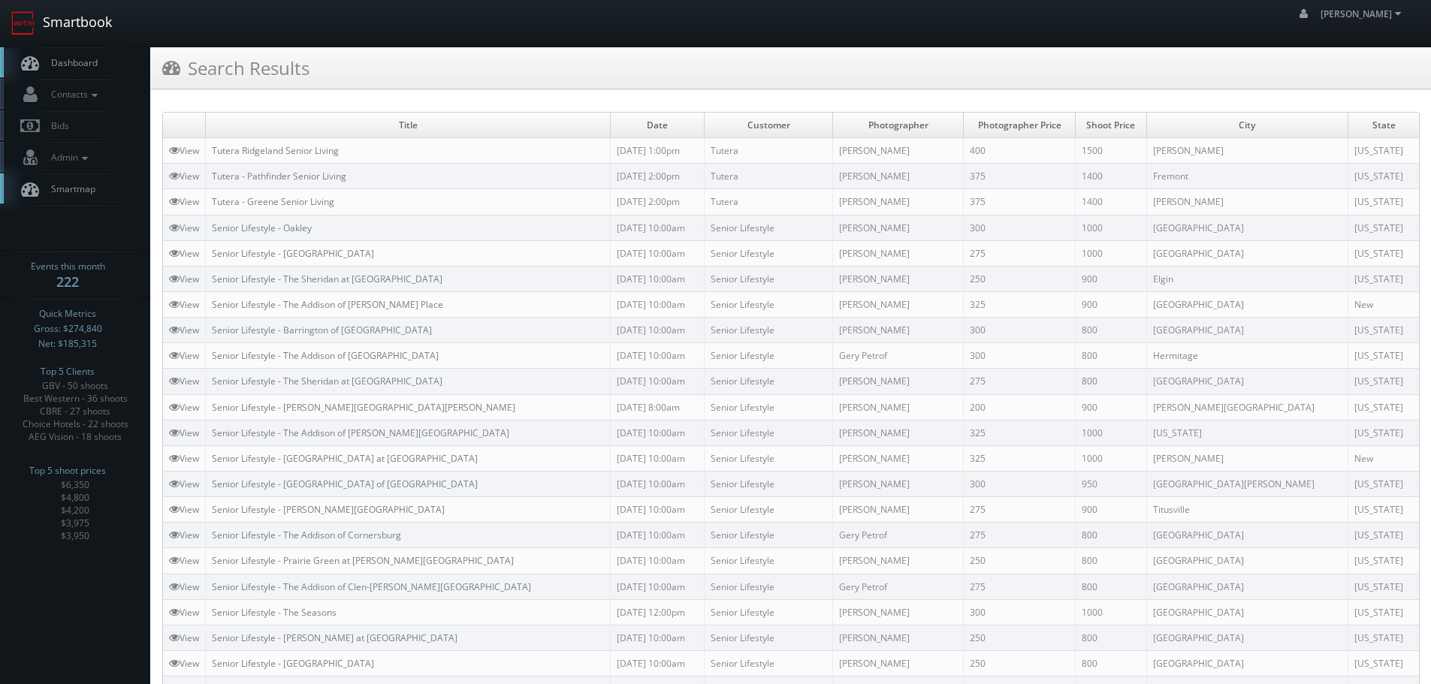
click at [54, 17] on link "Smartbook" at bounding box center [61, 23] width 123 height 47
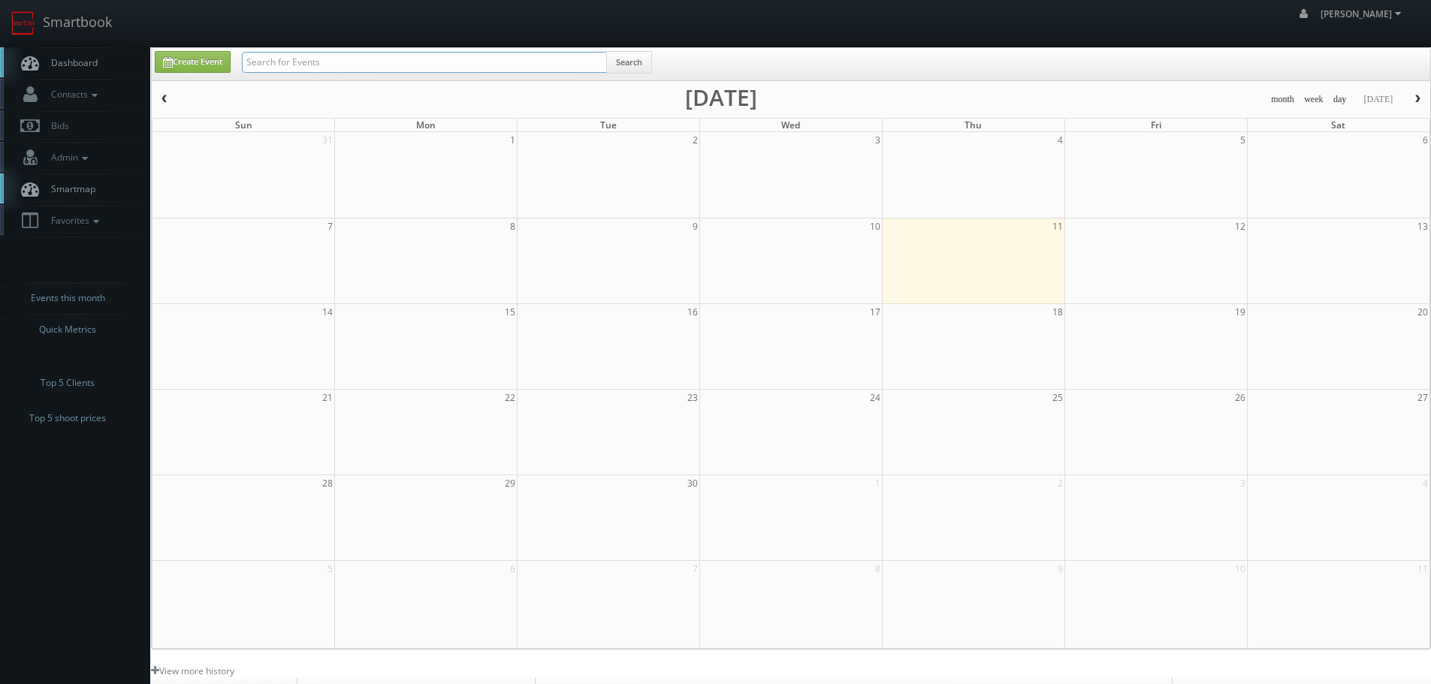
click at [334, 60] on input "text" at bounding box center [424, 62] width 365 height 21
paste input "Senior Lifestyle"
type input "Senior Lifestyle"
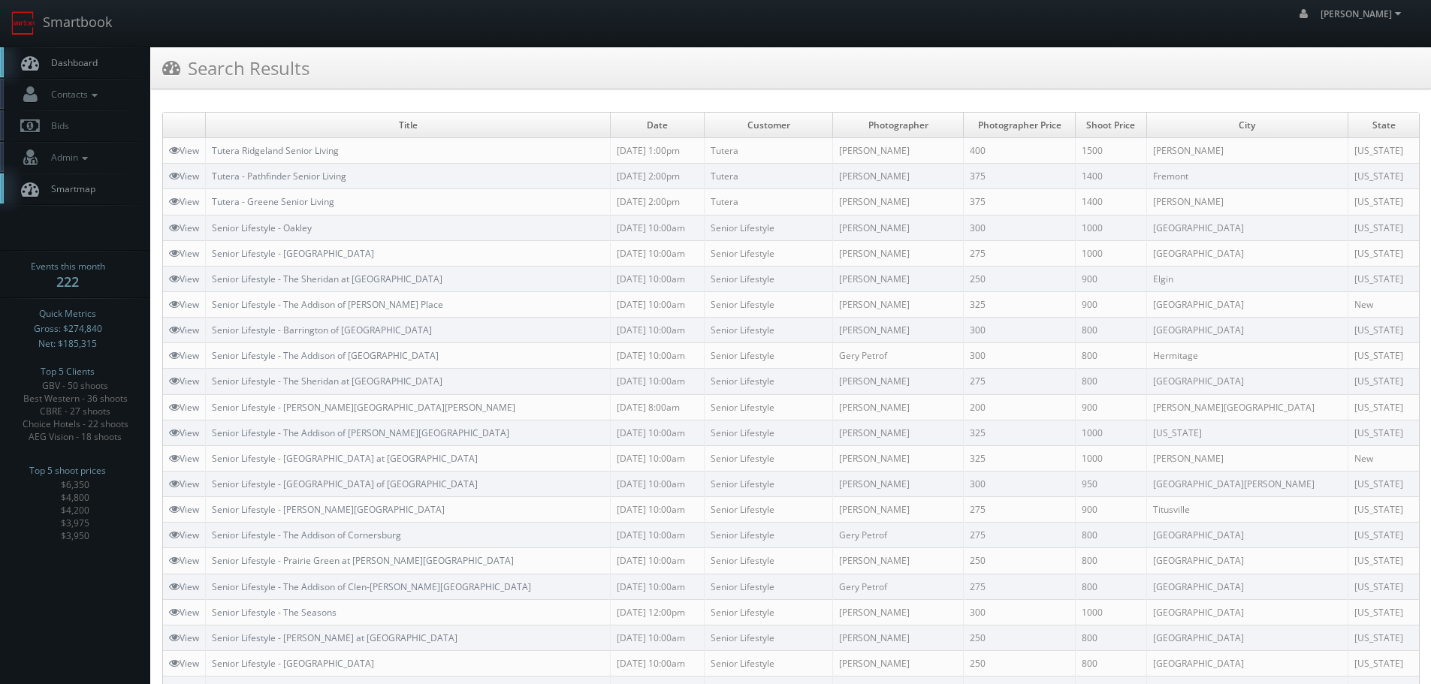
click at [78, 54] on link "Dashboard" at bounding box center [75, 62] width 150 height 31
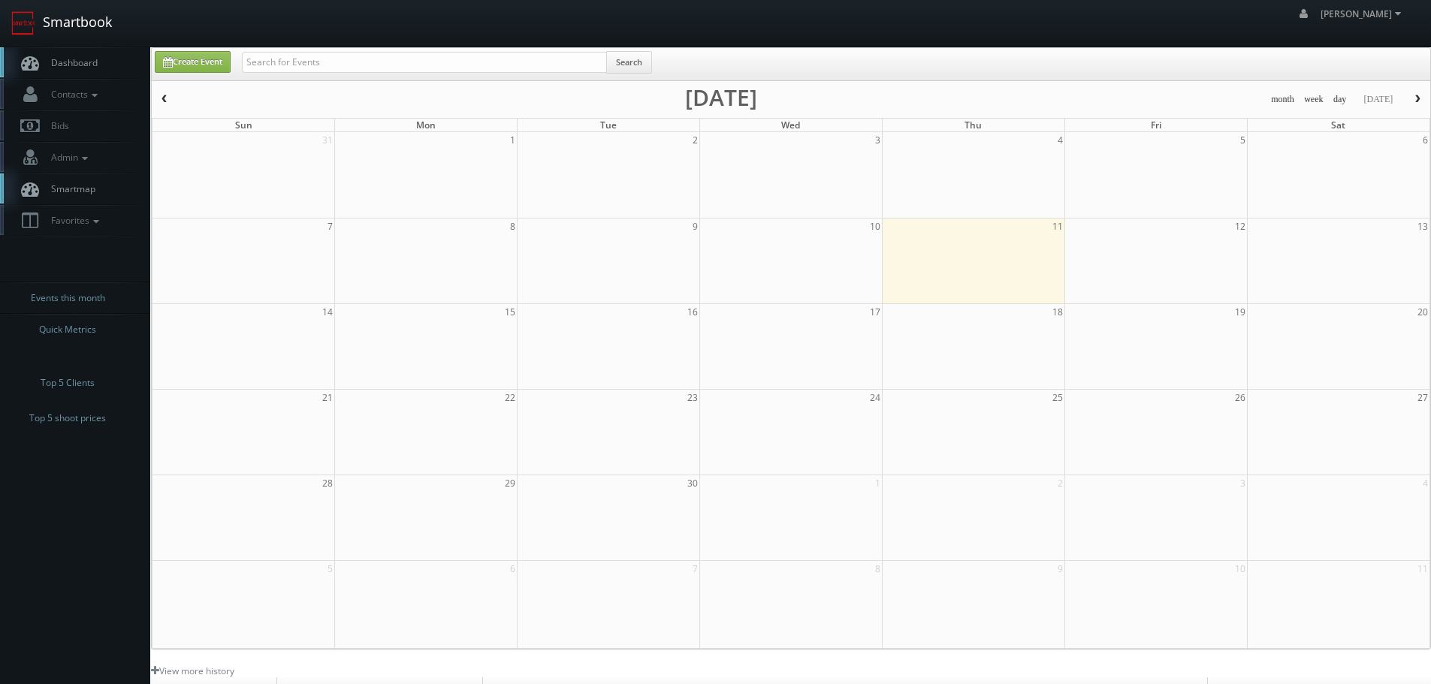
click at [80, 24] on link "Smartbook" at bounding box center [61, 23] width 123 height 47
click at [99, 223] on icon at bounding box center [96, 221] width 14 height 11
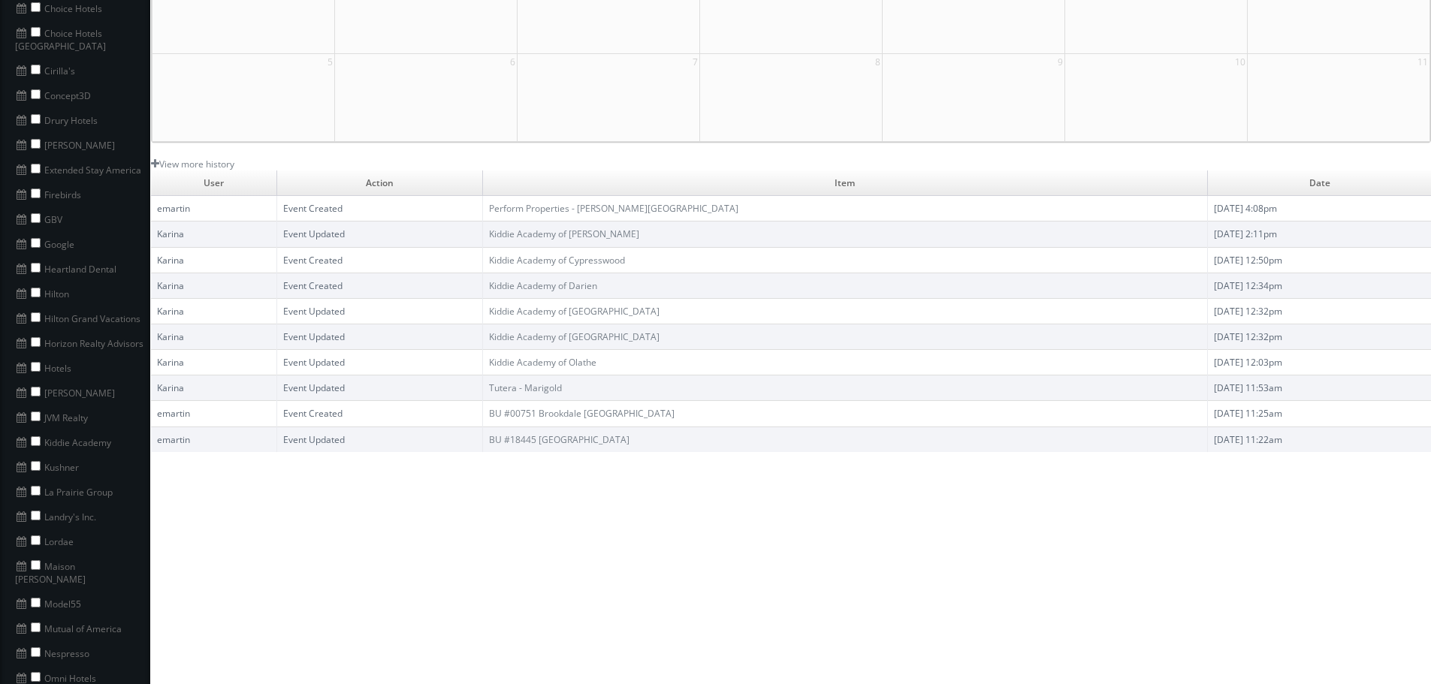
scroll to position [751, 0]
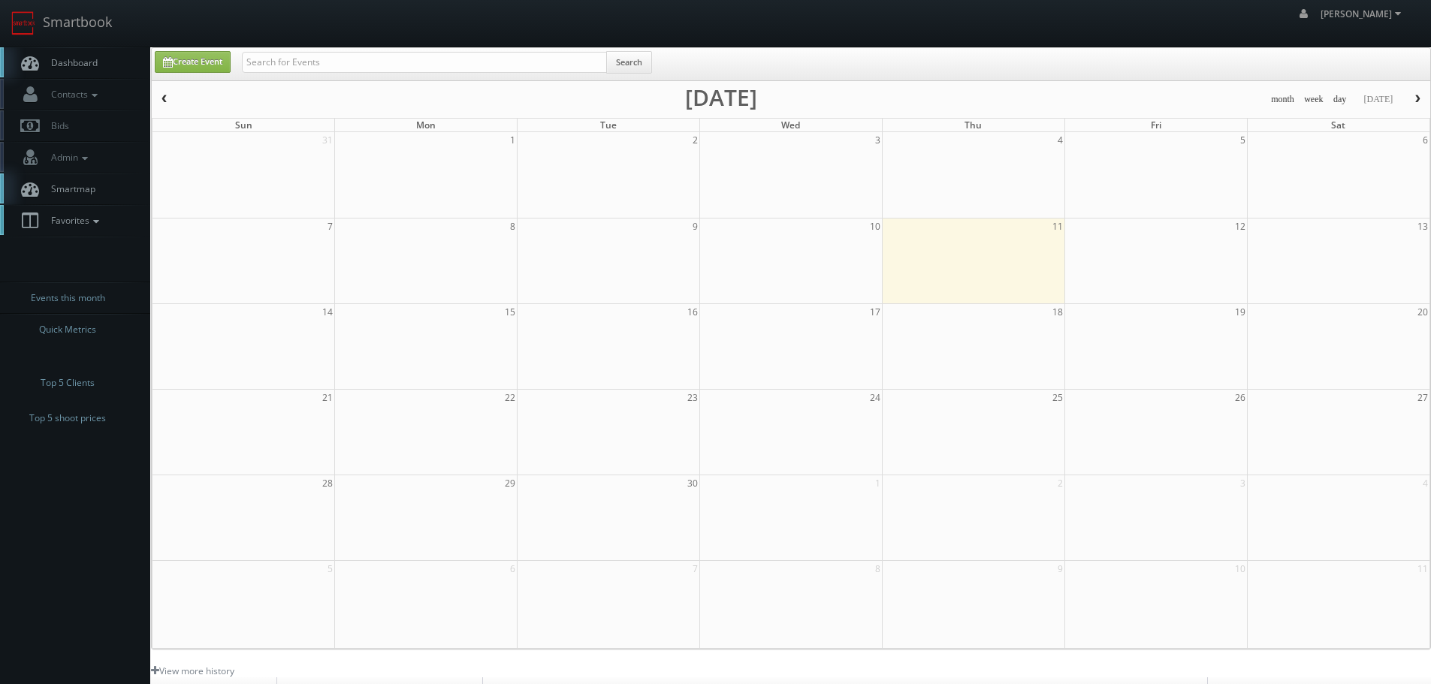
click at [99, 219] on icon at bounding box center [96, 221] width 14 height 11
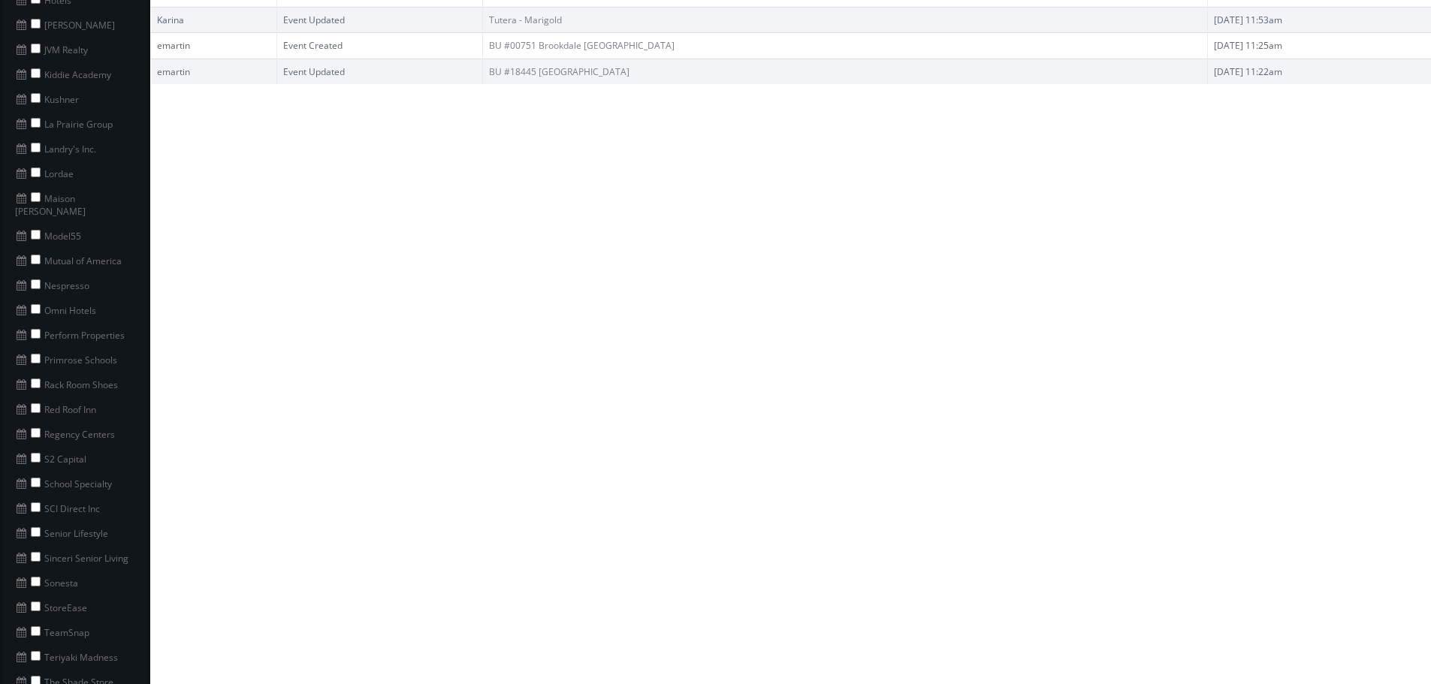
scroll to position [902, 0]
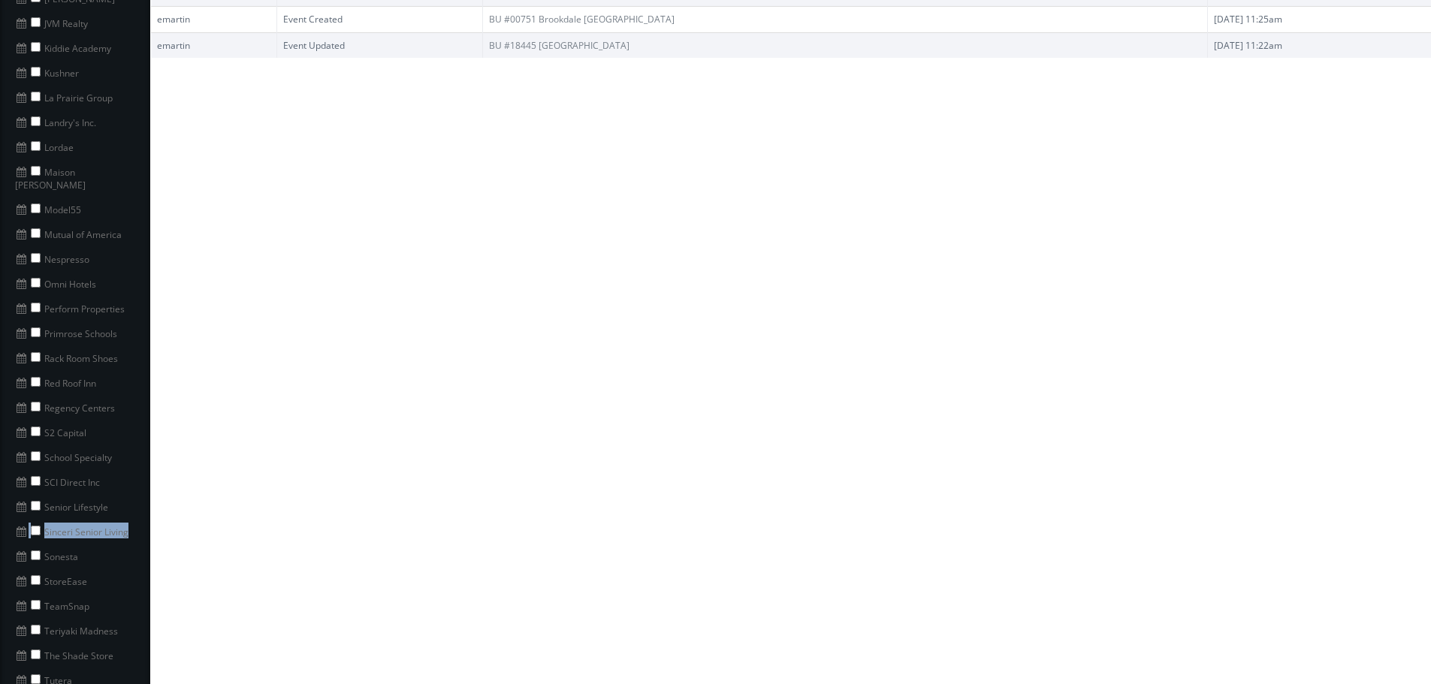
drag, startPoint x: 133, startPoint y: 521, endPoint x: 28, endPoint y: 522, distance: 105.2
click at [28, 522] on li "Sinceri Senior Living" at bounding box center [75, 530] width 150 height 25
copy li "Sinceri Senior Living"
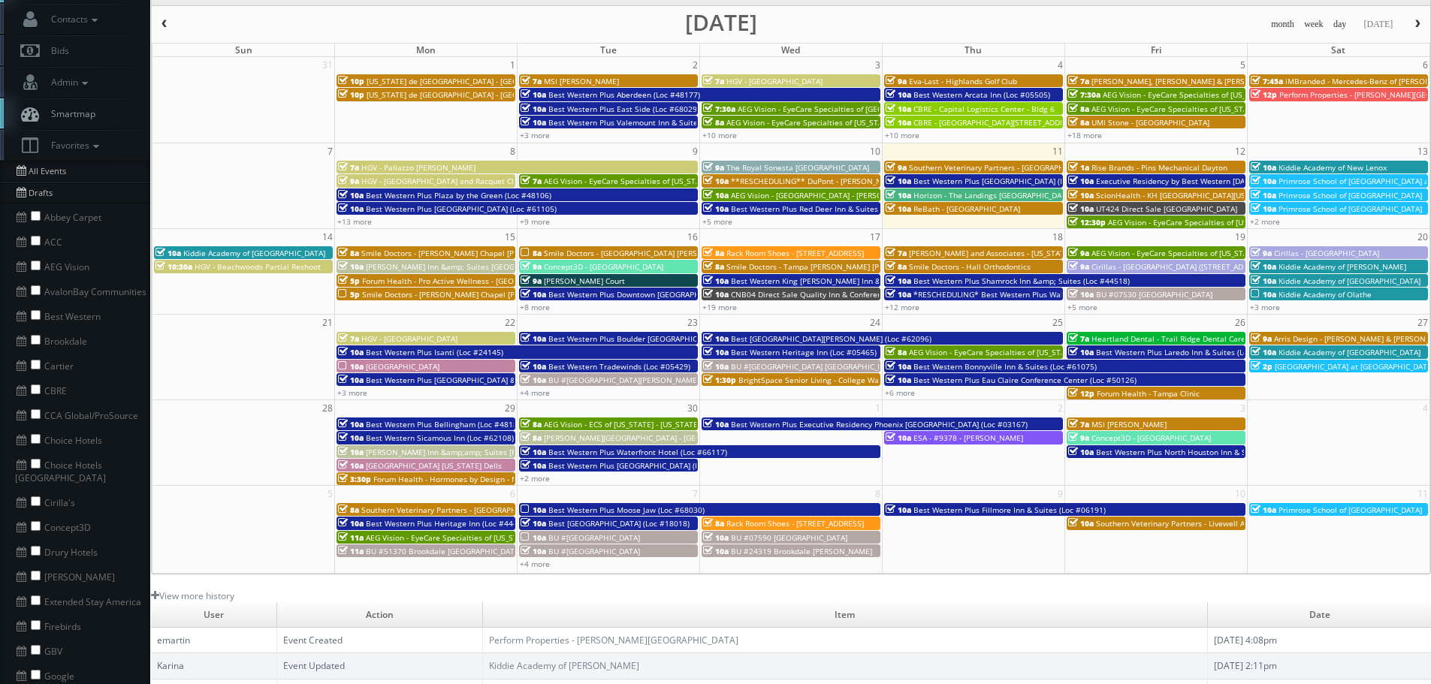
scroll to position [0, 0]
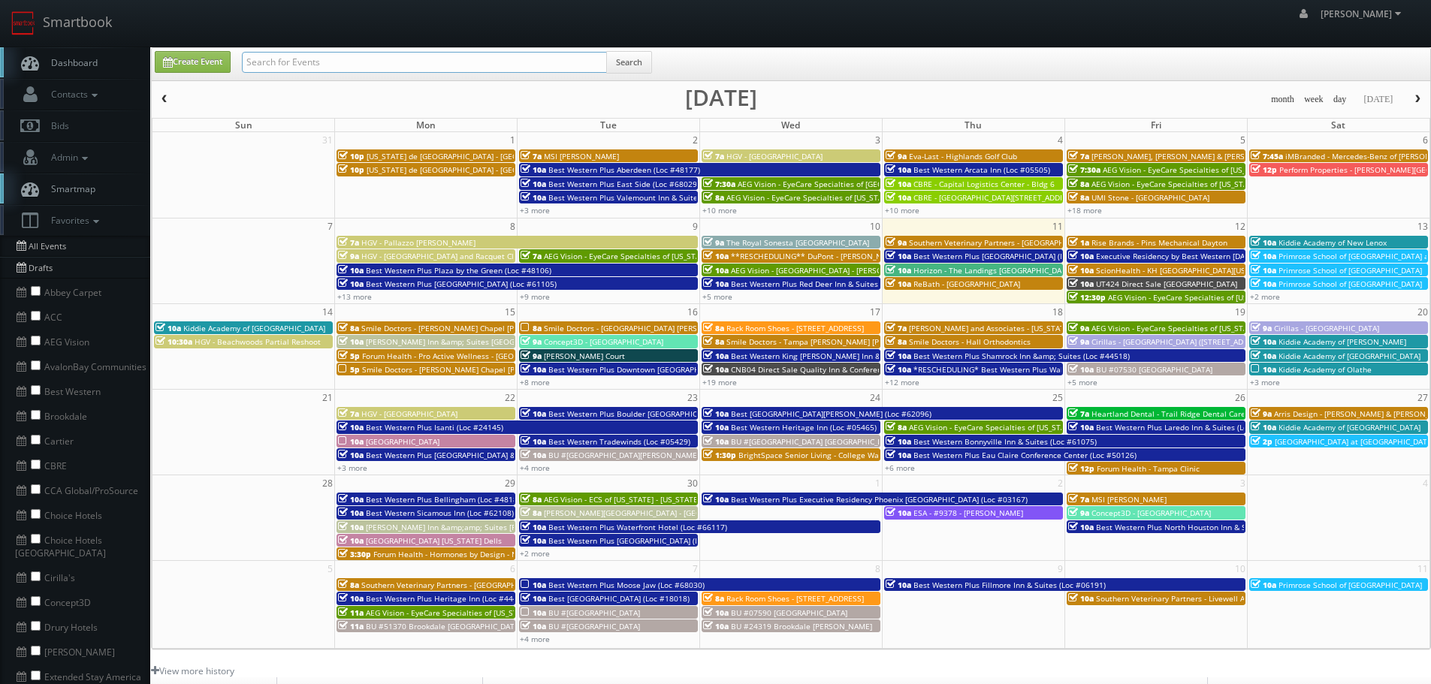
paste input "Sinceri Senior Living"
type input "Sinceri Senior Living"
click at [616, 67] on button "Search" at bounding box center [629, 62] width 46 height 23
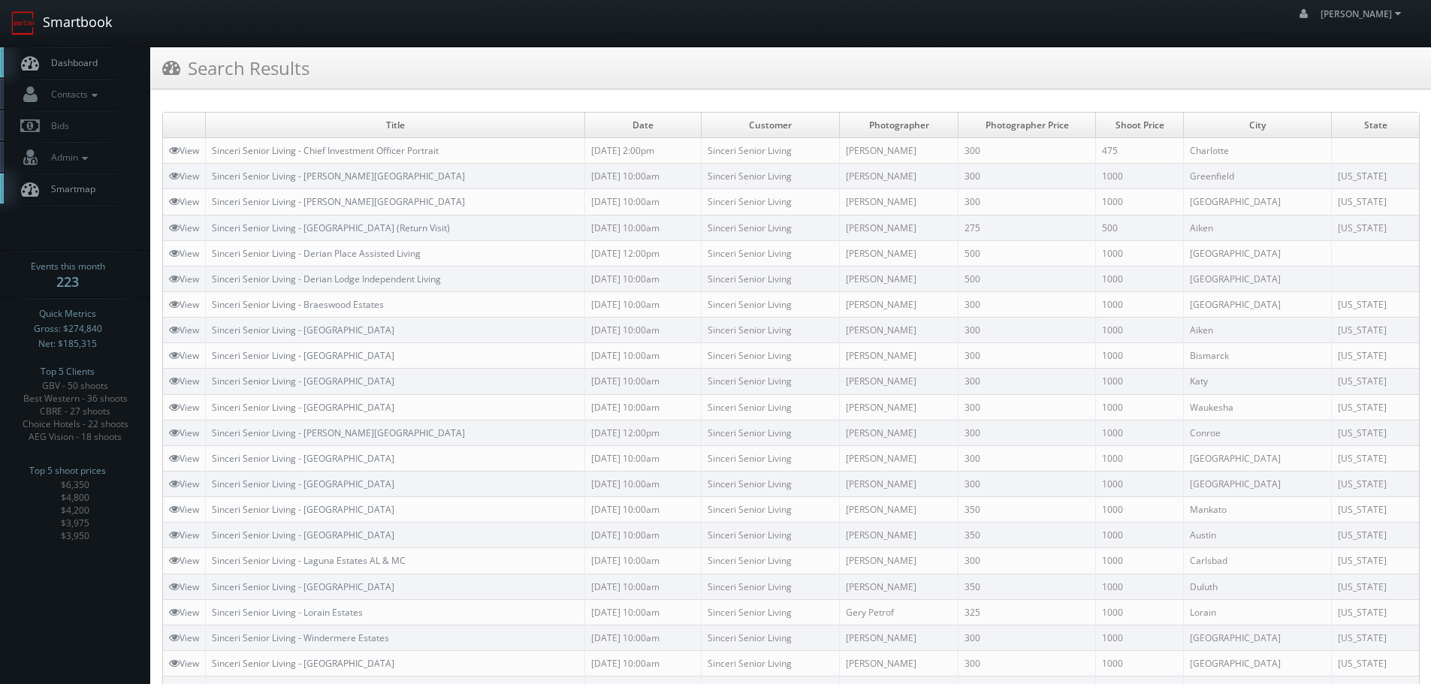
click at [85, 24] on link "Smartbook" at bounding box center [61, 23] width 123 height 47
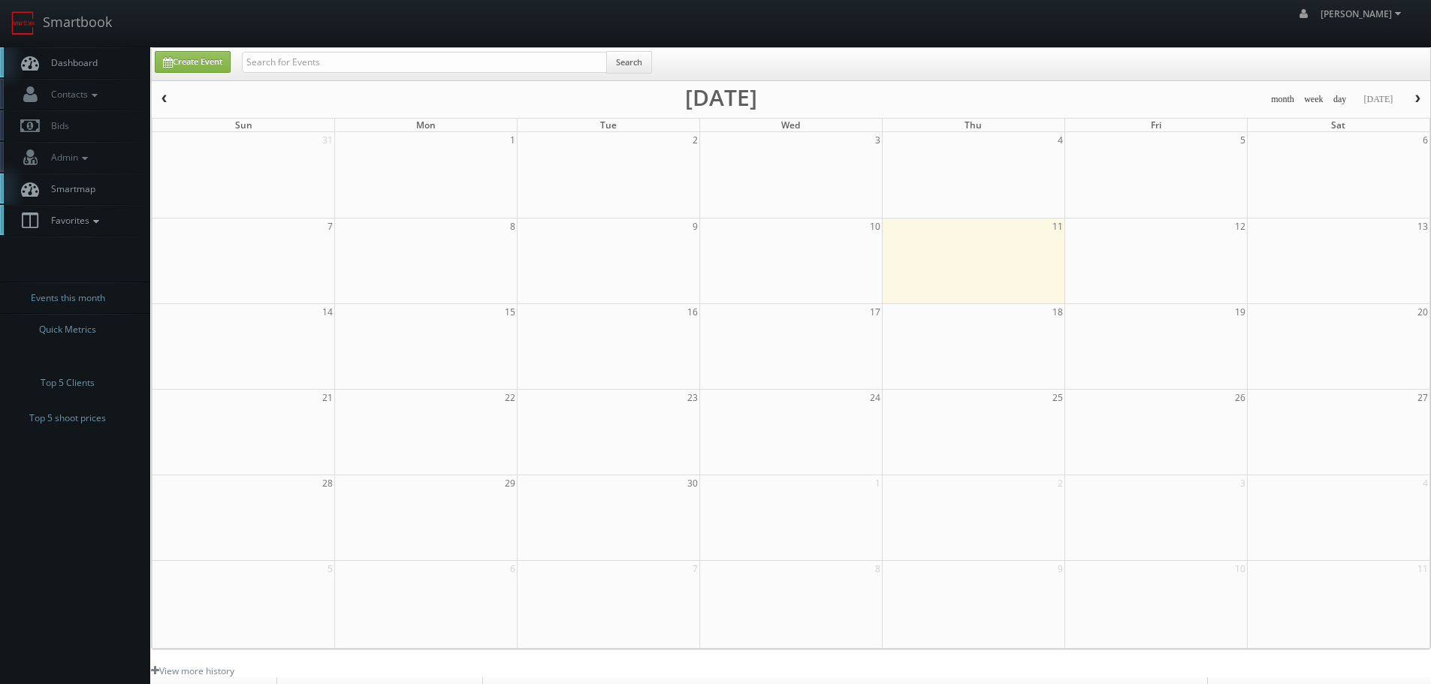
click at [88, 225] on span "Favorites" at bounding box center [73, 220] width 59 height 13
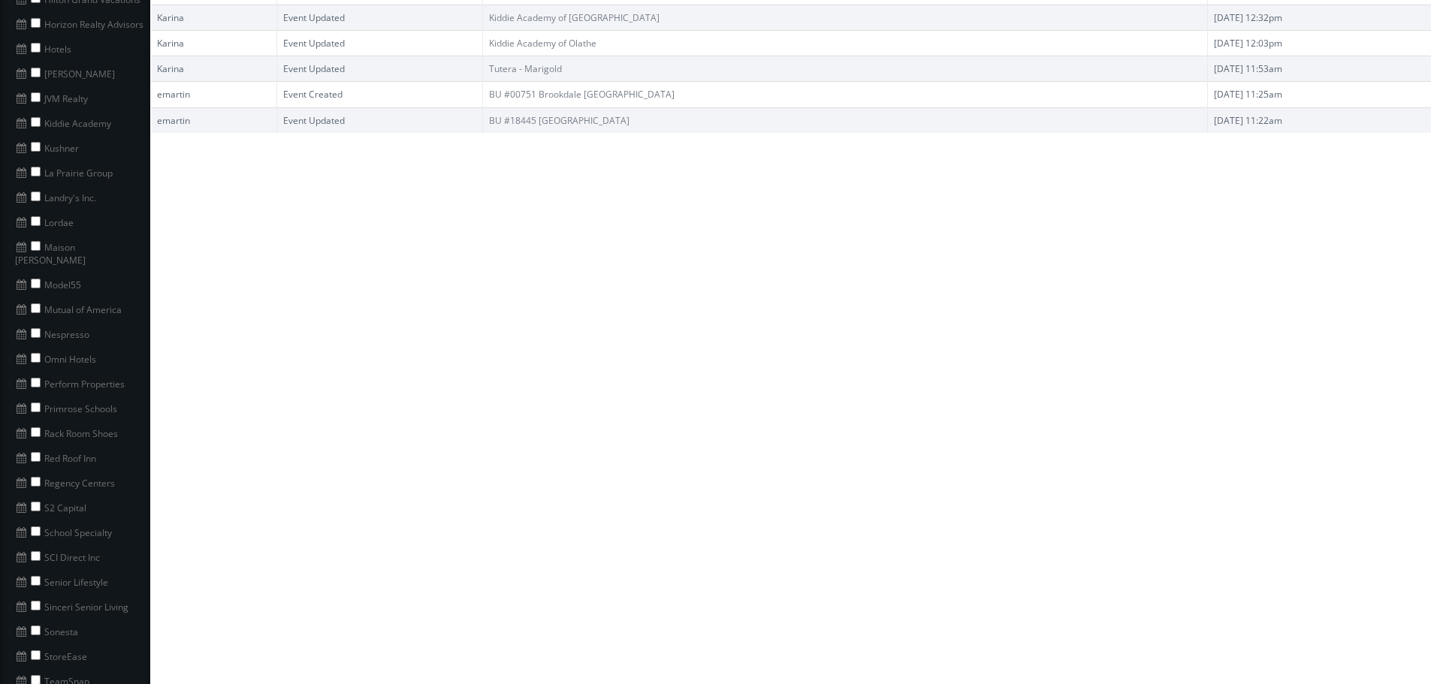
scroll to position [1156, 0]
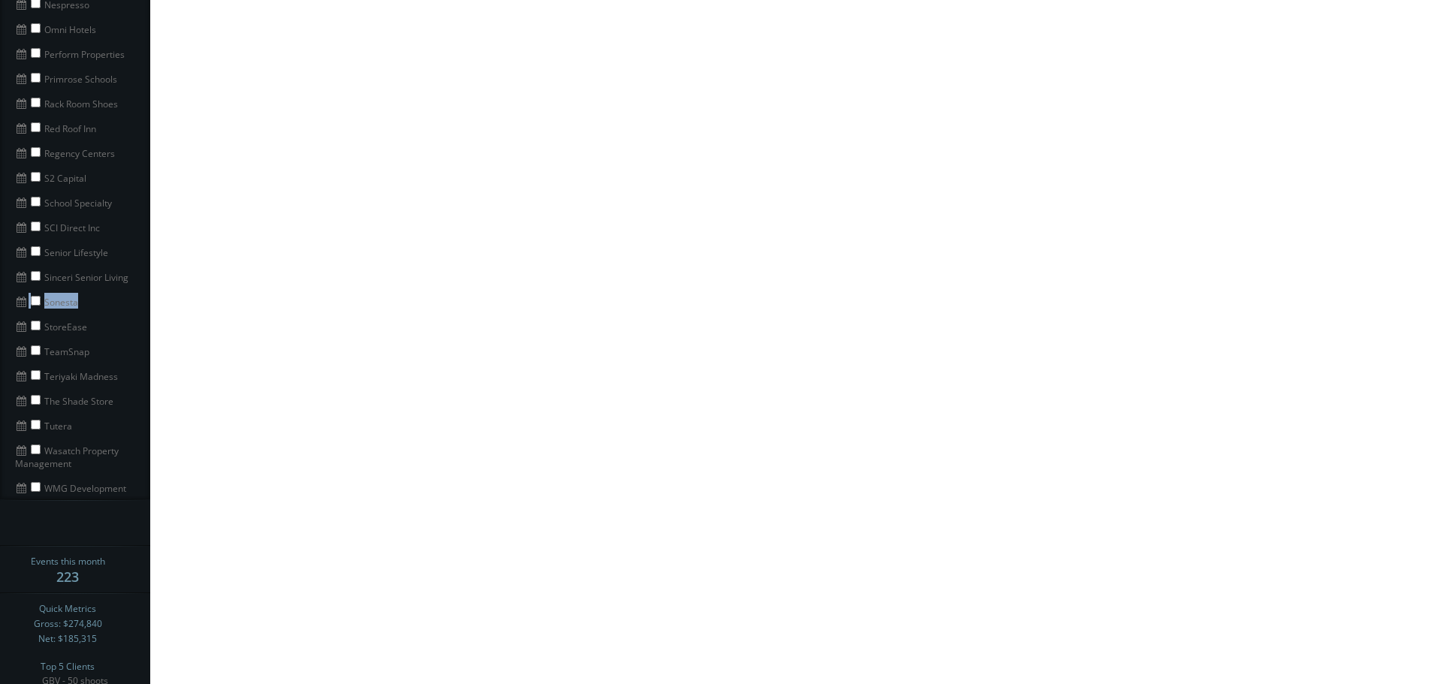
drag, startPoint x: 84, startPoint y: 289, endPoint x: 35, endPoint y: 292, distance: 49.6
click at [35, 292] on li "Sonesta" at bounding box center [75, 300] width 150 height 25
copy li "Sonesta"
click at [39, 296] on input "checkbox" at bounding box center [36, 301] width 10 height 10
checkbox input "true"
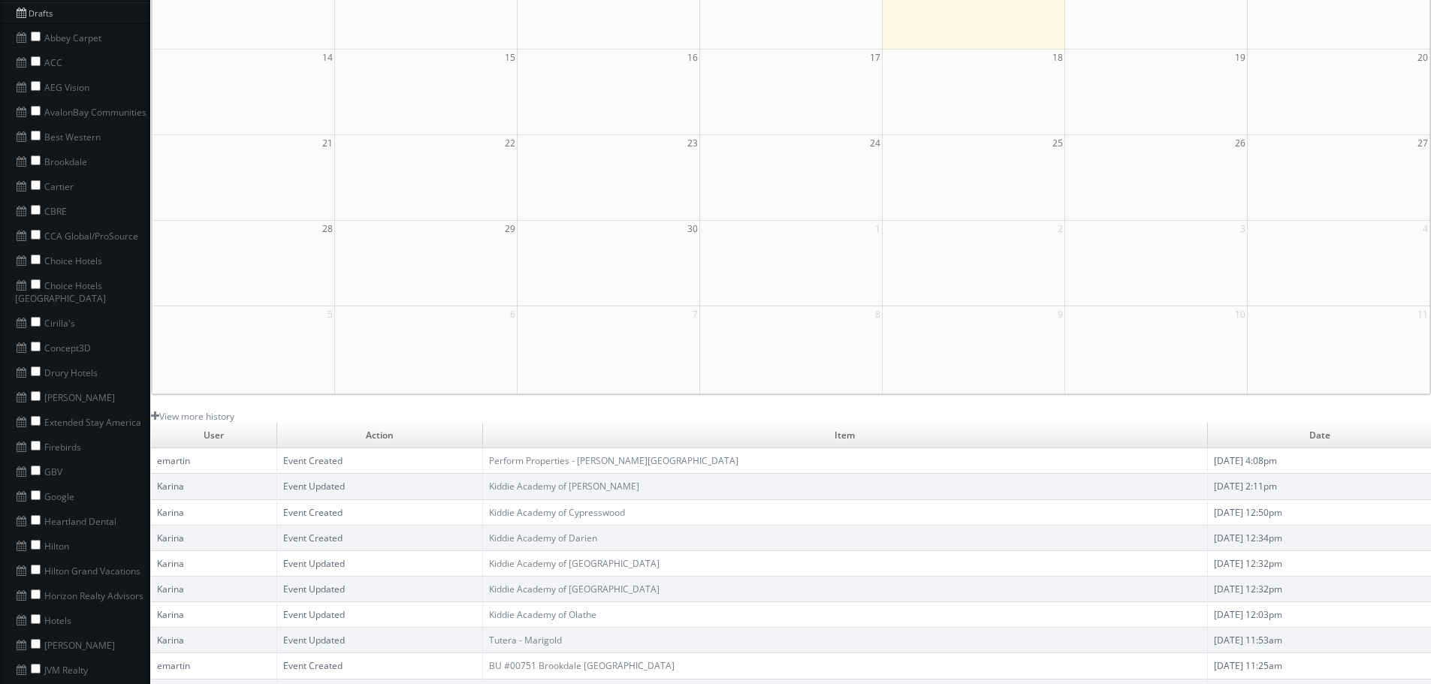
scroll to position [0, 0]
